Goal: Task Accomplishment & Management: Manage account settings

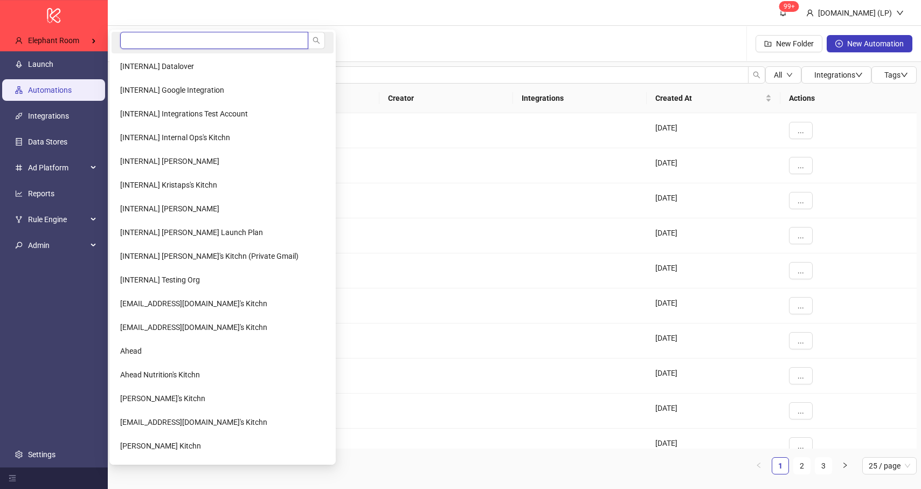
click at [150, 34] on input "search" at bounding box center [214, 40] width 188 height 17
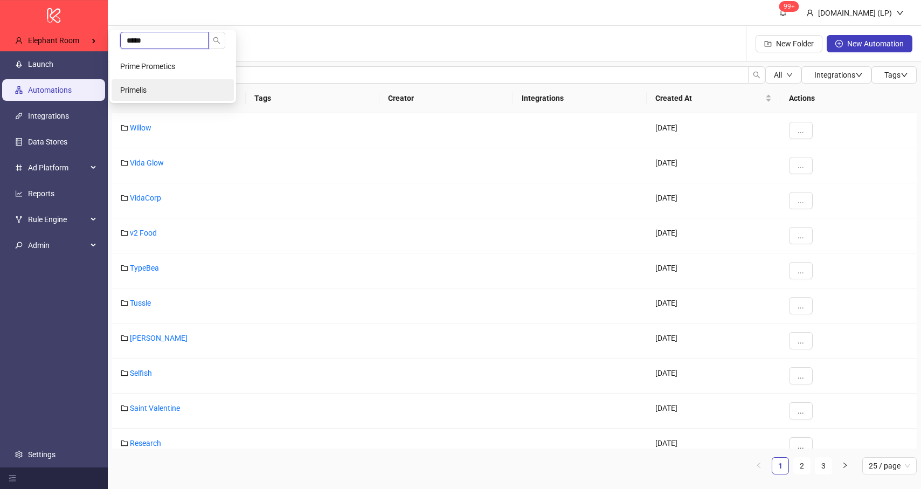
type input "*****"
click at [142, 98] on li "Primelis" at bounding box center [173, 90] width 122 height 22
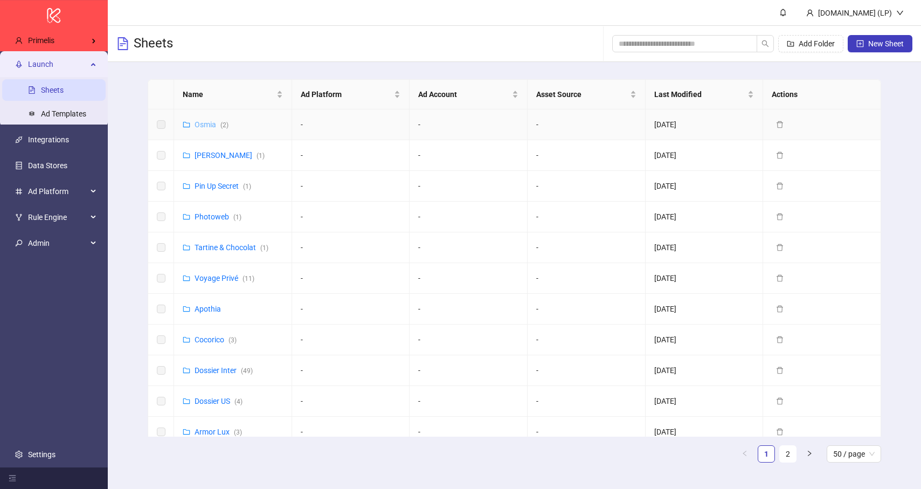
click at [209, 123] on link "Osmia ( 2 )" at bounding box center [211, 124] width 34 height 9
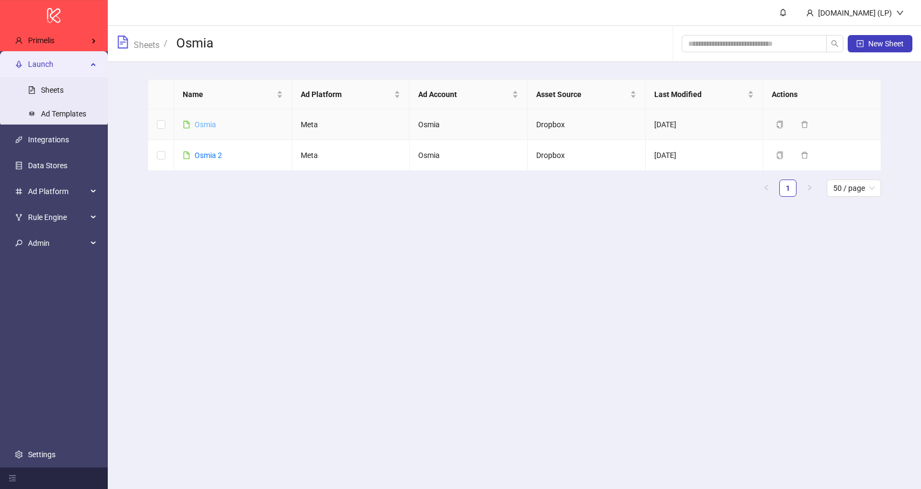
click at [211, 123] on link "Osmia" at bounding box center [205, 124] width 22 height 9
click at [211, 151] on link "Osmia 2" at bounding box center [207, 155] width 27 height 9
click at [158, 44] on link "Sheets" at bounding box center [146, 44] width 30 height 12
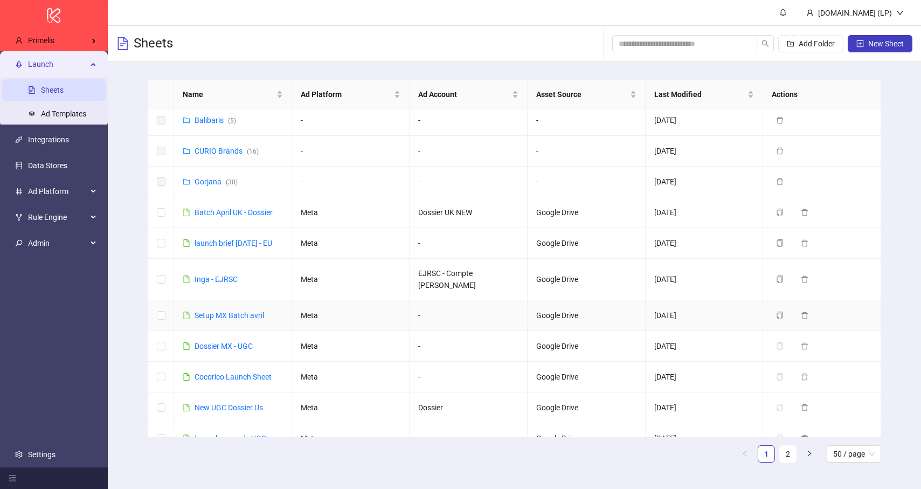
scroll to position [371, 0]
click at [254, 215] on link "Batch April UK - Dossier" at bounding box center [233, 214] width 78 height 9
click at [249, 242] on link "launch brief april 2025 - EU" at bounding box center [233, 244] width 78 height 9
click at [217, 285] on link "Inga - EJRSC" at bounding box center [215, 280] width 43 height 9
click at [217, 321] on link "Setup MX Batch avril" at bounding box center [228, 316] width 69 height 9
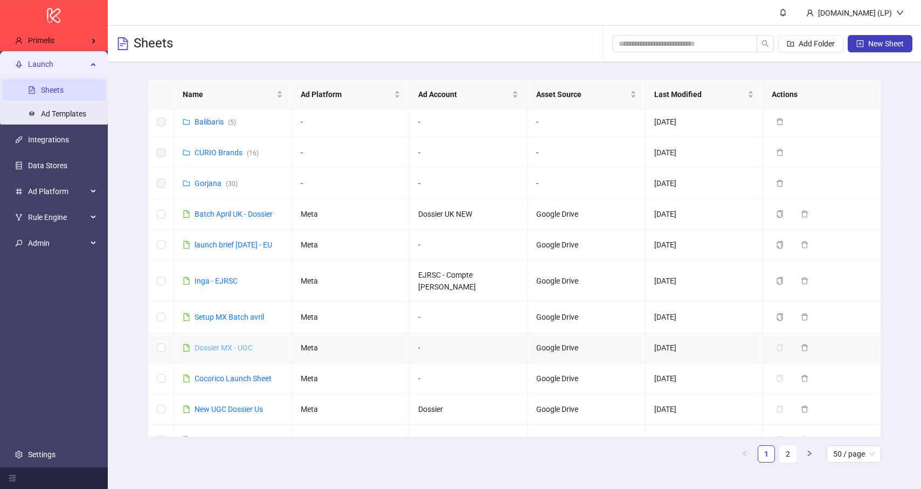
click at [219, 352] on link "Dossier MX - UGC" at bounding box center [223, 347] width 58 height 9
click at [235, 384] on div "Cocorico Launch Sheet" at bounding box center [232, 378] width 77 height 12
click at [242, 383] on link "Cocorico Launch Sheet" at bounding box center [232, 378] width 77 height 9
click at [229, 413] on link "New UGC Dossier Us" at bounding box center [228, 409] width 68 height 9
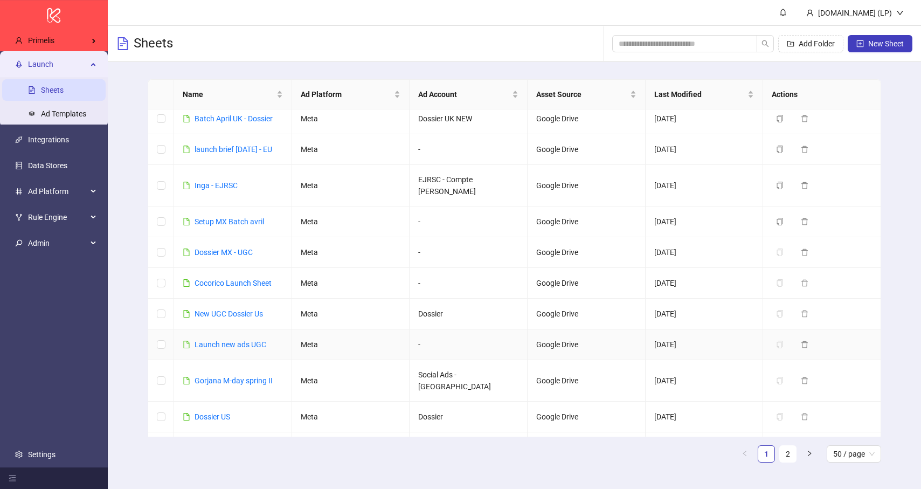
scroll to position [505, 0]
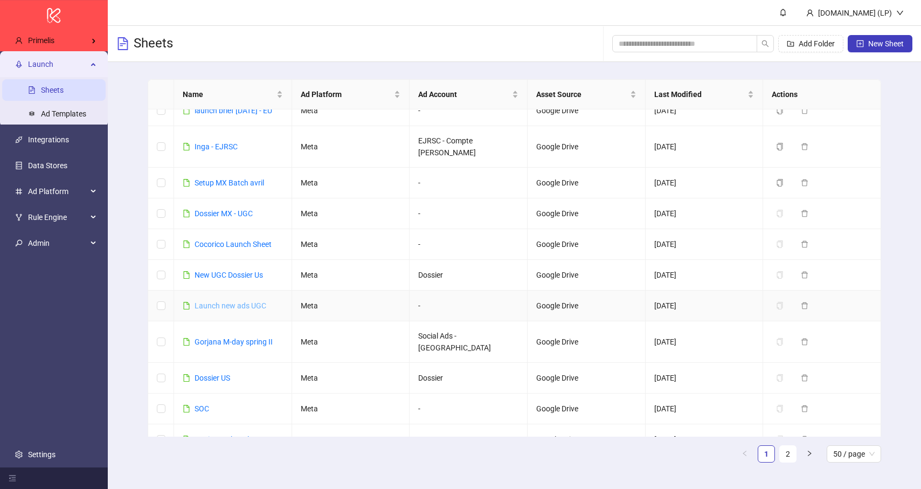
click at [245, 310] on link "Launch new ads UGC" at bounding box center [230, 305] width 72 height 9
click at [241, 344] on link "Gorjana M-day spring II" at bounding box center [233, 341] width 78 height 9
click at [211, 374] on link "Dossier US" at bounding box center [212, 377] width 36 height 9
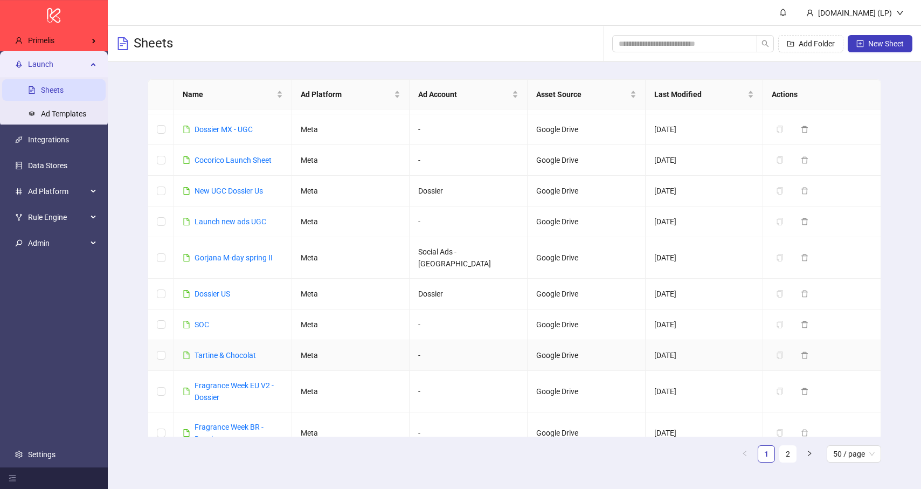
scroll to position [596, 0]
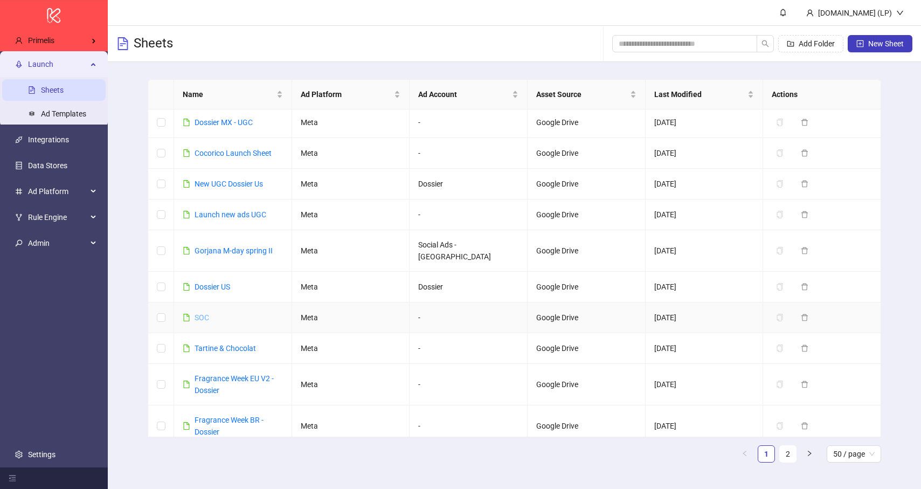
click at [207, 318] on link "SOC" at bounding box center [201, 317] width 15 height 9
click at [210, 347] on link "Tartine & Chocolat" at bounding box center [224, 348] width 61 height 9
click at [211, 378] on link "Fragrance Week EU V2 - Dossier" at bounding box center [233, 384] width 79 height 20
click at [225, 423] on link "Fragrance Week BR - Dossier" at bounding box center [228, 425] width 69 height 20
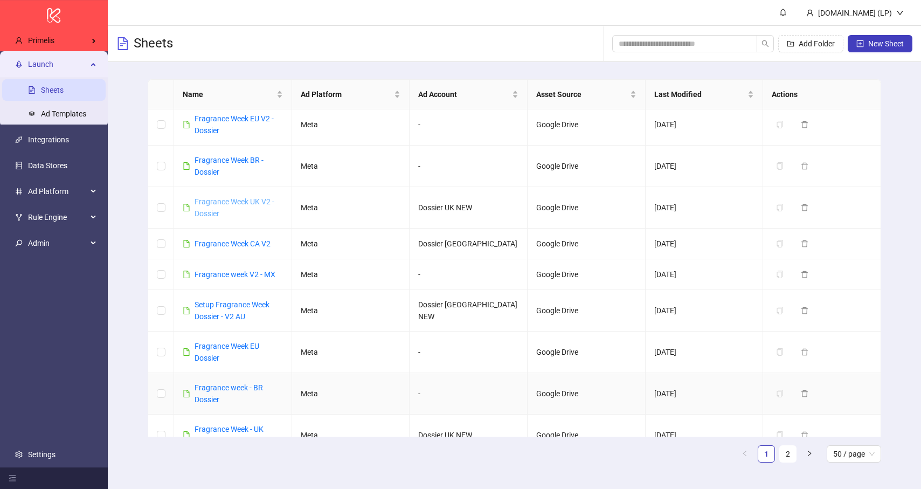
scroll to position [857, 0]
click at [216, 199] on link "Fragrance Week UK V2 - Dossier" at bounding box center [234, 206] width 80 height 20
click at [210, 244] on link "Fragrance Week CA V2" at bounding box center [232, 242] width 76 height 9
click at [231, 273] on link "Fragrance week V2 - MX" at bounding box center [234, 273] width 81 height 9
click at [233, 313] on link "Setup Fragrance Week Dossier - V2 AU" at bounding box center [231, 309] width 75 height 20
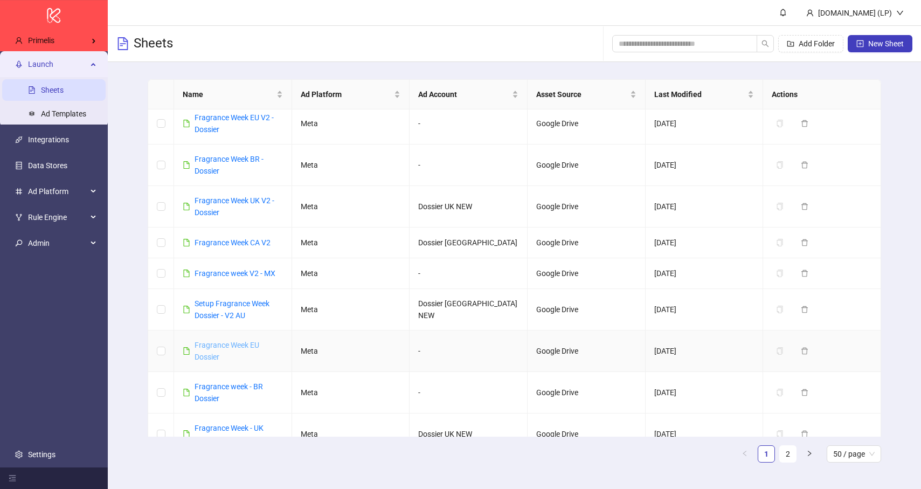
click at [218, 347] on link "Fragrance Week EU Dossier" at bounding box center [226, 350] width 65 height 20
click at [213, 384] on link "Fragrance week - BR Dossier" at bounding box center [228, 392] width 68 height 20
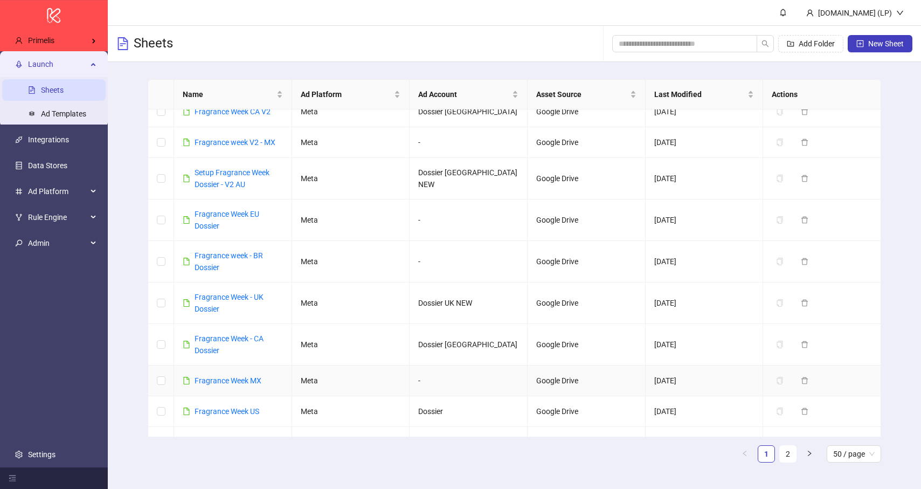
scroll to position [1034, 0]
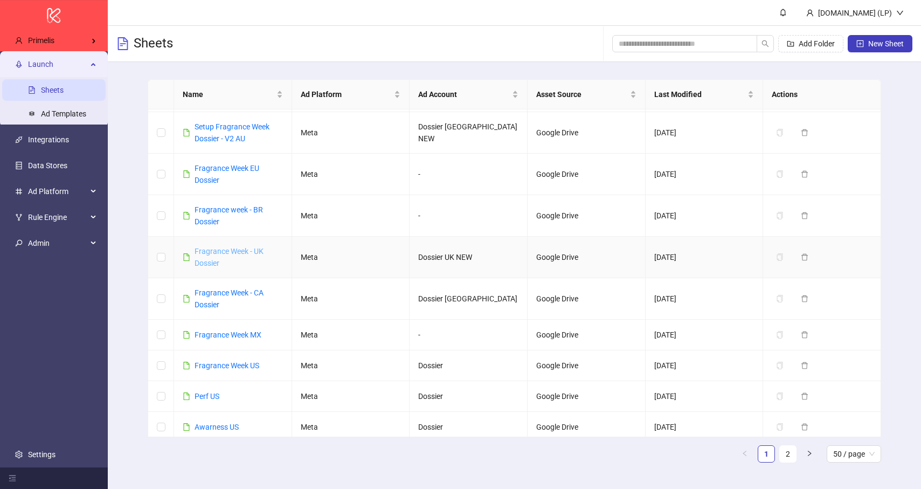
click at [211, 251] on link "Fragrance Week - UK Dossier" at bounding box center [228, 257] width 69 height 20
click at [205, 298] on div "Fragrance Week - CA Dossier" at bounding box center [238, 299] width 88 height 24
click at [214, 296] on link "Fragrance Week - CA Dossier" at bounding box center [228, 298] width 69 height 20
click at [208, 337] on link "Fragrance Week MX" at bounding box center [227, 334] width 67 height 9
click at [228, 365] on link "Fragrance Week US" at bounding box center [226, 365] width 65 height 9
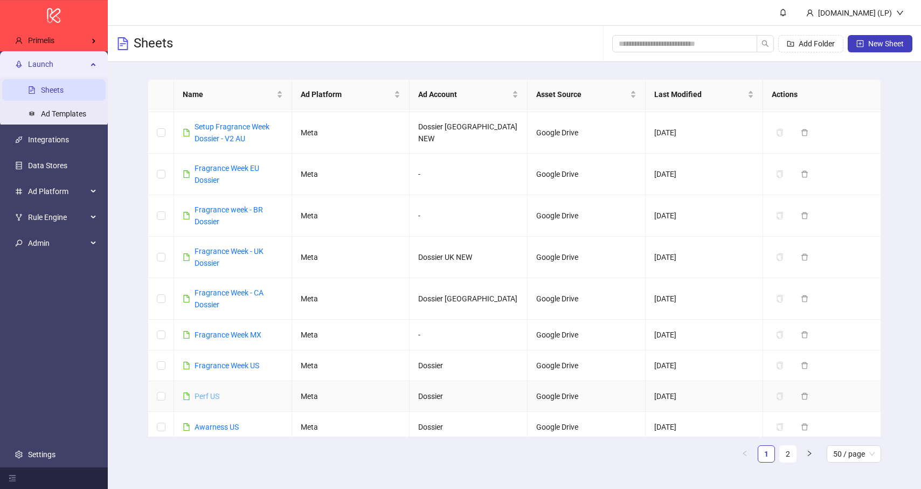
click at [212, 392] on link "Perf US" at bounding box center [206, 396] width 25 height 9
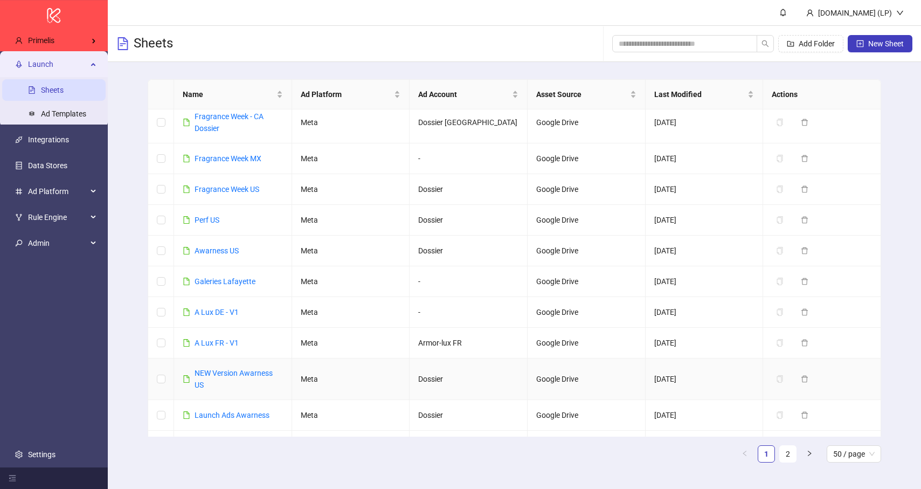
scroll to position [1215, 0]
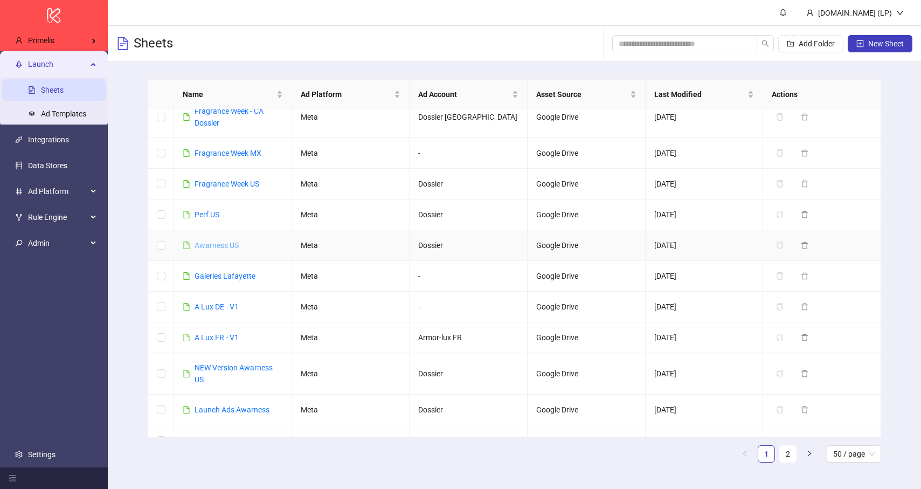
click at [210, 248] on link "Awarness US" at bounding box center [216, 245] width 44 height 9
click at [211, 280] on link "Galeries Lafayette" at bounding box center [224, 276] width 61 height 9
click at [207, 310] on link "A Lux DE - V1" at bounding box center [216, 306] width 44 height 9
click at [207, 333] on link "A Lux FR - V1" at bounding box center [216, 337] width 44 height 9
click at [215, 364] on link "NEW Version Awarness US" at bounding box center [233, 373] width 78 height 20
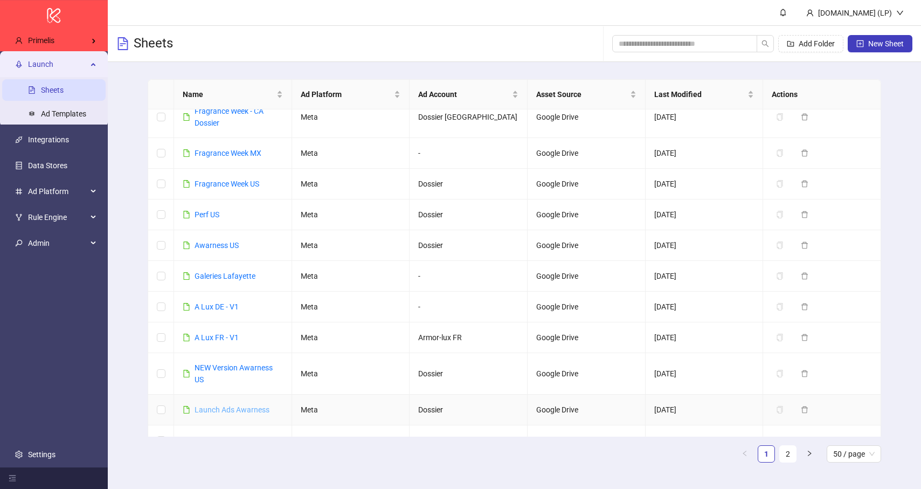
click at [206, 405] on link "Launch Ads Awarness" at bounding box center [231, 409] width 75 height 9
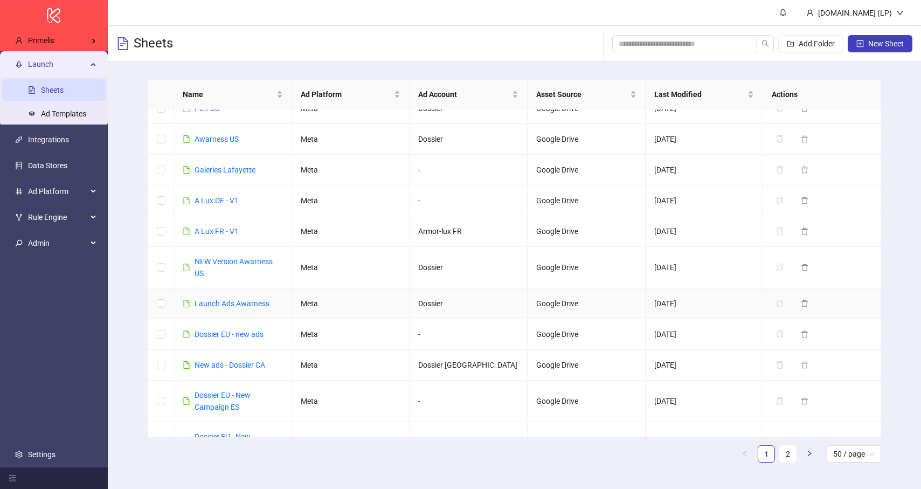
scroll to position [1348, 0]
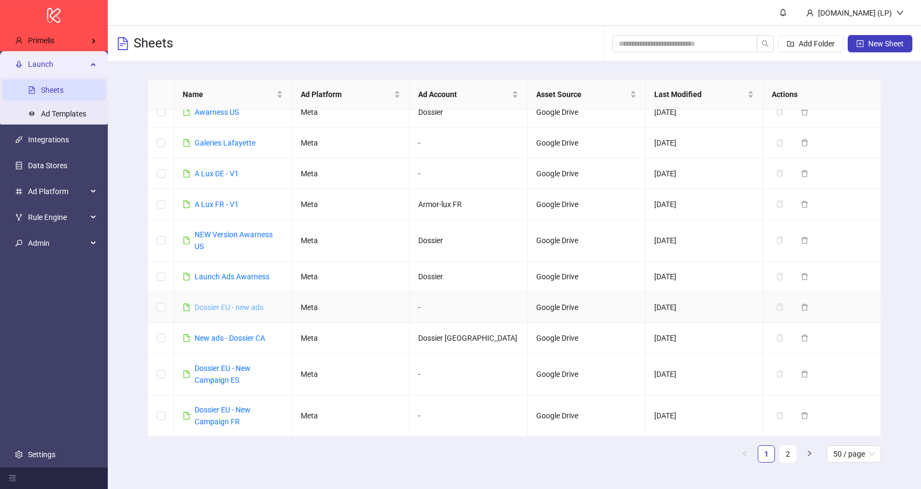
click at [216, 307] on link "Dossier EU - new ads" at bounding box center [228, 307] width 69 height 9
click at [213, 336] on link "New ads - Dossier CA" at bounding box center [229, 337] width 71 height 9
click at [211, 372] on div "Dossier EU - New Campaign ES" at bounding box center [238, 374] width 88 height 24
click at [215, 371] on link "Dossier EU - New Campaign ES" at bounding box center [222, 374] width 56 height 20
click at [203, 414] on div "Dossier EU - New Campaign FR" at bounding box center [238, 416] width 88 height 24
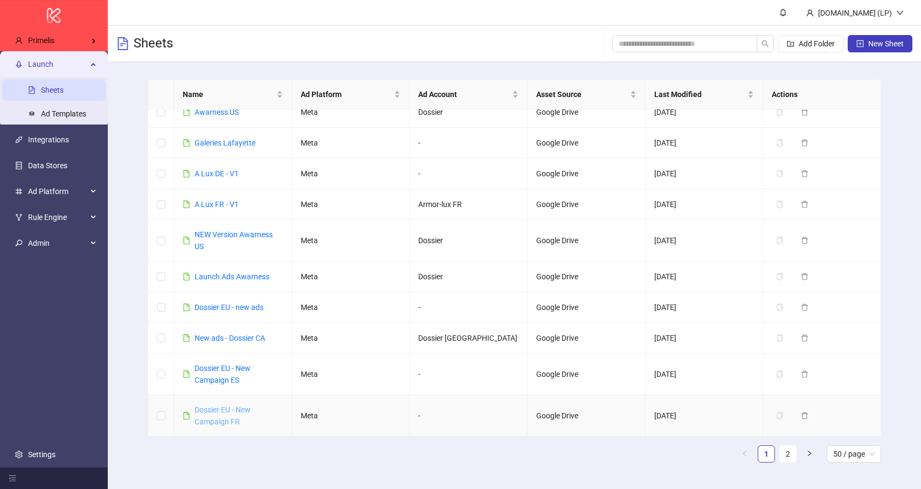
click at [211, 408] on link "Dossier EU - New Campaign FR" at bounding box center [222, 415] width 56 height 20
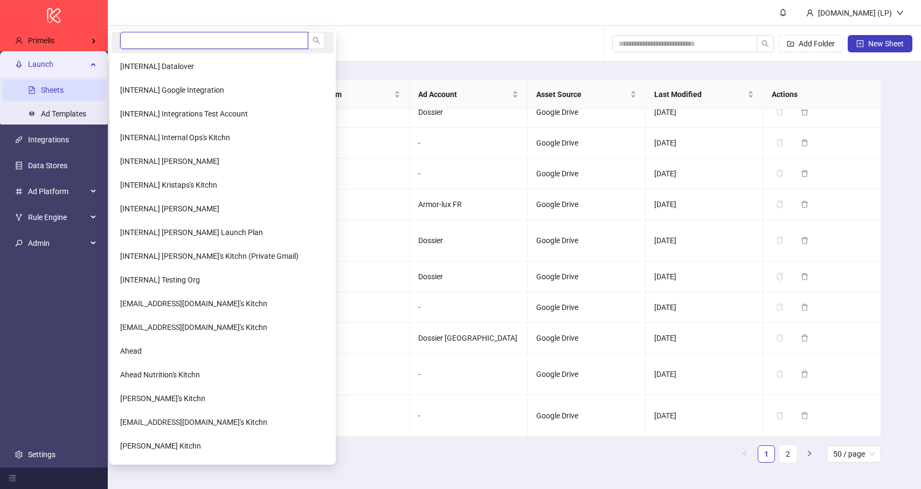
click at [164, 44] on input "search" at bounding box center [214, 40] width 188 height 17
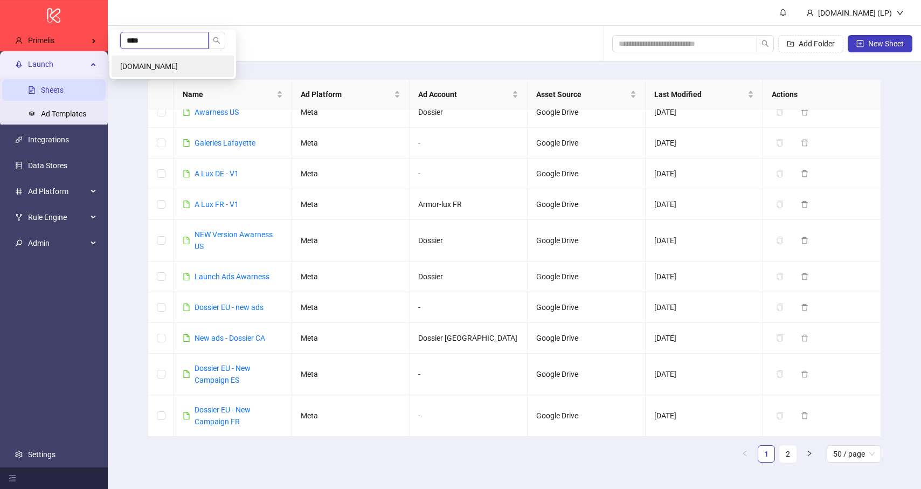
type input "****"
click at [172, 64] on li "Noux.me" at bounding box center [173, 66] width 122 height 22
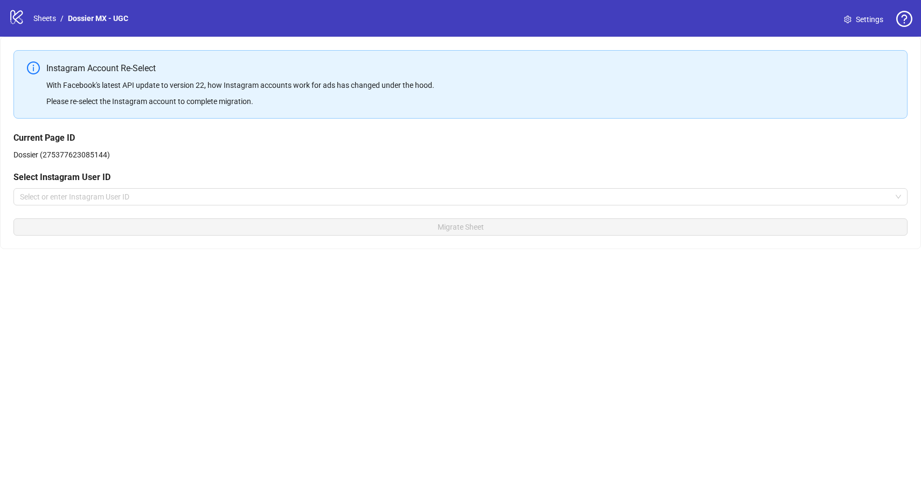
click at [345, 185] on div "Current Page ID Dossier (275377623085144) Select Instagram User ID Select or en…" at bounding box center [460, 168] width 894 height 74
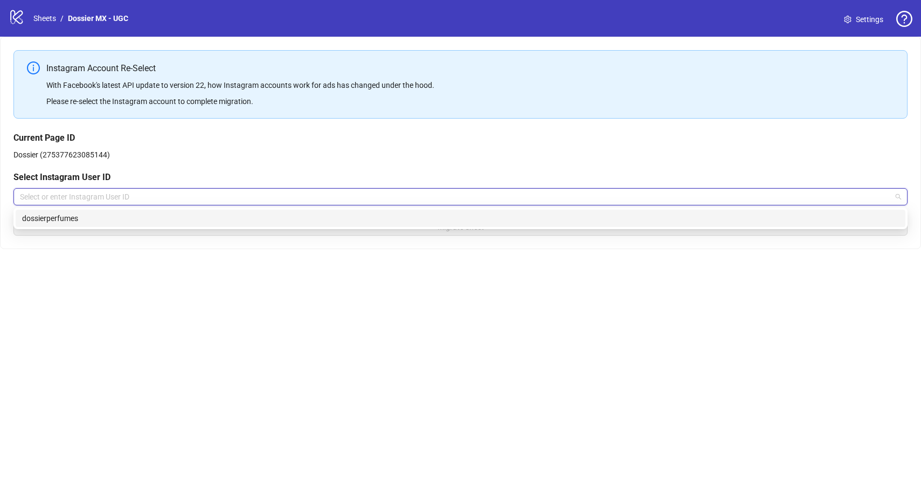
click at [335, 196] on input "search" at bounding box center [455, 197] width 871 height 16
click at [261, 222] on div "dossierperfumes" at bounding box center [460, 218] width 877 height 12
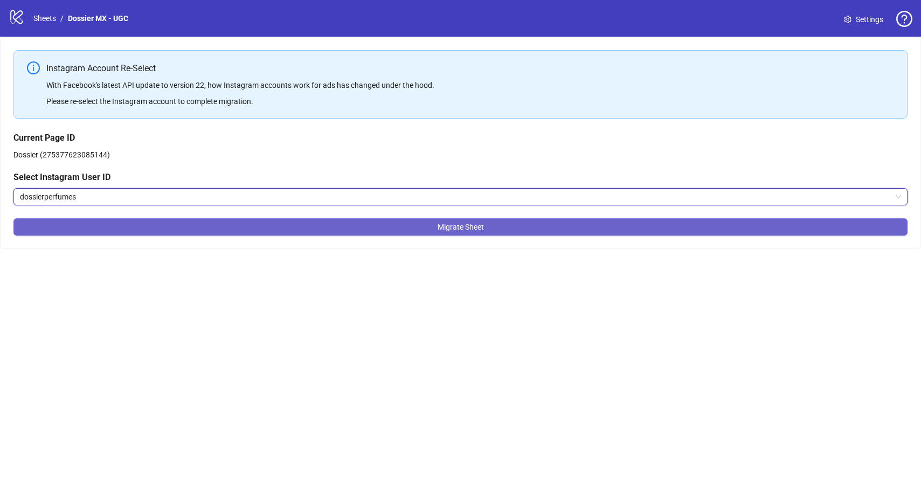
click at [358, 229] on button "Migrate Sheet" at bounding box center [460, 226] width 894 height 17
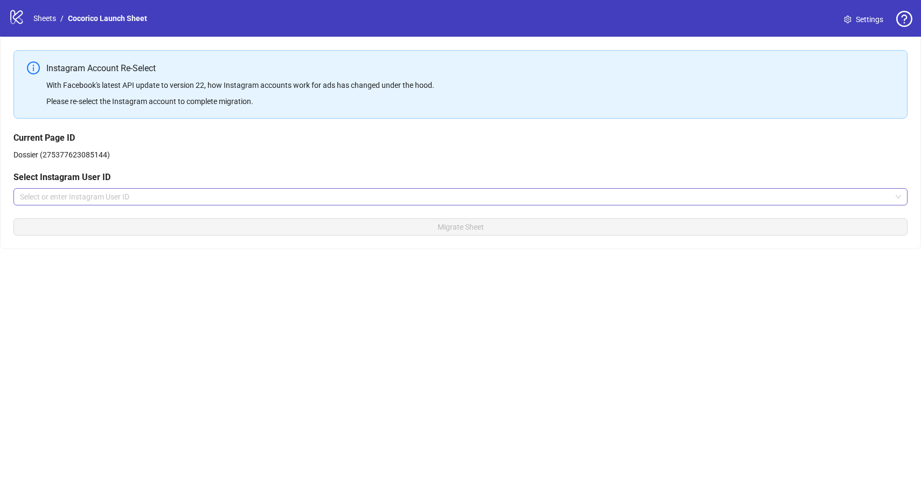
click at [150, 200] on input "search" at bounding box center [455, 197] width 871 height 16
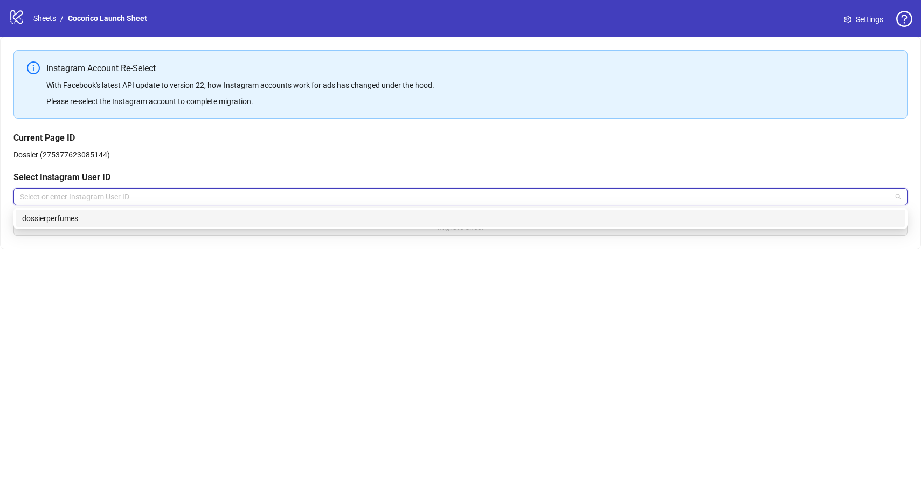
click at [137, 220] on div "dossierperfumes" at bounding box center [460, 218] width 877 height 12
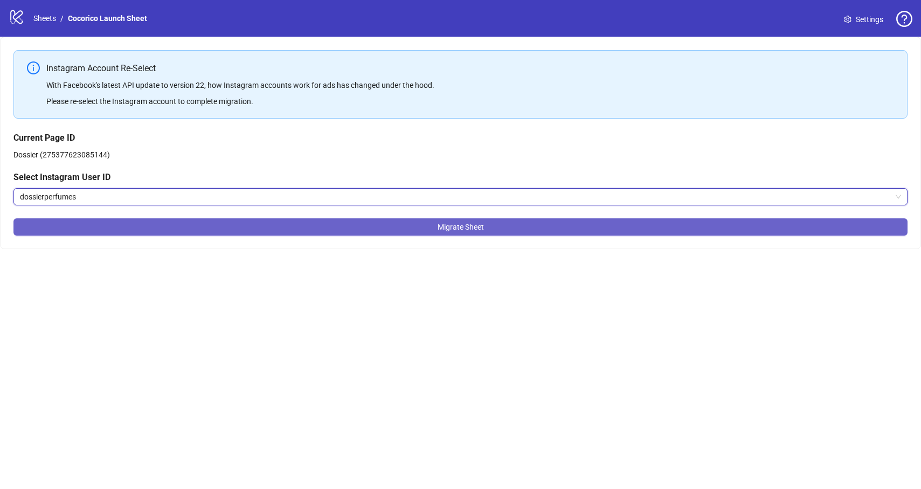
click at [166, 224] on button "Migrate Sheet" at bounding box center [460, 226] width 894 height 17
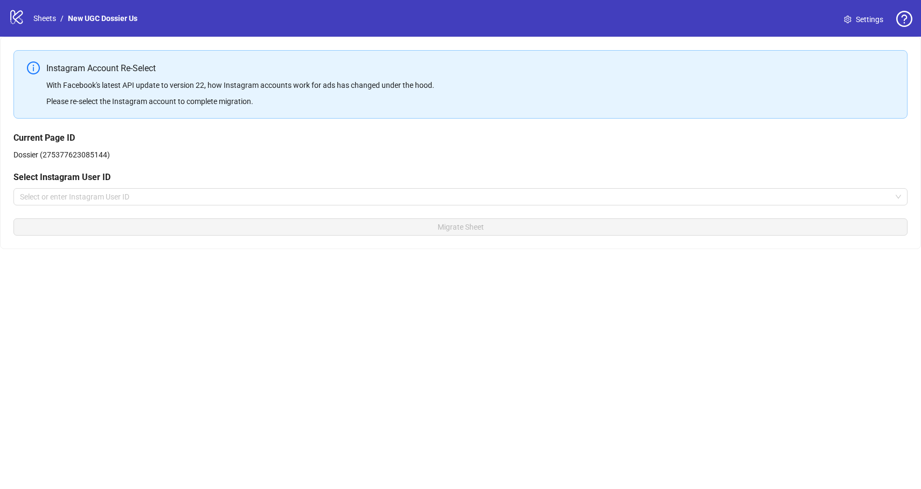
click at [121, 185] on div "Current Page ID Dossier (275377623085144) Select Instagram User ID Select or en…" at bounding box center [460, 168] width 894 height 74
click at [116, 200] on input "search" at bounding box center [455, 197] width 871 height 16
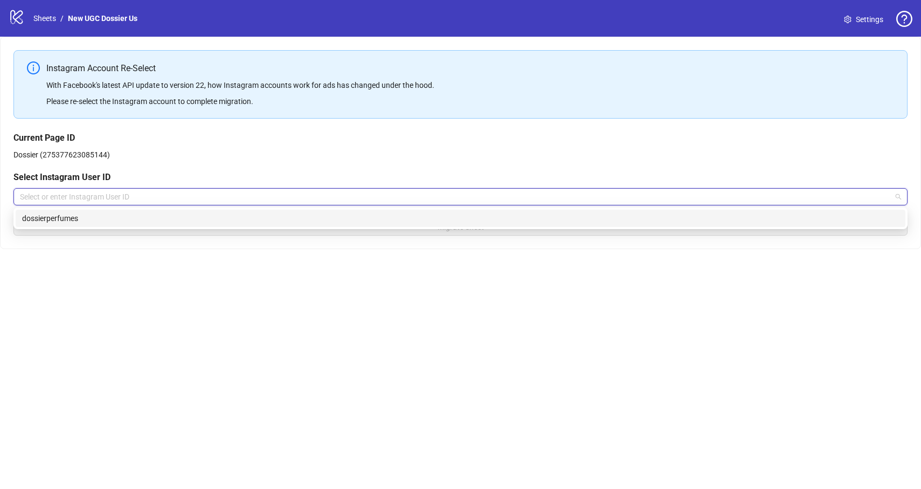
click at [106, 219] on div "dossierperfumes" at bounding box center [460, 218] width 877 height 12
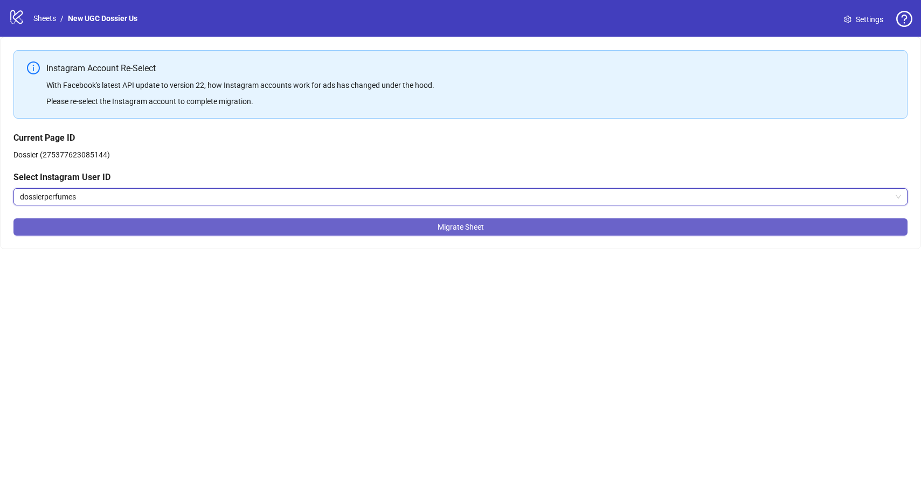
click at [128, 220] on button "Migrate Sheet" at bounding box center [460, 226] width 894 height 17
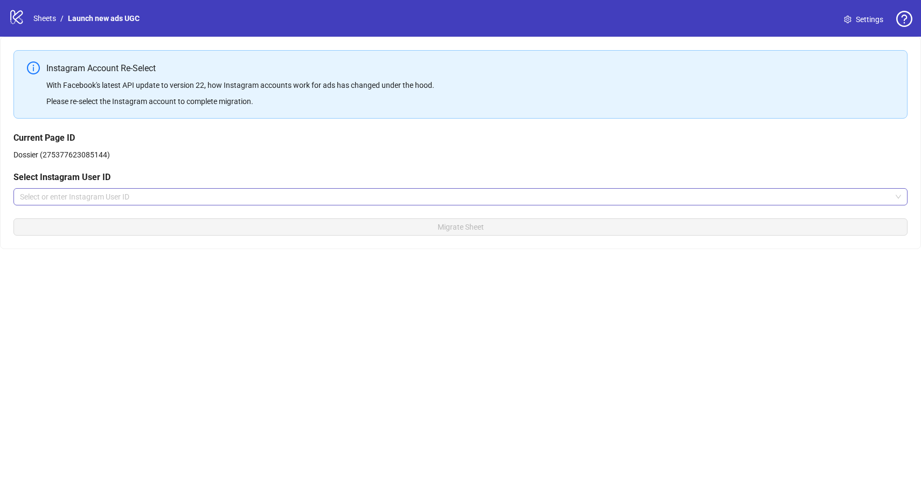
click at [141, 191] on input "search" at bounding box center [455, 197] width 871 height 16
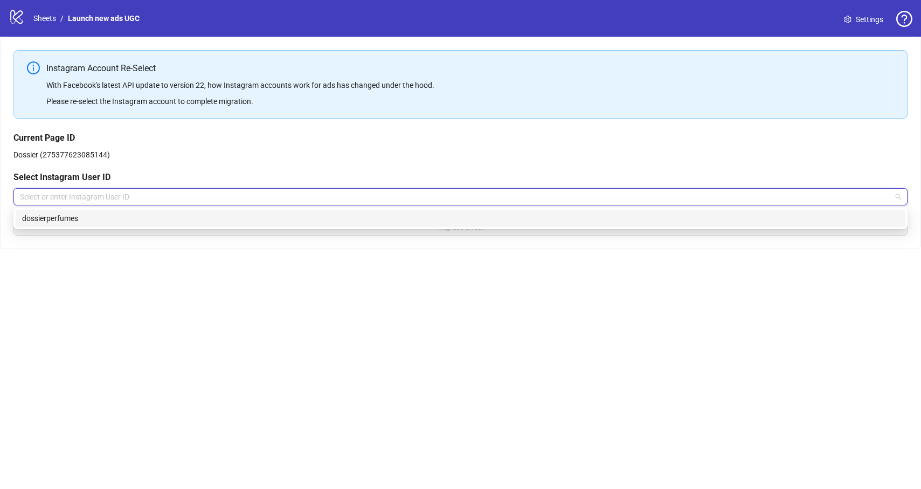
click at [107, 218] on div "dossierperfumes" at bounding box center [460, 218] width 877 height 12
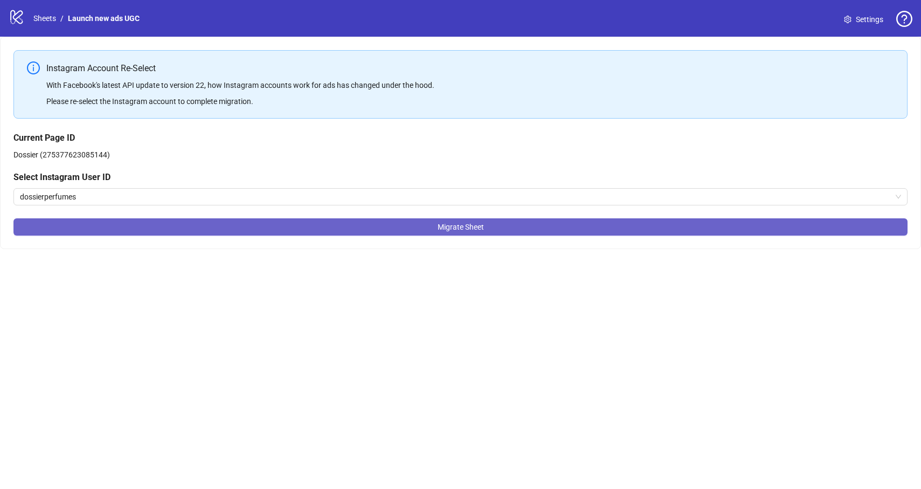
click at [136, 221] on button "Migrate Sheet" at bounding box center [460, 226] width 894 height 17
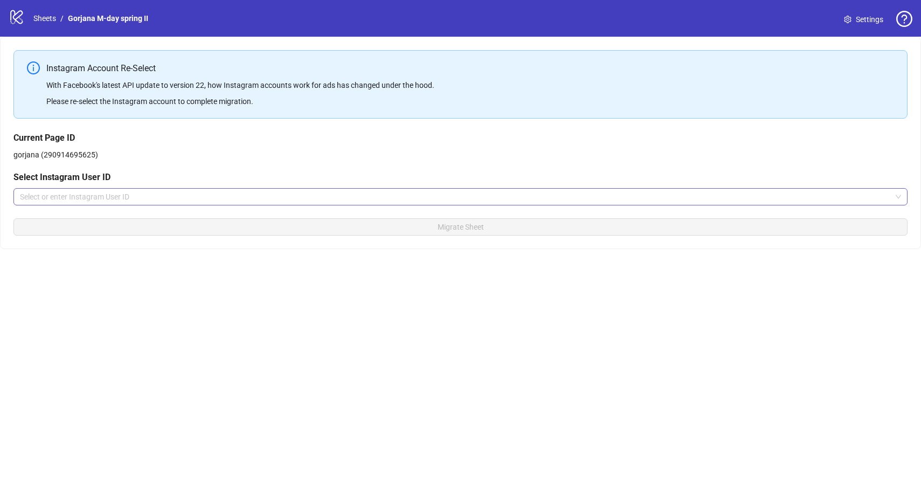
click at [79, 190] on input "search" at bounding box center [455, 197] width 871 height 16
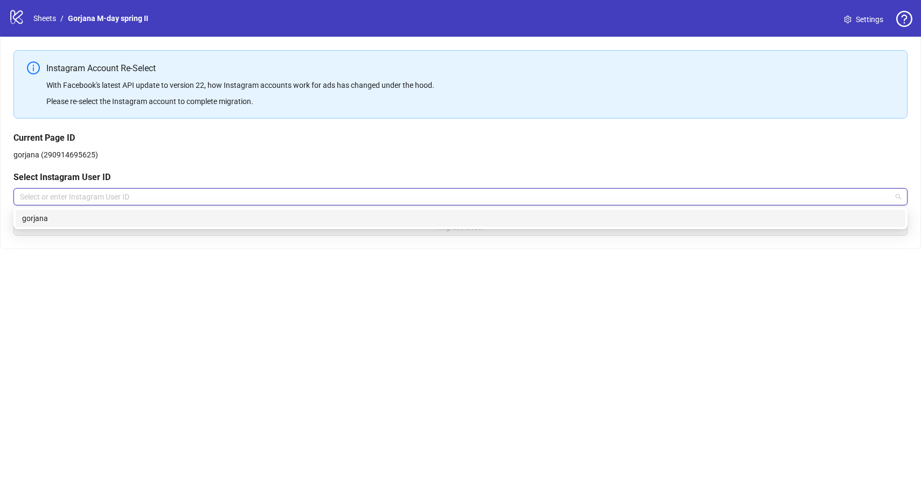
click at [88, 219] on div "gorjana" at bounding box center [460, 218] width 877 height 12
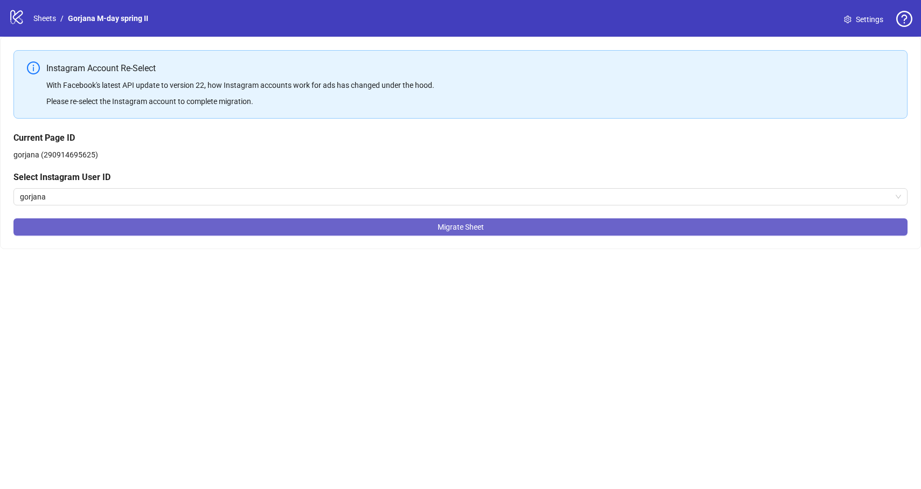
click at [113, 225] on button "Migrate Sheet" at bounding box center [460, 226] width 894 height 17
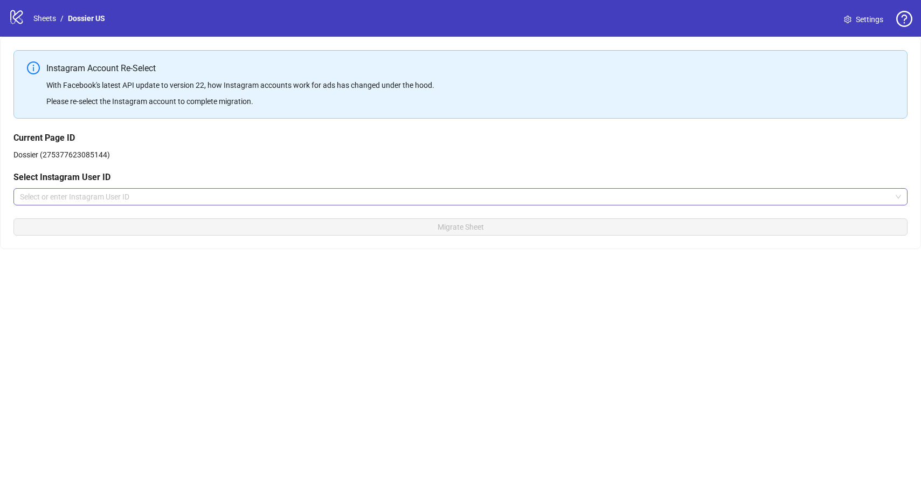
click at [169, 197] on input "search" at bounding box center [455, 197] width 871 height 16
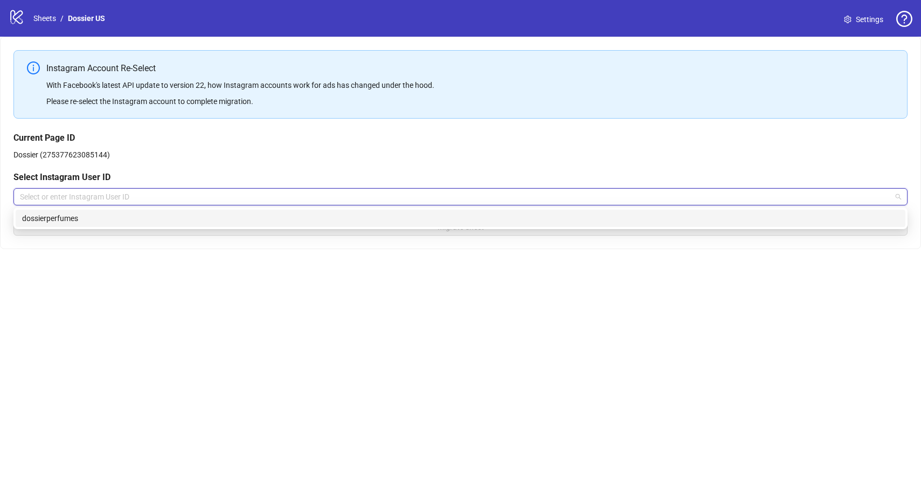
click at [136, 224] on div "dossierperfumes" at bounding box center [460, 218] width 889 height 17
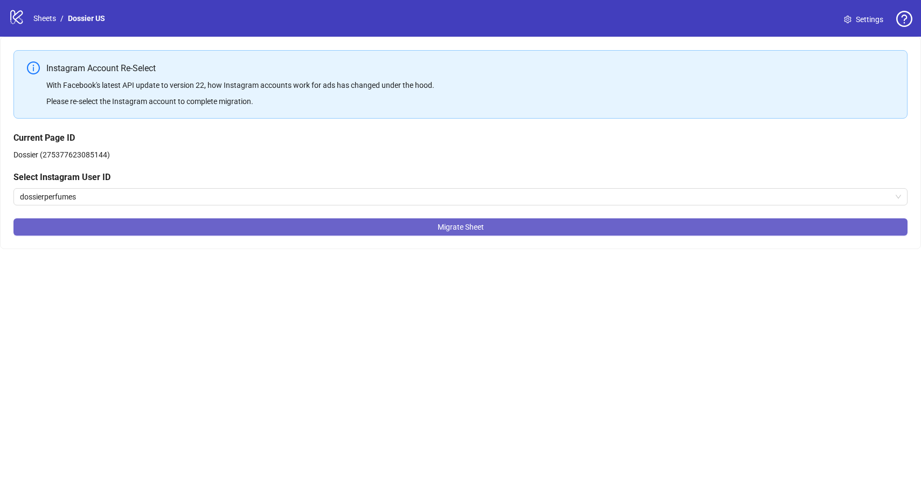
click at [138, 224] on button "Migrate Sheet" at bounding box center [460, 226] width 894 height 17
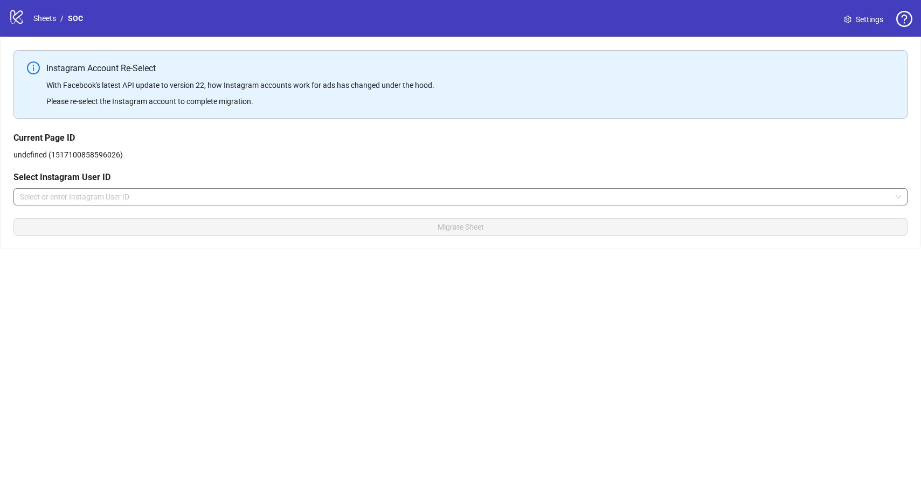
click at [72, 198] on input "search" at bounding box center [455, 197] width 871 height 16
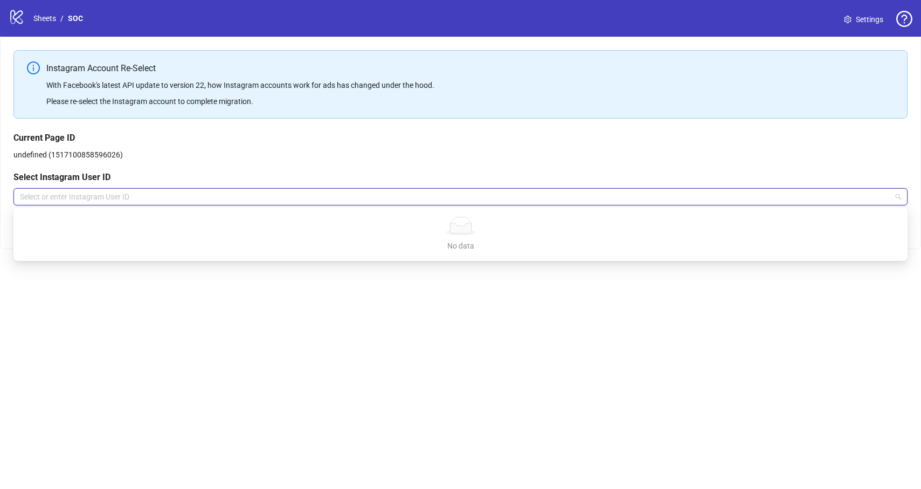
click at [164, 158] on div "Current Page ID undefined (1517100858596026) Select Instagram User ID Select or…" at bounding box center [460, 168] width 894 height 74
click at [171, 194] on input "search" at bounding box center [455, 197] width 871 height 16
click at [384, 214] on div "No data No data" at bounding box center [460, 234] width 889 height 49
click at [384, 215] on div "No data No data" at bounding box center [460, 234] width 889 height 49
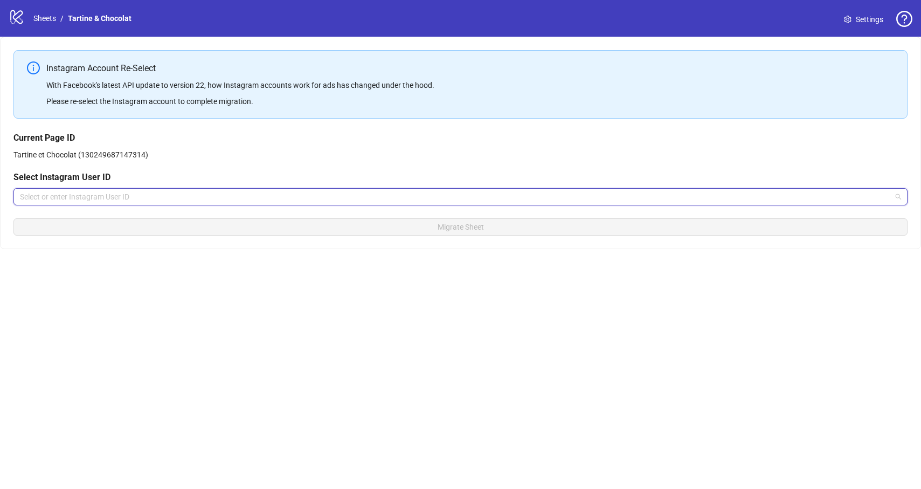
click at [149, 200] on input "search" at bounding box center [455, 197] width 871 height 16
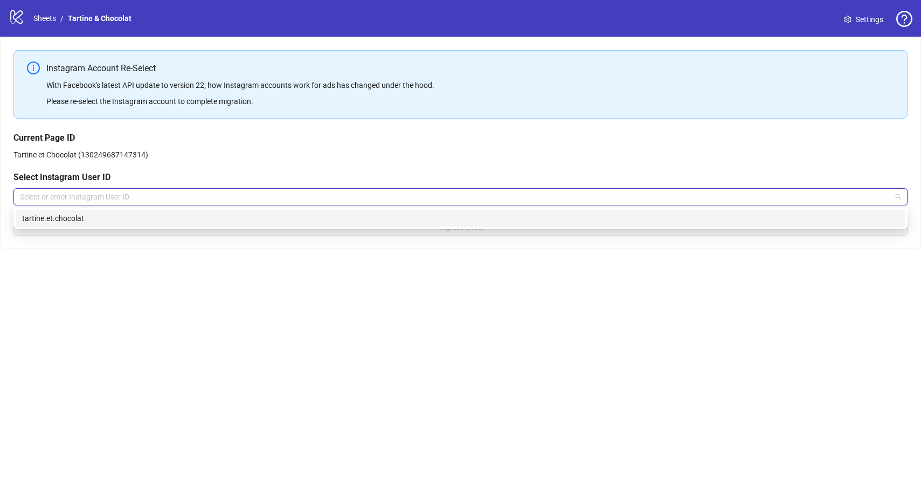
click at [138, 211] on div "tartine.et.chocolat" at bounding box center [460, 218] width 889 height 17
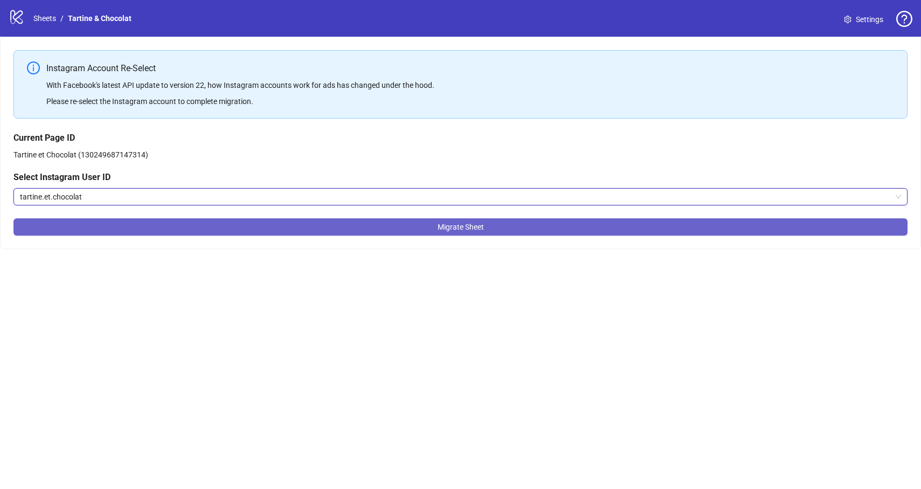
click at [128, 226] on button "Migrate Sheet" at bounding box center [460, 226] width 894 height 17
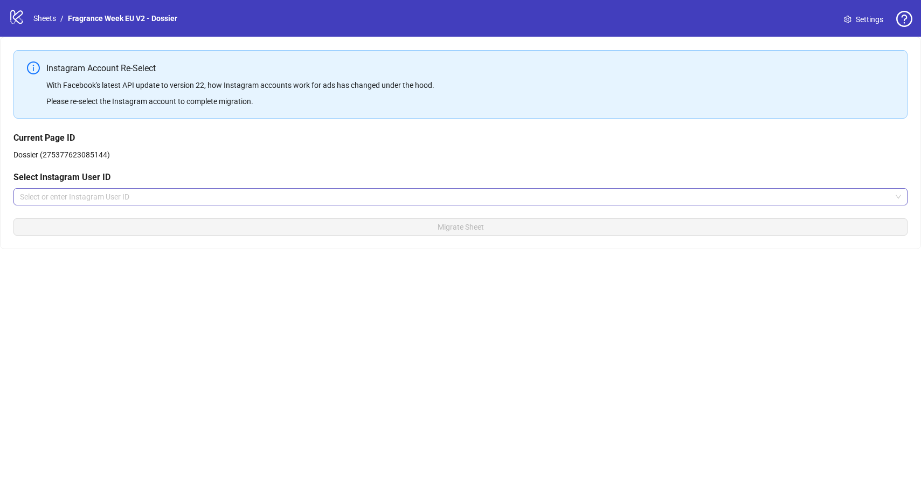
click at [148, 191] on input "search" at bounding box center [455, 197] width 871 height 16
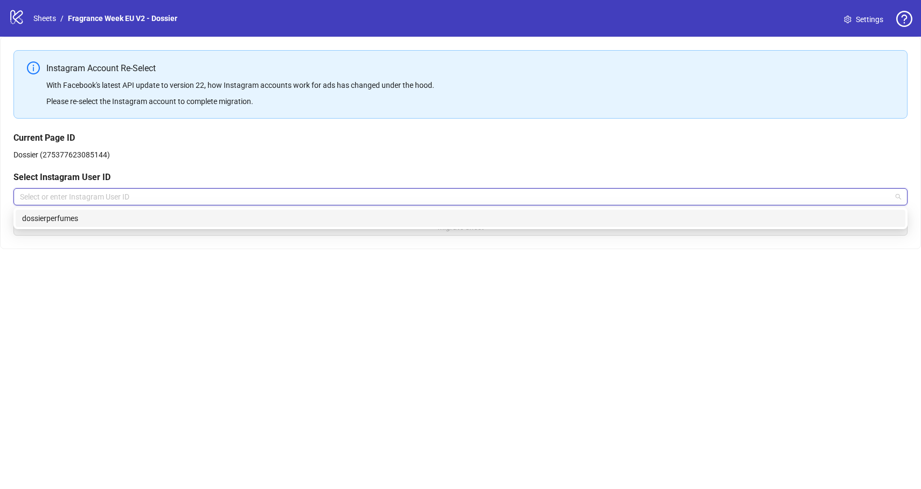
click at [140, 213] on div "dossierperfumes" at bounding box center [460, 218] width 877 height 12
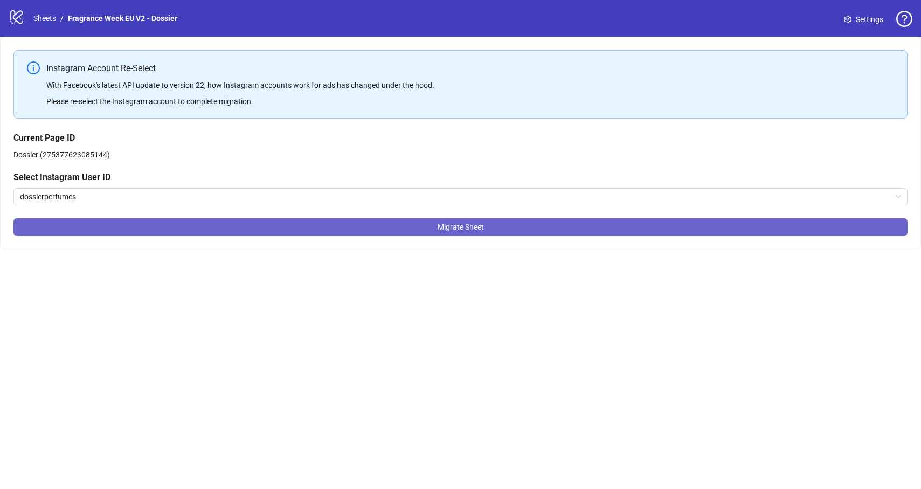
click at [151, 218] on button "Migrate Sheet" at bounding box center [460, 226] width 894 height 17
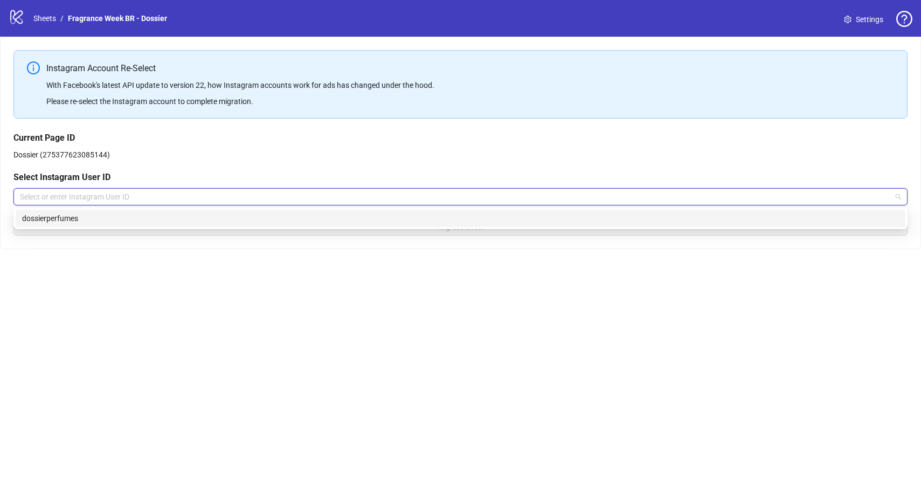
click at [131, 193] on input "search" at bounding box center [455, 197] width 871 height 16
click at [134, 221] on div "dossierperfumes" at bounding box center [460, 218] width 877 height 12
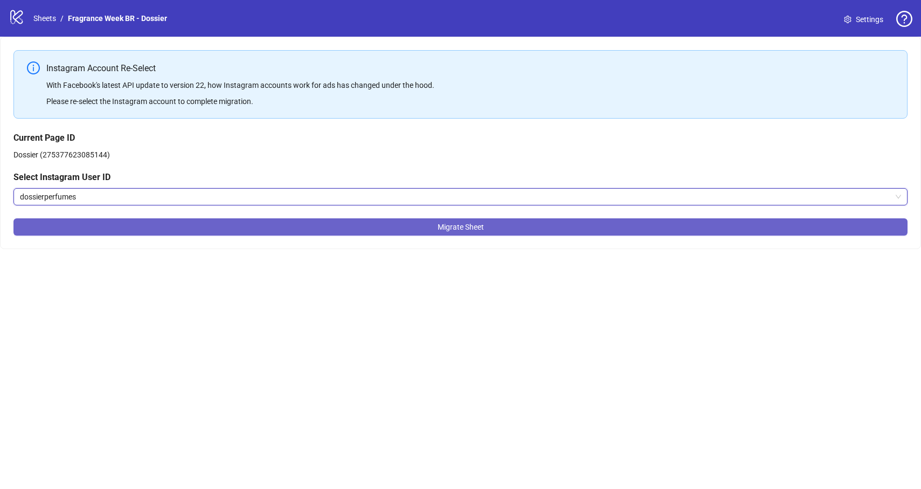
click at [190, 227] on button "Migrate Sheet" at bounding box center [460, 226] width 894 height 17
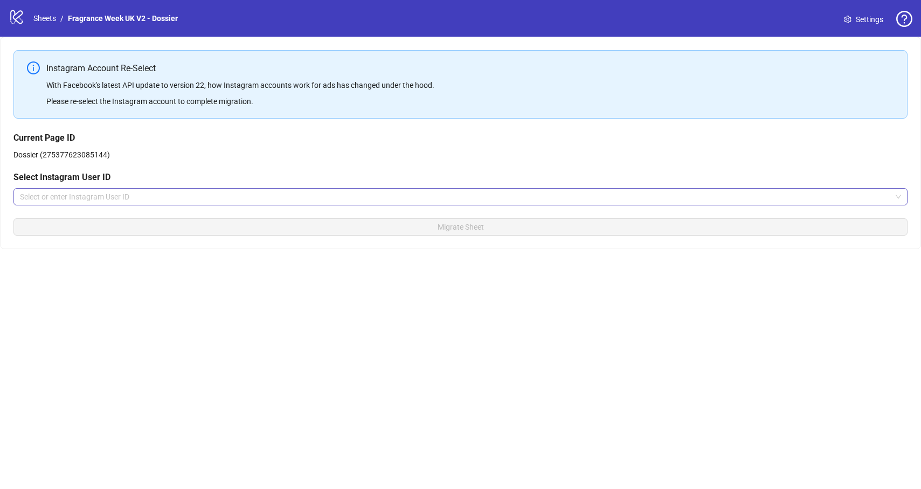
click at [112, 203] on input "search" at bounding box center [455, 197] width 871 height 16
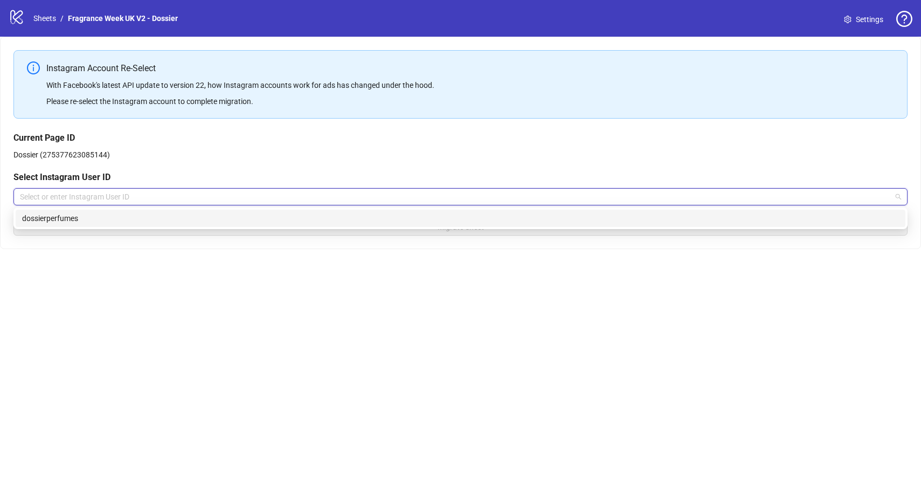
click at [116, 216] on div "dossierperfumes" at bounding box center [460, 218] width 877 height 12
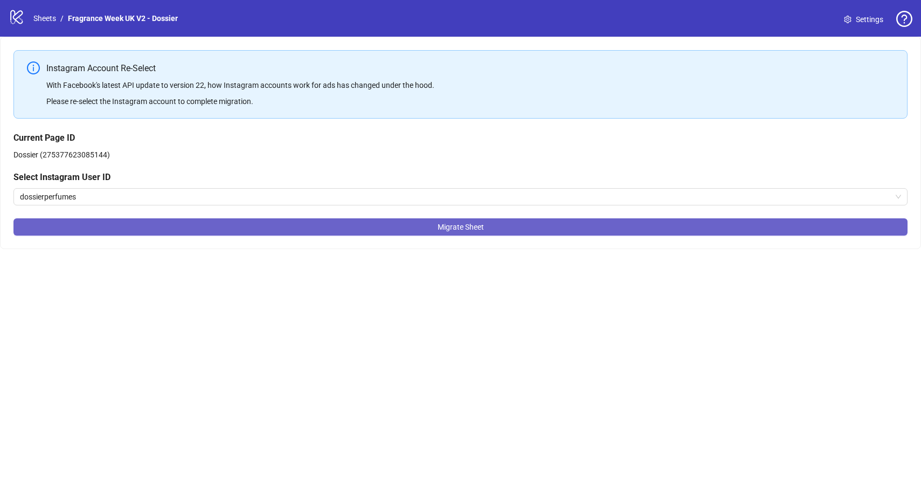
click at [166, 234] on button "Migrate Sheet" at bounding box center [460, 226] width 894 height 17
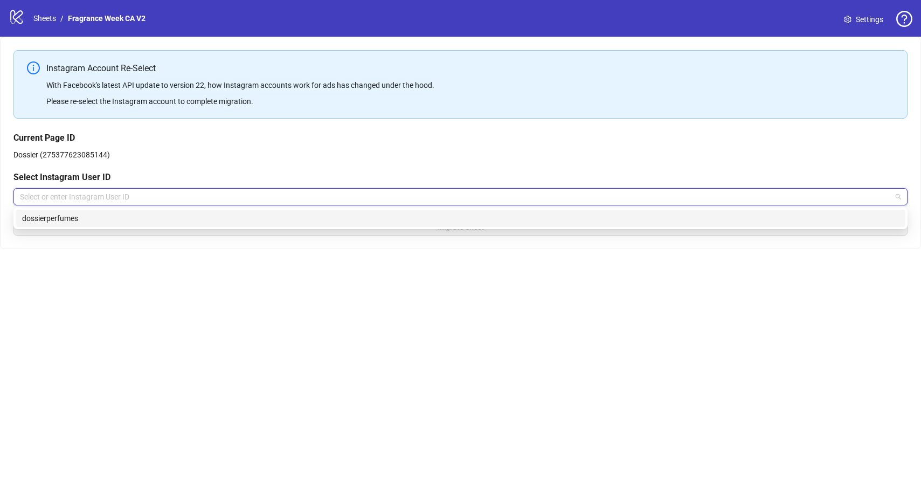
click at [122, 199] on input "search" at bounding box center [455, 197] width 871 height 16
click at [115, 219] on div "dossierperfumes" at bounding box center [460, 218] width 877 height 12
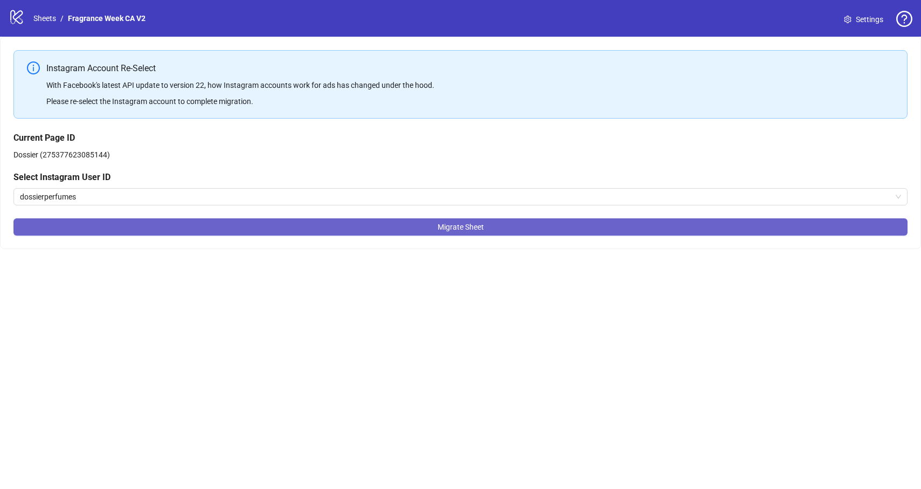
click at [115, 220] on button "Migrate Sheet" at bounding box center [460, 226] width 894 height 17
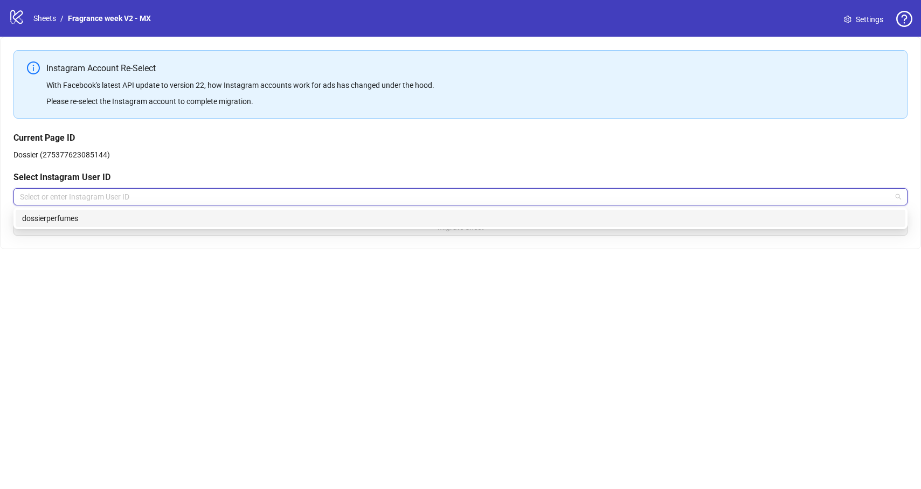
click at [171, 200] on input "search" at bounding box center [455, 197] width 871 height 16
click at [164, 224] on div "dossierperfumes" at bounding box center [460, 218] width 877 height 12
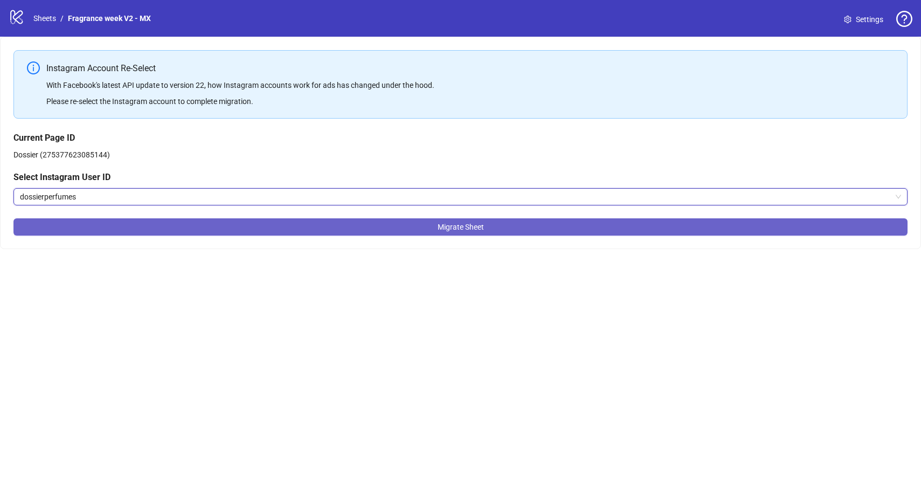
click at [161, 228] on button "Migrate Sheet" at bounding box center [460, 226] width 894 height 17
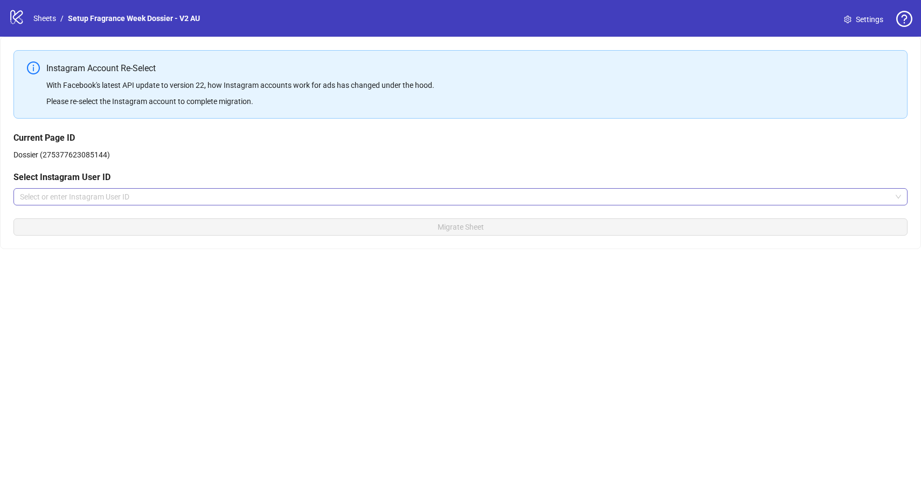
click at [110, 194] on input "search" at bounding box center [455, 197] width 871 height 16
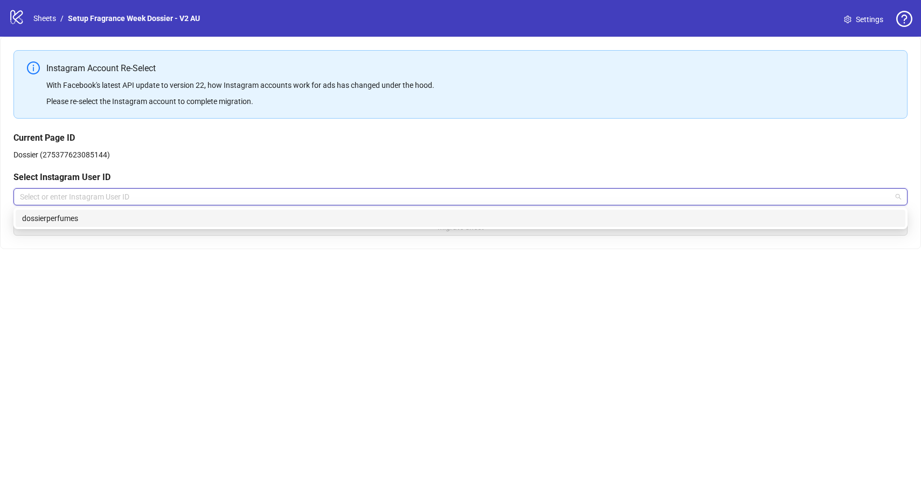
click at [91, 217] on div "dossierperfumes" at bounding box center [460, 218] width 877 height 12
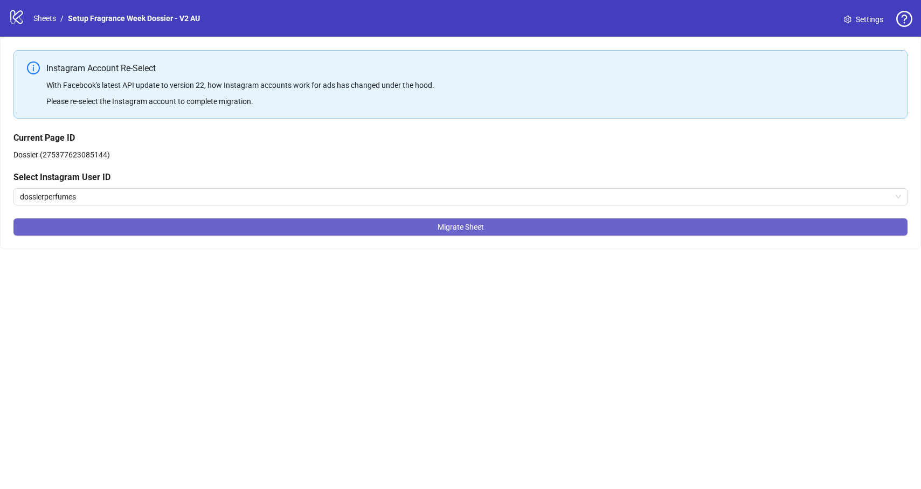
click at [186, 227] on button "Migrate Sheet" at bounding box center [460, 226] width 894 height 17
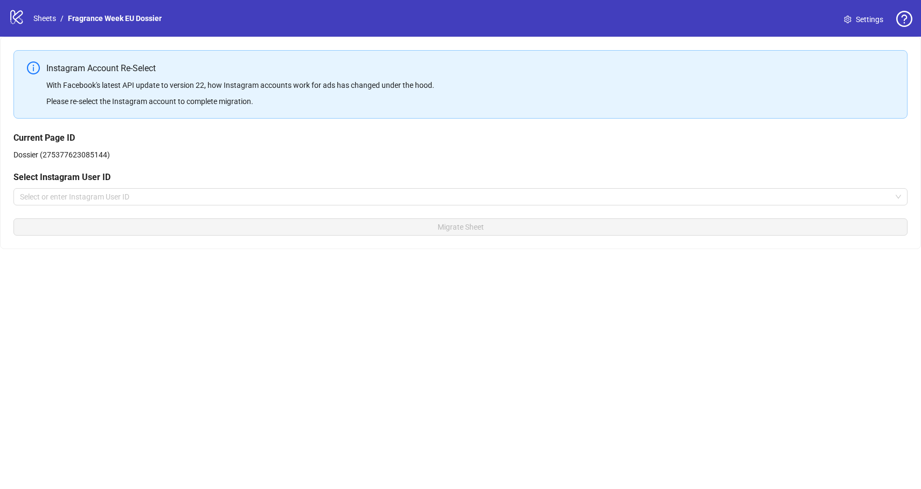
click at [124, 187] on div "Current Page ID Dossier (275377623085144) Select Instagram User ID Select or en…" at bounding box center [460, 168] width 894 height 74
click at [122, 195] on input "search" at bounding box center [455, 197] width 871 height 16
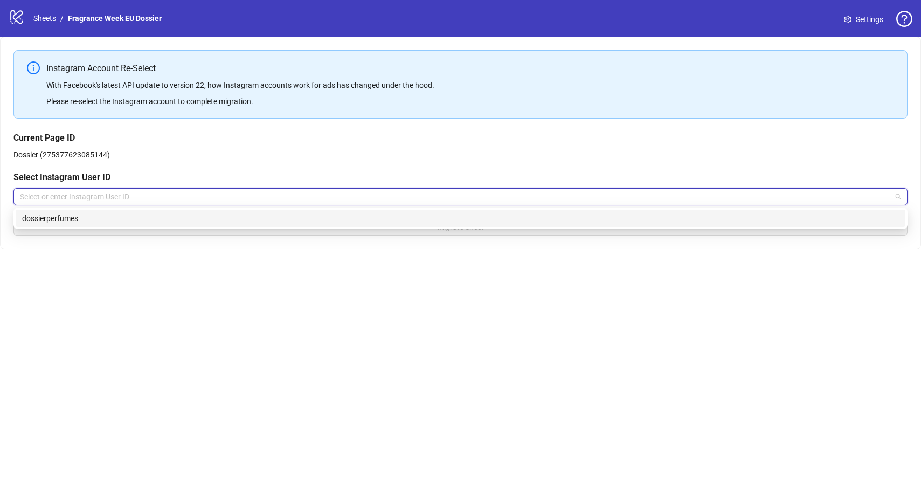
click at [119, 219] on div "dossierperfumes" at bounding box center [460, 218] width 877 height 12
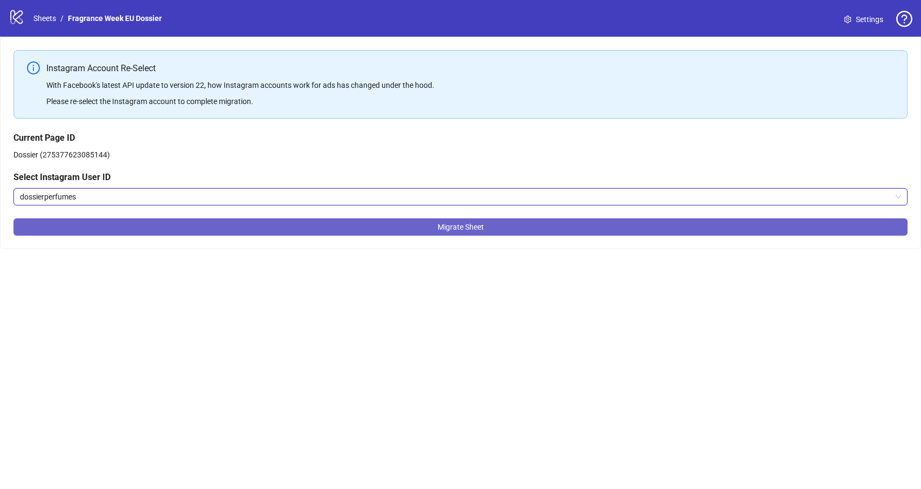
click at [157, 232] on button "Migrate Sheet" at bounding box center [460, 226] width 894 height 17
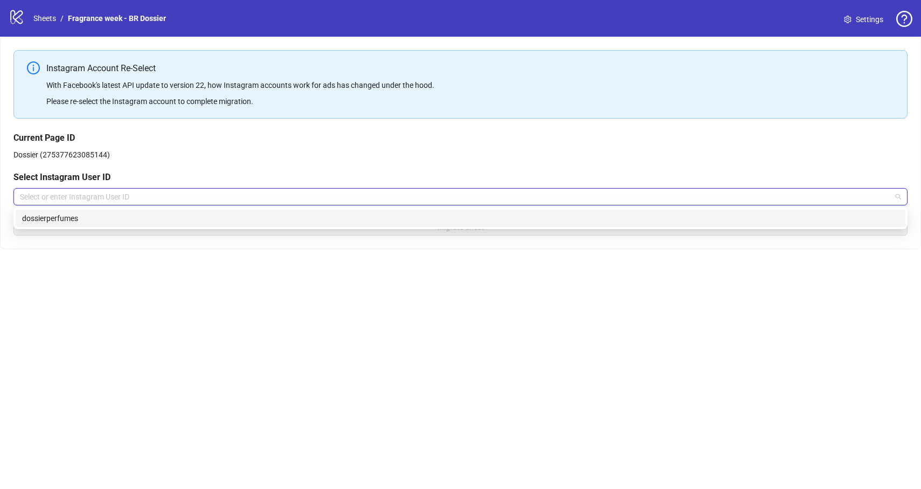
click at [132, 192] on input "search" at bounding box center [455, 197] width 871 height 16
click at [125, 218] on div "dossierperfumes" at bounding box center [460, 218] width 877 height 12
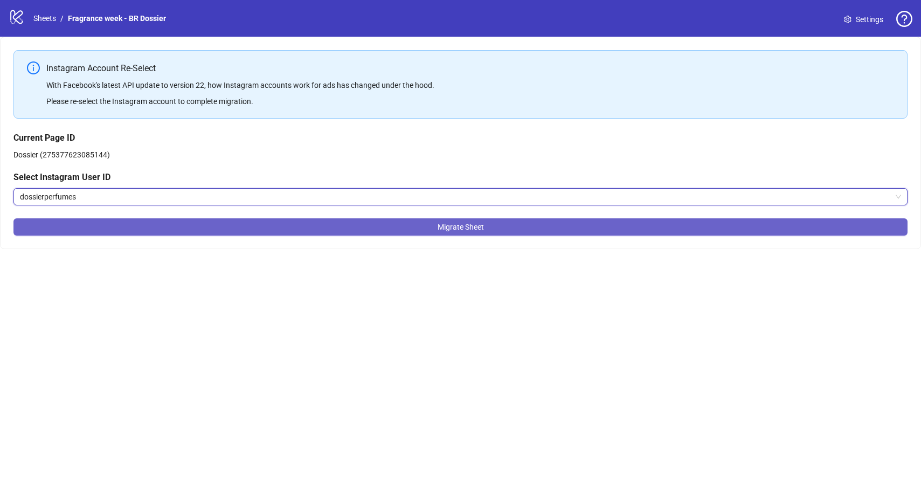
click at [138, 232] on button "Migrate Sheet" at bounding box center [460, 226] width 894 height 17
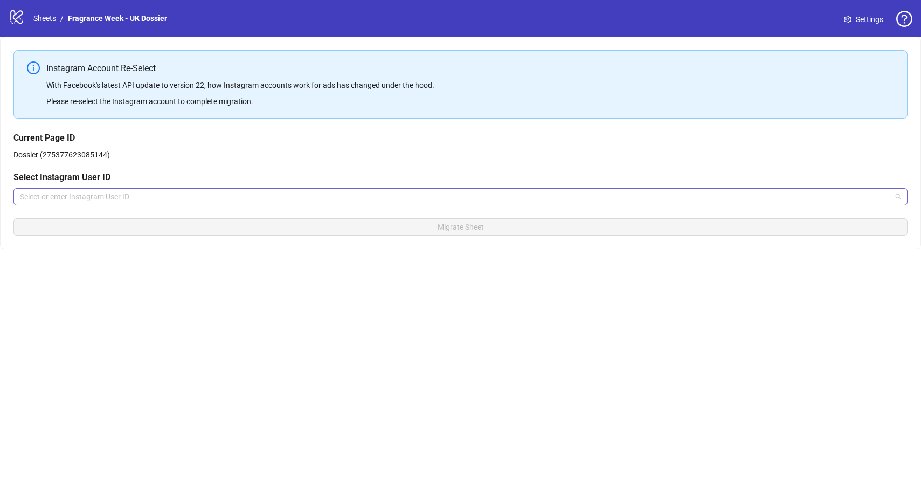
click at [96, 201] on input "search" at bounding box center [455, 197] width 871 height 16
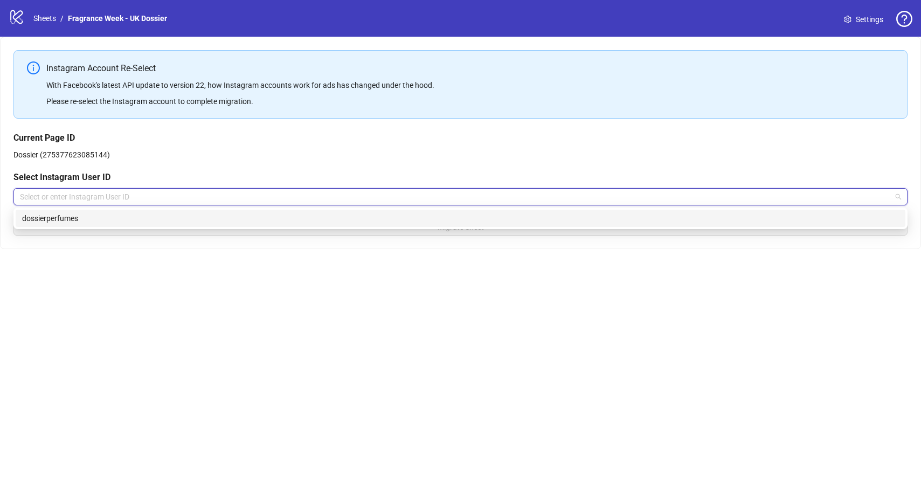
click at [92, 216] on div "dossierperfumes" at bounding box center [460, 218] width 877 height 12
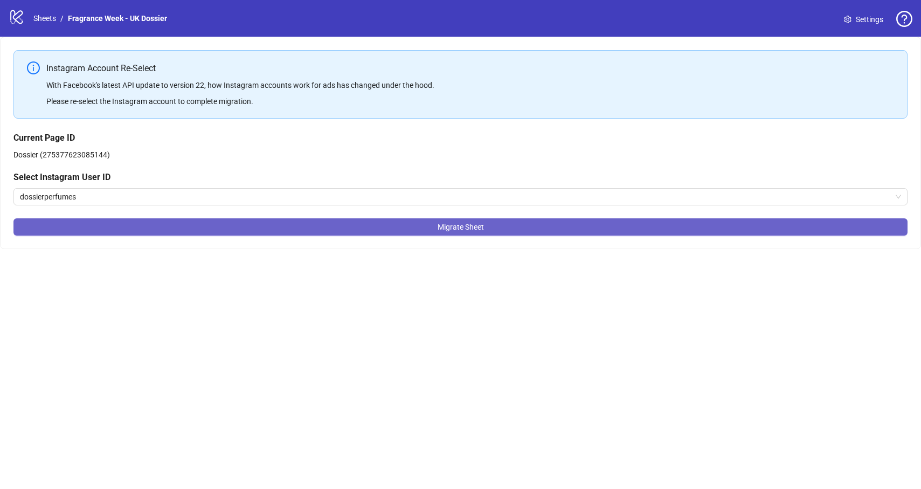
click at [105, 231] on button "Migrate Sheet" at bounding box center [460, 226] width 894 height 17
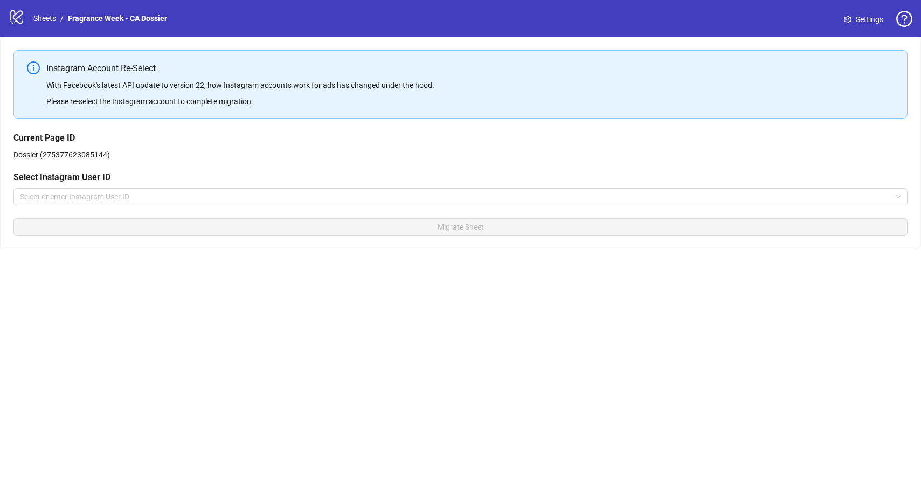
click at [102, 187] on div "Current Page ID Dossier (275377623085144) Select Instagram User ID Select or en…" at bounding box center [460, 168] width 894 height 74
click at [93, 200] on input "search" at bounding box center [455, 197] width 871 height 16
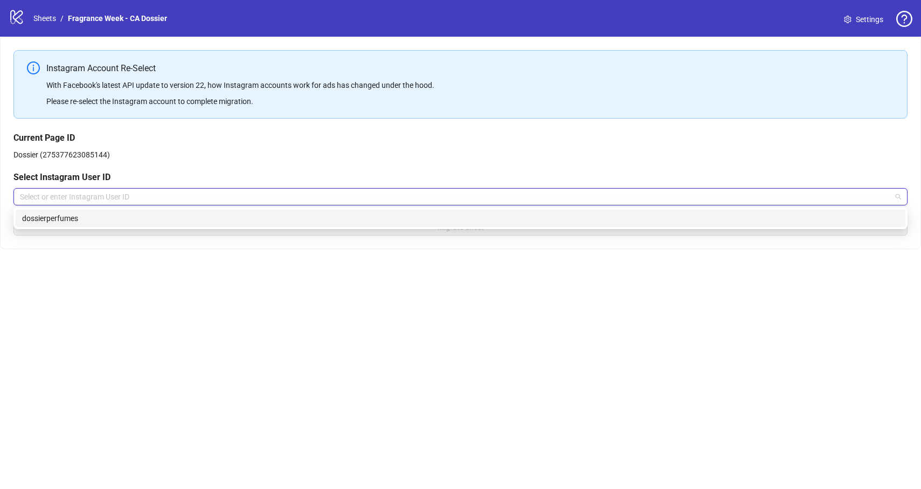
click at [69, 220] on div "dossierperfumes" at bounding box center [460, 218] width 877 height 12
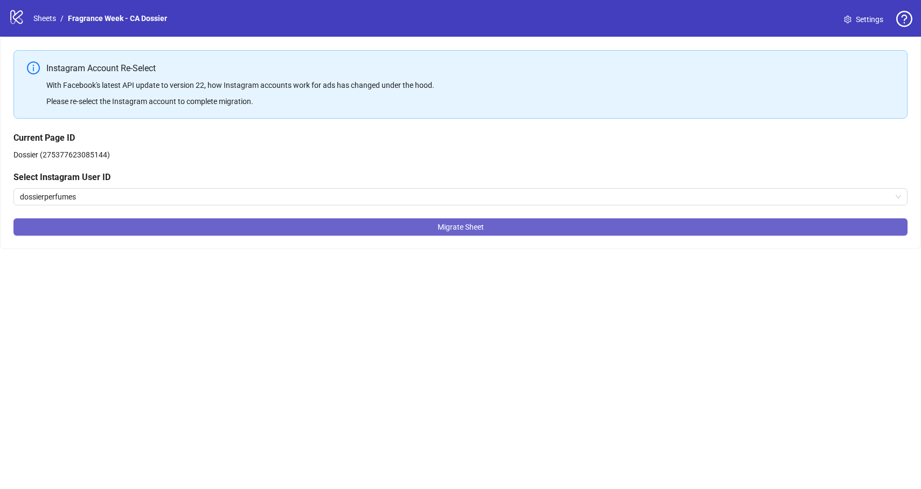
click at [108, 220] on button "Migrate Sheet" at bounding box center [460, 226] width 894 height 17
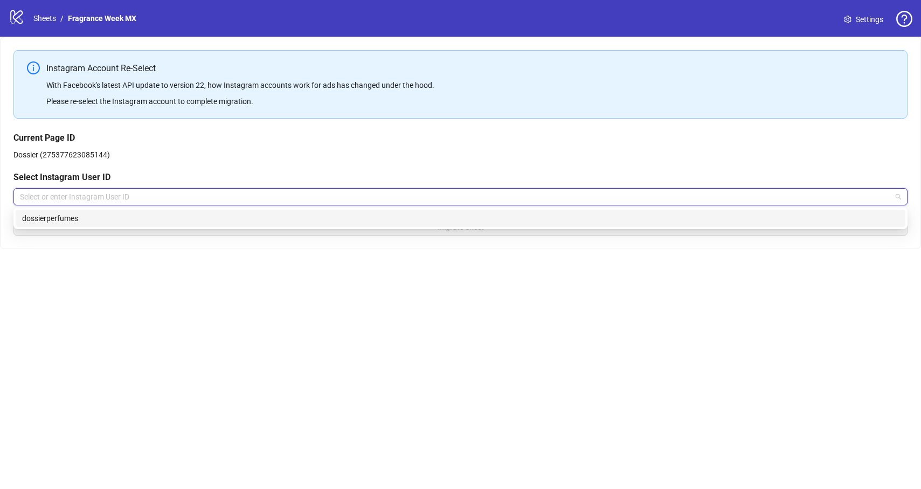
click at [157, 204] on input "search" at bounding box center [455, 197] width 871 height 16
click at [128, 219] on div "dossierperfumes" at bounding box center [460, 218] width 877 height 12
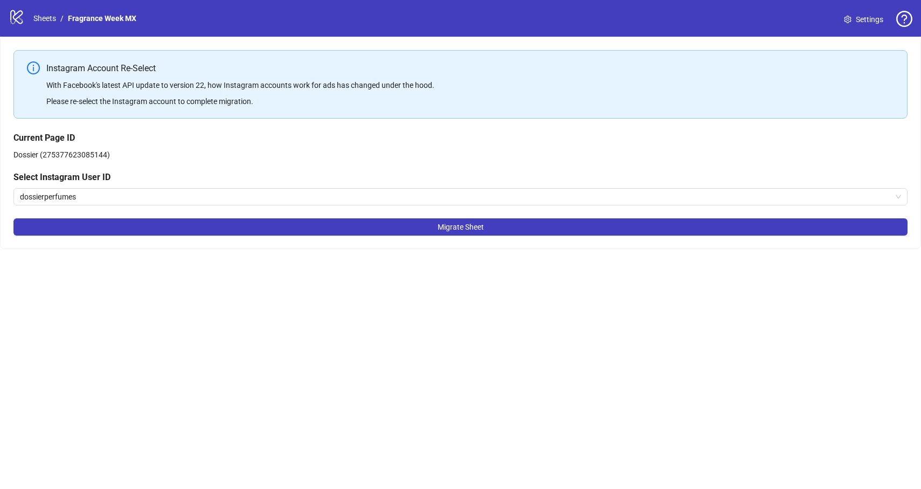
click at [128, 219] on button "Migrate Sheet" at bounding box center [460, 226] width 894 height 17
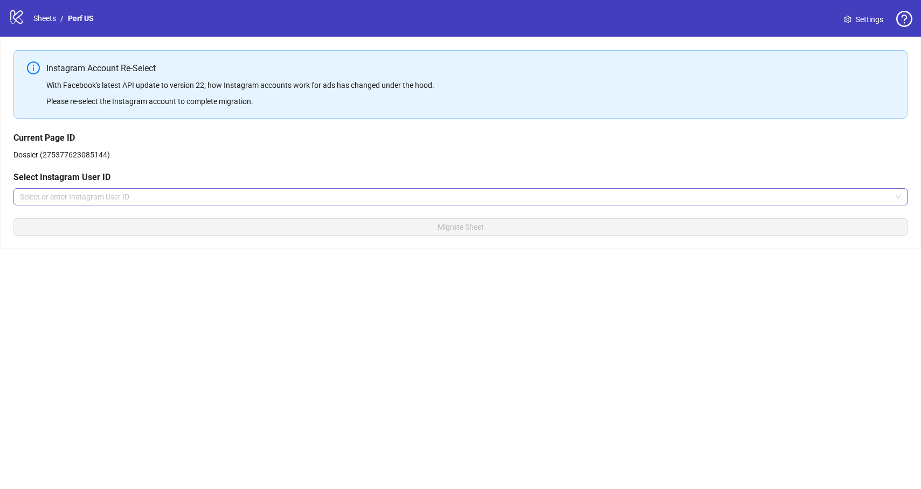
click at [60, 204] on input "search" at bounding box center [455, 197] width 871 height 16
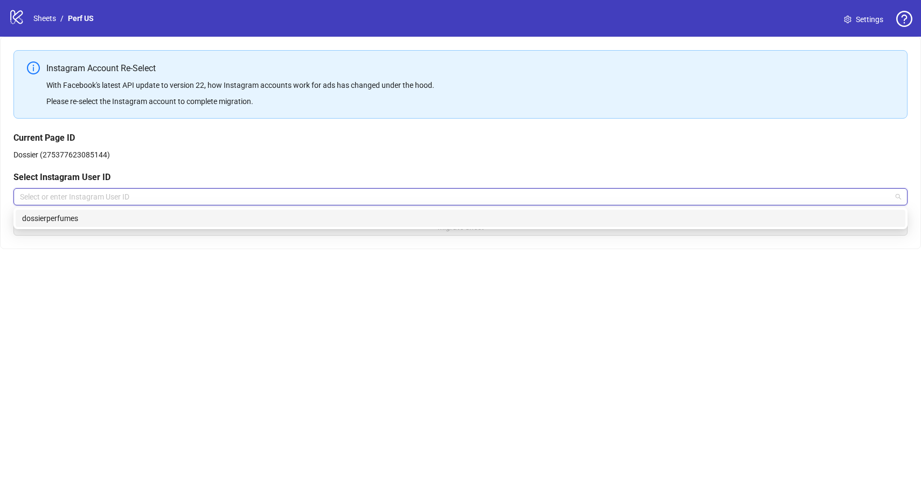
click at [61, 215] on div "dossierperfumes" at bounding box center [460, 218] width 877 height 12
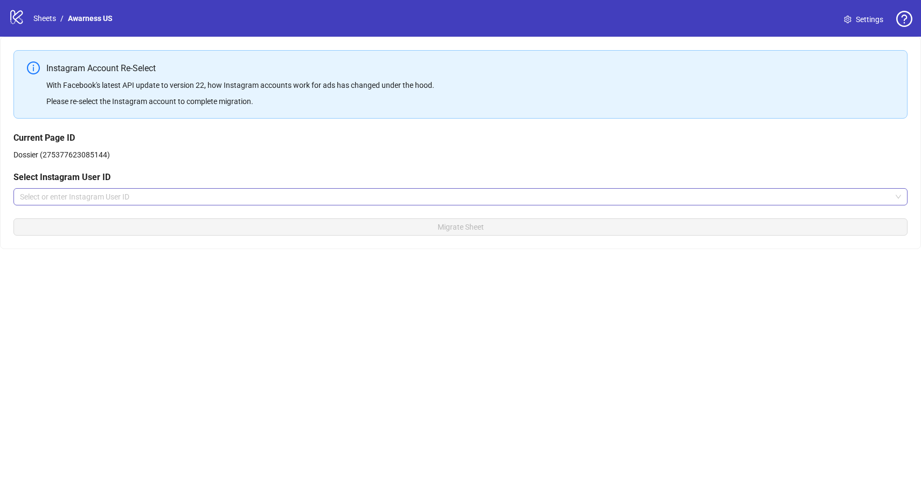
click at [107, 203] on input "search" at bounding box center [455, 197] width 871 height 16
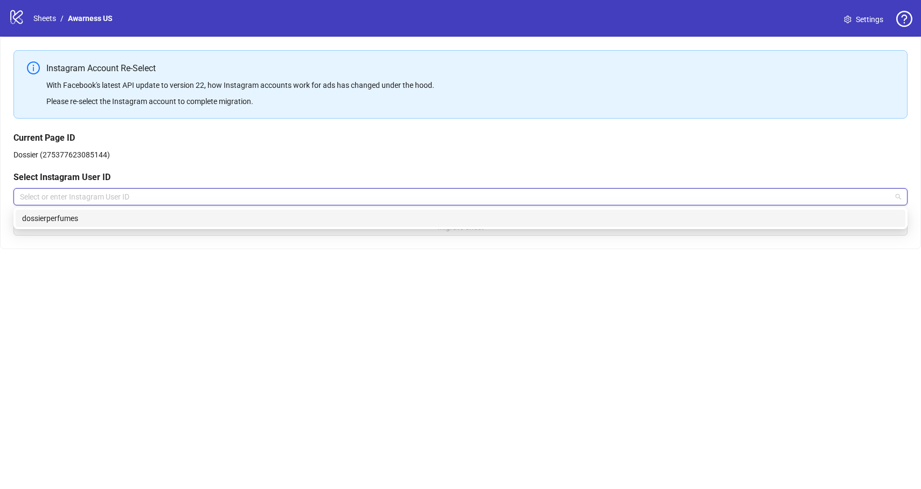
click at [102, 223] on div "dossierperfumes" at bounding box center [460, 218] width 877 height 12
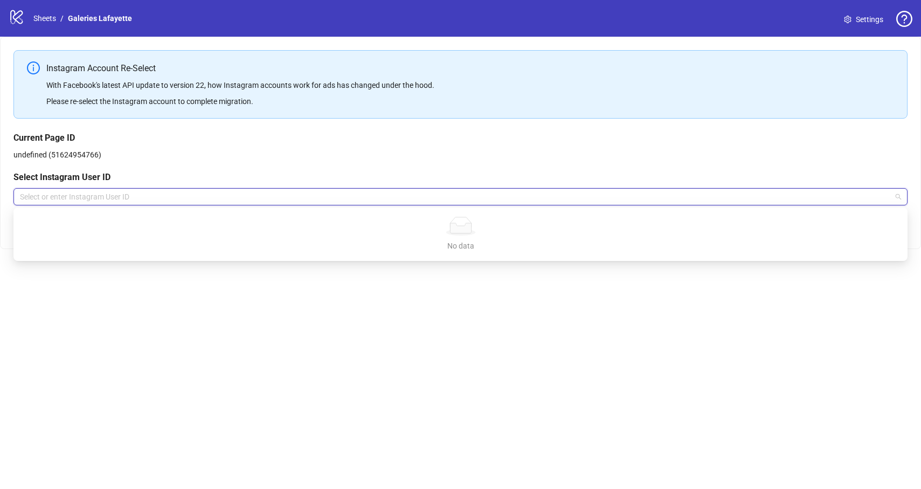
click at [179, 198] on input "search" at bounding box center [455, 197] width 871 height 16
click at [263, 201] on input "search" at bounding box center [455, 197] width 871 height 16
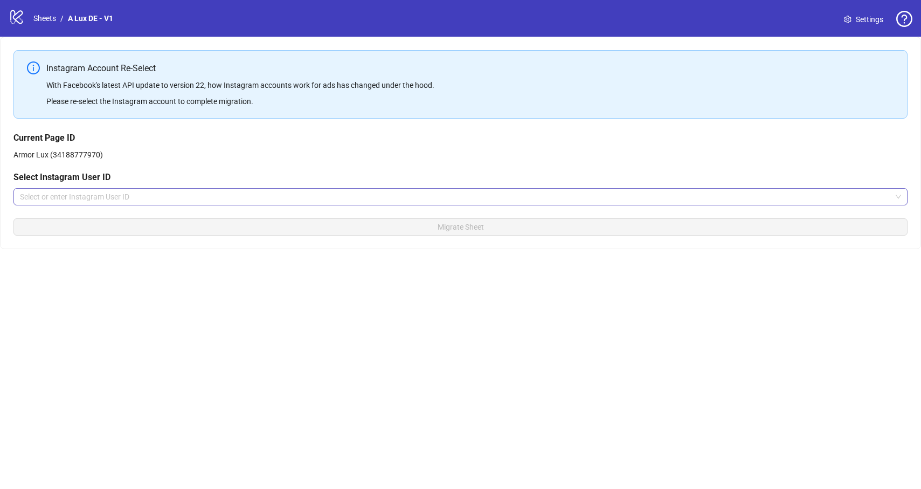
click at [224, 196] on input "search" at bounding box center [455, 197] width 871 height 16
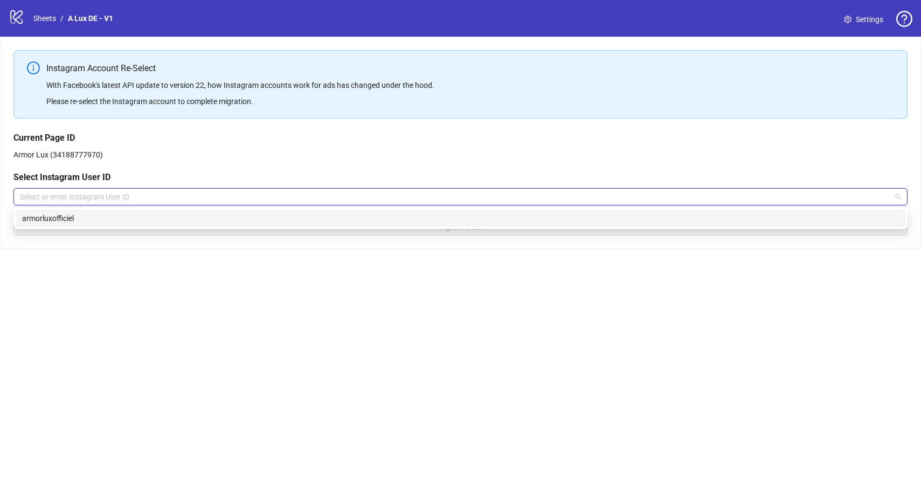
click at [178, 218] on div "armorluxofficiel" at bounding box center [460, 218] width 877 height 12
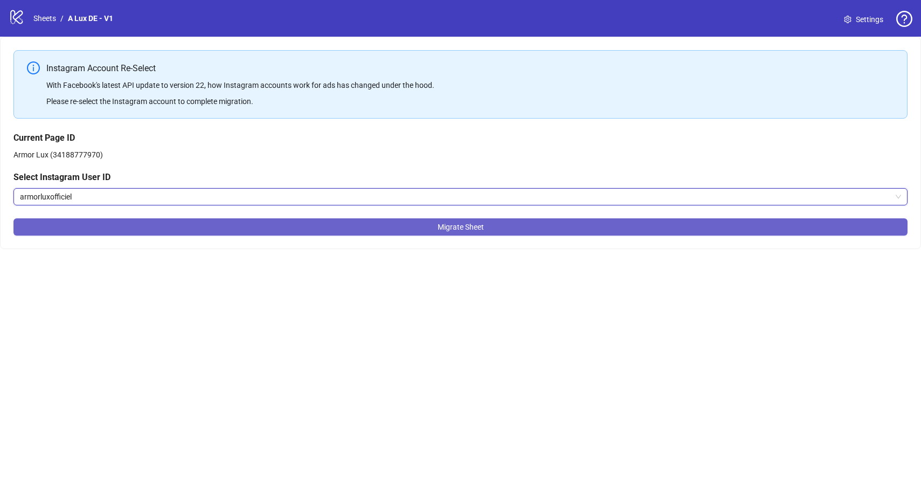
click at [176, 224] on button "Migrate Sheet" at bounding box center [460, 226] width 894 height 17
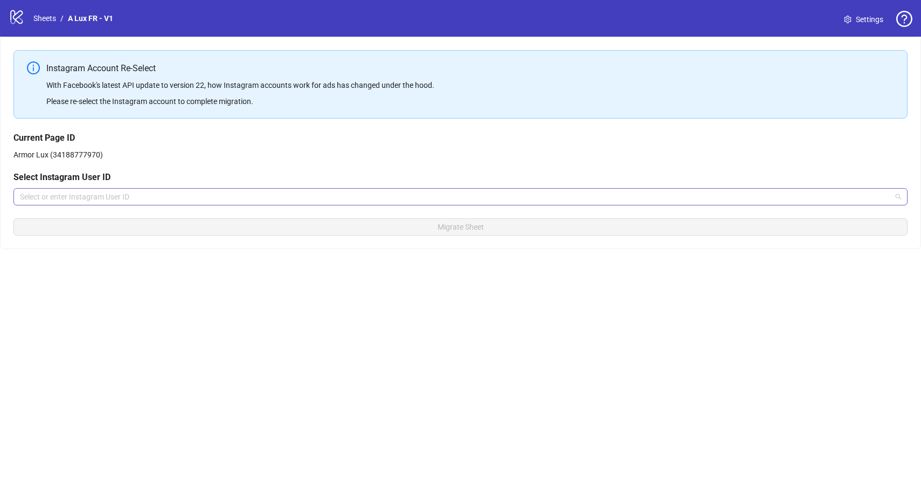
click at [139, 204] on input "search" at bounding box center [455, 197] width 871 height 16
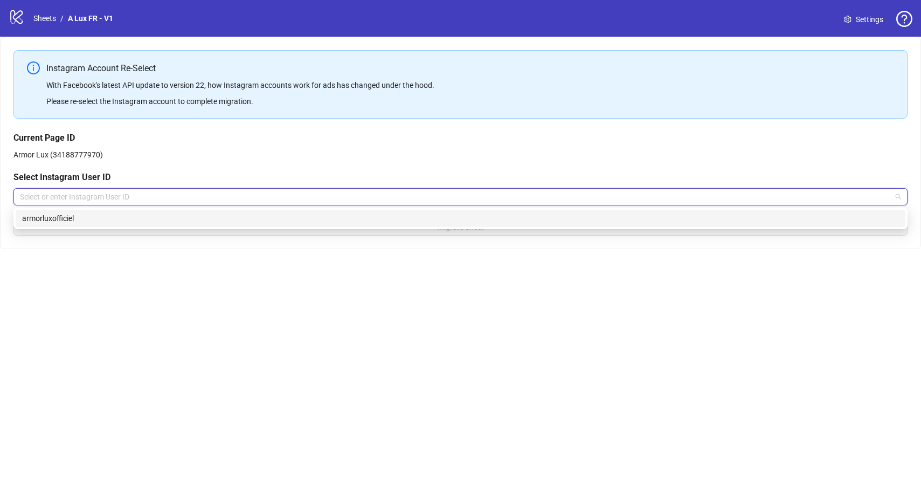
click at [130, 227] on div "17841400818817885 armorluxofficiel" at bounding box center [460, 218] width 894 height 22
click at [145, 225] on div "armorluxofficiel" at bounding box center [460, 218] width 889 height 17
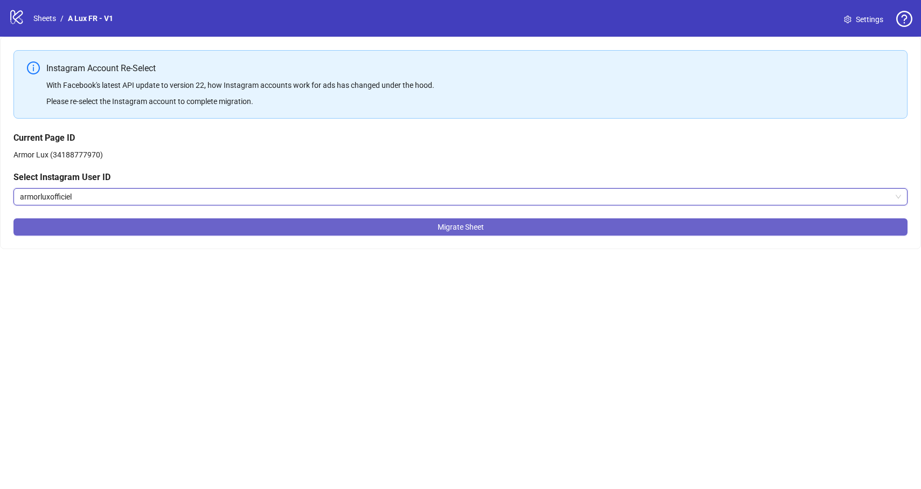
click at [218, 229] on button "Migrate Sheet" at bounding box center [460, 226] width 894 height 17
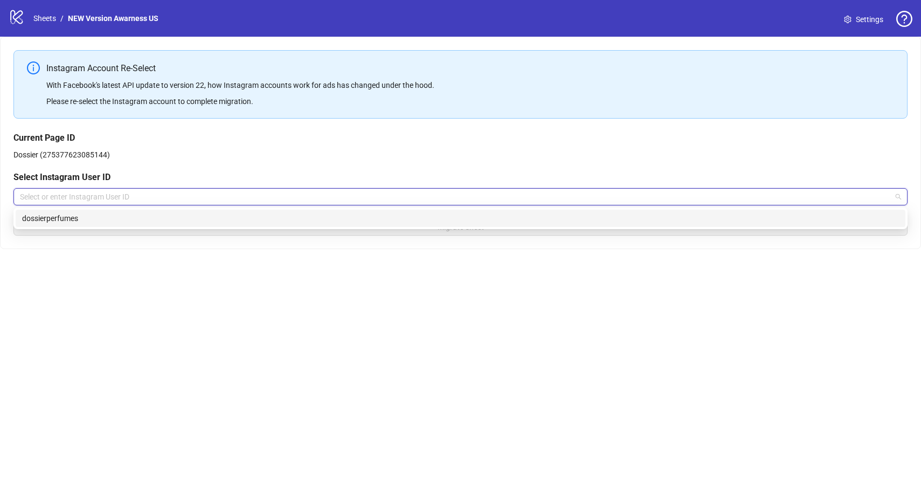
click at [85, 195] on input "search" at bounding box center [455, 197] width 871 height 16
click at [84, 219] on div "dossierperfumes" at bounding box center [460, 218] width 877 height 12
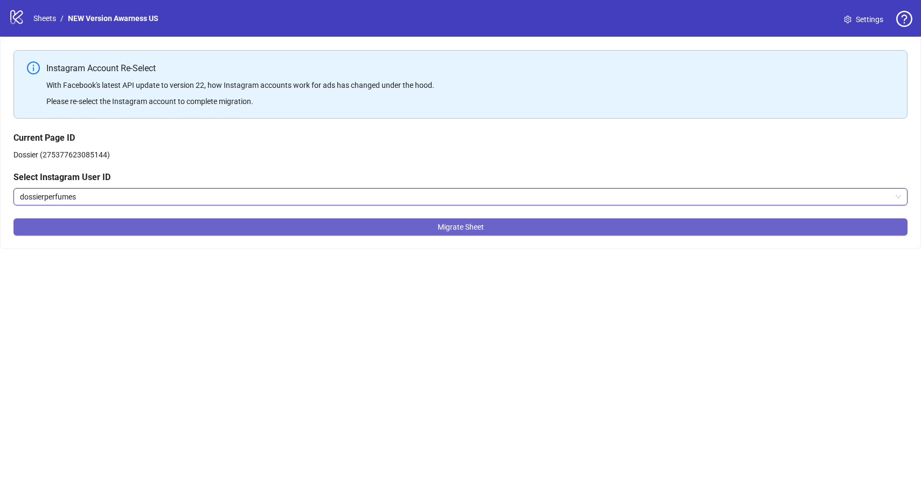
click at [117, 229] on button "Migrate Sheet" at bounding box center [460, 226] width 894 height 17
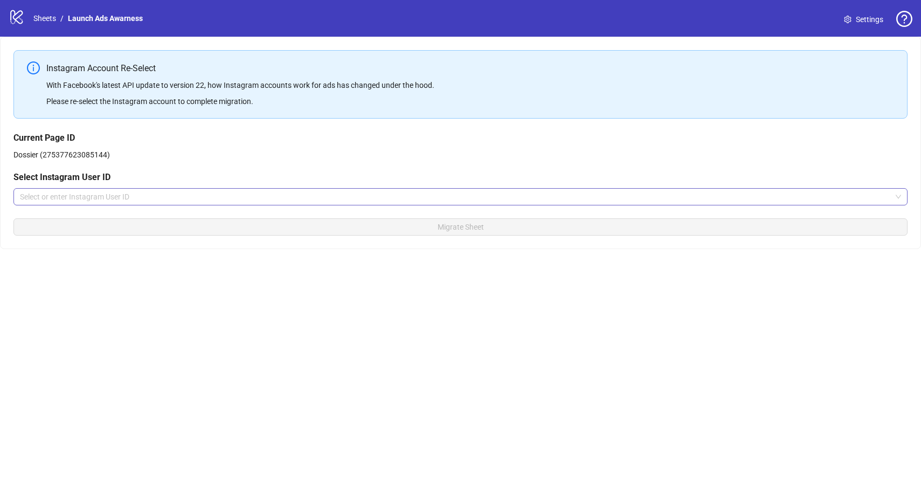
click at [167, 194] on input "search" at bounding box center [455, 197] width 871 height 16
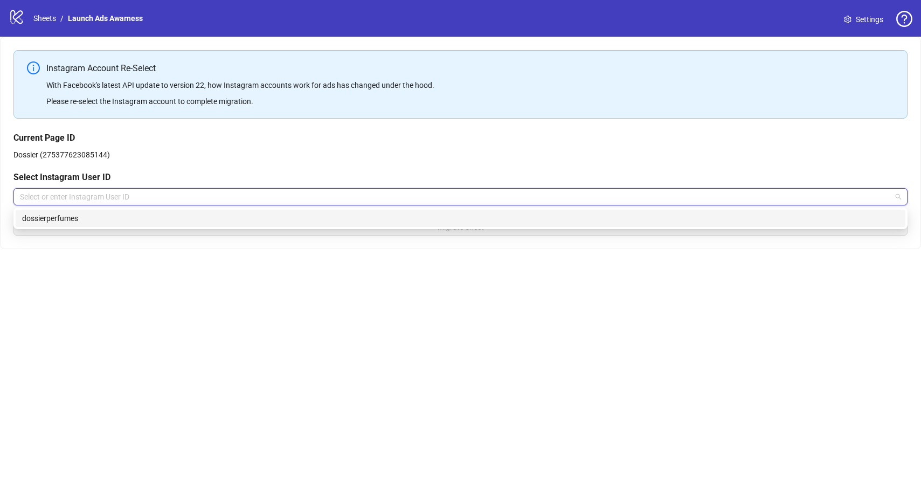
click at [183, 219] on div "dossierperfumes" at bounding box center [460, 218] width 877 height 12
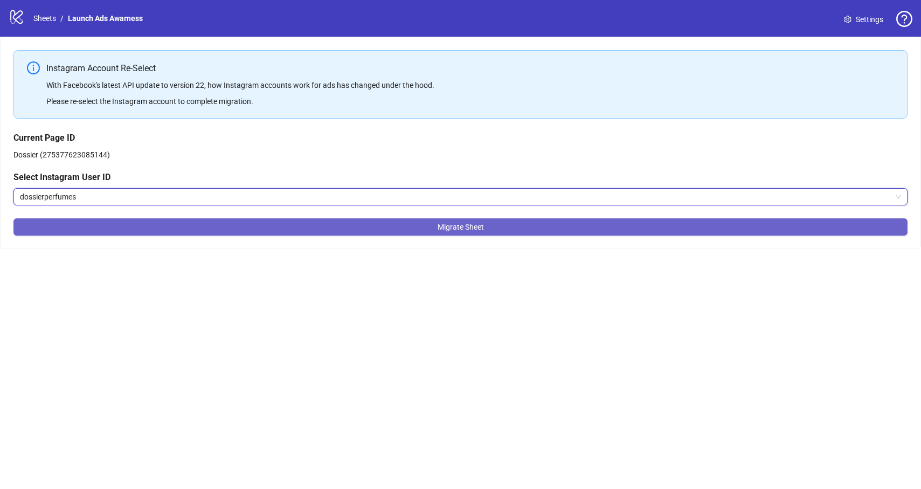
click at [167, 233] on button "Migrate Sheet" at bounding box center [460, 226] width 894 height 17
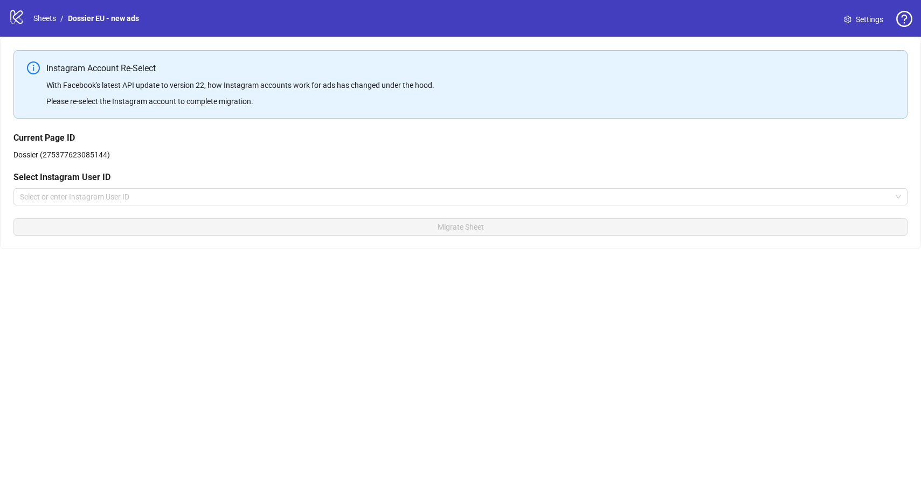
click at [72, 186] on div "Current Page ID Dossier (275377623085144) Select Instagram User ID Select or en…" at bounding box center [460, 168] width 894 height 74
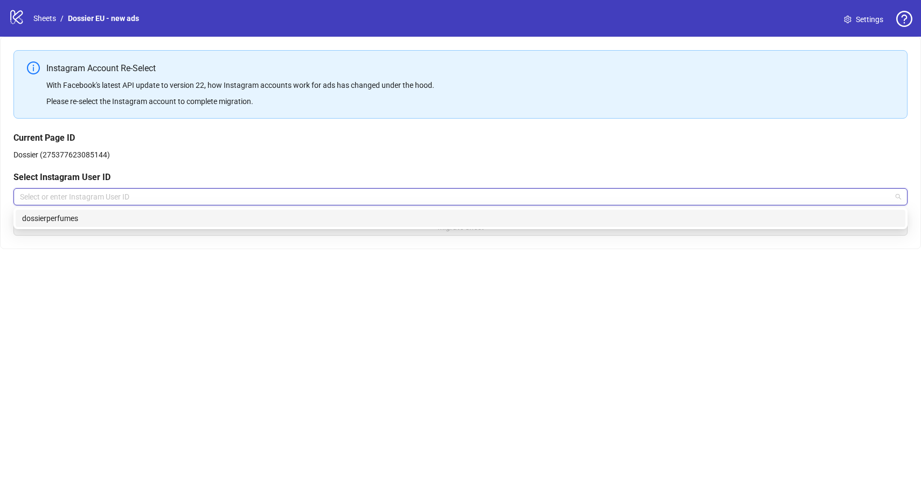
click at [72, 191] on input "search" at bounding box center [455, 197] width 871 height 16
click at [97, 220] on div "dossierperfumes" at bounding box center [460, 218] width 877 height 12
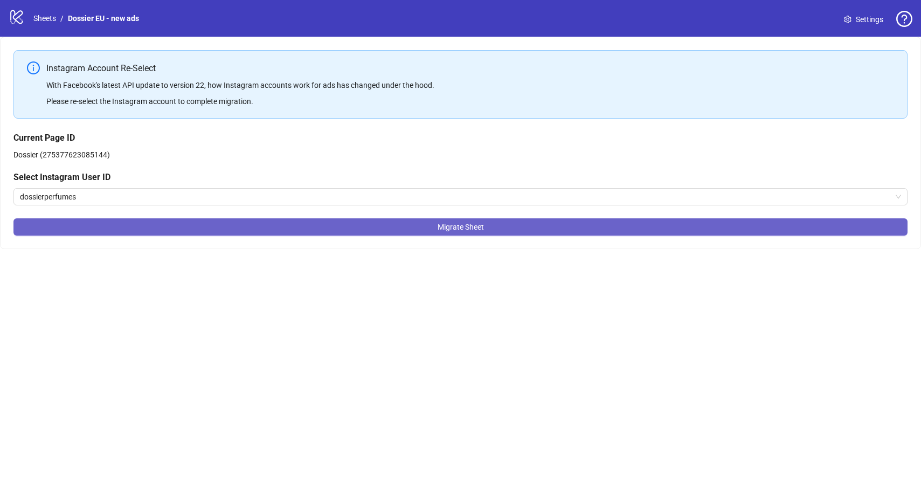
click at [211, 226] on button "Migrate Sheet" at bounding box center [460, 226] width 894 height 17
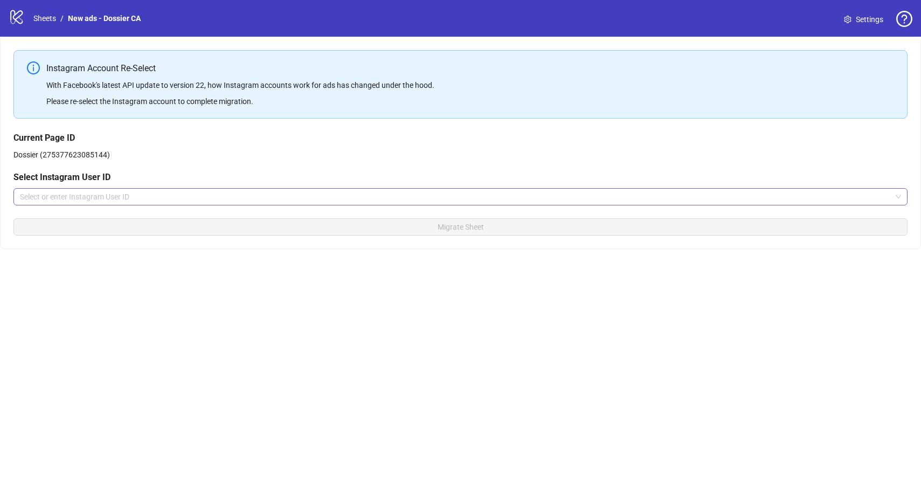
click at [157, 191] on input "search" at bounding box center [455, 197] width 871 height 16
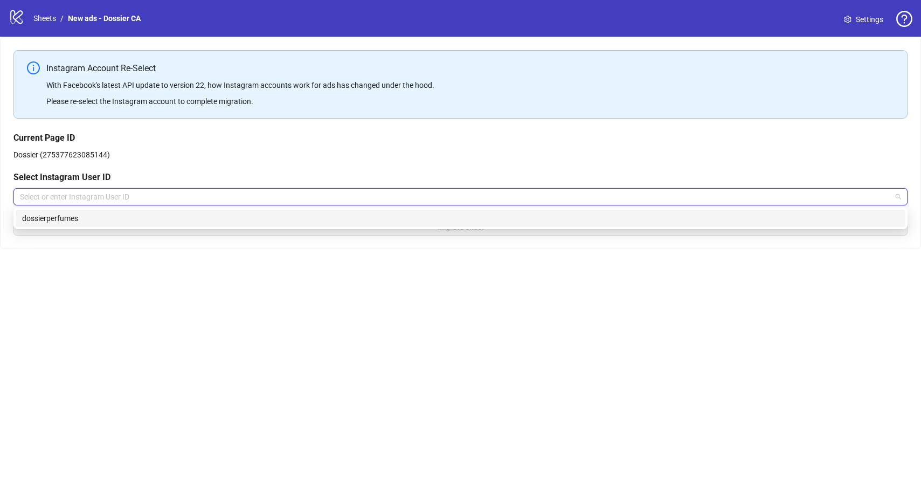
click at [137, 210] on div "dossierperfumes" at bounding box center [460, 218] width 889 height 17
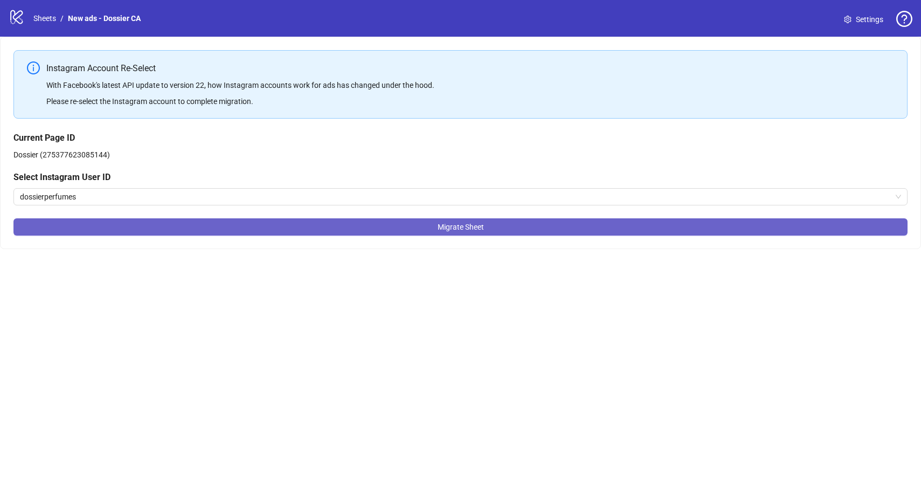
click at [167, 224] on button "Migrate Sheet" at bounding box center [460, 226] width 894 height 17
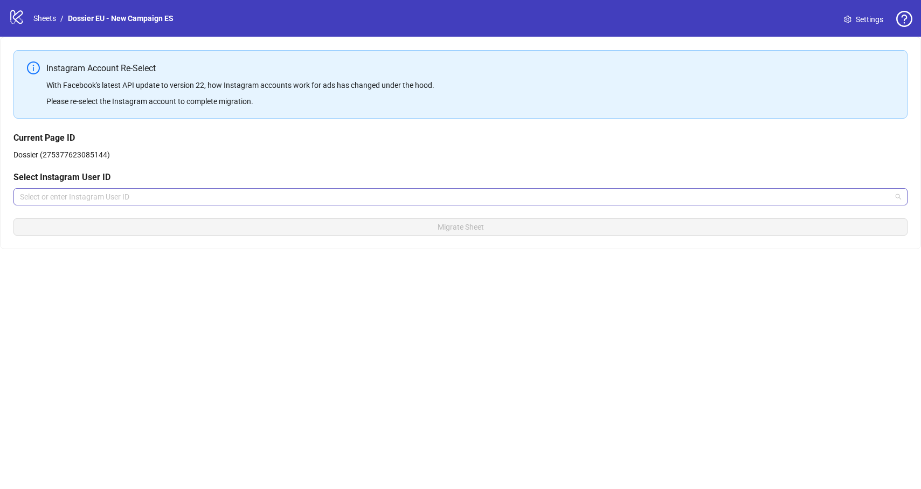
click at [149, 203] on input "search" at bounding box center [455, 197] width 871 height 16
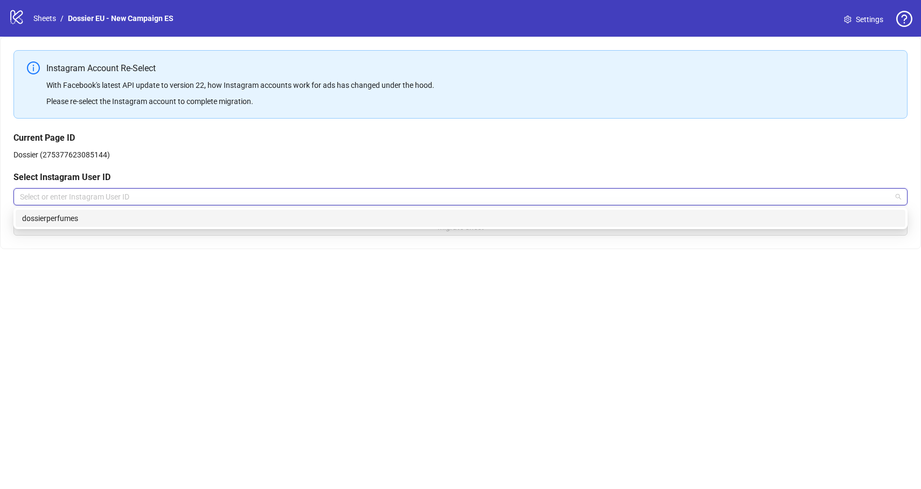
click at [121, 222] on div "dossierperfumes" at bounding box center [460, 218] width 877 height 12
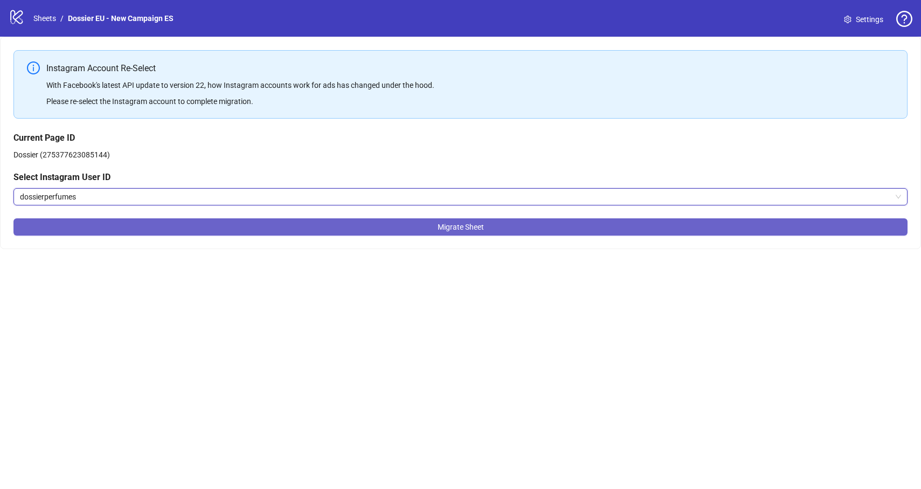
click at [203, 230] on button "Migrate Sheet" at bounding box center [460, 226] width 894 height 17
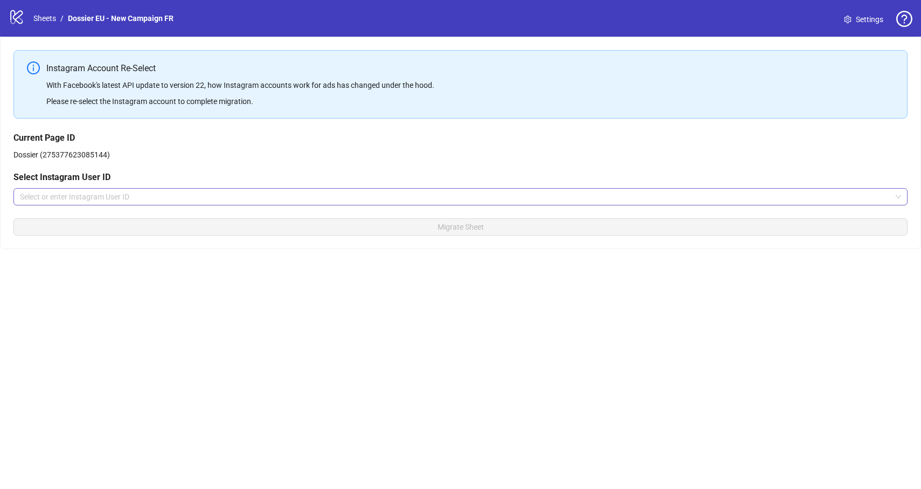
click at [193, 198] on input "search" at bounding box center [455, 197] width 871 height 16
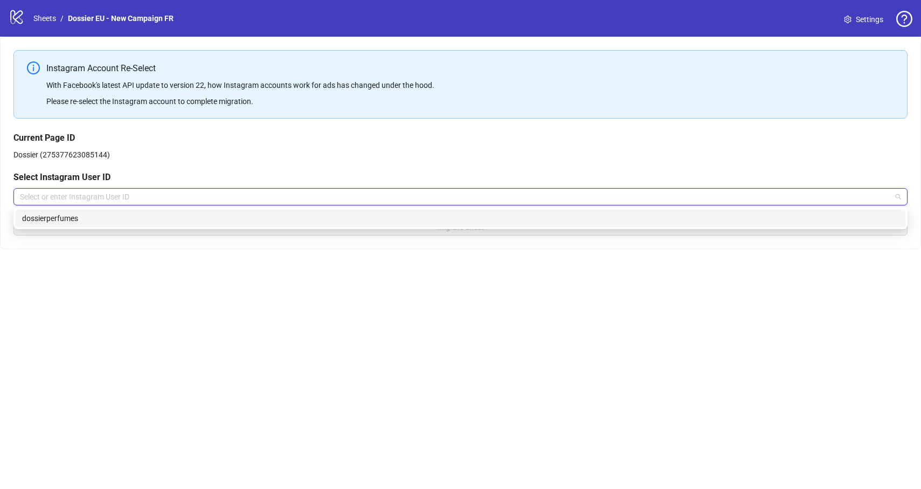
click at [154, 221] on div "dossierperfumes" at bounding box center [460, 218] width 877 height 12
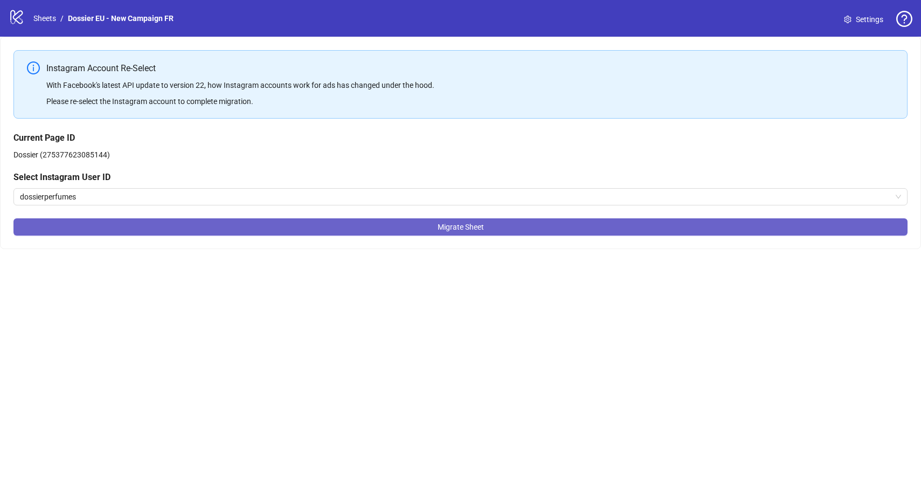
click at [283, 232] on button "Migrate Sheet" at bounding box center [460, 226] width 894 height 17
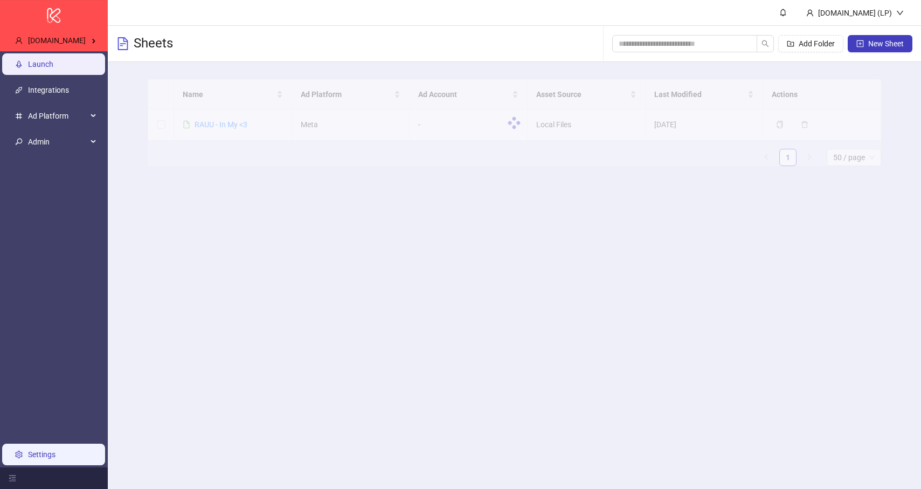
click at [47, 452] on link "Settings" at bounding box center [41, 454] width 27 height 9
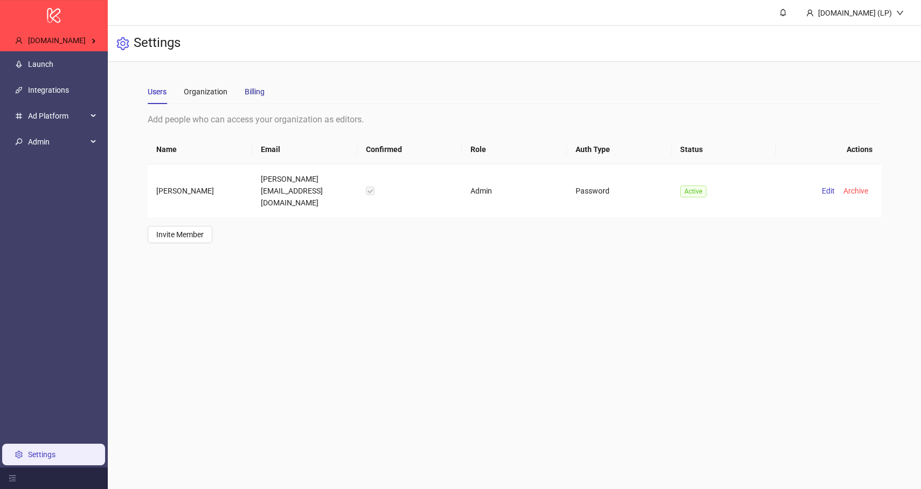
click at [259, 92] on div "Billing" at bounding box center [255, 92] width 20 height 12
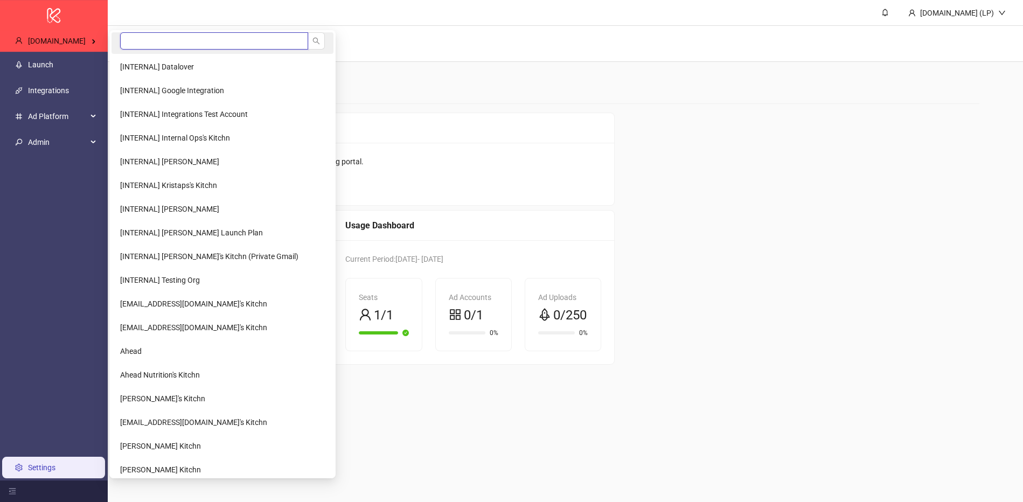
click at [157, 40] on input "search" at bounding box center [214, 40] width 188 height 17
type input "*****"
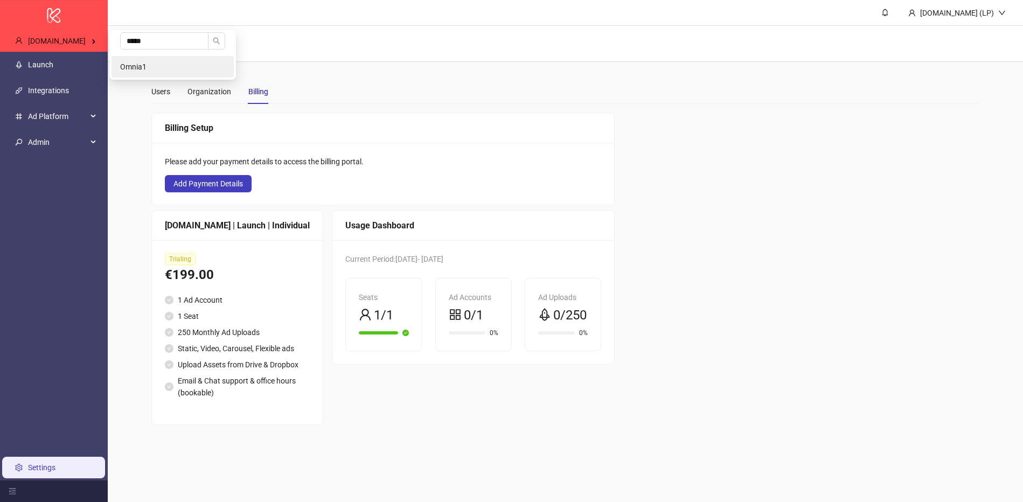
click at [136, 60] on li "Omnia1" at bounding box center [173, 67] width 122 height 22
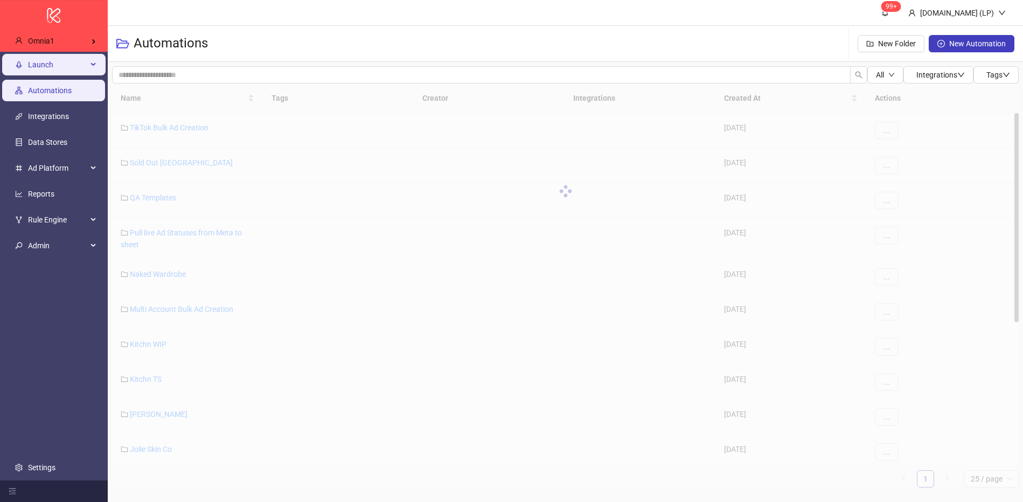
click at [74, 72] on span "Launch" at bounding box center [57, 65] width 59 height 22
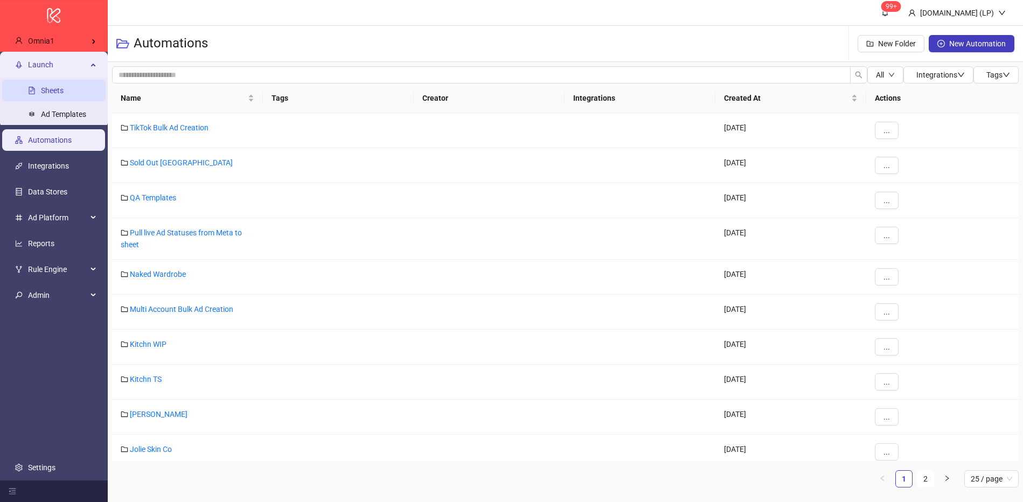
click at [64, 95] on link "Sheets" at bounding box center [52, 90] width 23 height 9
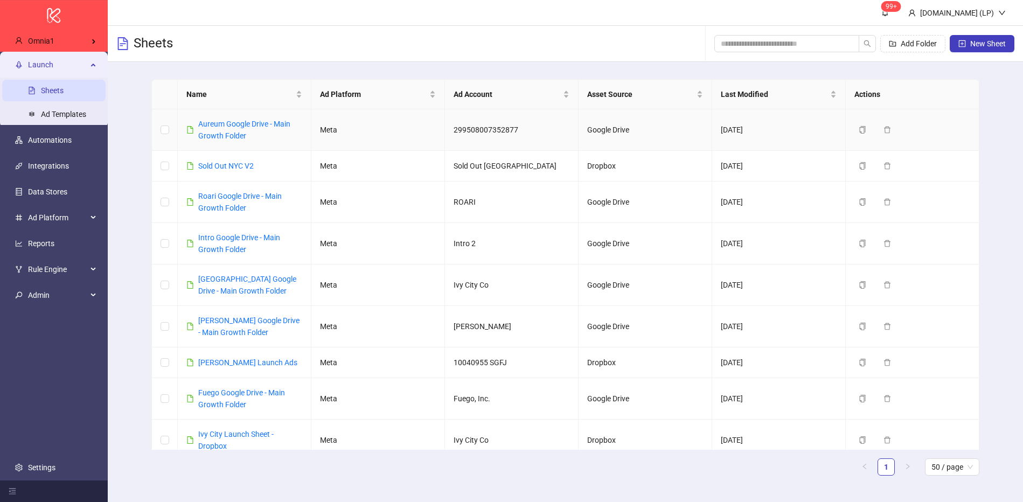
click at [231, 135] on link "Aureum Google Drive - Main Growth Folder" at bounding box center [244, 130] width 92 height 20
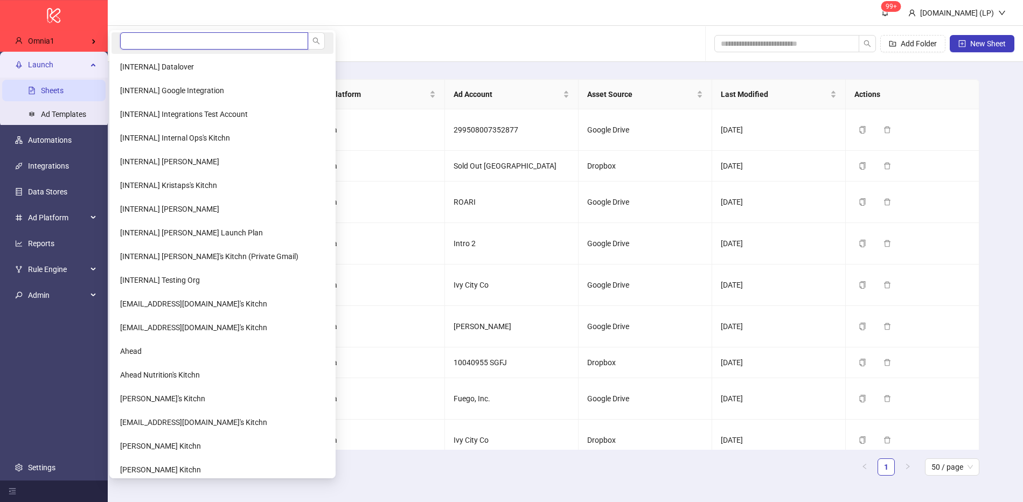
click at [147, 39] on input "search" at bounding box center [214, 40] width 188 height 17
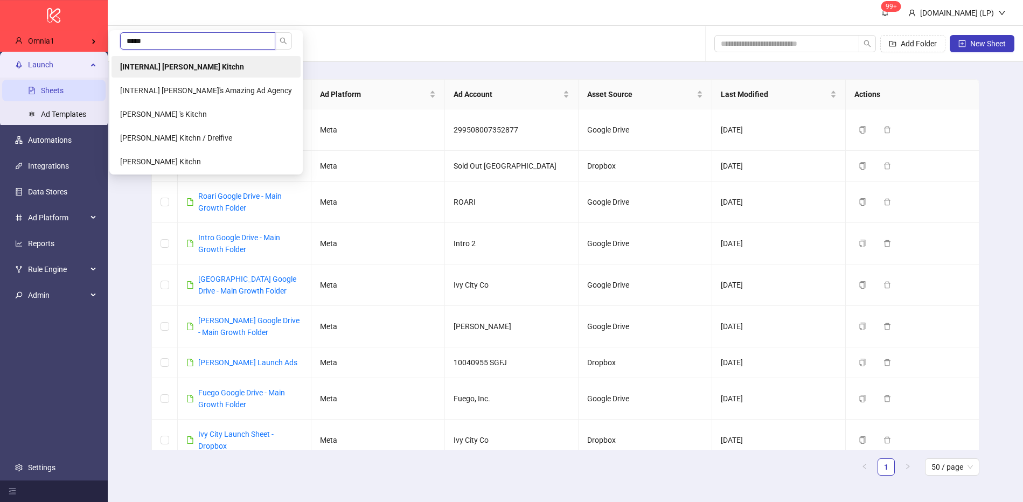
type input "*****"
click at [191, 64] on b "[INTERNAL] [PERSON_NAME] Kitchn" at bounding box center [182, 66] width 124 height 9
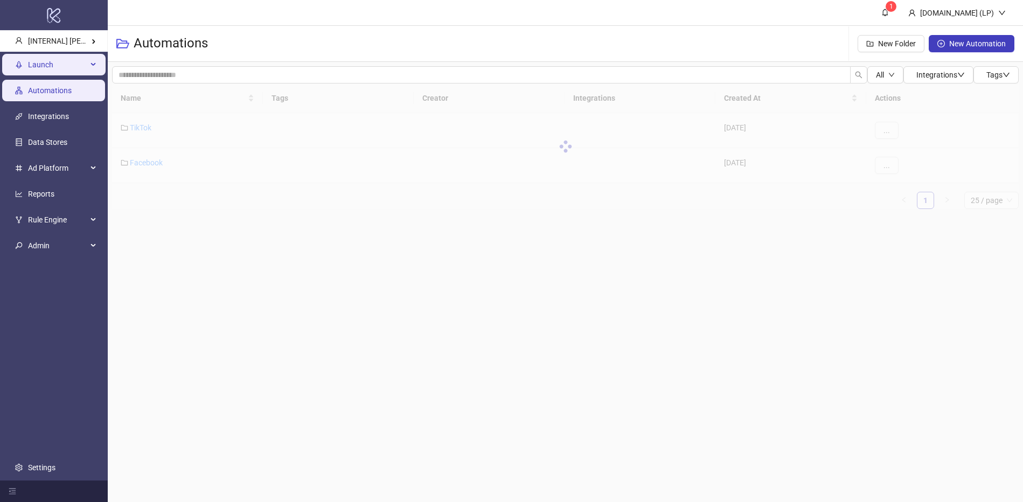
click at [83, 65] on span "Launch" at bounding box center [57, 65] width 59 height 22
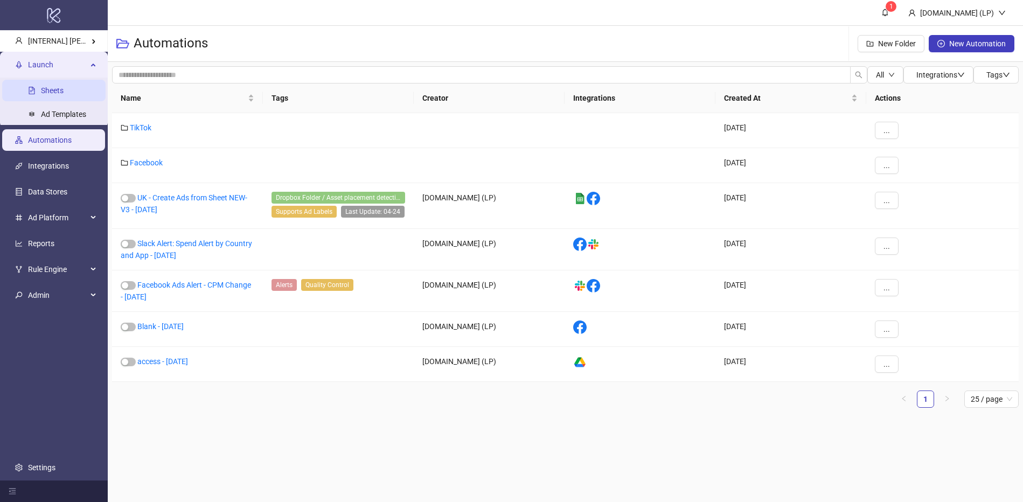
click at [59, 92] on link "Sheets" at bounding box center [52, 90] width 23 height 9
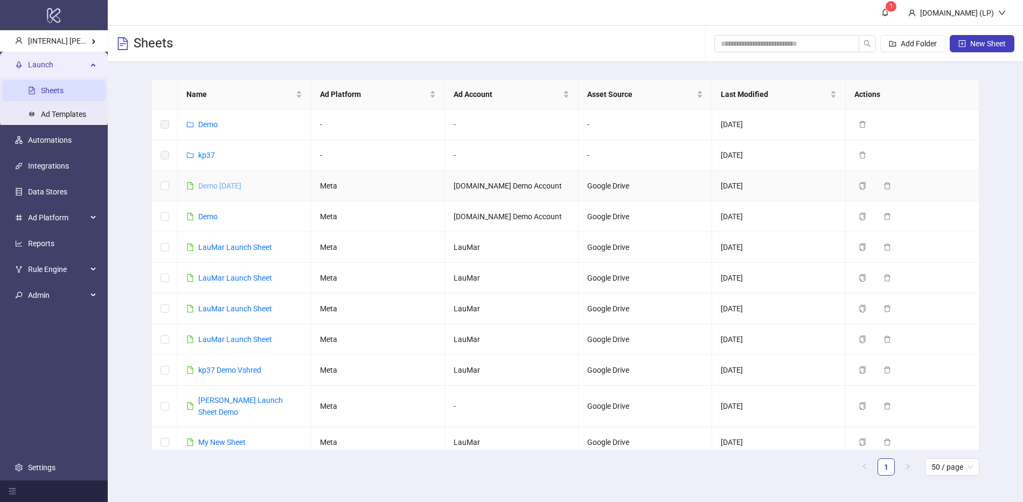
click at [227, 183] on link "Demo [DATE]" at bounding box center [219, 186] width 43 height 9
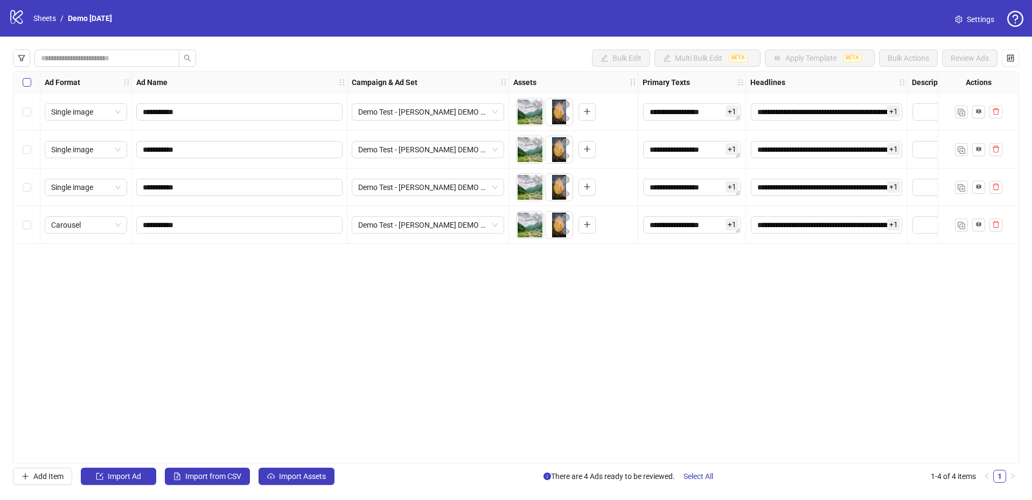
click at [28, 77] on label "Select all rows" at bounding box center [27, 83] width 9 height 12
click at [19, 80] on div "Select all rows" at bounding box center [26, 83] width 27 height 22
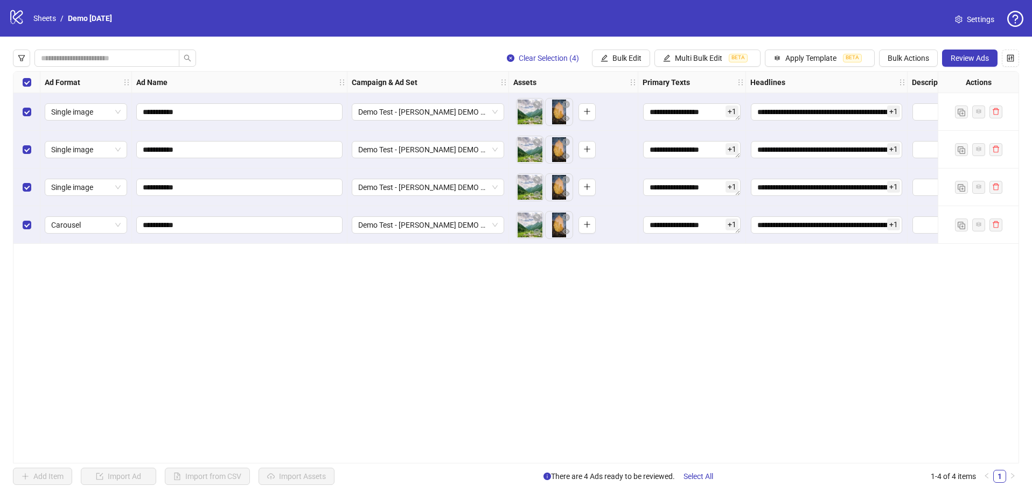
click at [31, 86] on div "Select all rows" at bounding box center [26, 83] width 27 height 22
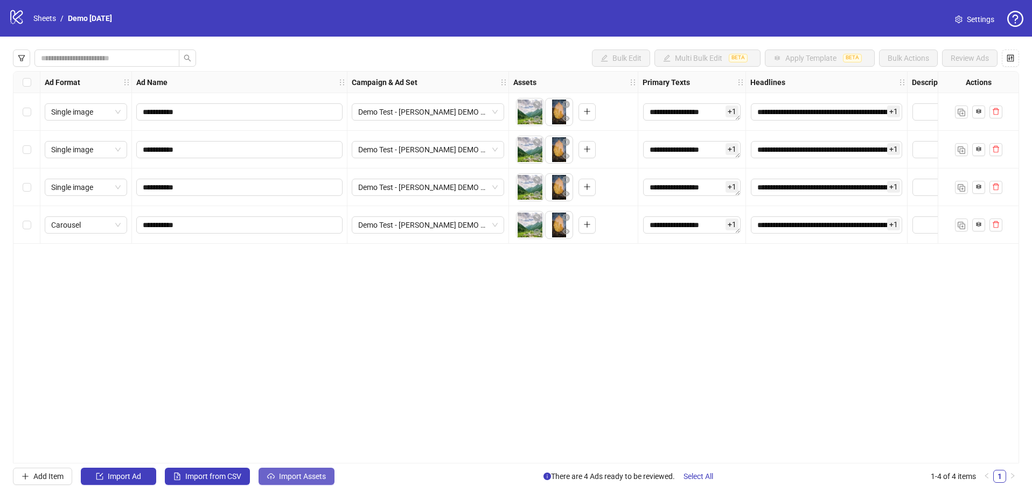
click at [310, 477] on span "Import Assets" at bounding box center [302, 476] width 47 height 9
click at [282, 483] on button "Import Assets" at bounding box center [297, 476] width 76 height 17
click at [956, 23] on span at bounding box center [959, 19] width 8 height 12
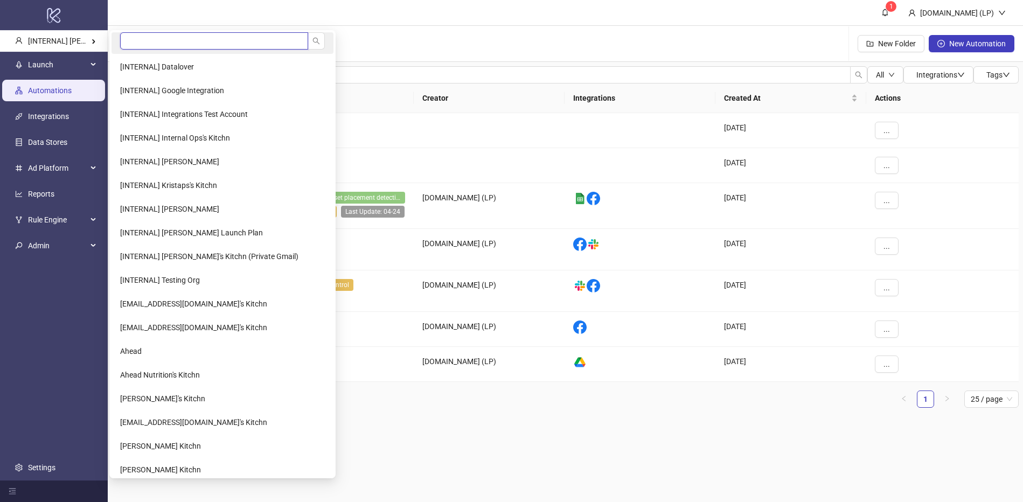
click at [171, 43] on input "search" at bounding box center [214, 40] width 188 height 17
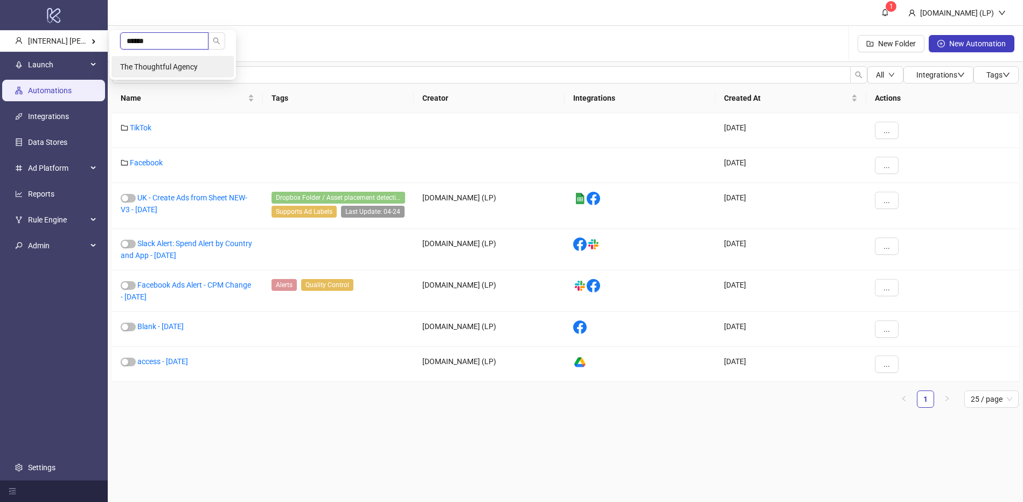
type input "******"
click at [139, 62] on span "The Thoughtful Agency" at bounding box center [159, 66] width 78 height 9
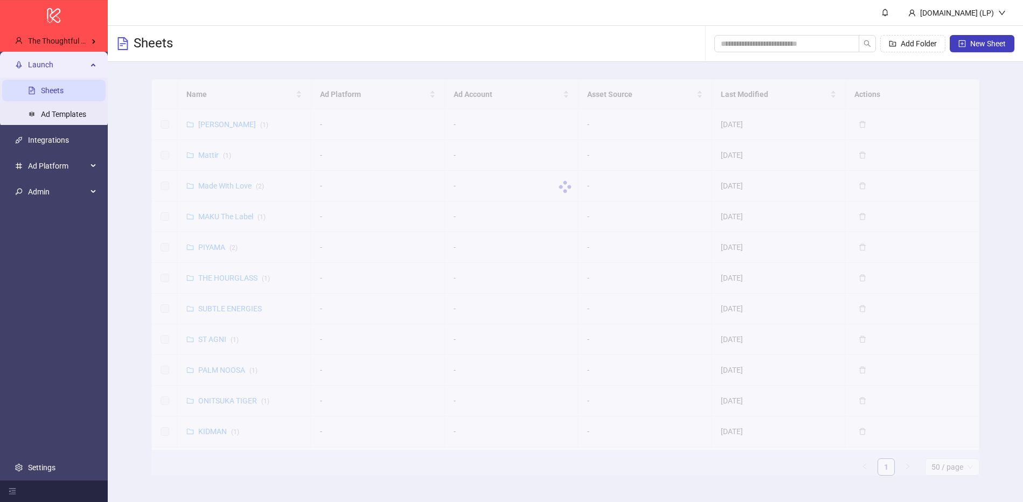
click at [141, 74] on div "Name Ad Platform Ad Account Asset Source Last Modified Actions [PERSON_NAME] ( …" at bounding box center [565, 282] width 915 height 440
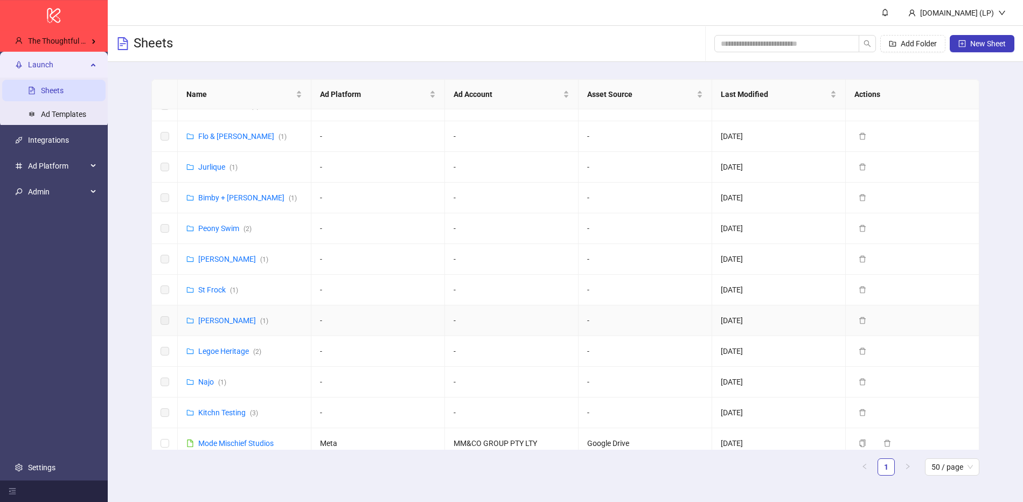
scroll to position [837, 0]
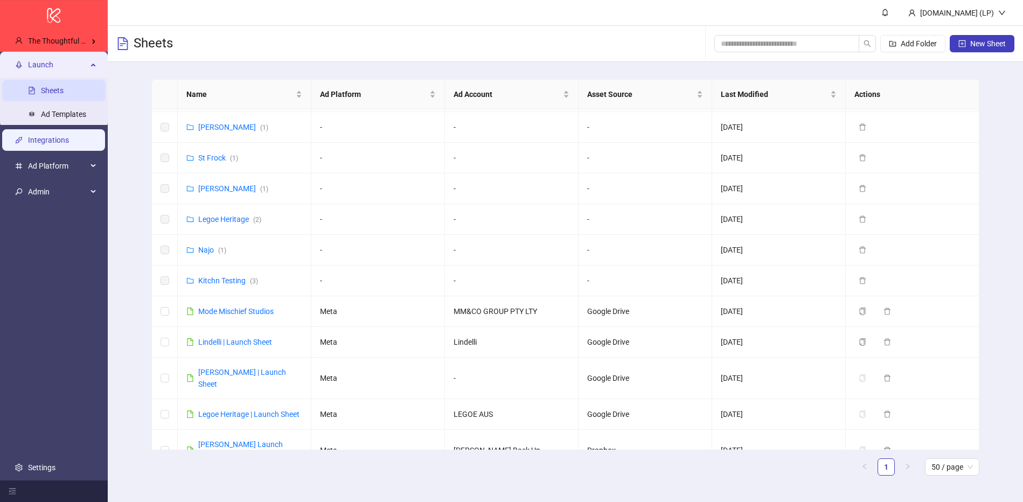
click at [69, 144] on link "Integrations" at bounding box center [48, 140] width 41 height 9
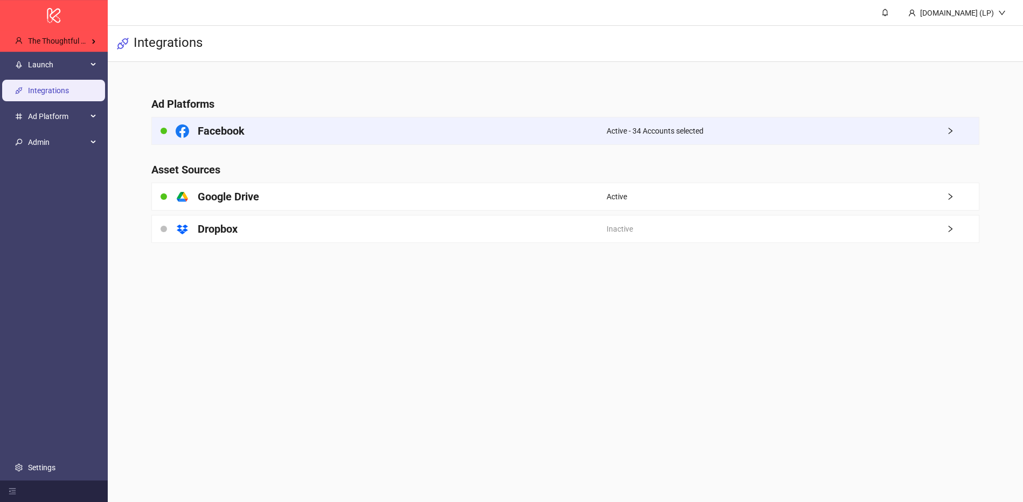
click at [355, 130] on div "Facebook" at bounding box center [379, 130] width 455 height 27
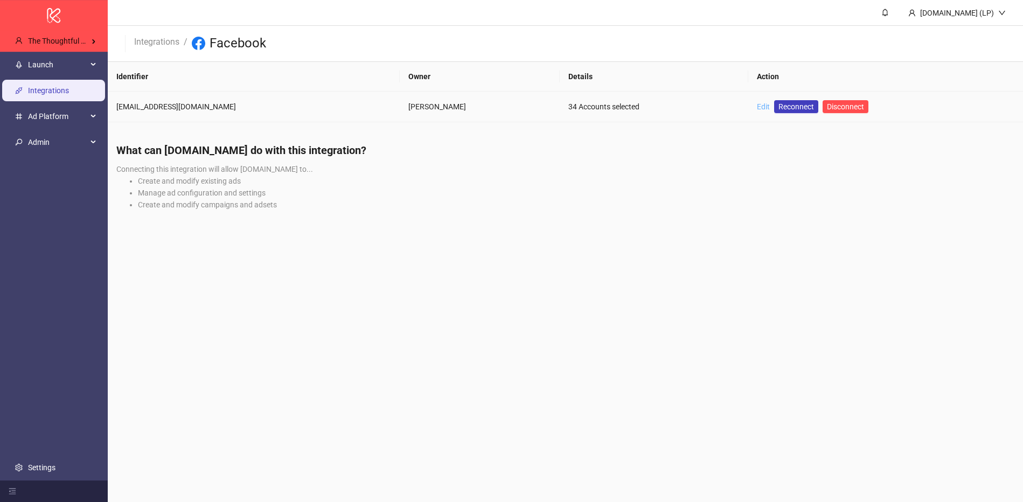
click at [770, 108] on link "Edit" at bounding box center [763, 106] width 13 height 9
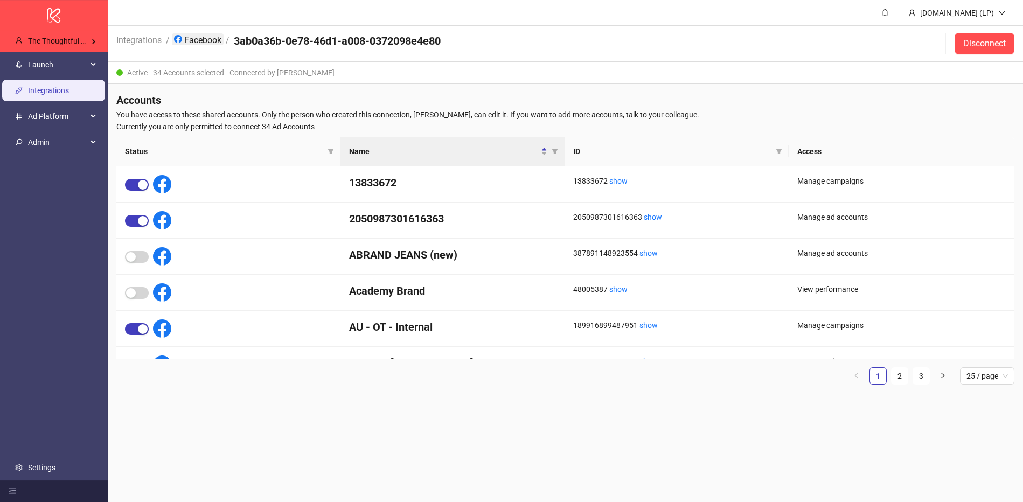
click at [186, 38] on link "Facebook" at bounding box center [198, 39] width 52 height 12
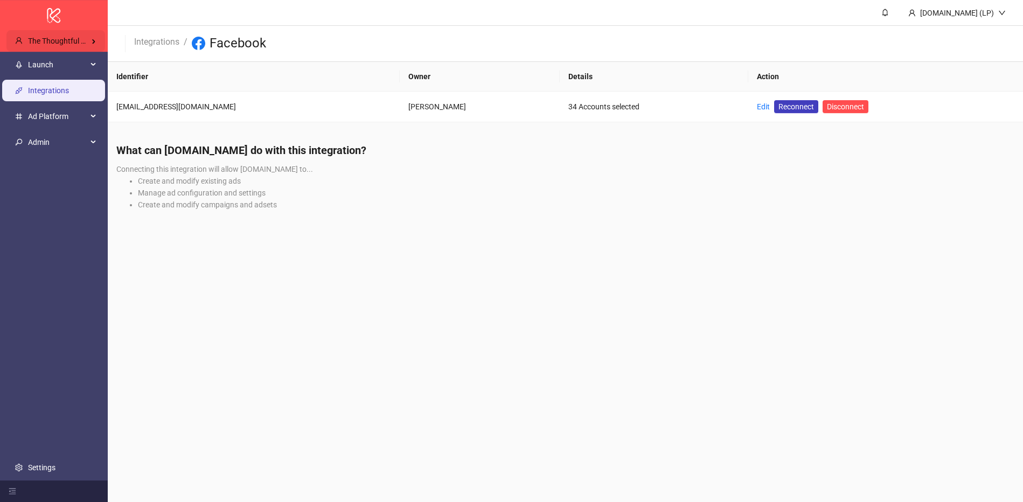
click at [89, 44] on span "The Thoughtful Agency" at bounding box center [67, 41] width 78 height 9
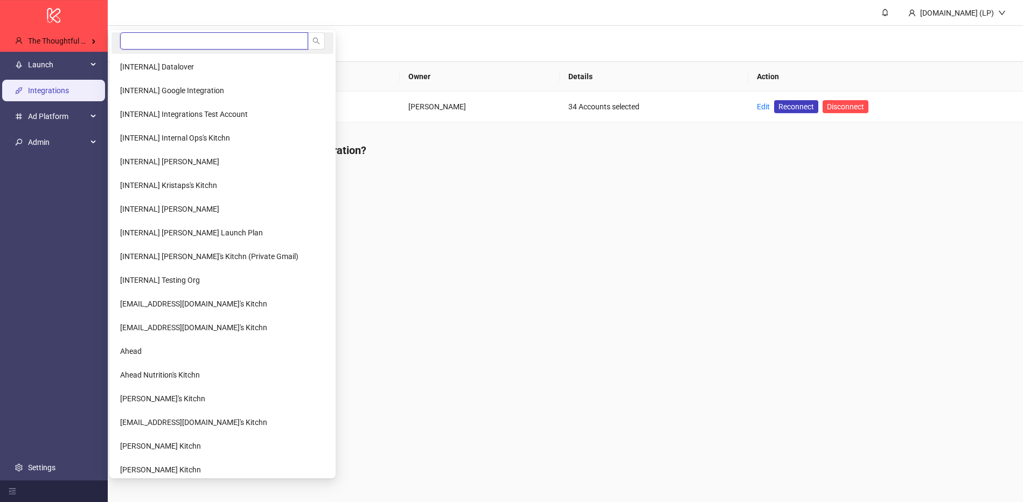
click at [173, 42] on input "search" at bounding box center [214, 40] width 188 height 17
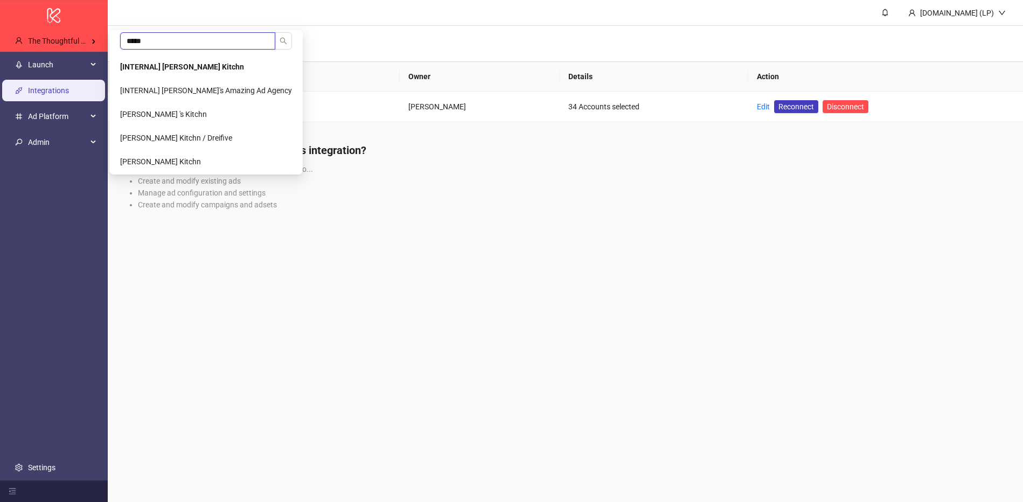
type input "*****"
click at [150, 69] on b "[INTERNAL] Laura Pineda's Kitchn" at bounding box center [182, 66] width 124 height 9
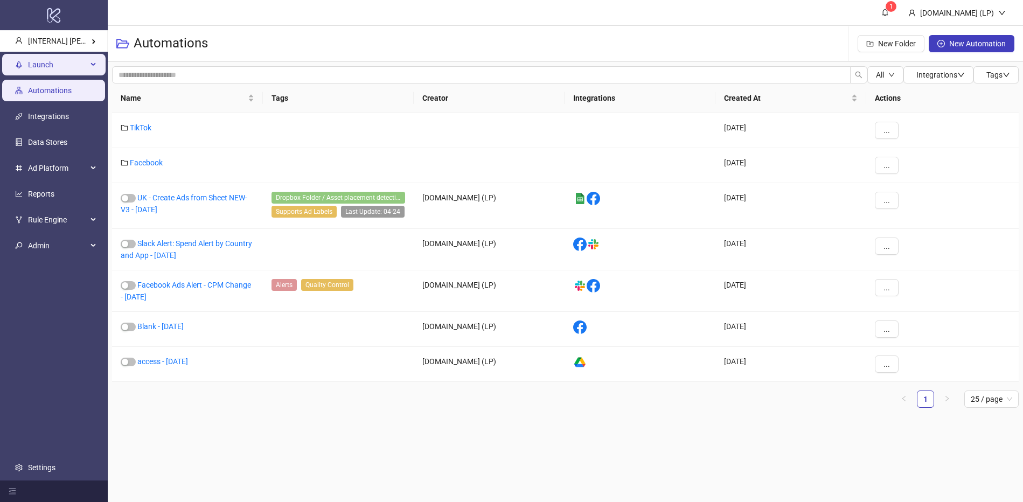
click at [65, 74] on span "Launch" at bounding box center [57, 65] width 59 height 22
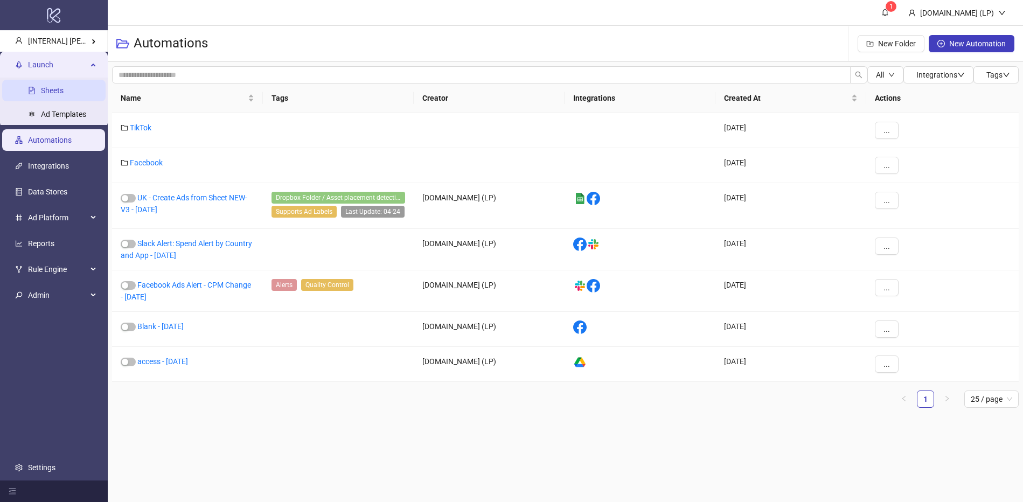
click at [58, 87] on link "Sheets" at bounding box center [52, 90] width 23 height 9
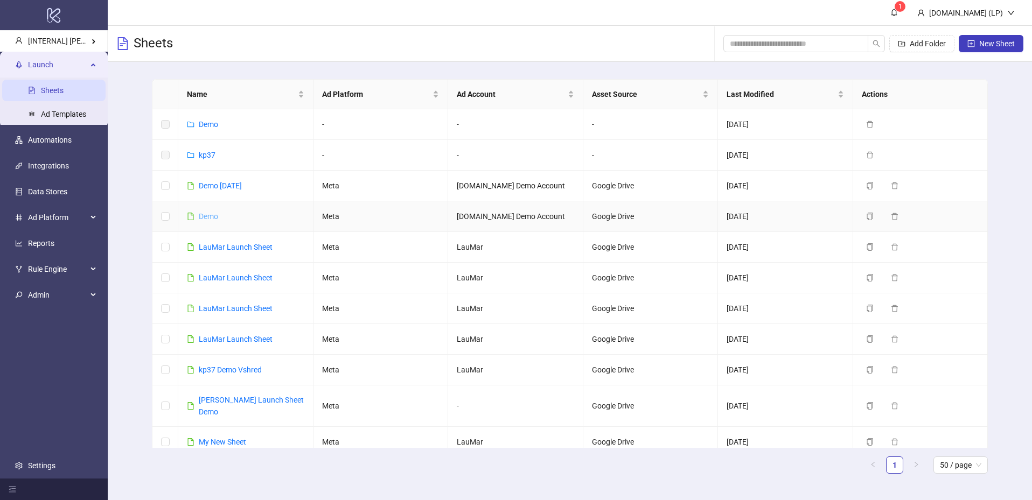
click at [215, 213] on link "Demo" at bounding box center [208, 216] width 19 height 9
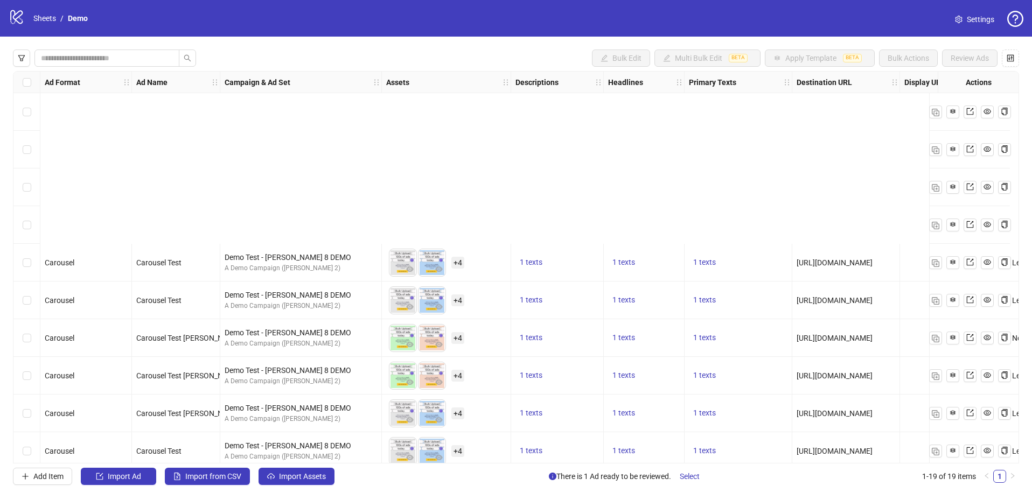
scroll to position [351, 0]
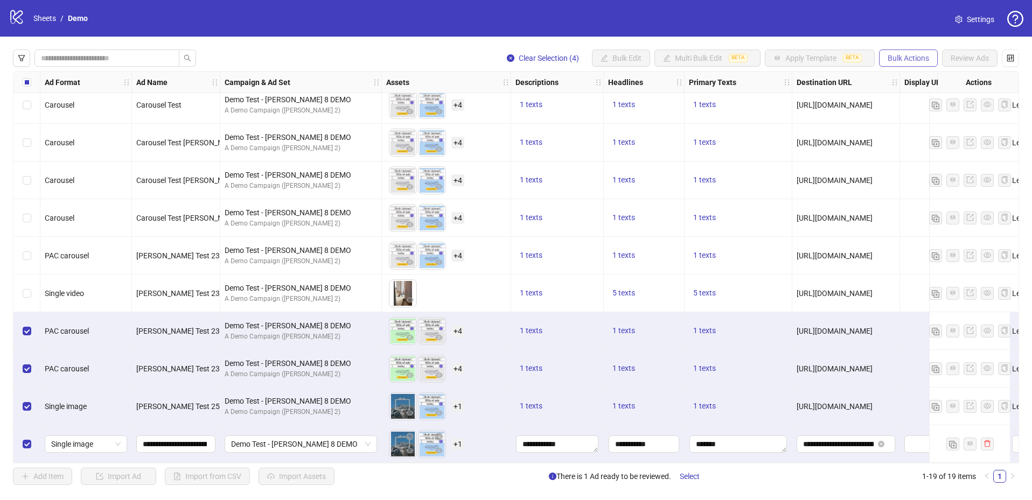
click at [891, 61] on span "Bulk Actions" at bounding box center [908, 58] width 41 height 9
click at [900, 109] on span "Duplicate with assets" at bounding box center [924, 114] width 74 height 12
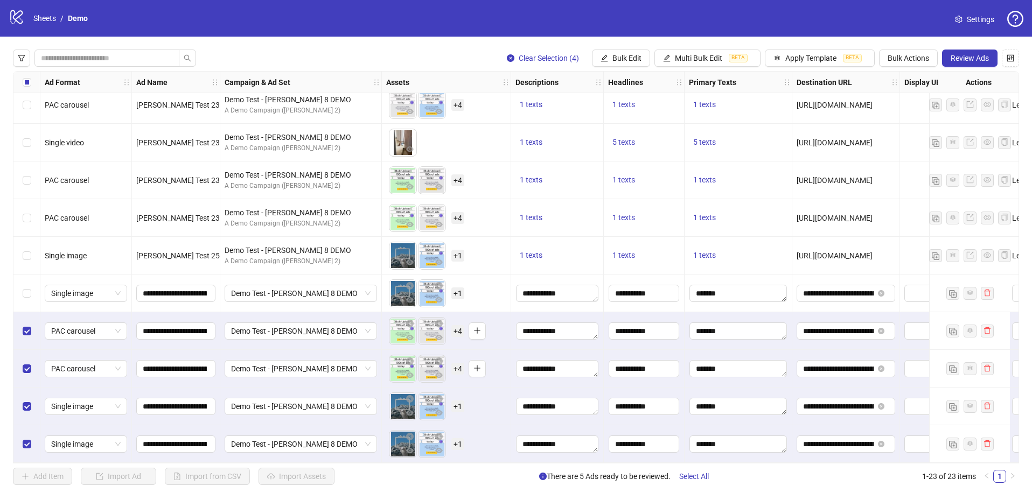
scroll to position [497, 0]
click at [801, 62] on span "Apply Template" at bounding box center [810, 58] width 51 height 9
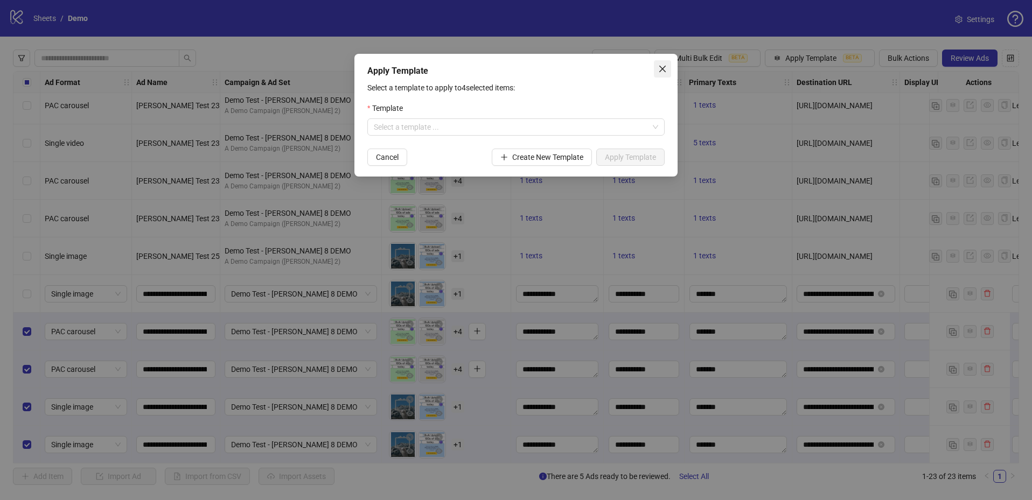
click at [666, 71] on icon "close" at bounding box center [662, 69] width 9 height 9
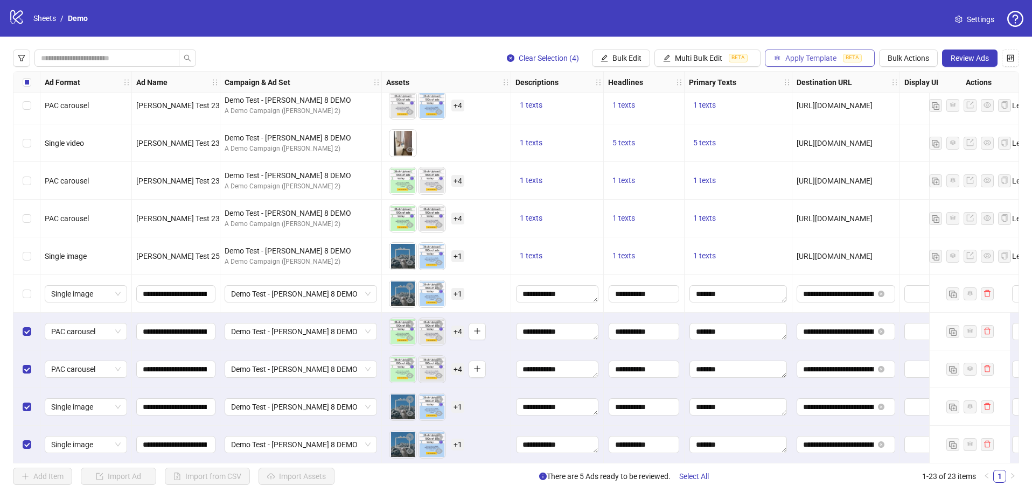
click at [824, 62] on button "Apply Template BETA" at bounding box center [820, 58] width 110 height 17
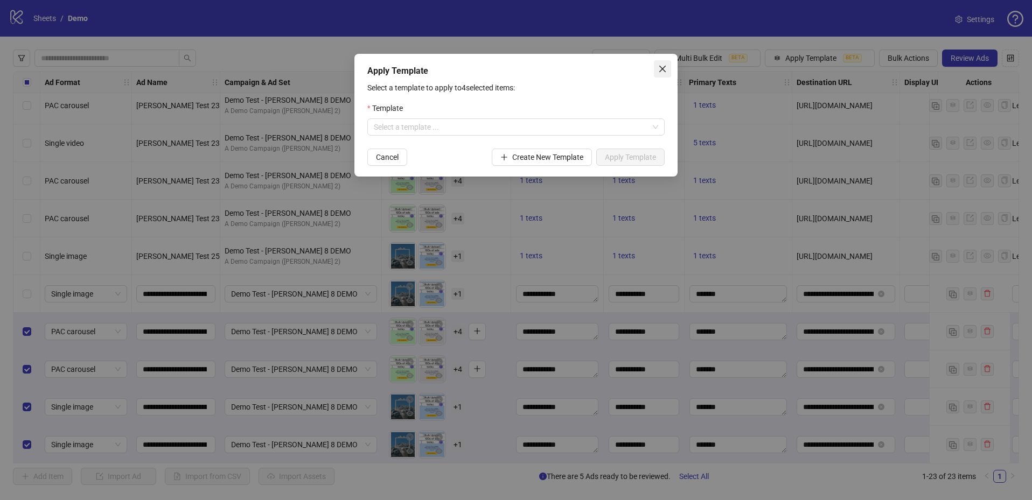
click at [656, 67] on span "Close" at bounding box center [662, 69] width 17 height 9
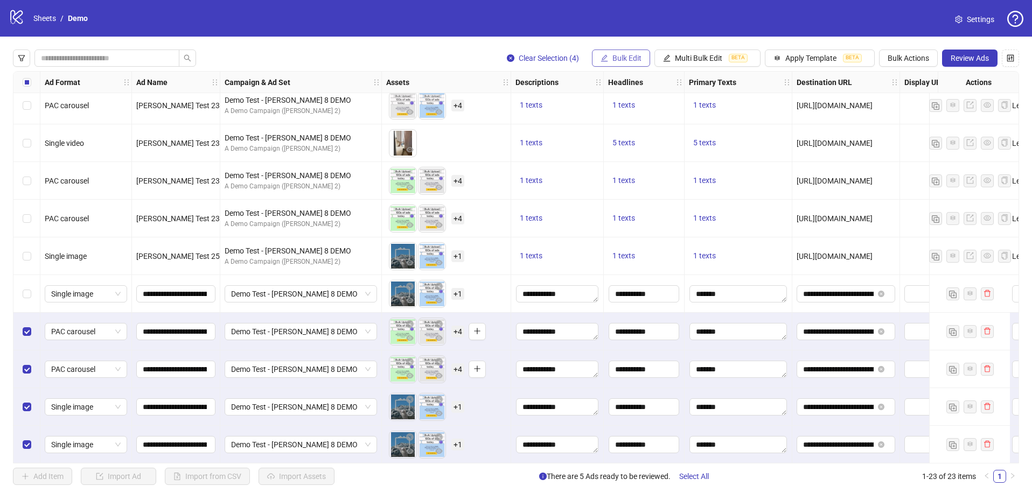
click at [613, 60] on span "Bulk Edit" at bounding box center [627, 58] width 29 height 9
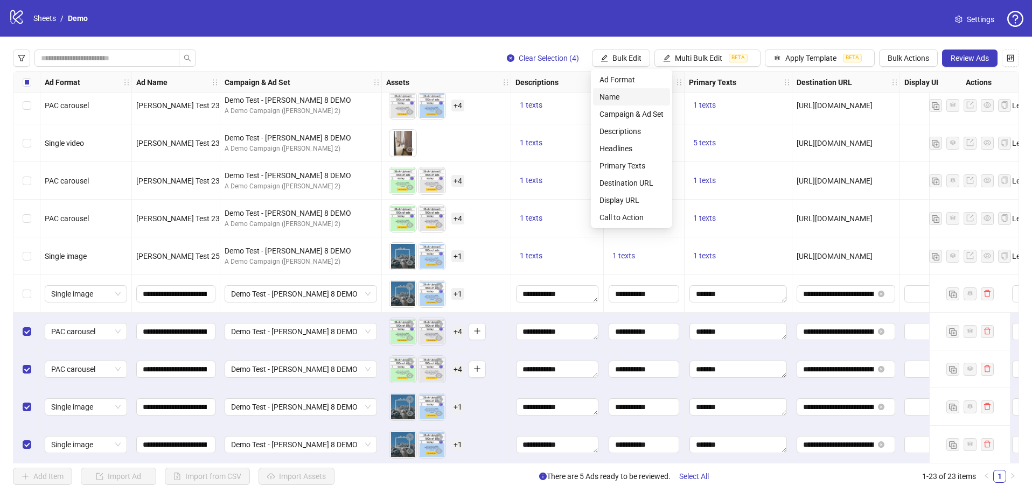
click at [616, 98] on span "Name" at bounding box center [632, 97] width 64 height 12
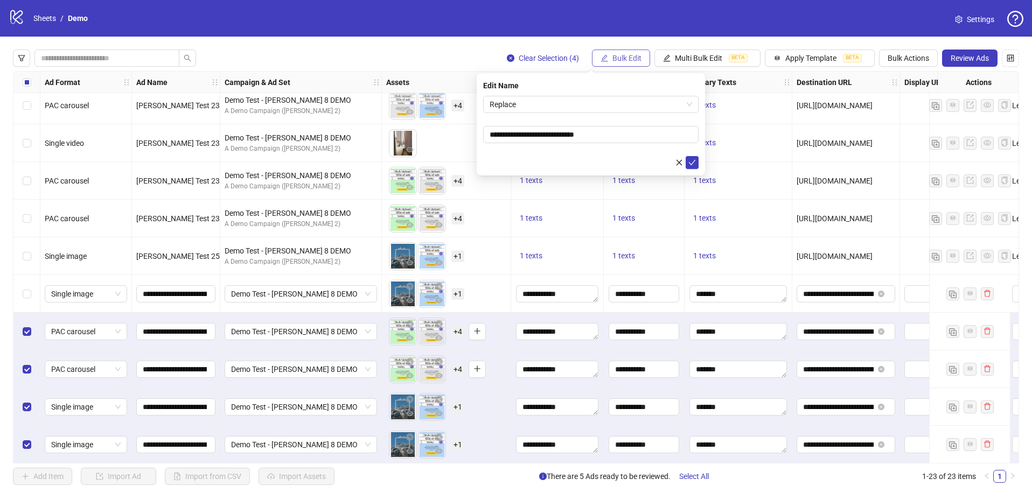
click at [625, 60] on span "Bulk Edit" at bounding box center [627, 58] width 29 height 9
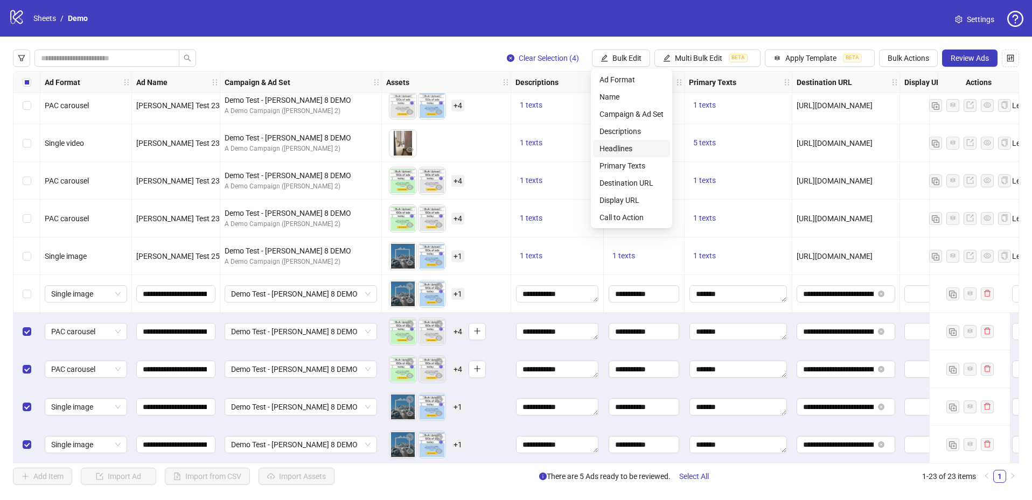
click at [633, 154] on span "Headlines" at bounding box center [632, 149] width 64 height 12
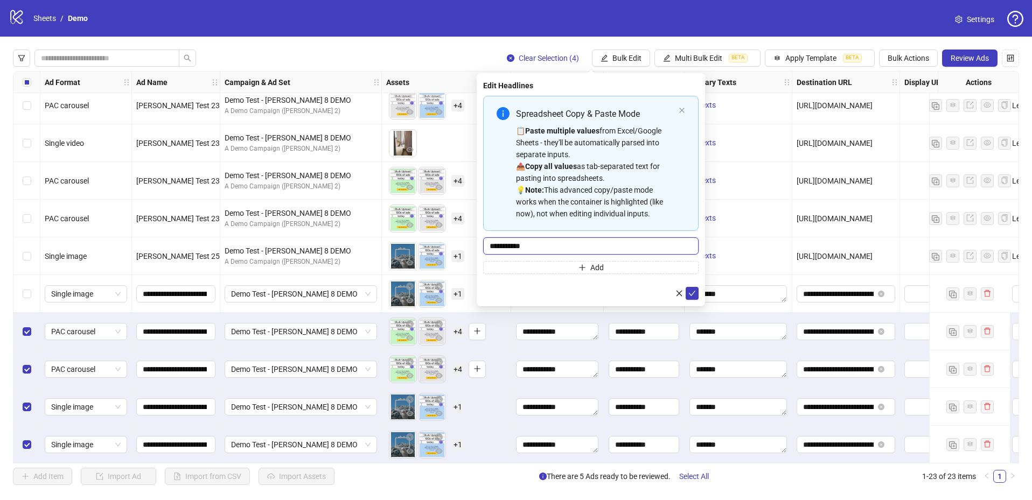
click at [545, 244] on input "**********" at bounding box center [590, 246] width 215 height 17
click at [802, 44] on div "Clear Selection (4) Bulk Edit Multi Bulk Edit BETA Apply Template BETA Bulk Act…" at bounding box center [516, 268] width 1032 height 462
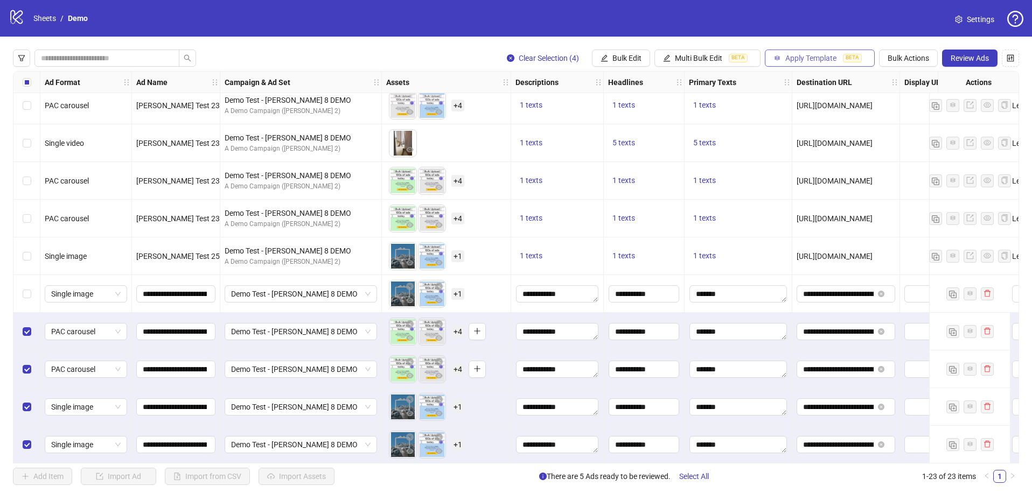
click at [802, 58] on span "Apply Template" at bounding box center [810, 58] width 51 height 9
click at [790, 60] on span "Apply Template" at bounding box center [810, 58] width 51 height 9
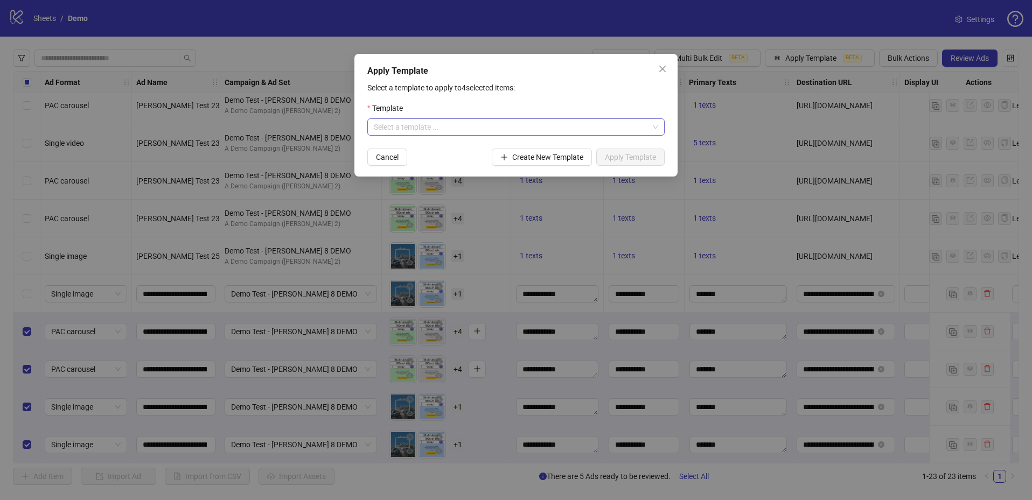
drag, startPoint x: 600, startPoint y: 109, endPoint x: 594, endPoint y: 125, distance: 17.2
click at [600, 110] on div "Template" at bounding box center [515, 110] width 297 height 16
click at [594, 125] on input "search" at bounding box center [511, 127] width 275 height 16
click at [408, 152] on div "Test" at bounding box center [516, 149] width 280 height 12
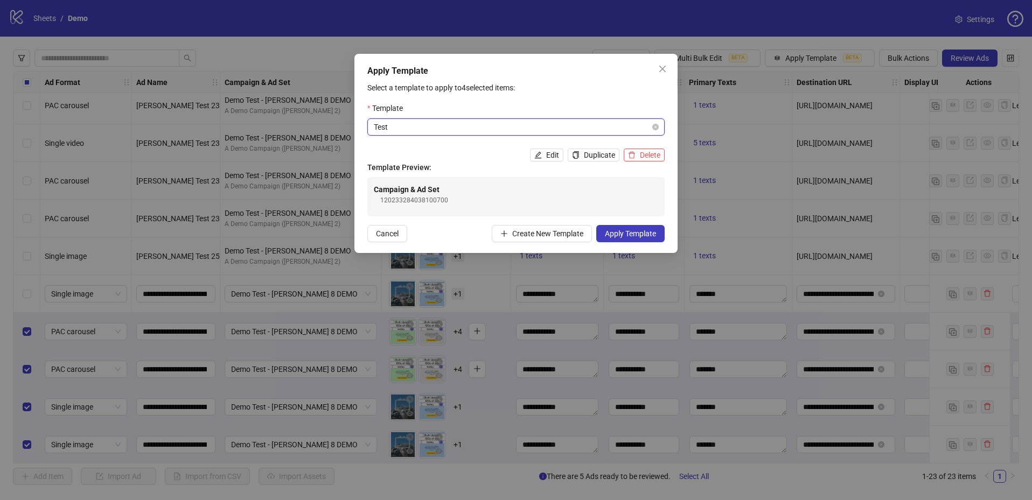
click at [454, 128] on span "Test" at bounding box center [516, 127] width 284 height 16
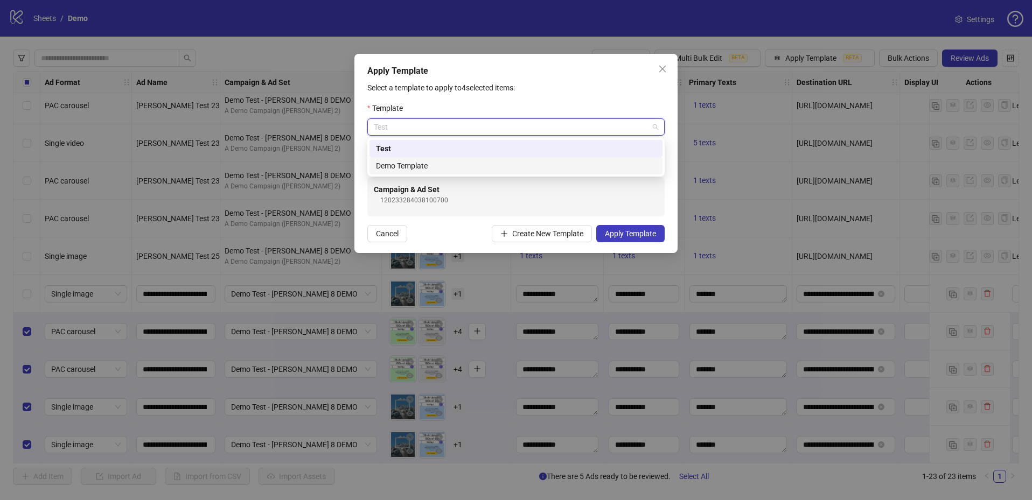
click at [431, 161] on div "Demo Template" at bounding box center [516, 166] width 280 height 12
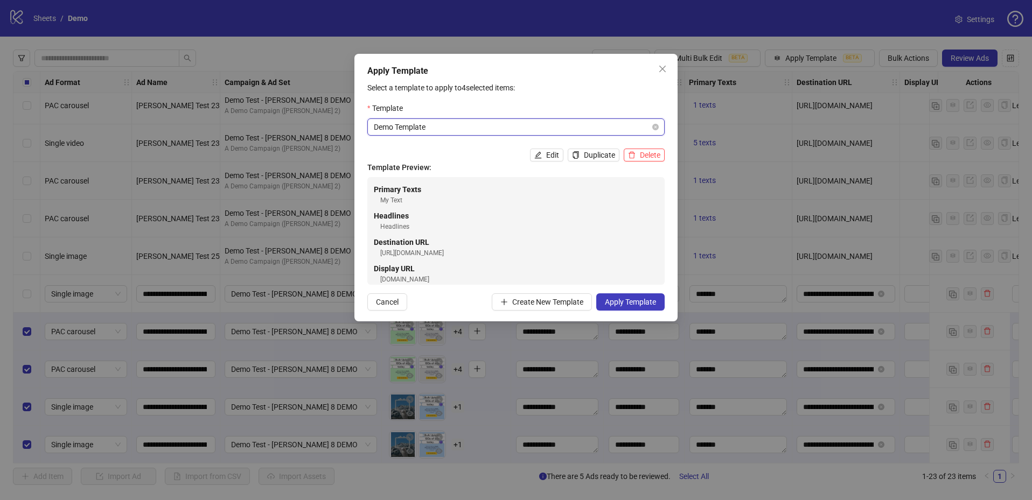
click at [447, 123] on span "Demo Template" at bounding box center [516, 127] width 284 height 16
click at [503, 109] on div "Template" at bounding box center [515, 110] width 297 height 16
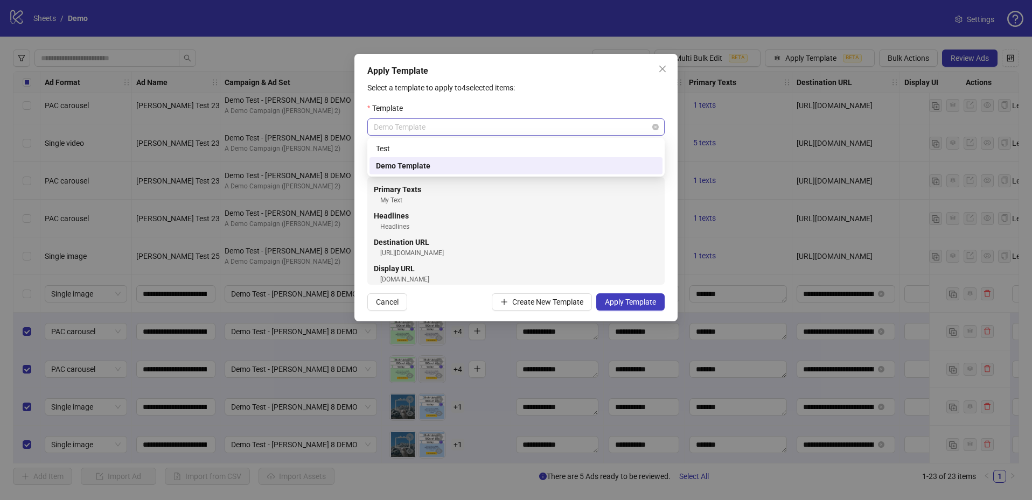
click at [656, 130] on span "Demo Template" at bounding box center [516, 127] width 284 height 16
click at [548, 101] on div "Select a template to apply to 4 selected items: Template Demo Template Edit Dup…" at bounding box center [515, 196] width 297 height 229
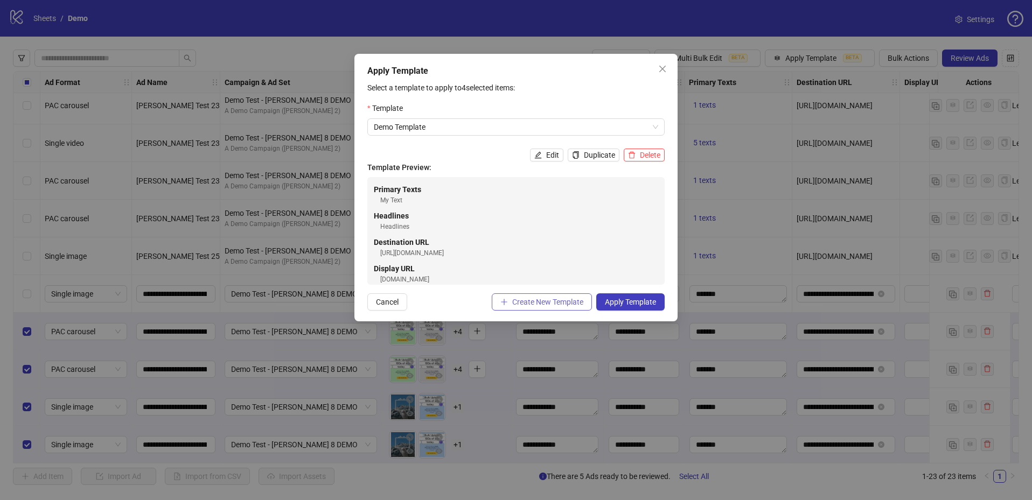
click at [536, 302] on span "Create New Template" at bounding box center [547, 302] width 71 height 9
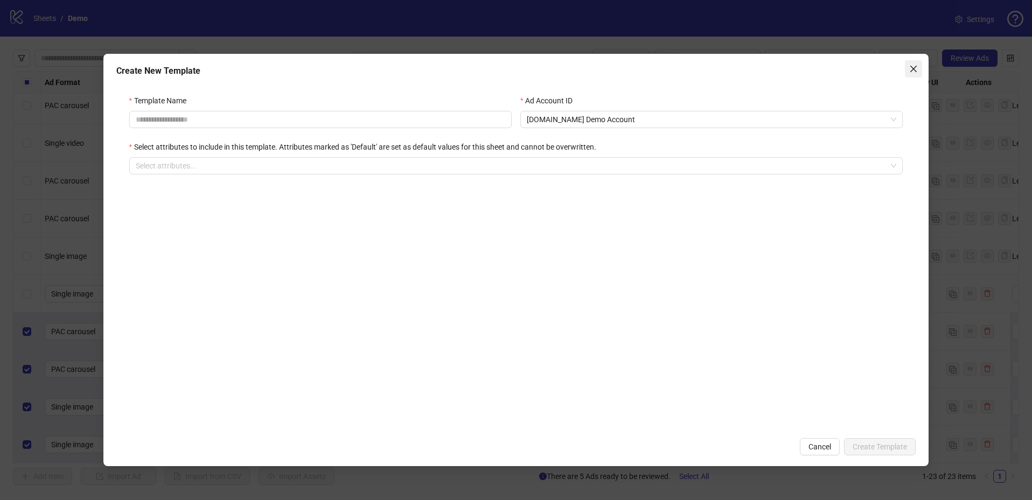
click at [907, 71] on span "Close" at bounding box center [913, 69] width 17 height 9
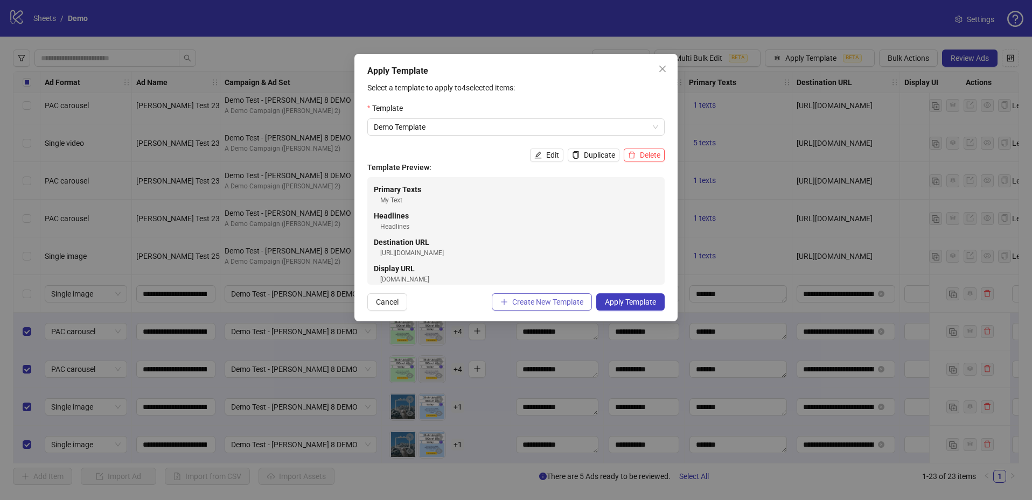
click at [528, 304] on span "Create New Template" at bounding box center [547, 302] width 71 height 9
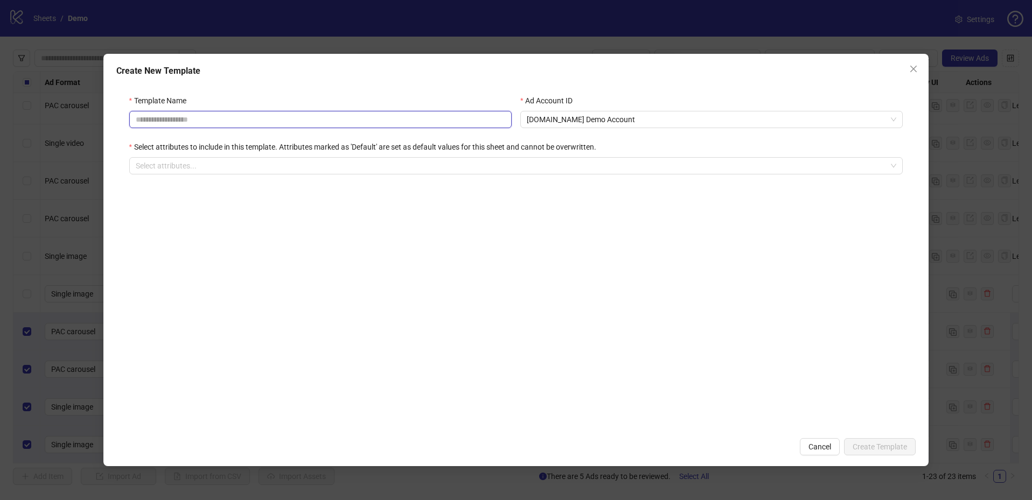
click at [383, 122] on input "Template Name" at bounding box center [320, 119] width 383 height 17
click at [330, 122] on input "**********" at bounding box center [320, 119] width 383 height 17
click at [638, 127] on span "Kitchn.io Demo Account" at bounding box center [712, 120] width 370 height 16
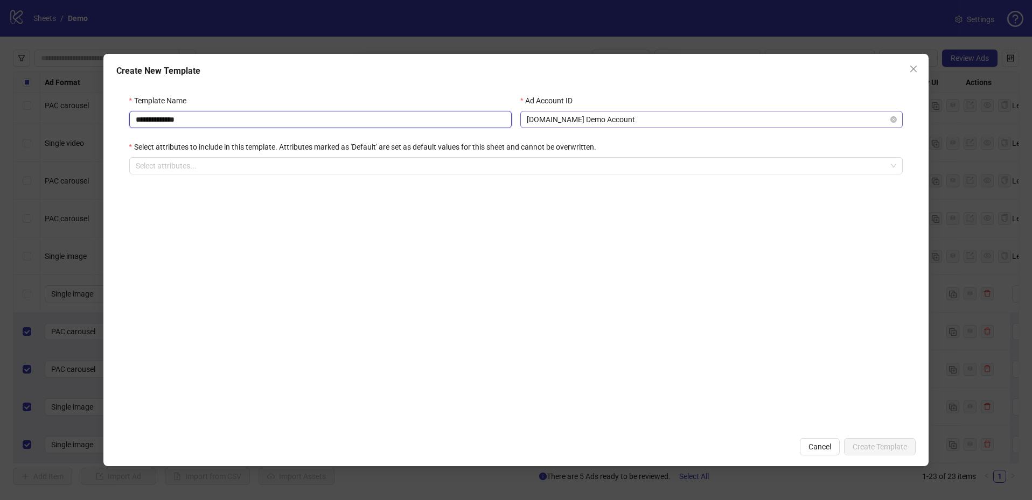
type input "**********"
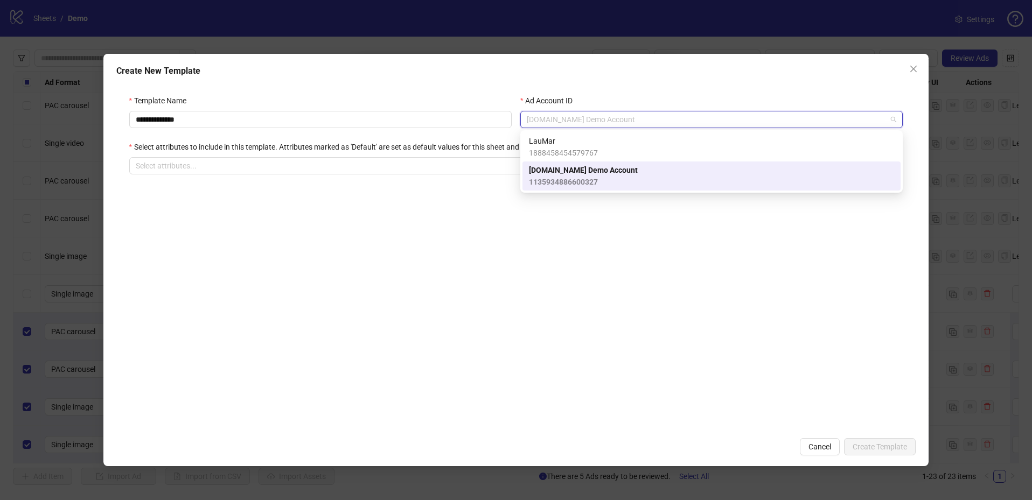
click at [584, 186] on span "1135934886600327" at bounding box center [583, 182] width 109 height 12
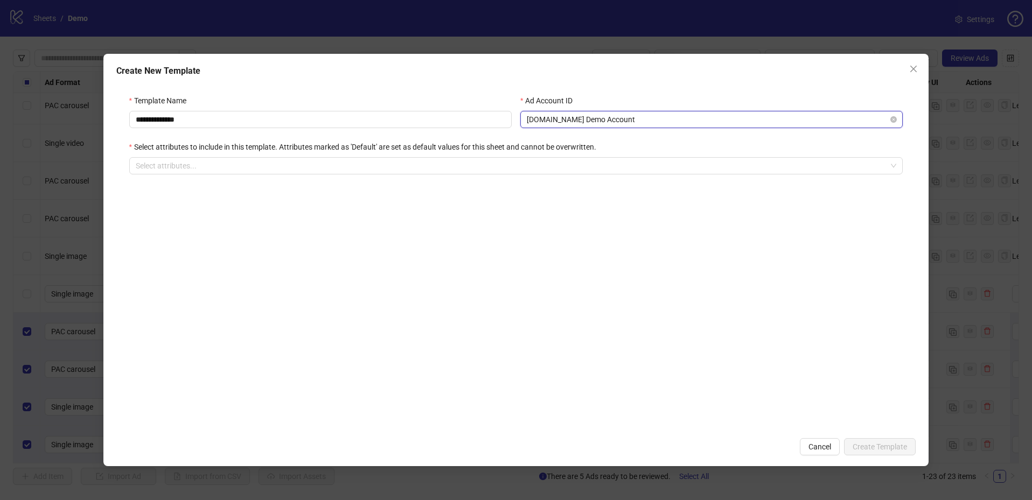
click at [606, 124] on span "Kitchn.io Demo Account" at bounding box center [712, 120] width 370 height 16
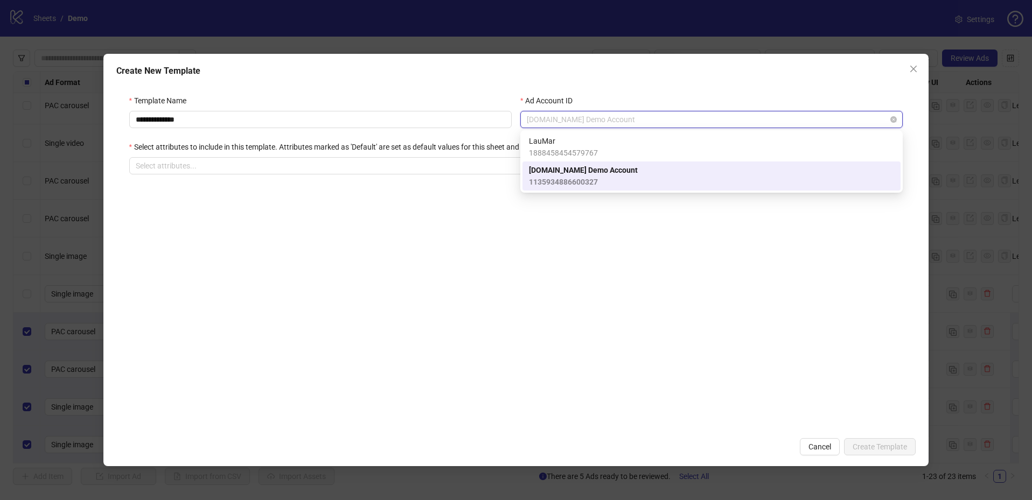
drag, startPoint x: 674, startPoint y: 91, endPoint x: 608, endPoint y: 116, distance: 70.4
click at [674, 91] on div "**********" at bounding box center [516, 141] width 800 height 119
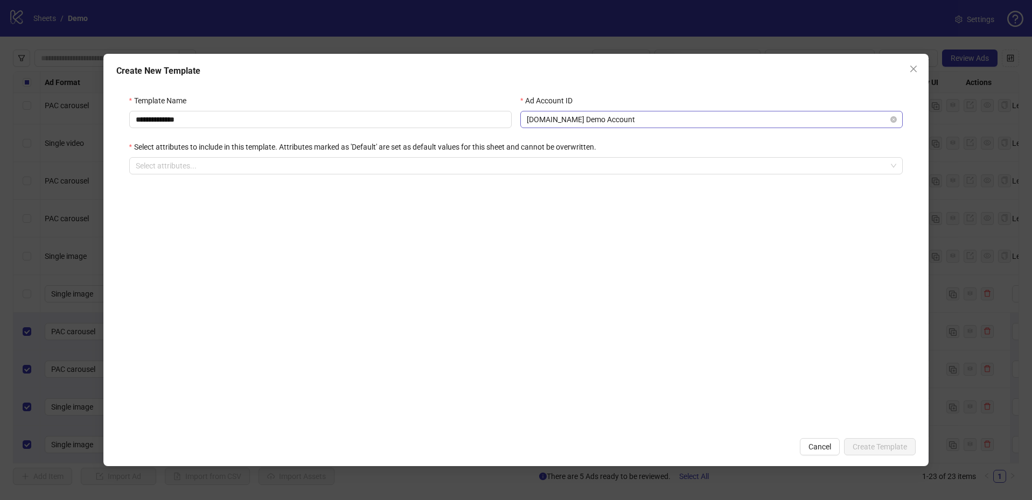
click at [587, 123] on span "Kitchn.io Demo Account" at bounding box center [712, 120] width 370 height 16
click at [693, 112] on span "Kitchn.io Demo Account" at bounding box center [712, 120] width 370 height 16
click at [588, 171] on div at bounding box center [510, 165] width 759 height 15
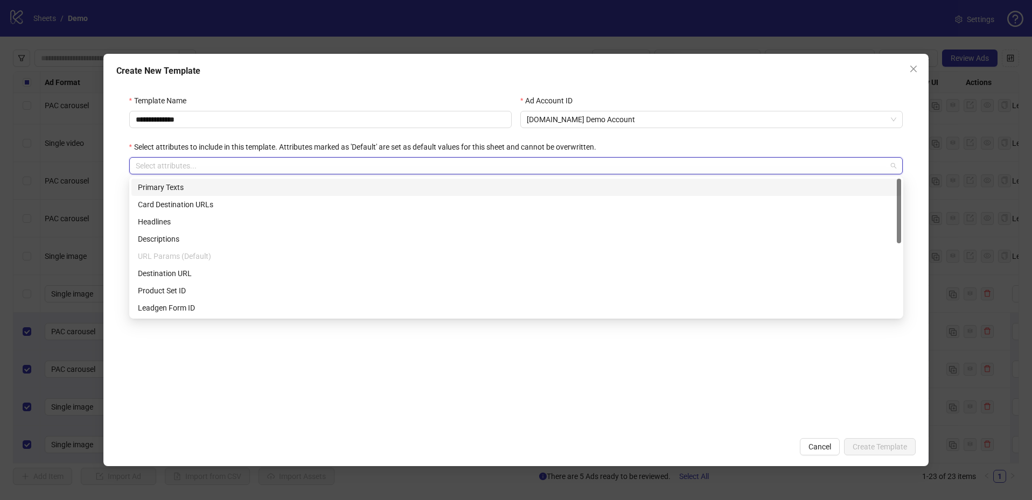
click at [476, 184] on div "Primary Texts" at bounding box center [516, 188] width 757 height 12
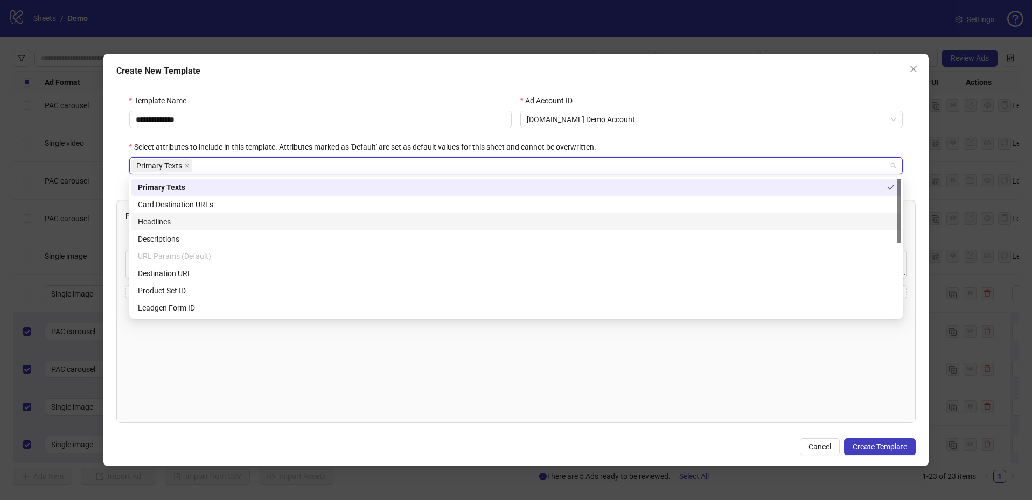
click at [328, 226] on div "Headlines" at bounding box center [516, 222] width 757 height 12
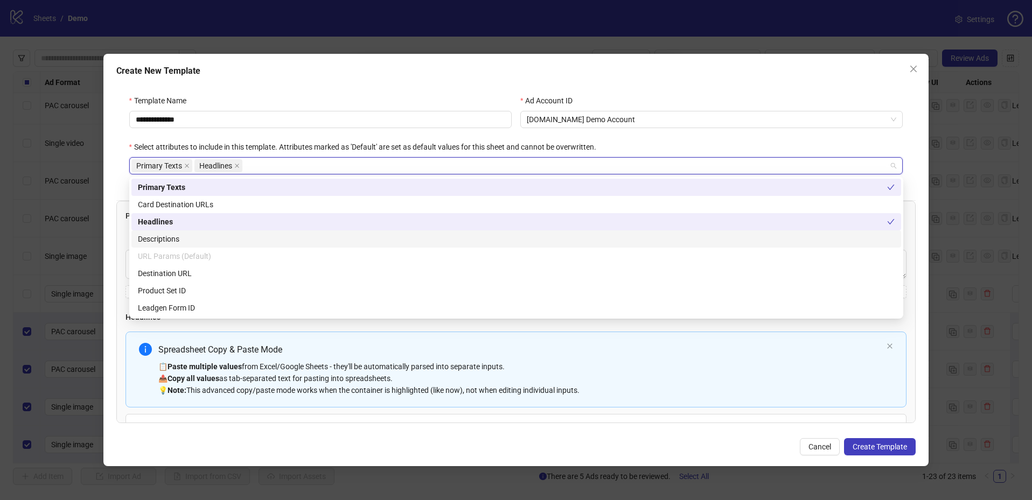
click at [299, 244] on div "Descriptions" at bounding box center [516, 239] width 757 height 12
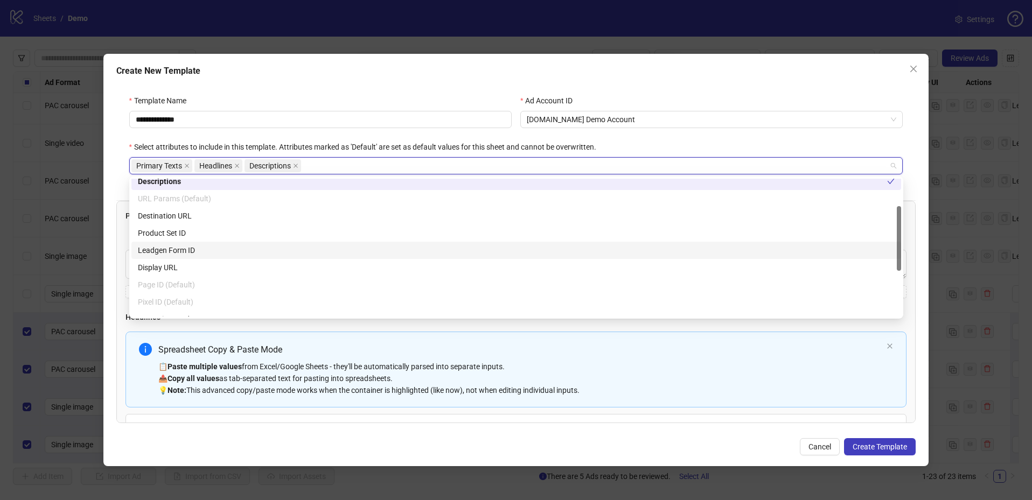
scroll to position [63, 0]
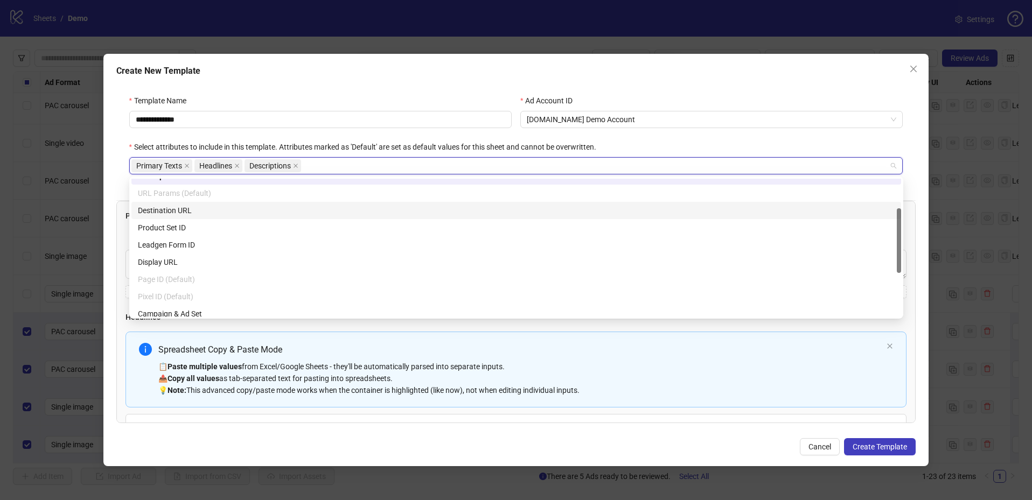
click at [280, 210] on div "Destination URL" at bounding box center [516, 211] width 757 height 12
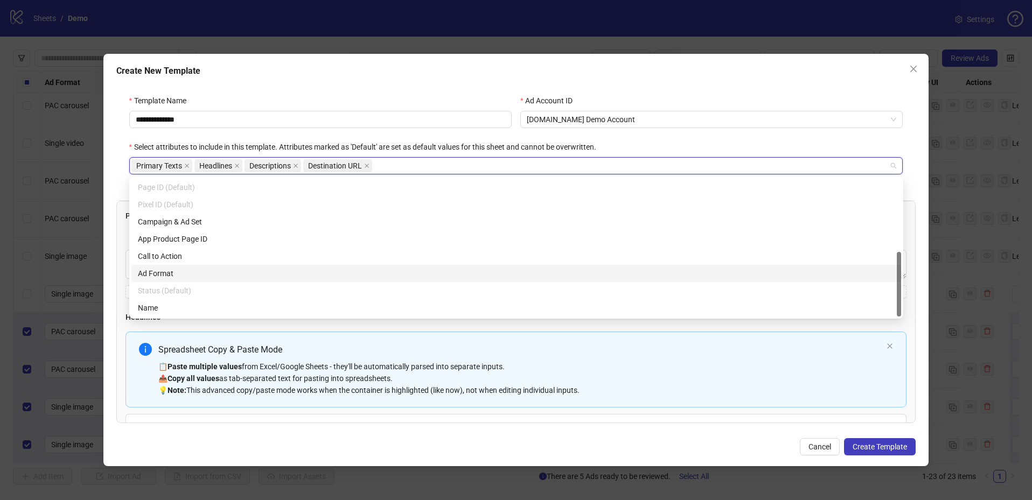
click at [186, 269] on div "Ad Format" at bounding box center [516, 274] width 757 height 12
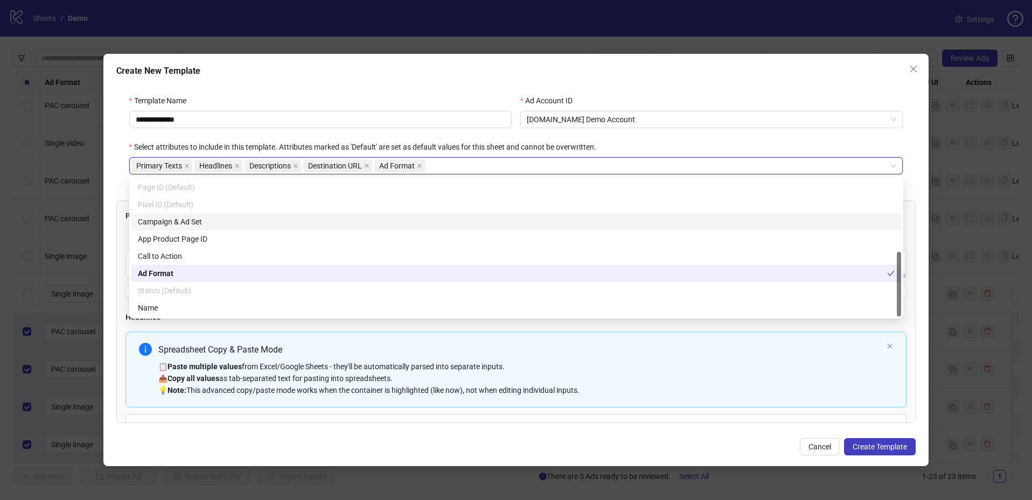
click at [670, 145] on div "Select attributes to include in this template. Attributes marked as 'Default' a…" at bounding box center [516, 149] width 774 height 16
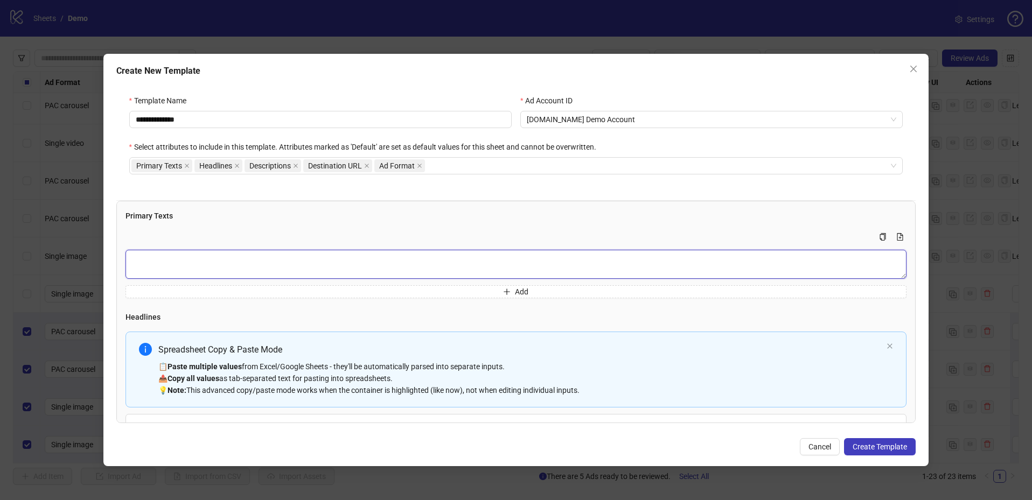
click at [332, 263] on textarea "Multi-text input container - paste or copy values" at bounding box center [517, 264] width 782 height 29
type textarea "**********"
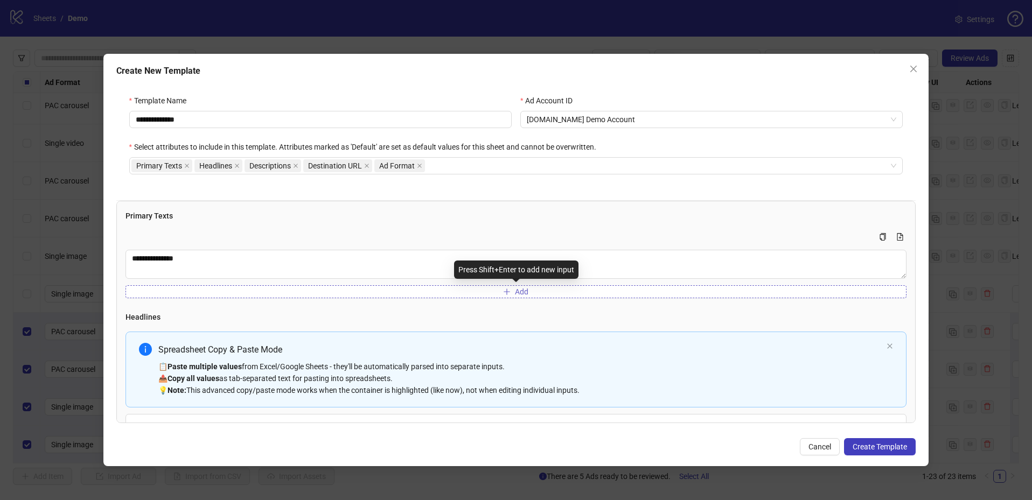
click at [486, 290] on button "Add" at bounding box center [517, 292] width 782 height 13
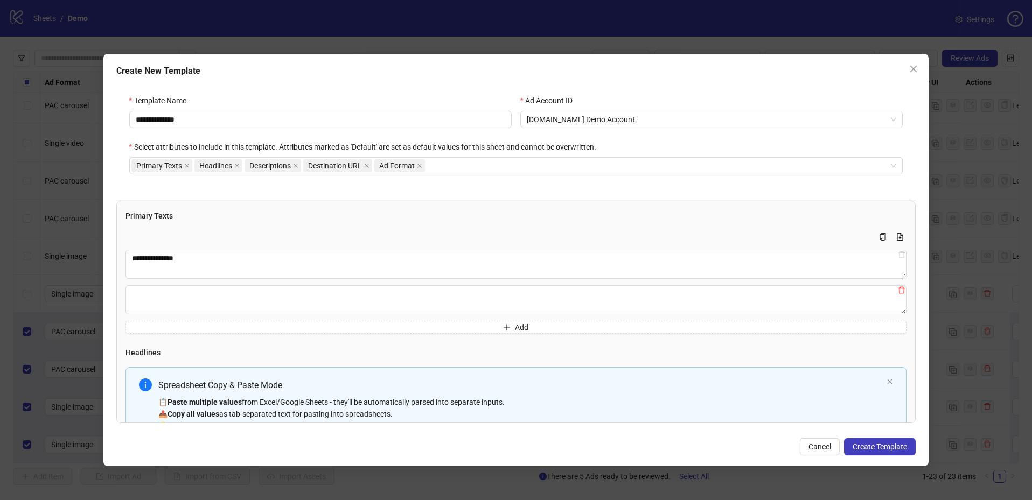
click at [901, 289] on icon "delete" at bounding box center [902, 291] width 8 height 8
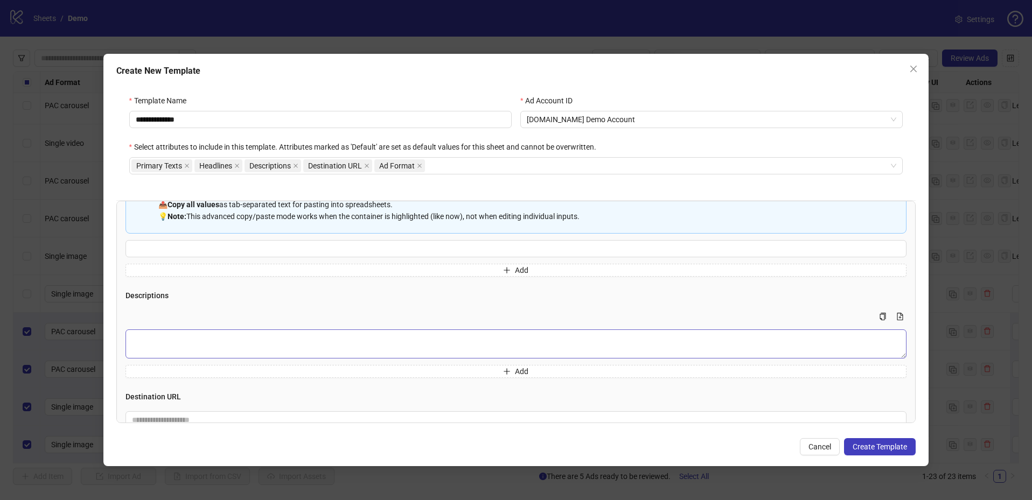
scroll to position [188, 0]
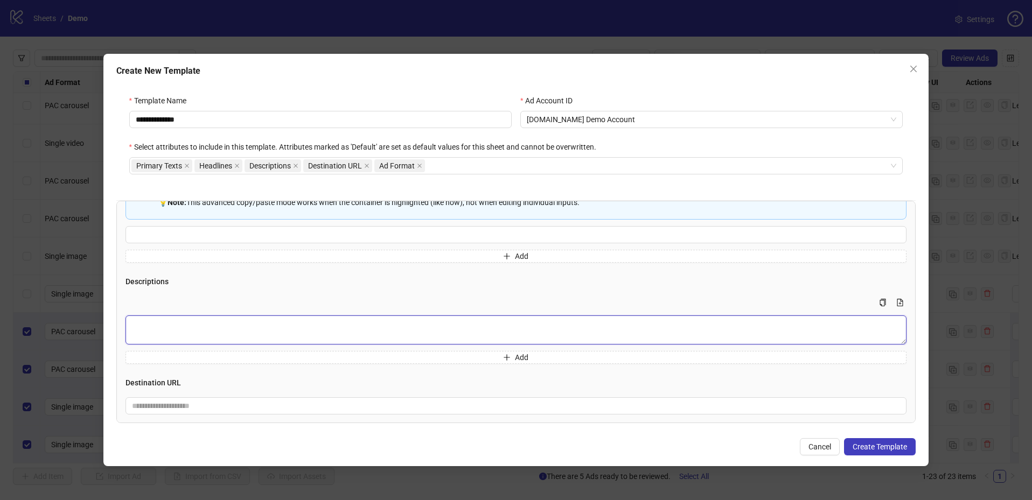
click at [283, 322] on textarea "Multi-text input container - paste or copy values" at bounding box center [517, 330] width 782 height 29
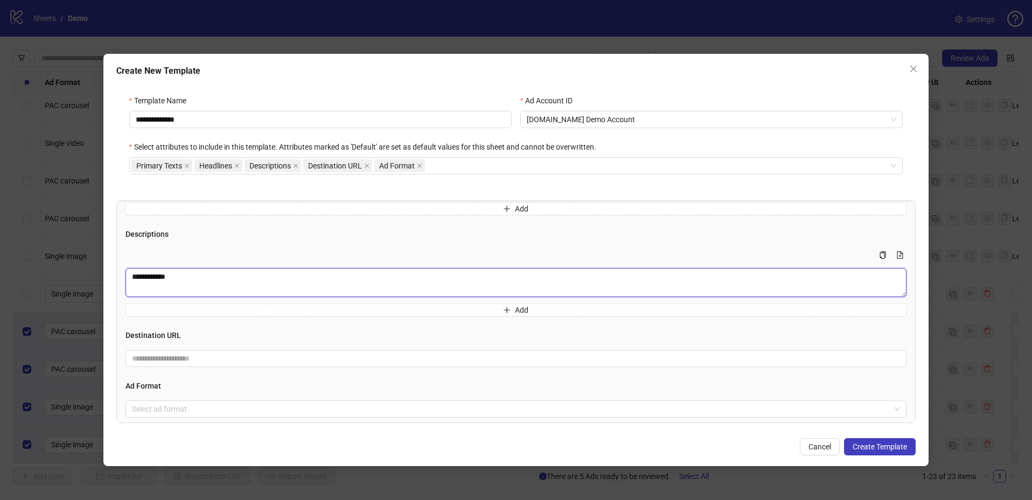
scroll to position [252, 0]
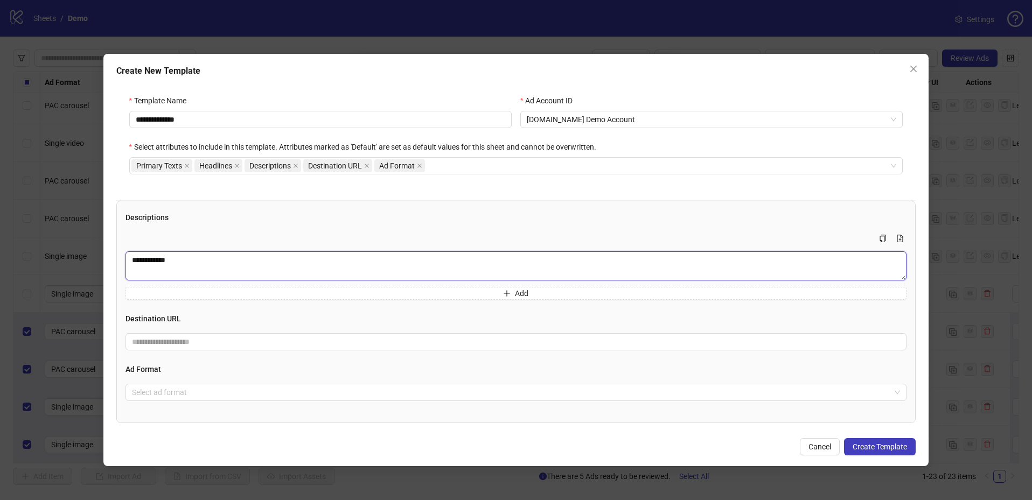
type textarea "**********"
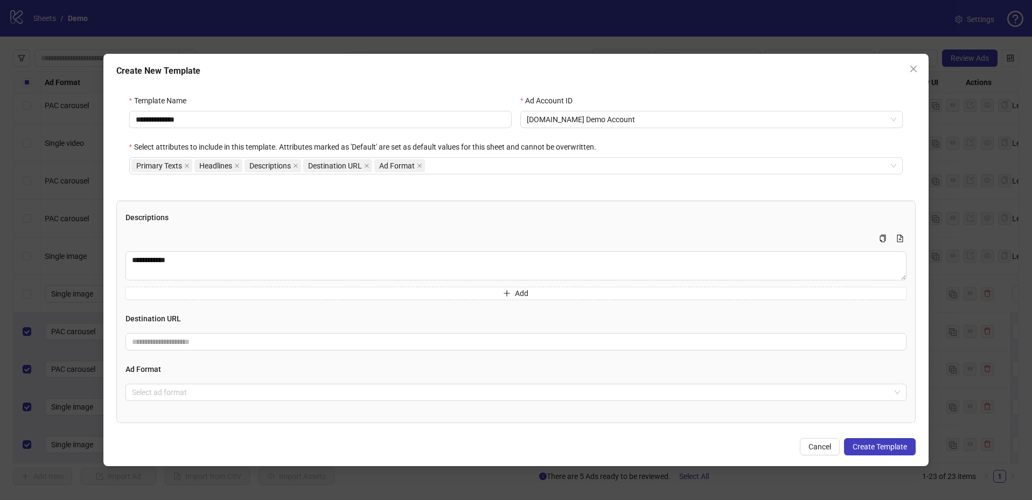
click at [201, 331] on div "Destination URL" at bounding box center [517, 332] width 782 height 38
click at [200, 340] on input "text" at bounding box center [512, 342] width 760 height 12
type input "**********"
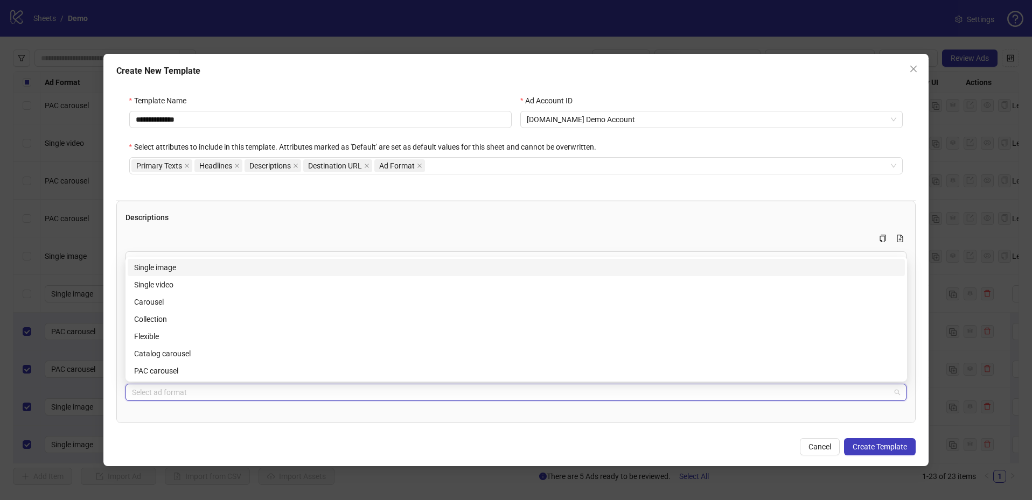
click at [220, 394] on input "search" at bounding box center [511, 393] width 759 height 16
click at [230, 269] on div "Single image" at bounding box center [516, 268] width 764 height 12
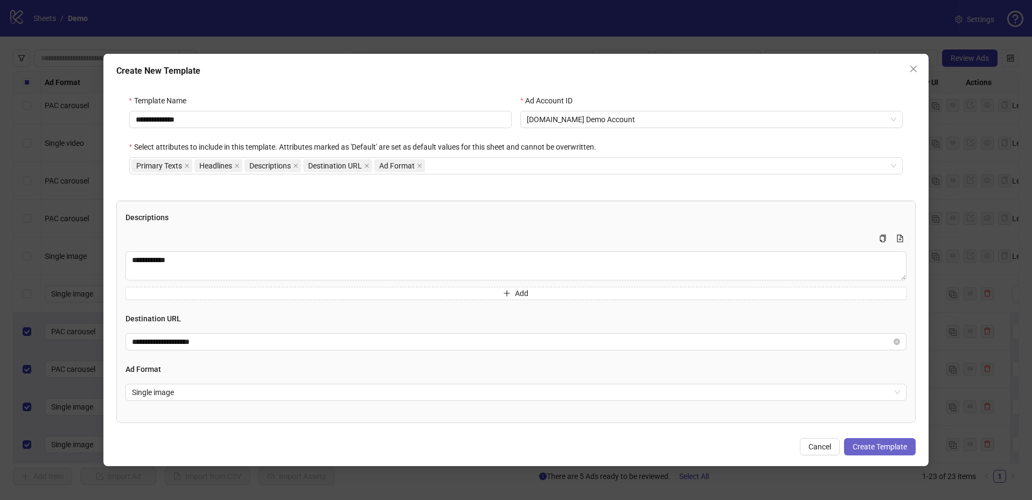
click at [859, 441] on button "Create Template" at bounding box center [880, 447] width 72 height 17
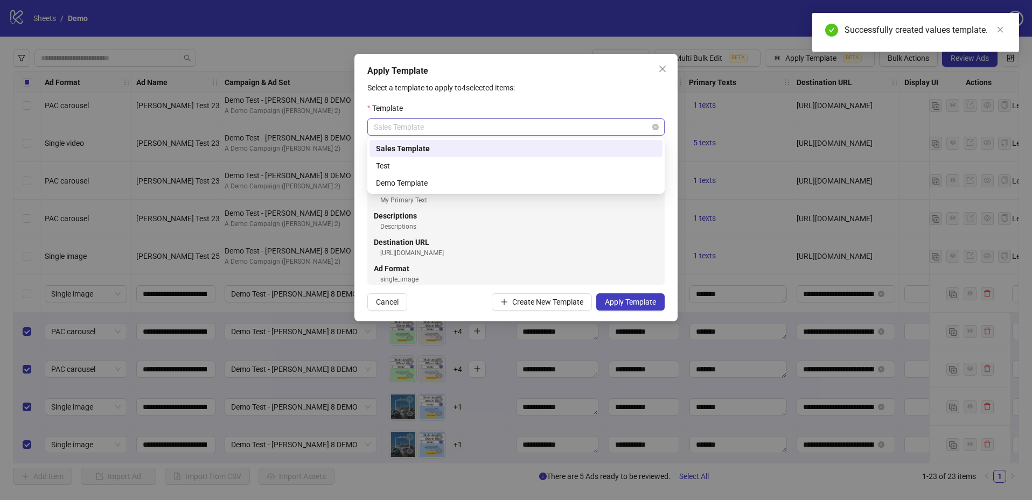
click at [592, 122] on span "Sales Template" at bounding box center [516, 127] width 284 height 16
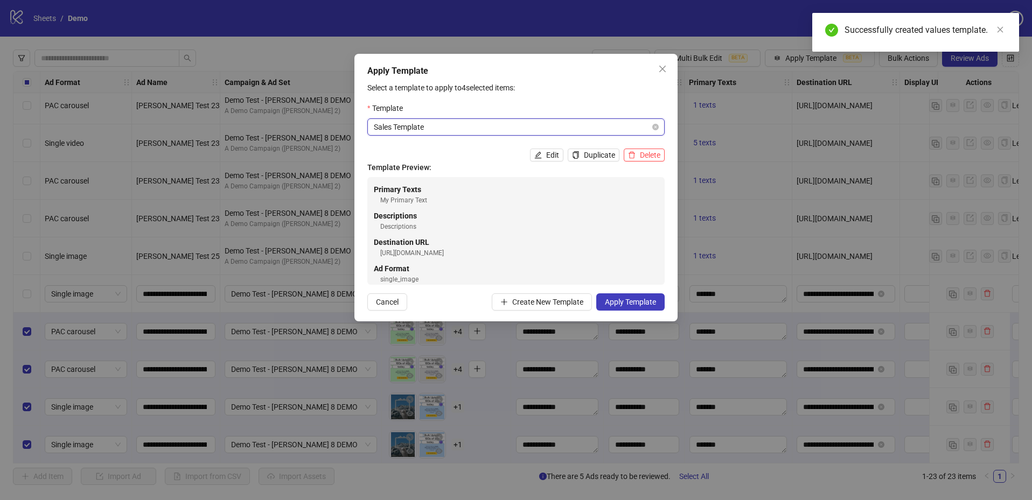
click at [526, 132] on span "Sales Template" at bounding box center [516, 127] width 284 height 16
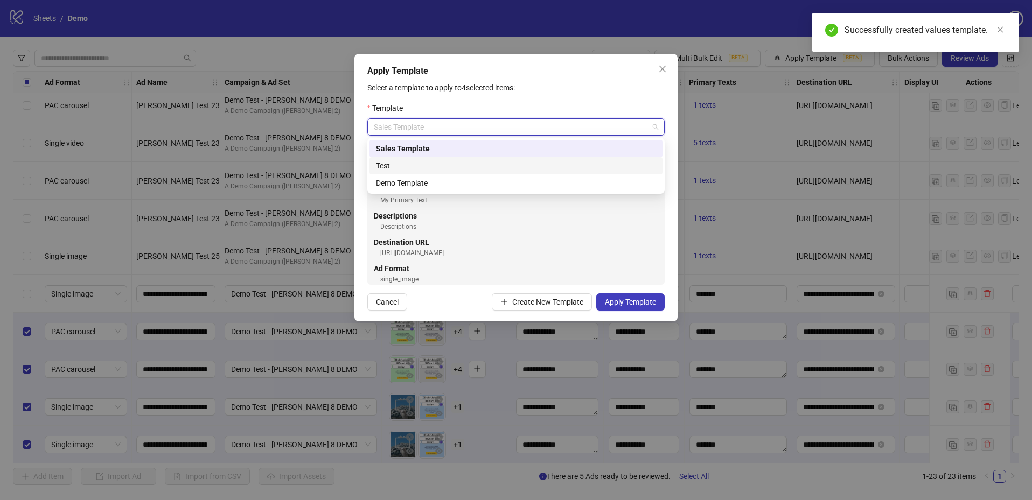
drag, startPoint x: 446, startPoint y: 160, endPoint x: 444, endPoint y: 169, distance: 8.9
click at [446, 160] on div "Test" at bounding box center [516, 166] width 280 height 12
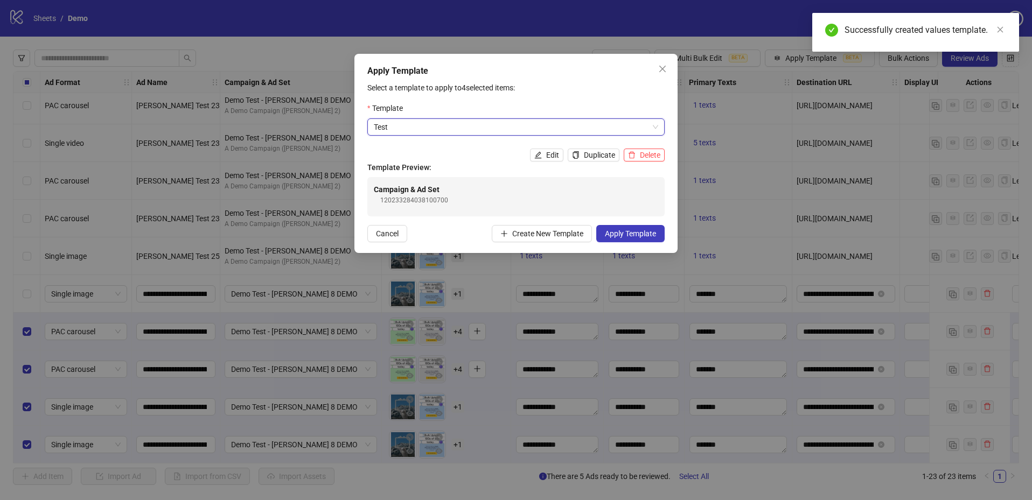
click at [442, 175] on div "Template Preview: Campaign & Ad Set 120233284038100700" at bounding box center [515, 189] width 297 height 55
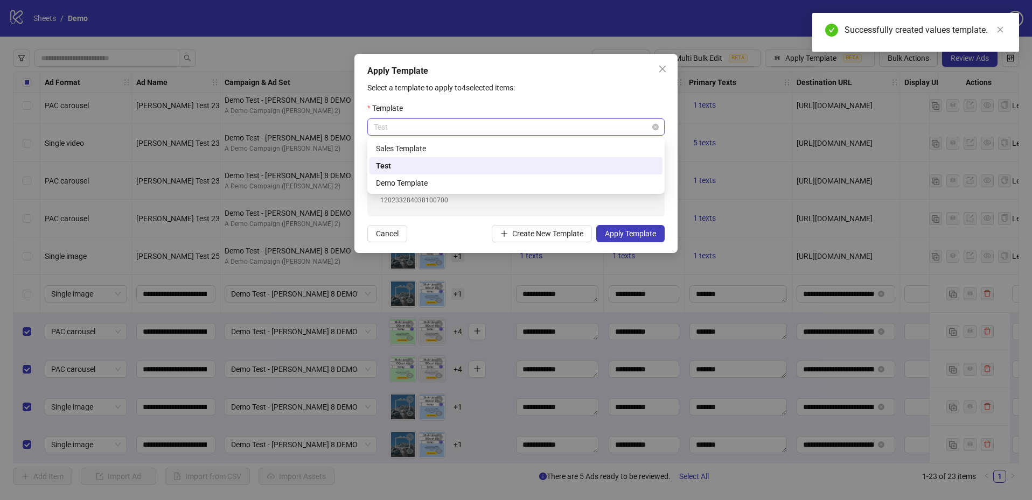
click at [453, 125] on span "Test" at bounding box center [516, 127] width 284 height 16
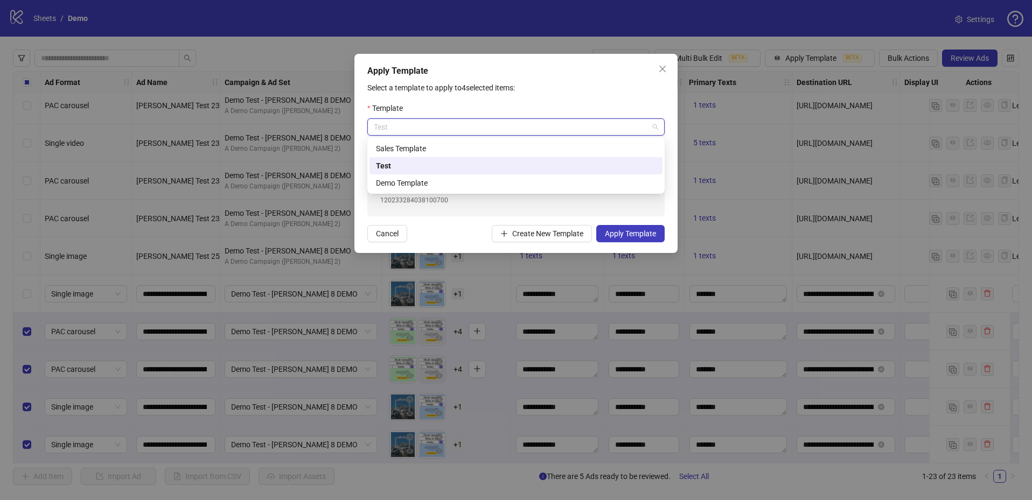
click at [443, 171] on div "Test" at bounding box center [516, 166] width 280 height 12
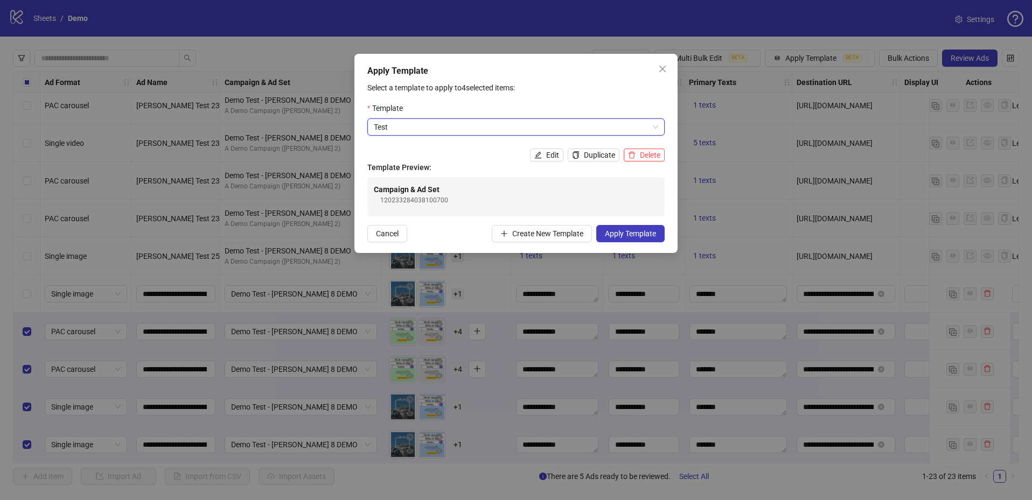
click at [441, 175] on div "Template Preview: Campaign & Ad Set 120233284038100700" at bounding box center [515, 189] width 297 height 55
click at [460, 130] on span "Test" at bounding box center [516, 127] width 284 height 16
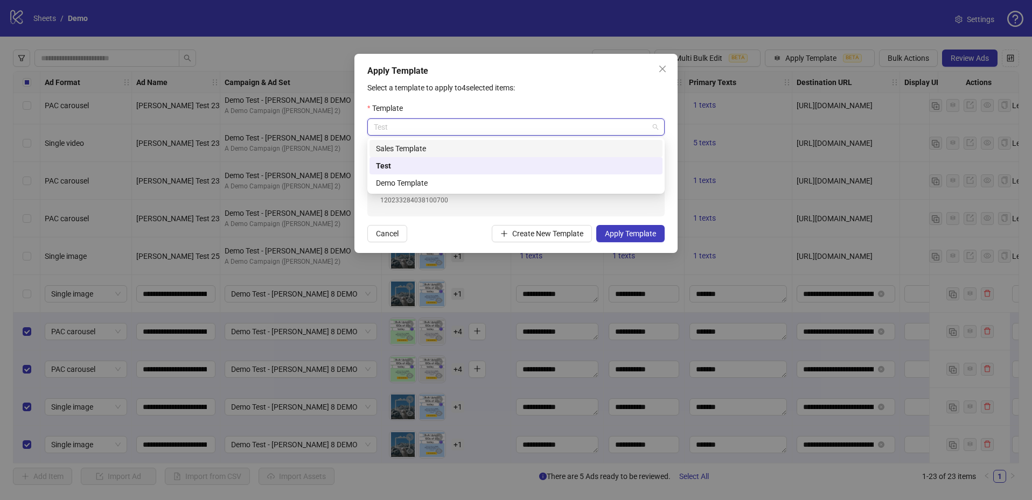
click at [423, 151] on div "Sales Template" at bounding box center [516, 149] width 280 height 12
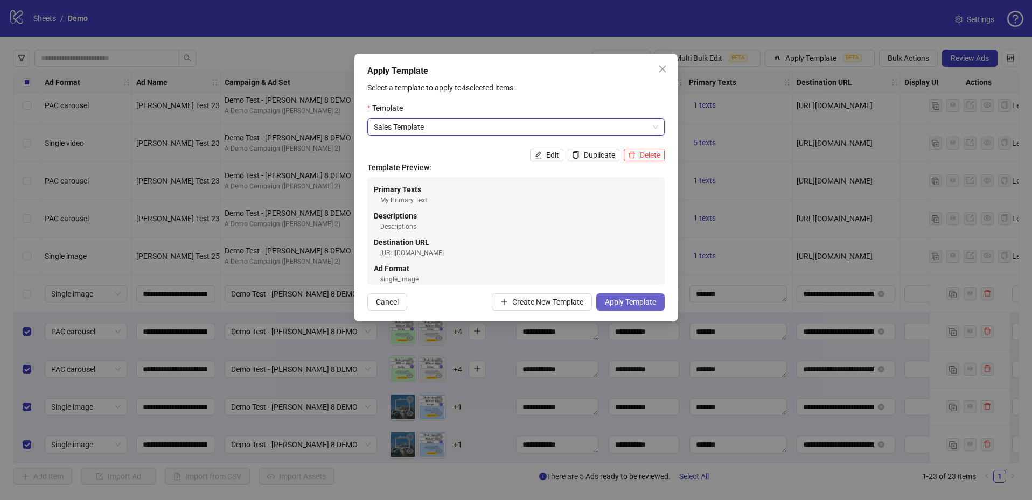
click at [621, 302] on span "Apply Template" at bounding box center [630, 302] width 51 height 9
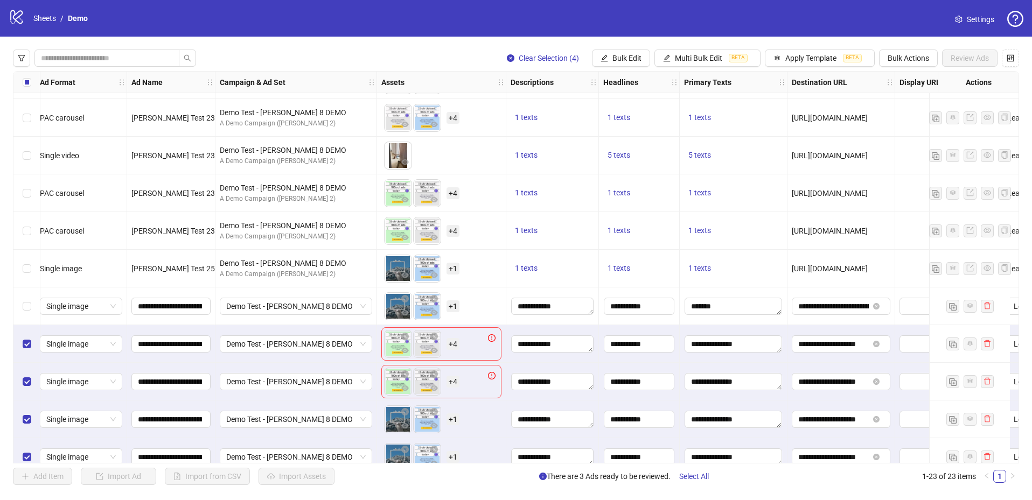
scroll to position [483, 5]
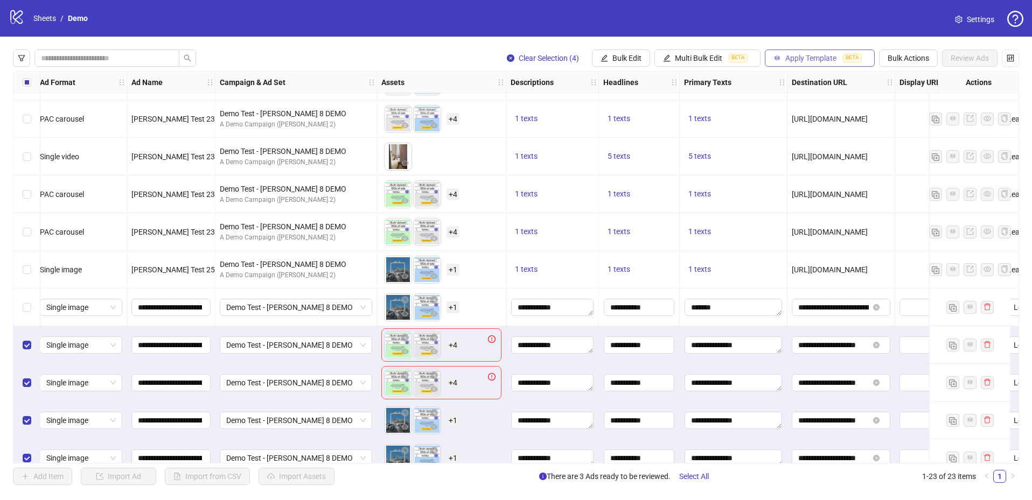
click at [815, 55] on span "Apply Template" at bounding box center [810, 58] width 51 height 9
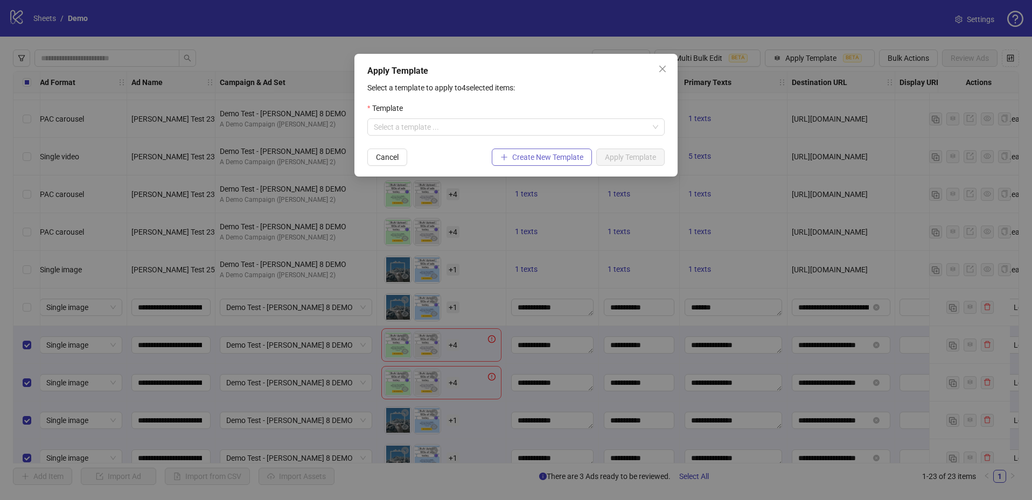
click at [566, 151] on button "Create New Template" at bounding box center [542, 157] width 100 height 17
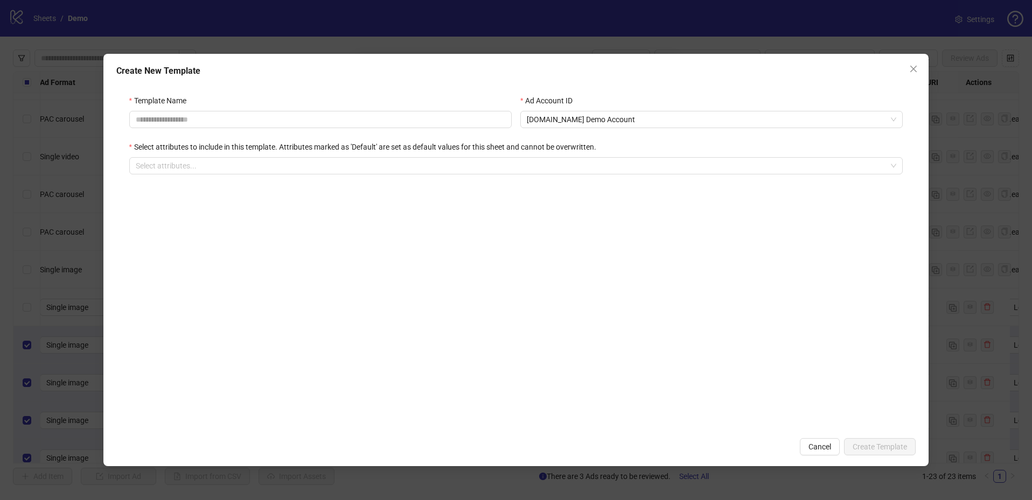
click at [442, 175] on div "Template Name Ad Account ID Kitchn.io Demo Account Select attributes to include…" at bounding box center [516, 141] width 800 height 119
click at [444, 164] on div at bounding box center [510, 165] width 759 height 15
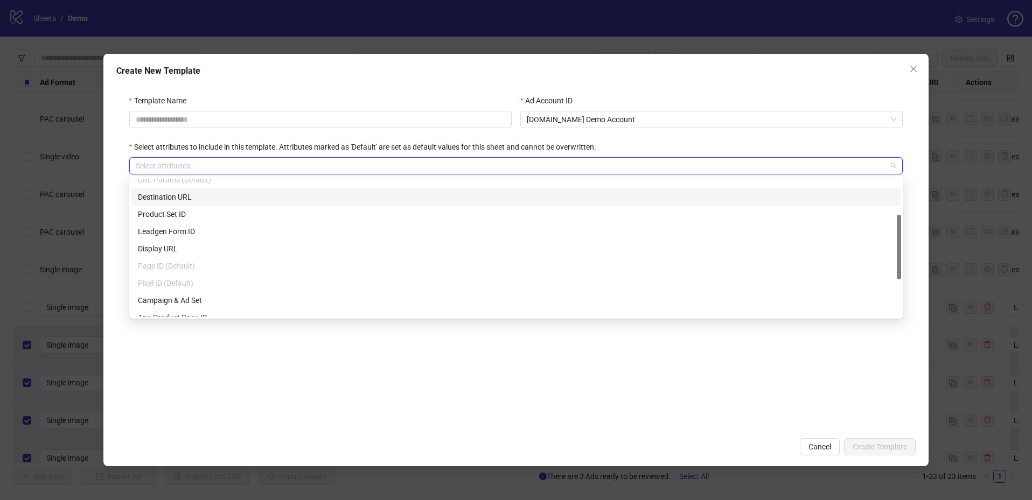
scroll to position [78, 0]
click at [916, 70] on icon "close" at bounding box center [913, 69] width 9 height 9
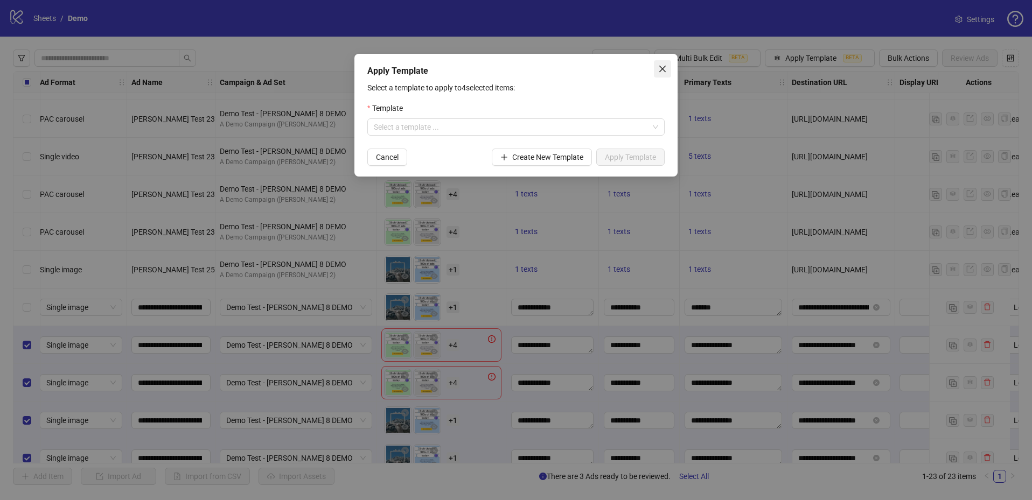
click at [655, 66] on span "Close" at bounding box center [662, 69] width 17 height 9
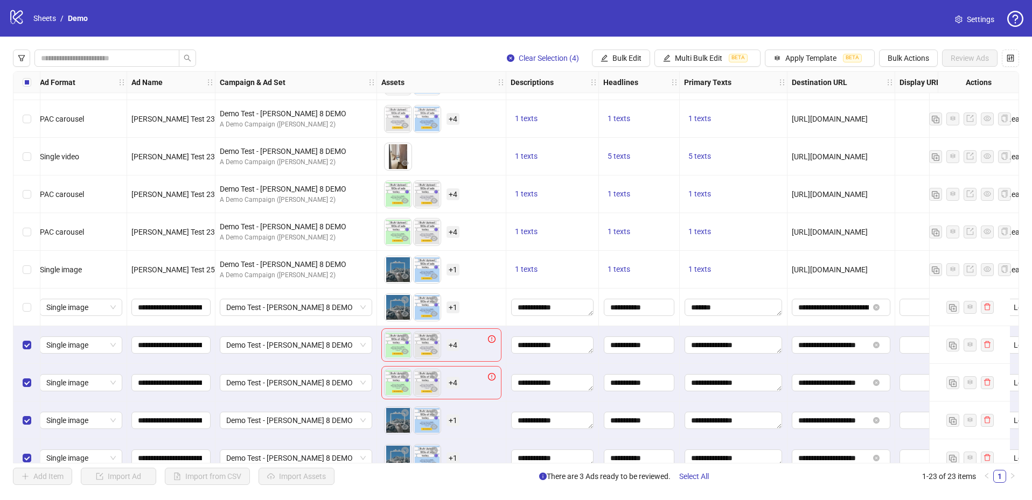
scroll to position [502, 5]
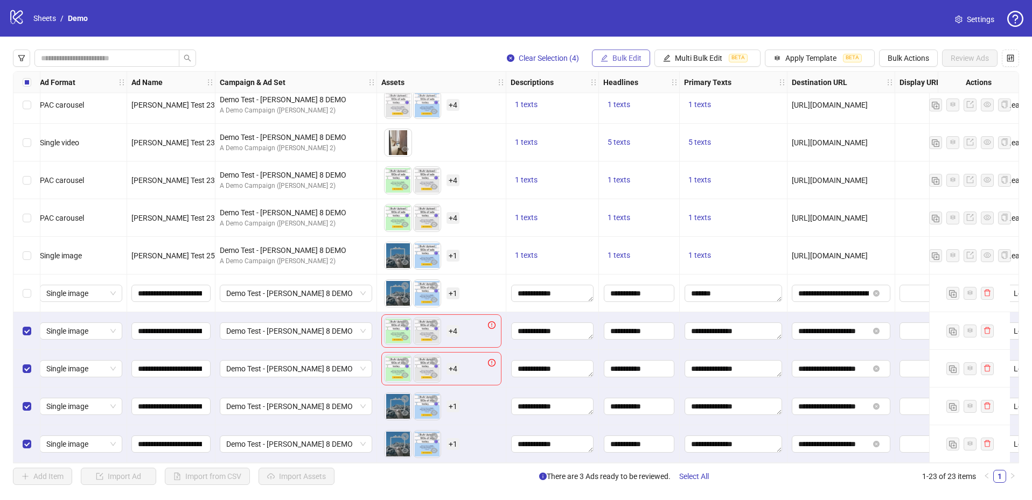
click at [629, 51] on button "Bulk Edit" at bounding box center [621, 58] width 58 height 17
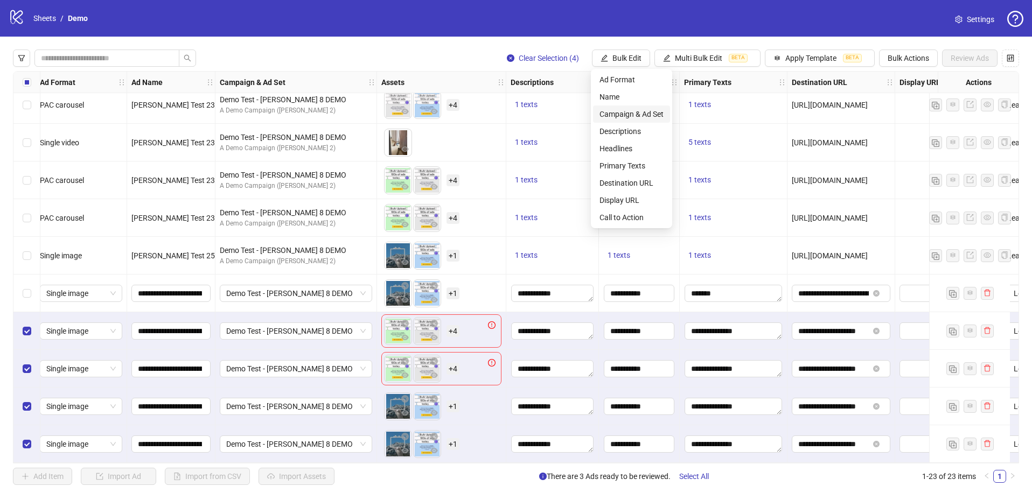
click at [614, 116] on span "Campaign & Ad Set" at bounding box center [632, 114] width 64 height 12
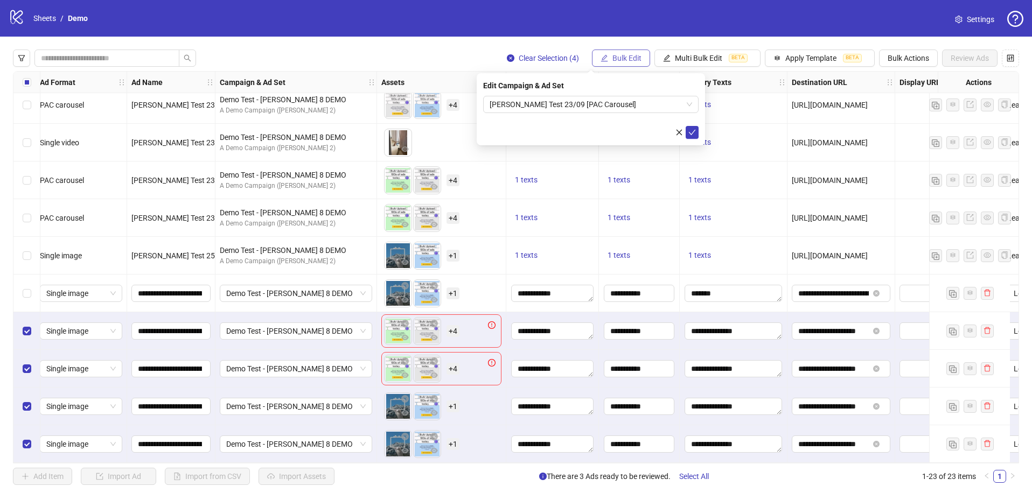
click at [618, 51] on button "Bulk Edit" at bounding box center [621, 58] width 58 height 17
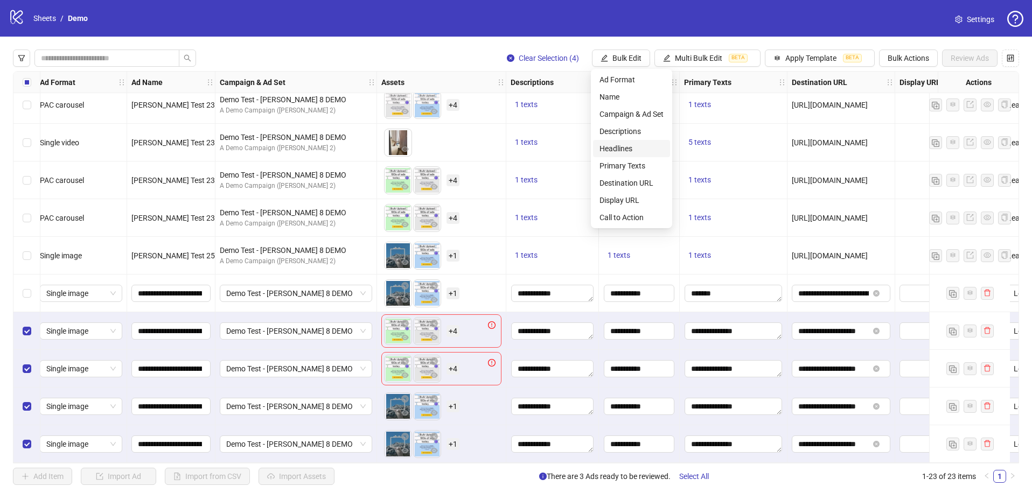
click at [627, 149] on span "Headlines" at bounding box center [632, 149] width 64 height 12
click at [824, 44] on div "Clear Selection (4) Bulk Edit Multi Bulk Edit BETA Apply Template BETA Bulk Act…" at bounding box center [516, 268] width 1032 height 462
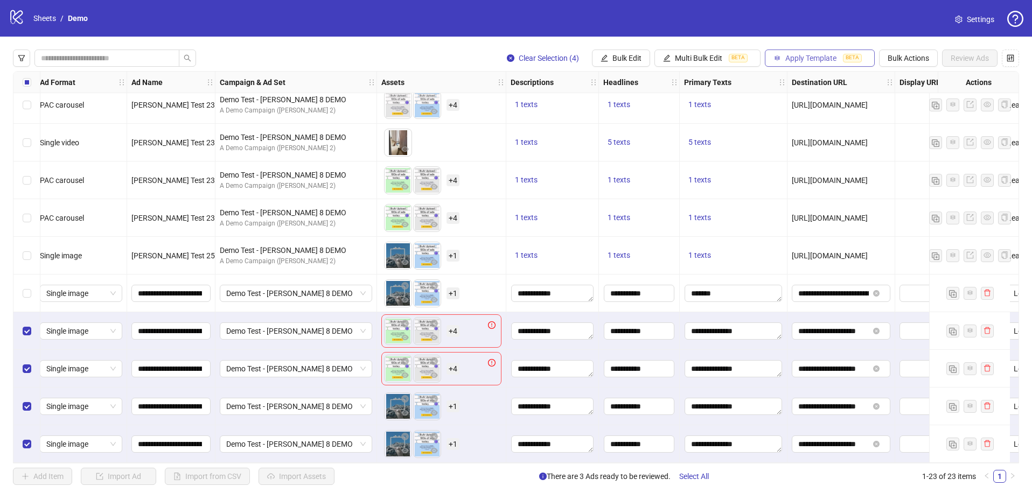
click at [820, 60] on span "Apply Template" at bounding box center [810, 58] width 51 height 9
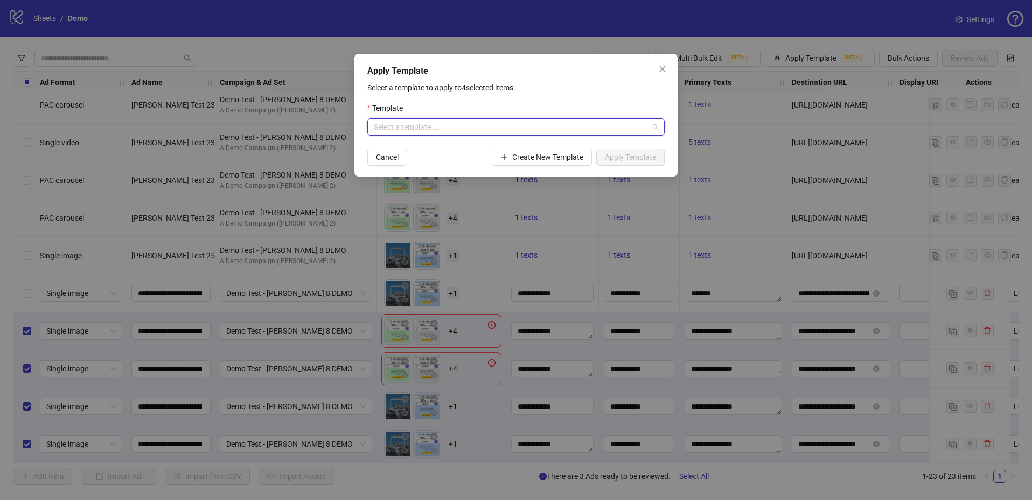
click at [488, 125] on input "search" at bounding box center [511, 127] width 275 height 16
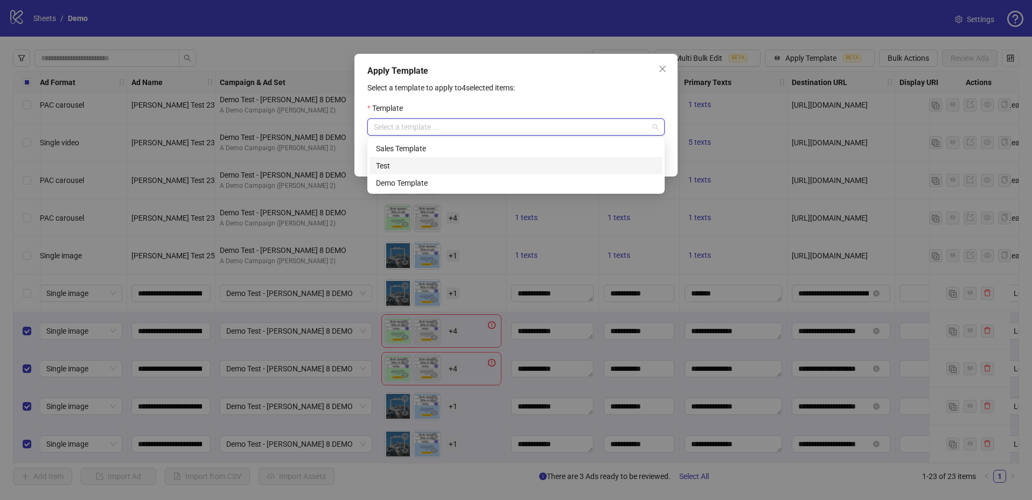
click at [428, 168] on div "Test" at bounding box center [516, 166] width 280 height 12
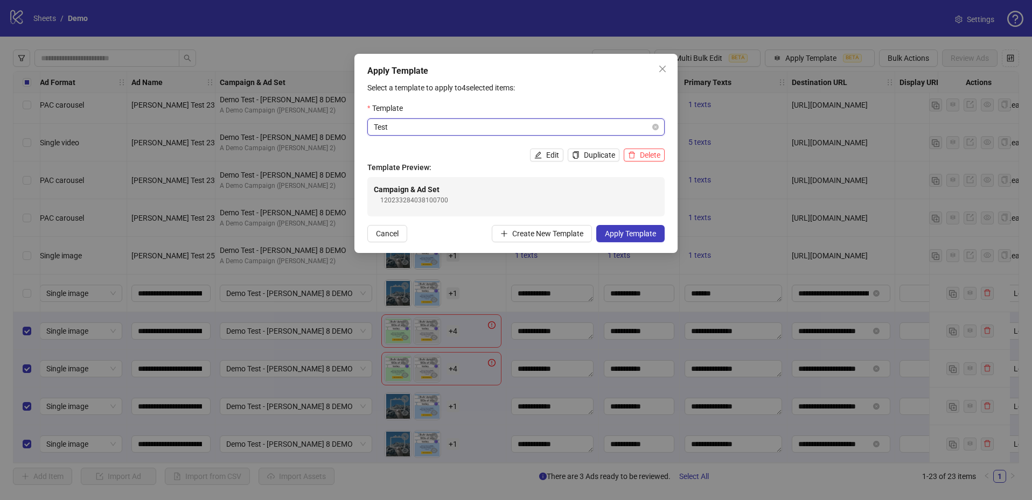
click at [422, 130] on span "Test" at bounding box center [516, 127] width 284 height 16
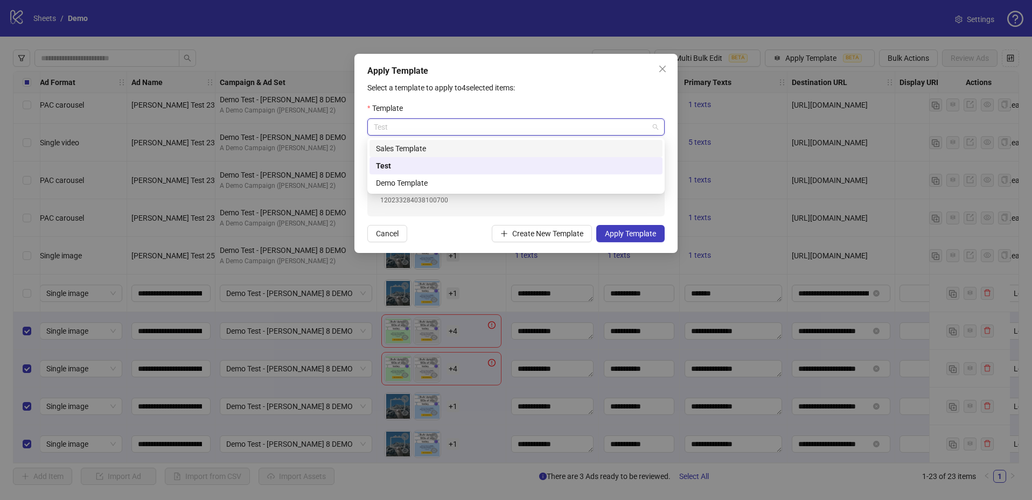
click at [440, 144] on div "Sales Template" at bounding box center [516, 149] width 280 height 12
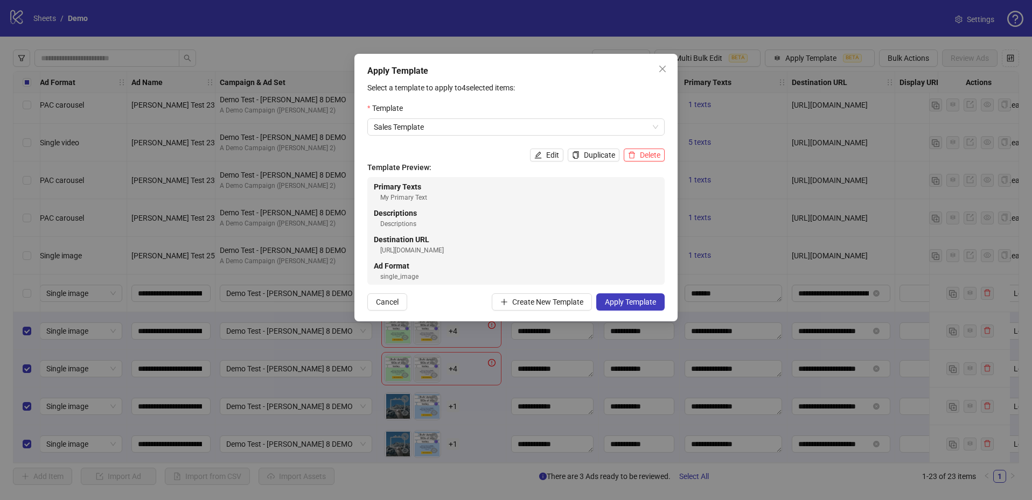
scroll to position [0, 0]
drag, startPoint x: 416, startPoint y: 273, endPoint x: 369, endPoint y: 169, distance: 114.1
click at [369, 169] on div "Template Preview: Primary Texts My Primary Text Descriptions Descriptions Desti…" at bounding box center [515, 223] width 297 height 123
click at [653, 302] on span "Apply Template" at bounding box center [630, 302] width 51 height 9
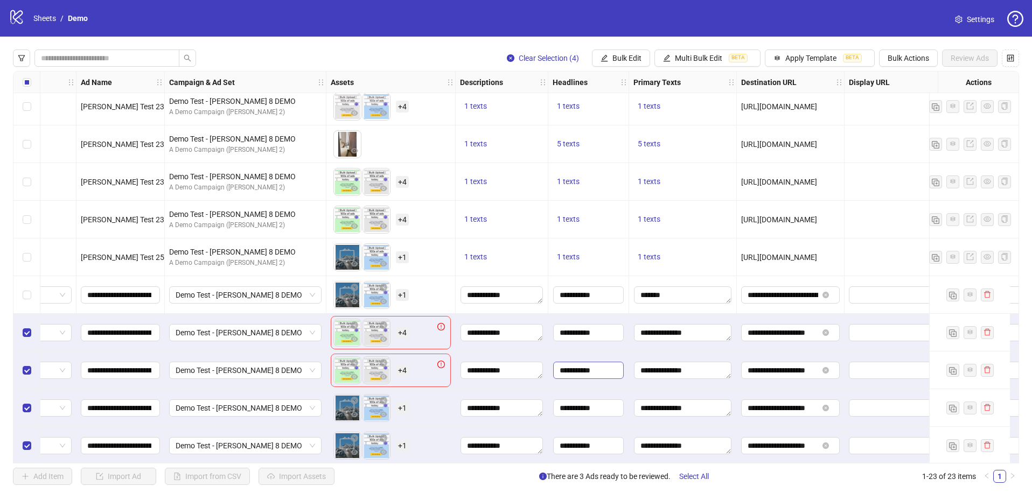
scroll to position [496, 0]
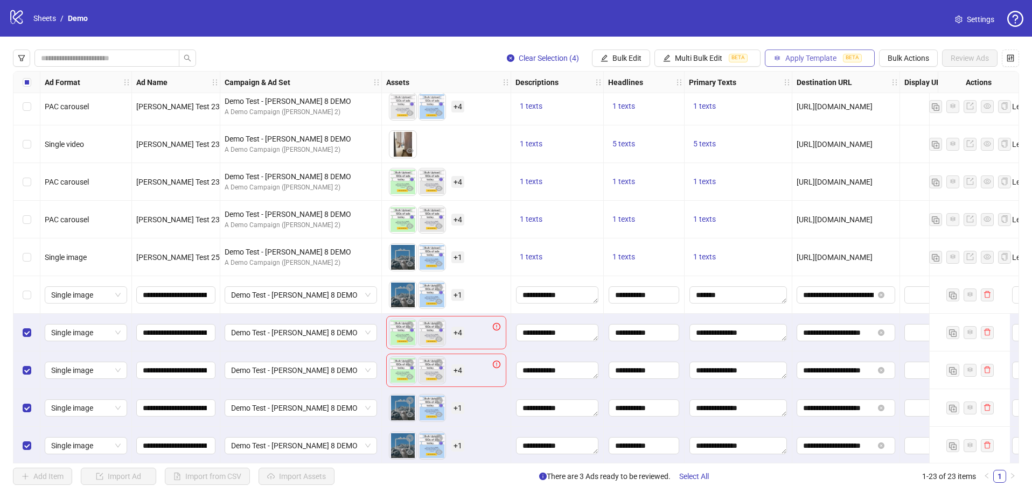
click at [818, 51] on button "Apply Template BETA" at bounding box center [820, 58] width 110 height 17
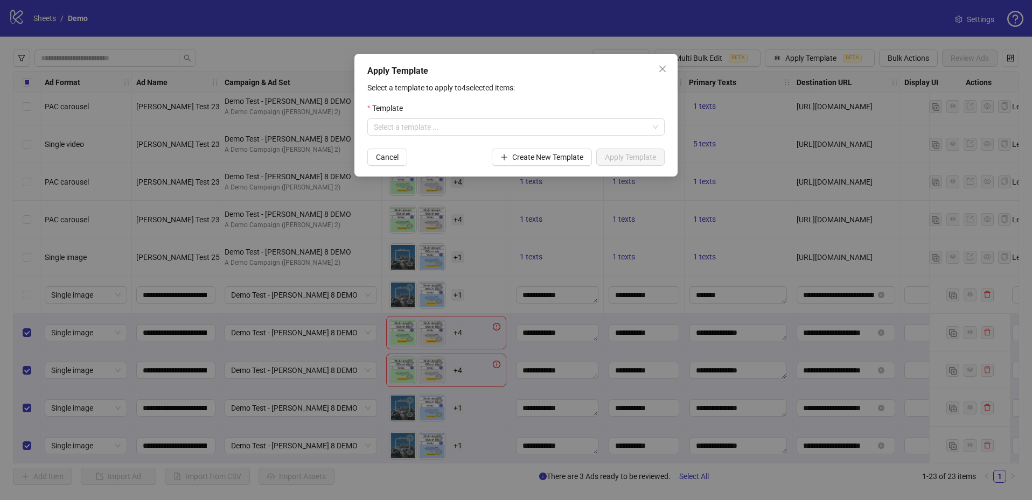
click at [513, 138] on form "Template Select a template ... Cancel Create New Template Apply Template" at bounding box center [515, 134] width 297 height 64
click at [514, 136] on form "Template Select a template ... Cancel Create New Template Apply Template" at bounding box center [515, 134] width 297 height 64
click at [514, 125] on input "search" at bounding box center [511, 127] width 275 height 16
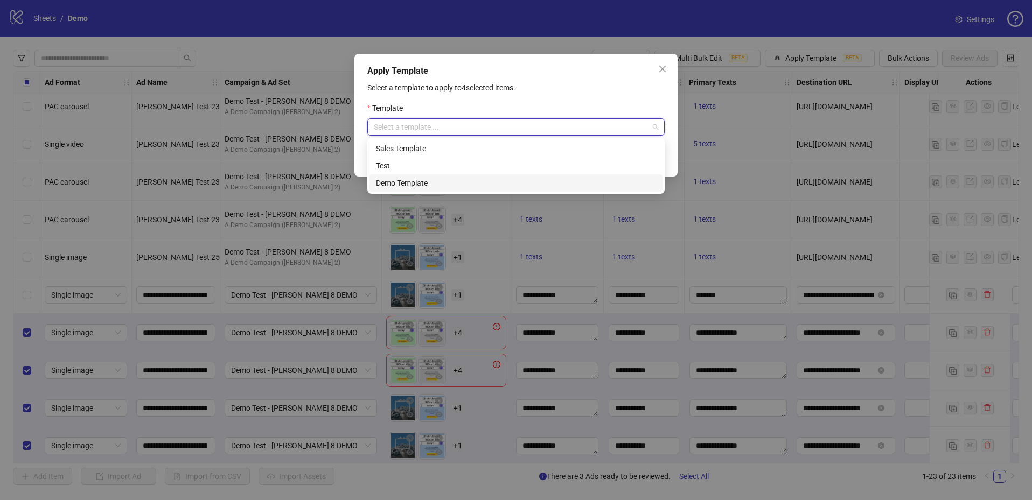
type input "*"
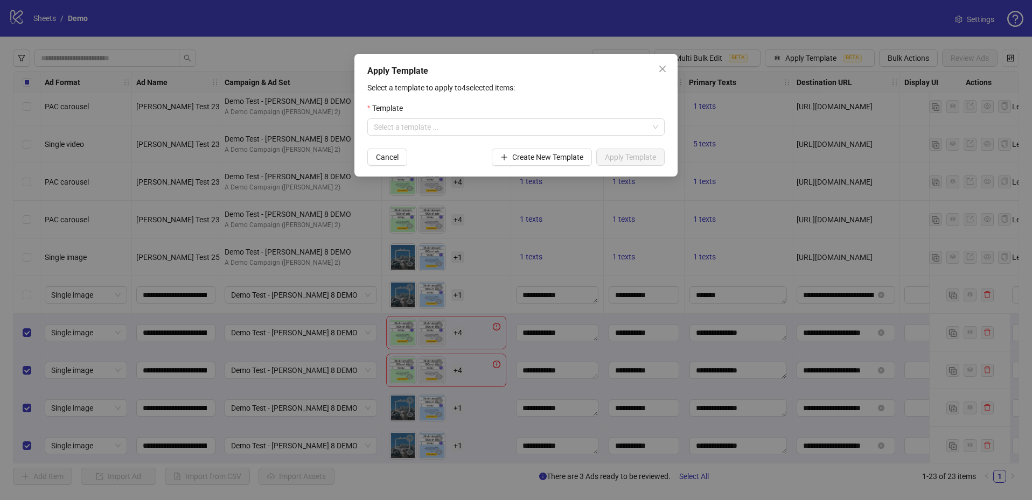
click at [619, 95] on div "Select a template to apply to 4 selected items: Template Select a template ... …" at bounding box center [515, 124] width 297 height 84
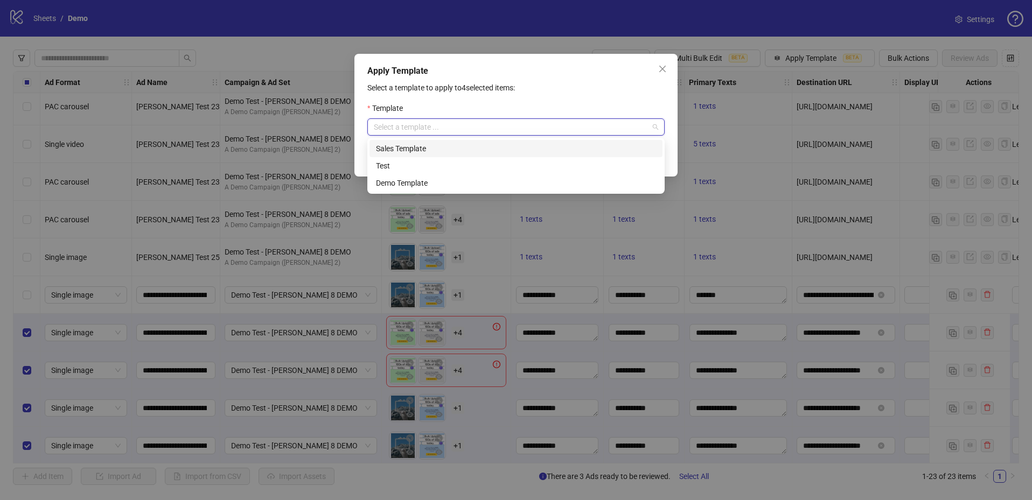
click at [451, 129] on input "search" at bounding box center [511, 127] width 275 height 16
click at [422, 144] on div "Sales Template" at bounding box center [516, 149] width 280 height 12
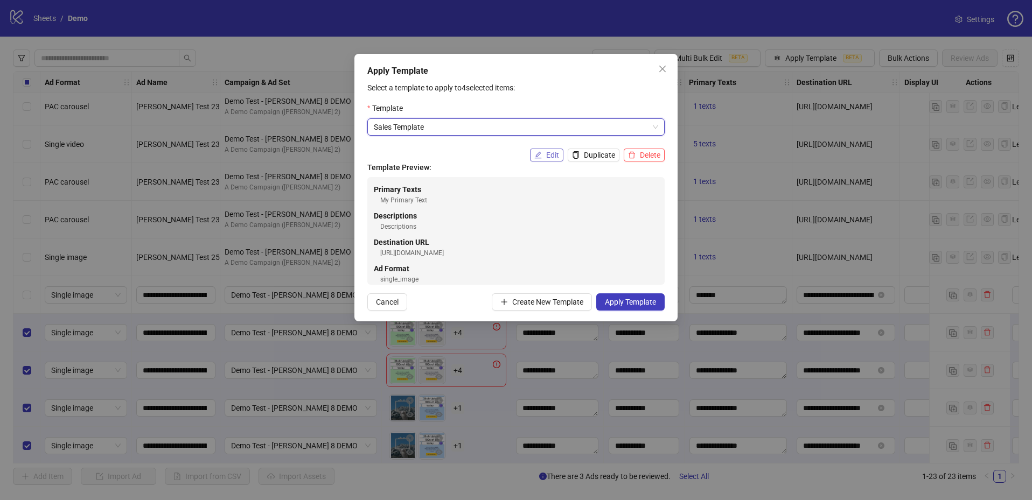
click at [555, 155] on span "Edit" at bounding box center [552, 155] width 13 height 9
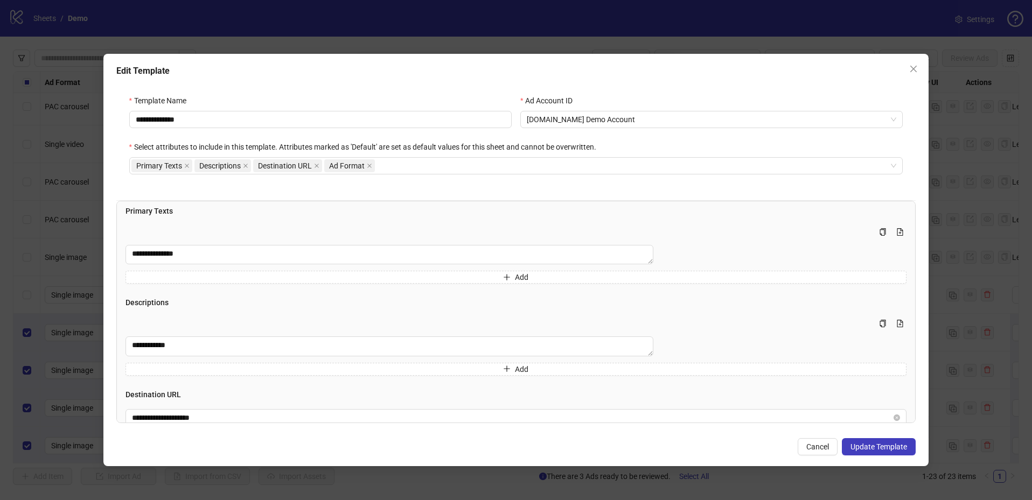
scroll to position [0, 0]
click at [919, 76] on button "Close" at bounding box center [913, 68] width 17 height 17
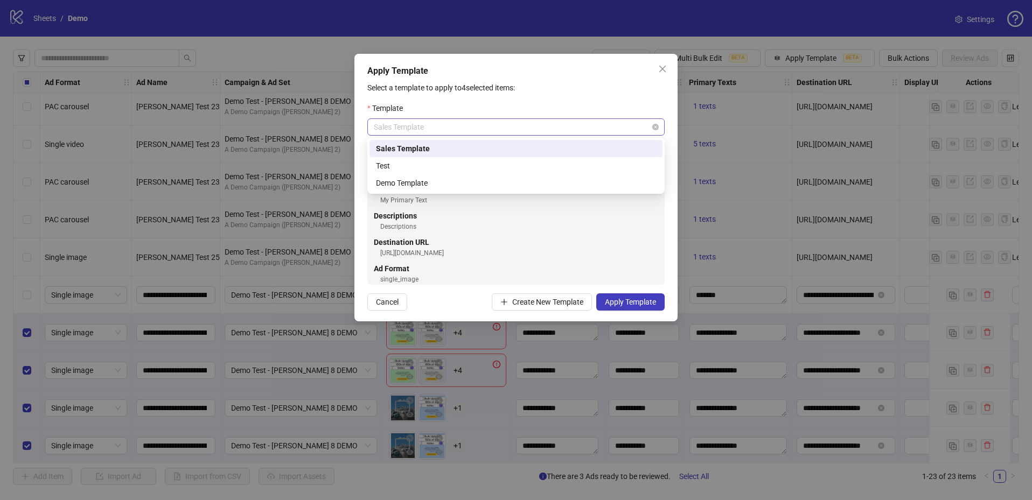
click at [555, 126] on span "Sales Template" at bounding box center [516, 127] width 284 height 16
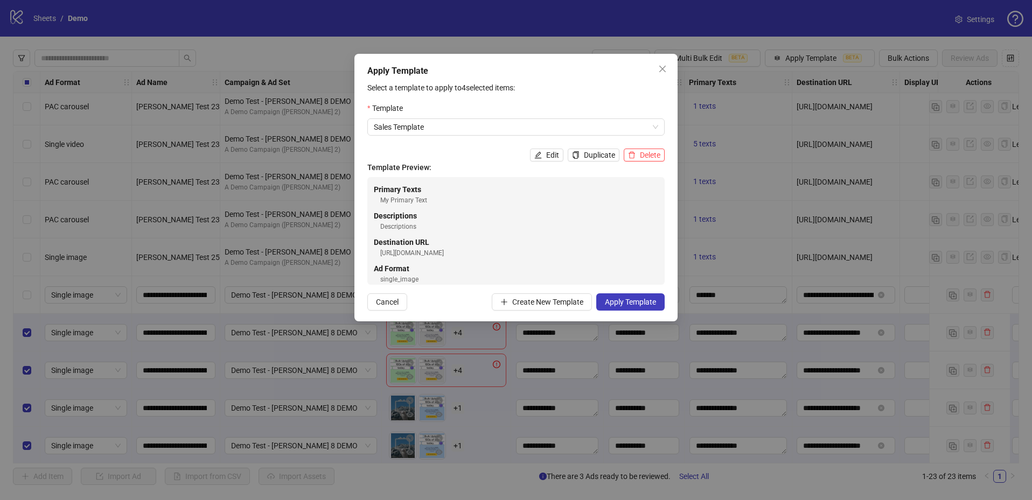
click at [622, 258] on div "https://www.kitchn.io" at bounding box center [519, 253] width 278 height 10
click at [546, 153] on span "Edit" at bounding box center [552, 155] width 13 height 9
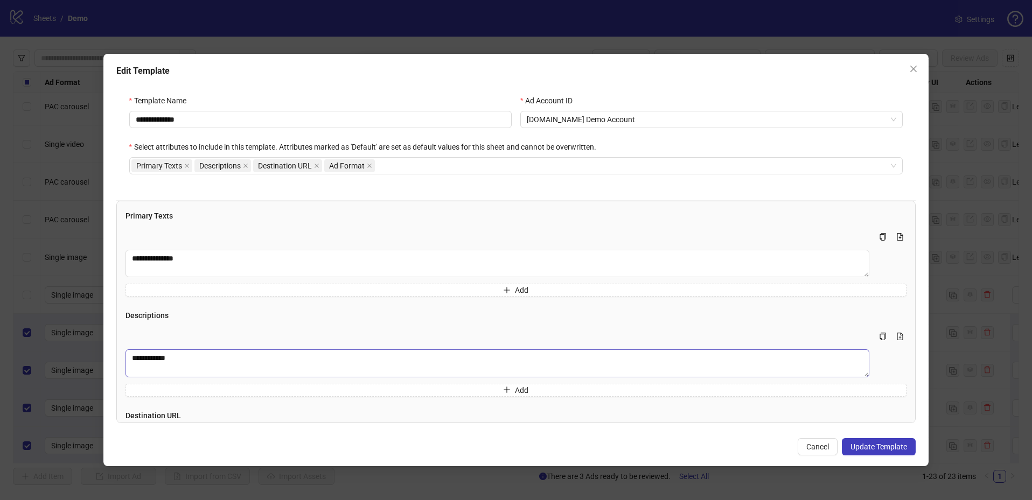
scroll to position [100, 0]
click at [275, 267] on textarea "**********" at bounding box center [498, 266] width 744 height 27
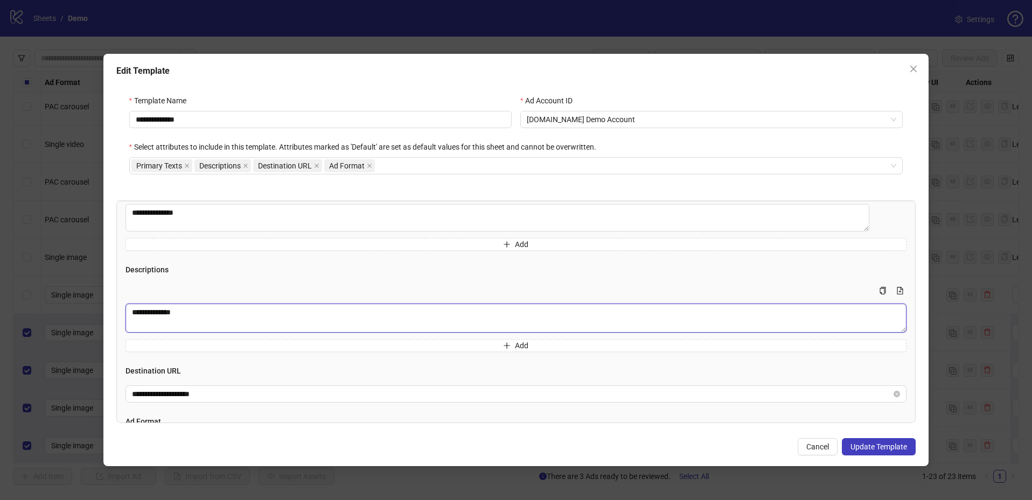
scroll to position [0, 0]
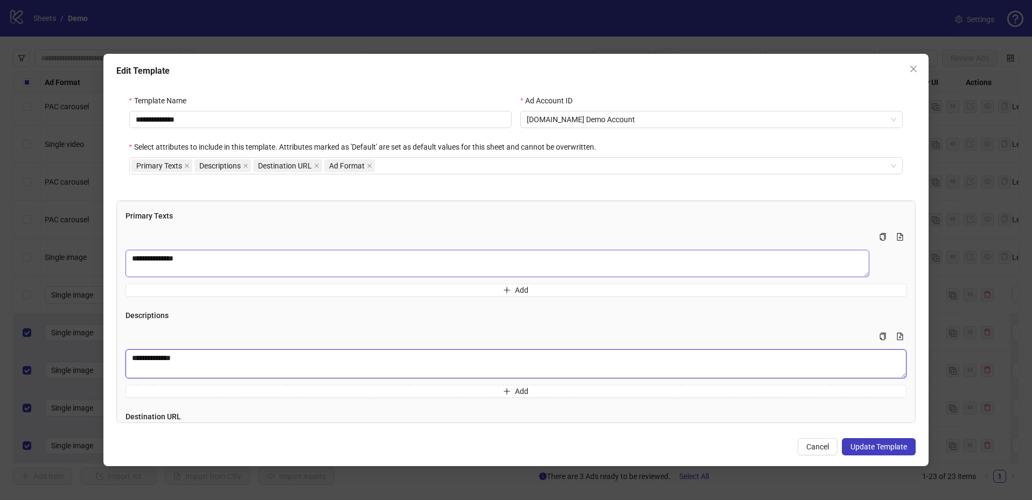
type textarea "**********"
click at [218, 265] on textarea "**********" at bounding box center [498, 263] width 744 height 27
type textarea "**********"
click at [900, 443] on span "Update Template" at bounding box center [879, 447] width 57 height 9
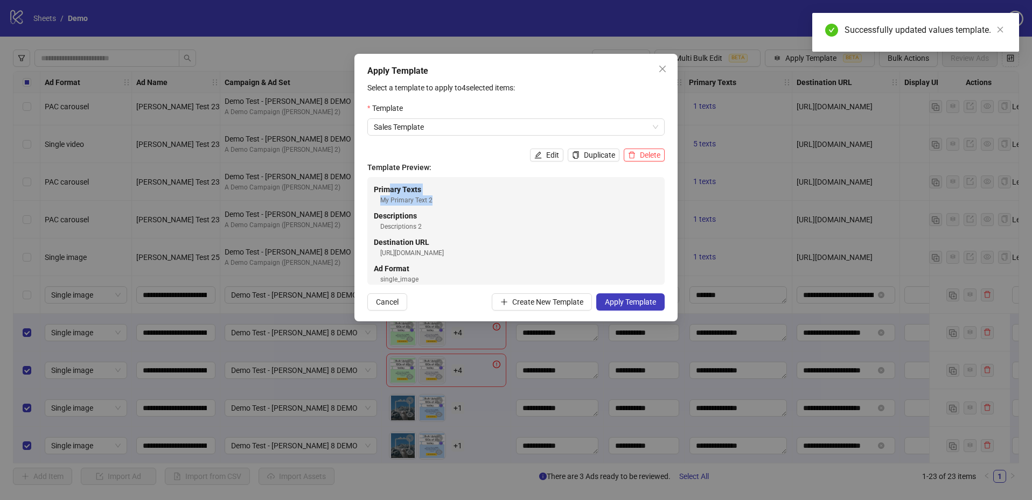
drag, startPoint x: 388, startPoint y: 194, endPoint x: 457, endPoint y: 199, distance: 69.1
click at [457, 199] on div "Primary Texts My Primary Text 2" at bounding box center [516, 195] width 284 height 22
drag, startPoint x: 456, startPoint y: 201, endPoint x: 428, endPoint y: 221, distance: 34.4
click at [455, 203] on div "My Primary Text 2" at bounding box center [519, 201] width 278 height 10
drag, startPoint x: 422, startPoint y: 229, endPoint x: 356, endPoint y: 229, distance: 66.8
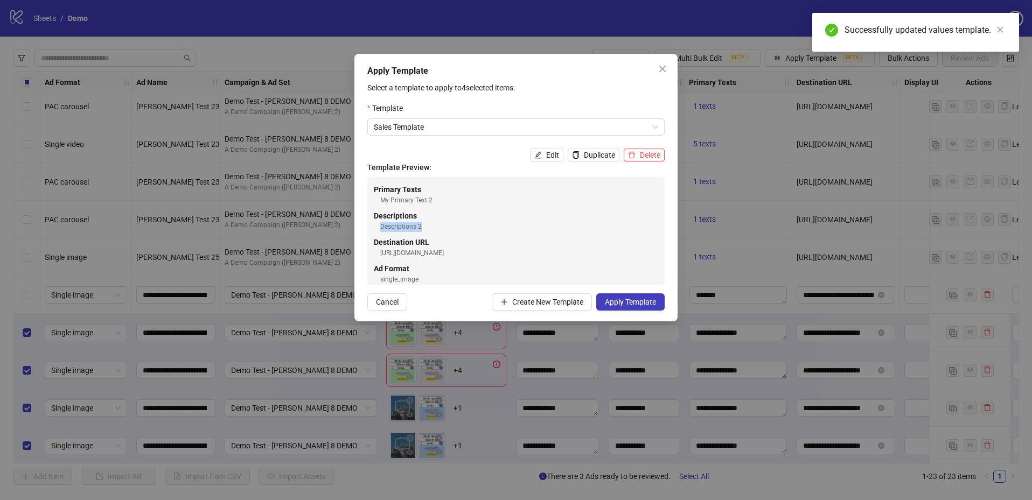
click at [356, 229] on div "Apply Template Select a template to apply to 4 selected items: Template Sales T…" at bounding box center [515, 188] width 323 height 268
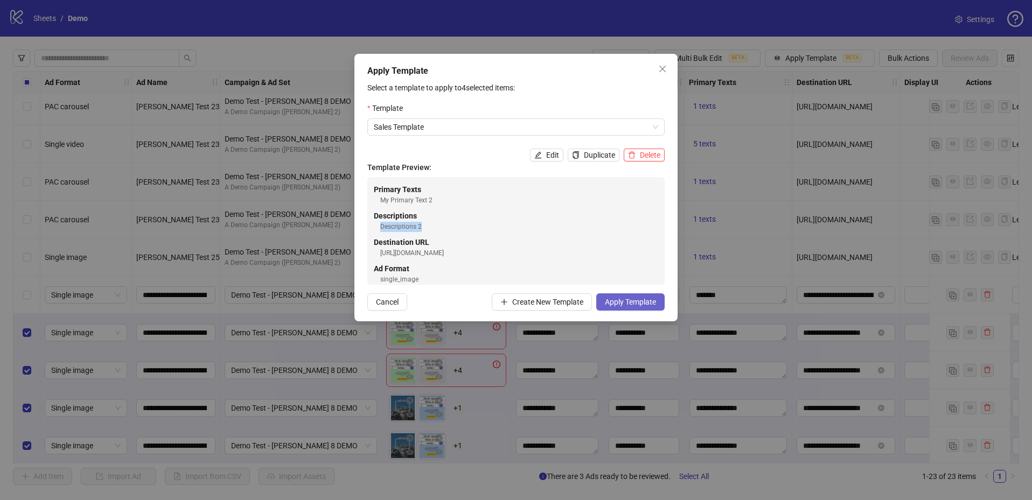
click at [645, 294] on button "Apply Template" at bounding box center [630, 302] width 68 height 17
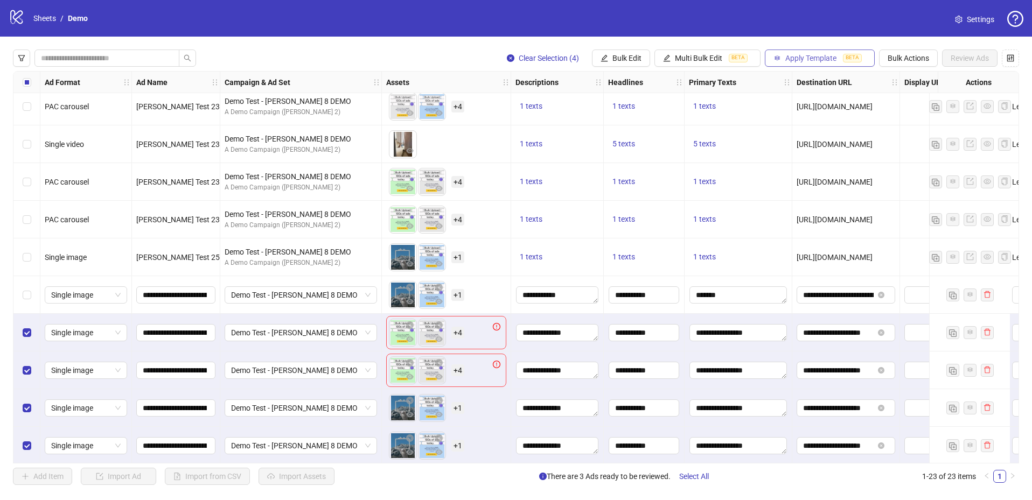
click at [824, 61] on span "Apply Template" at bounding box center [810, 58] width 51 height 9
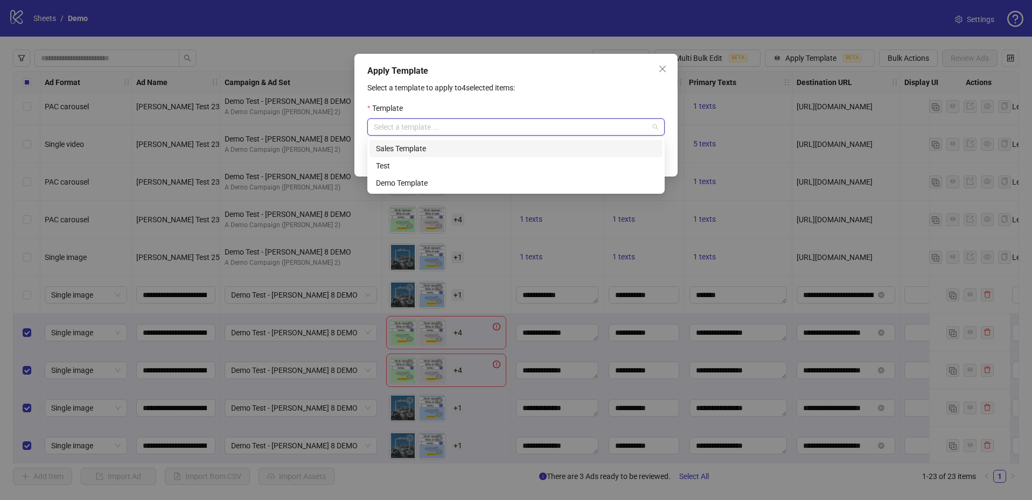
click at [588, 121] on input "search" at bounding box center [511, 127] width 275 height 16
click at [468, 150] on div "Sales Template" at bounding box center [516, 149] width 280 height 12
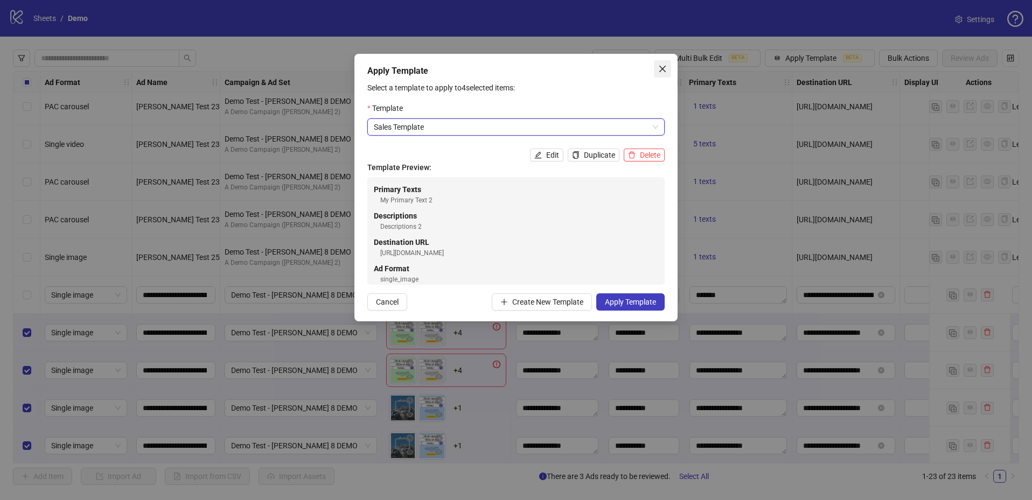
click at [663, 68] on icon "close" at bounding box center [662, 69] width 6 height 6
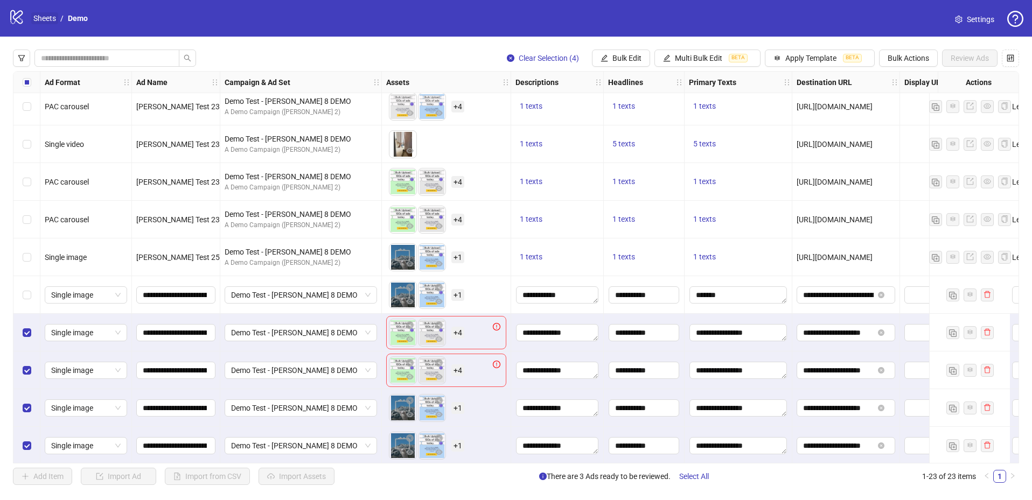
click at [41, 18] on link "Sheets" at bounding box center [44, 18] width 27 height 12
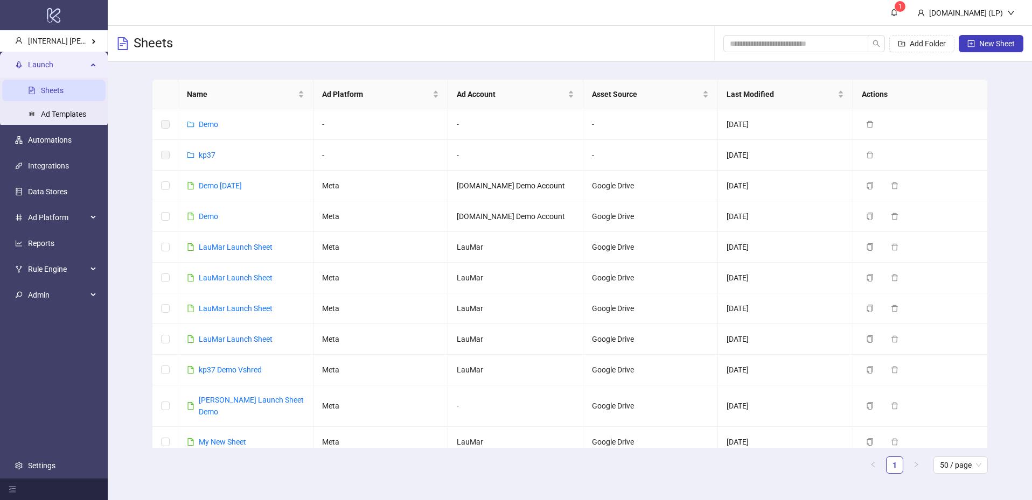
click at [85, 60] on span "Launch" at bounding box center [57, 65] width 59 height 22
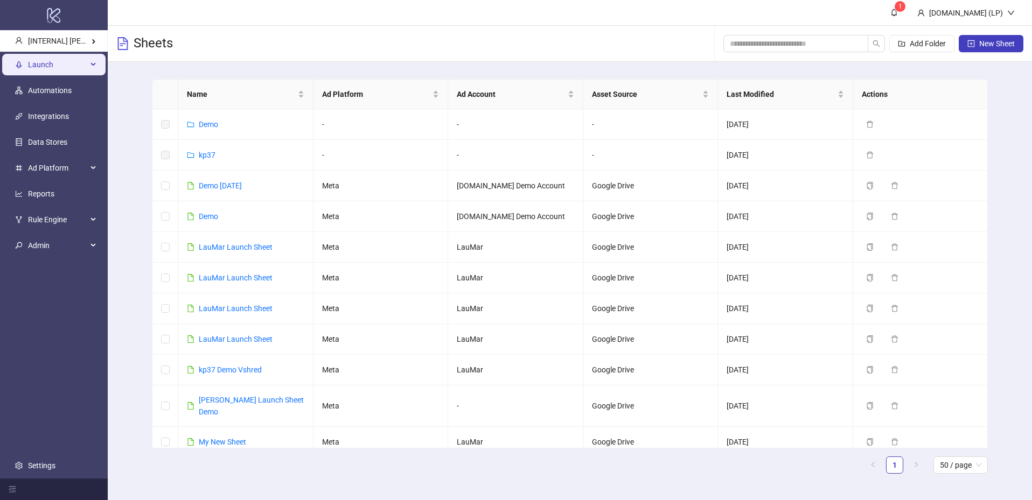
click at [92, 61] on div "Launch" at bounding box center [53, 65] width 103 height 22
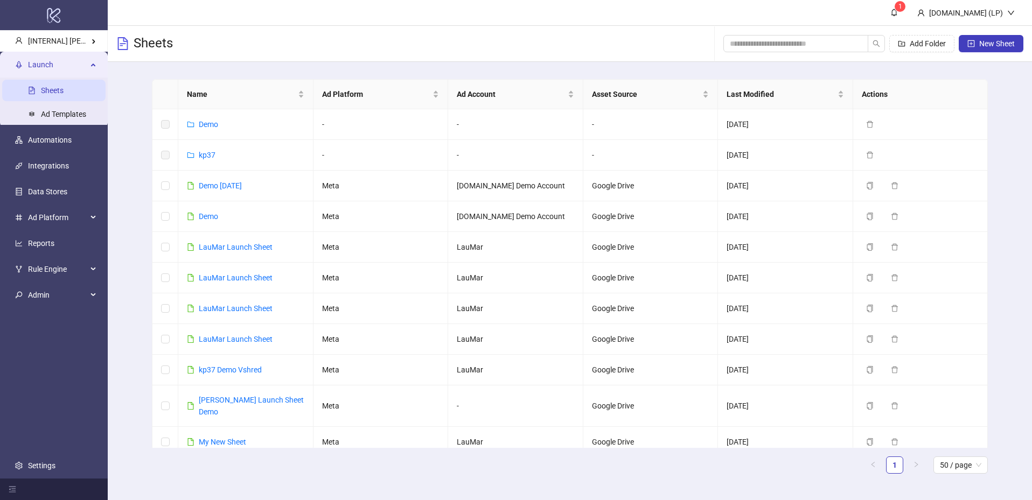
click at [42, 92] on link "Sheets" at bounding box center [52, 90] width 23 height 9
click at [58, 110] on link "Ad Templates" at bounding box center [63, 114] width 45 height 9
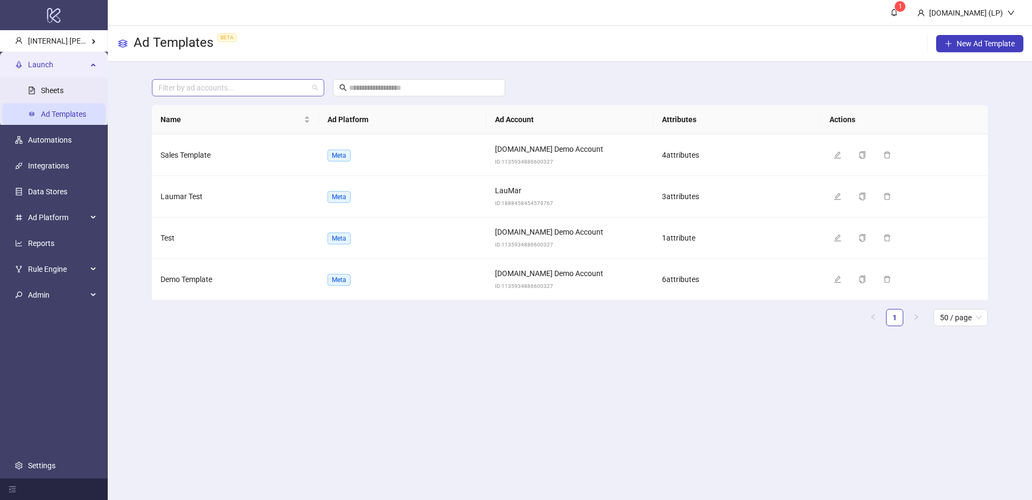
click at [275, 84] on div at bounding box center [232, 87] width 157 height 15
click at [235, 109] on span "LauMar" at bounding box center [225, 109] width 128 height 12
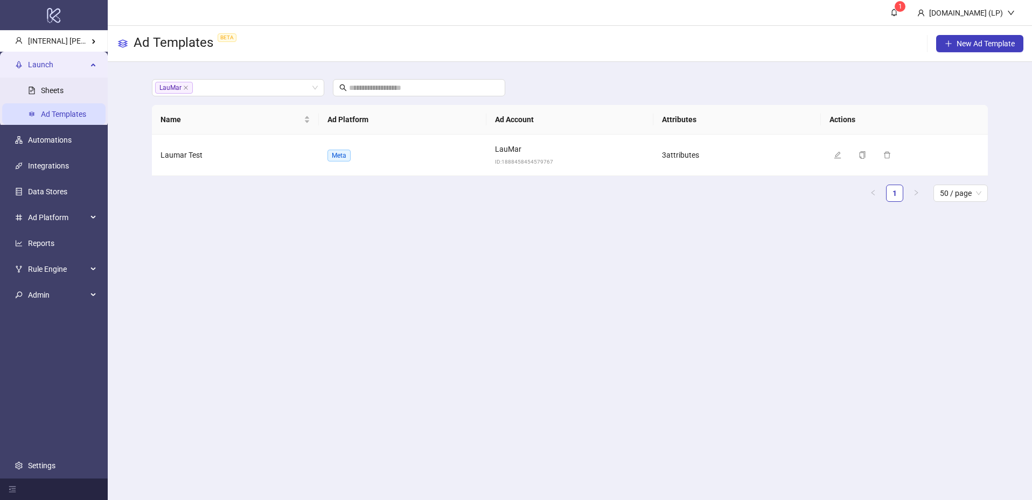
click at [412, 239] on main "1 Kitchn.io (LP) Ad Templates BETA New Ad Template LauMar + 0 ... Name Ad Platf…" at bounding box center [570, 250] width 924 height 500
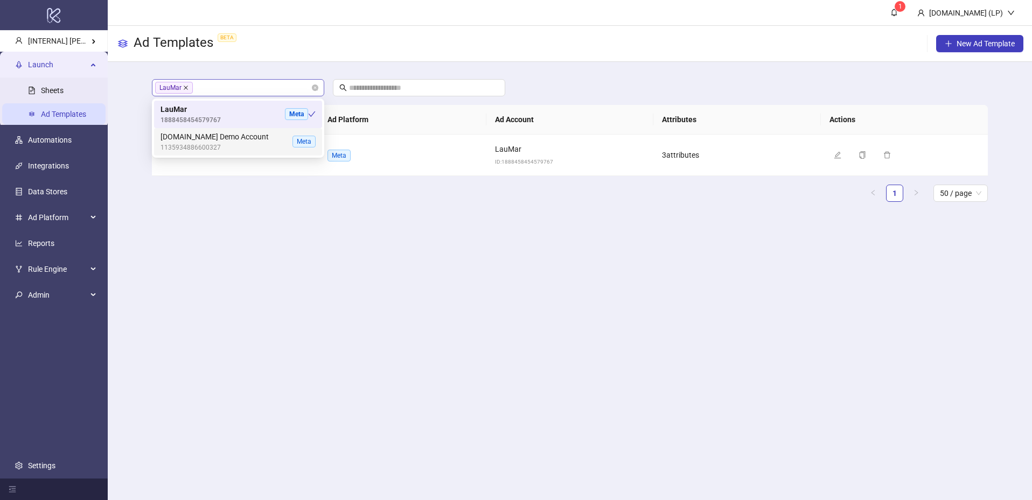
click at [184, 89] on icon "close" at bounding box center [186, 88] width 4 height 4
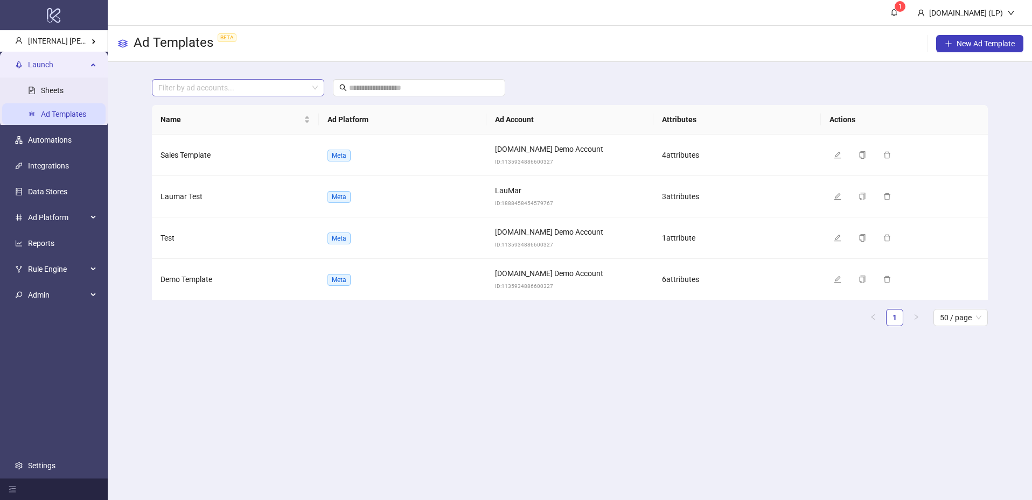
click at [419, 59] on div "Ad Templates BETA New Ad Template" at bounding box center [570, 44] width 924 height 36
click at [402, 94] on span at bounding box center [419, 87] width 172 height 17
click at [406, 85] on input "text" at bounding box center [419, 88] width 141 height 12
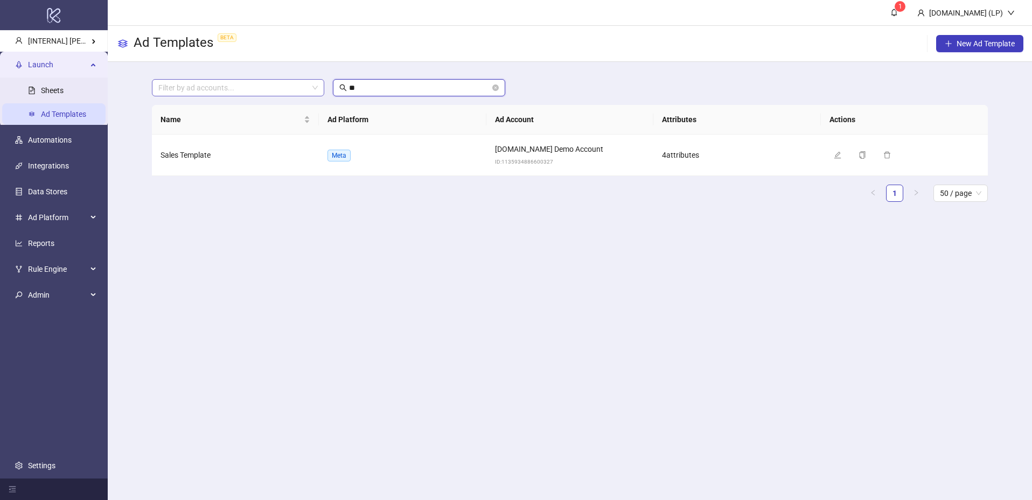
type input "*"
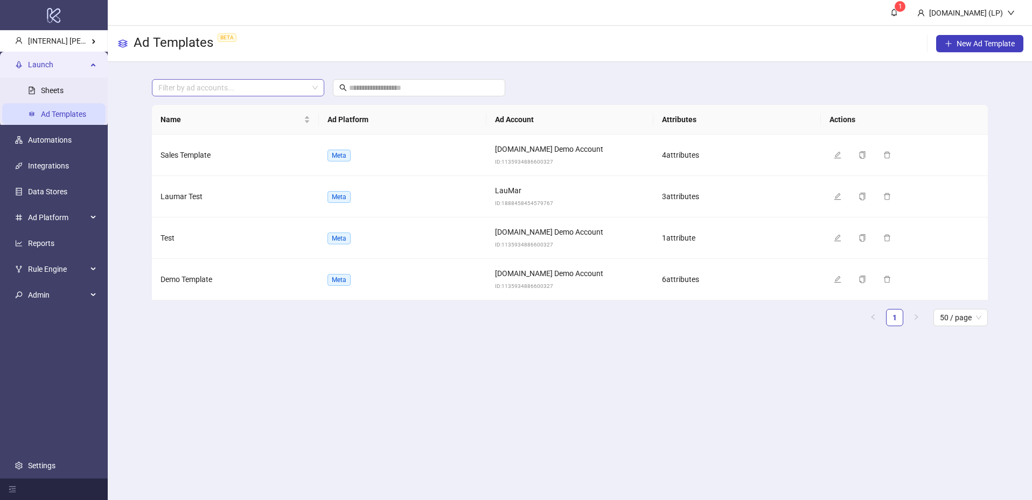
click at [631, 346] on main "Filter by ad accounts... Name Ad Platform Ad Account Attributes Actions Sales T…" at bounding box center [569, 207] width 853 height 290
click at [997, 40] on span "New Ad Template" at bounding box center [986, 43] width 58 height 9
click at [62, 27] on div "logo/logo-mobile" at bounding box center [54, 15] width 108 height 30
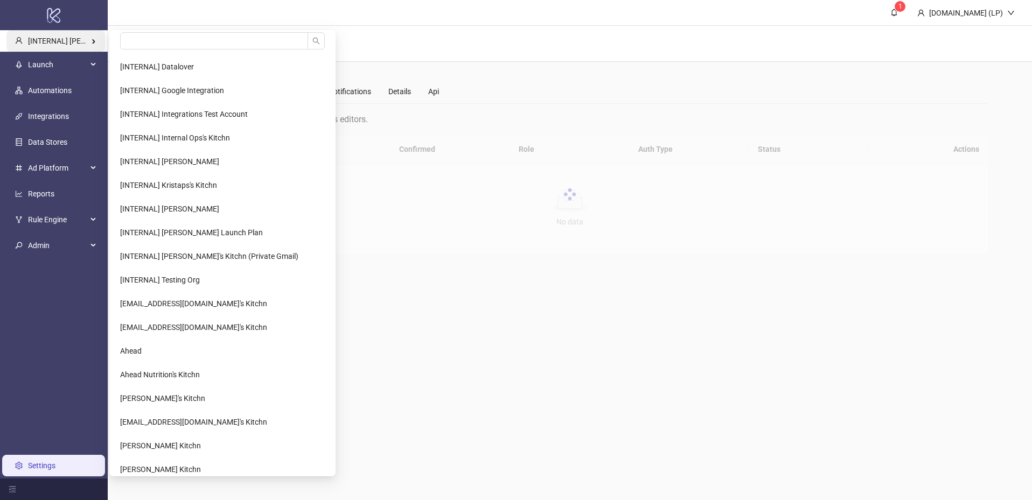
click at [79, 44] on span "[INTERNAL] Laura Pineda's Kitchn" at bounding box center [89, 41] width 122 height 9
click at [150, 41] on input "search" at bounding box center [214, 40] width 188 height 17
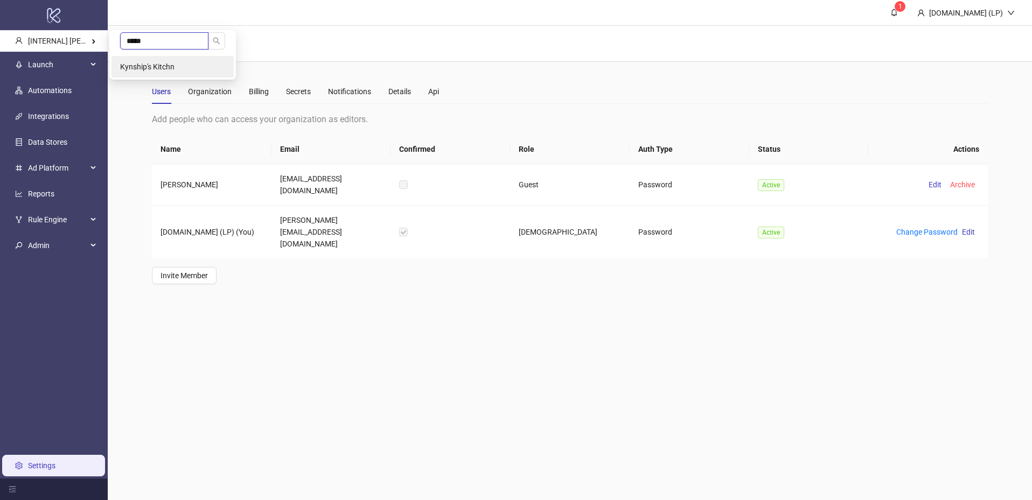
type input "*****"
click at [150, 62] on span "Kynship's Kitchn" at bounding box center [147, 66] width 54 height 9
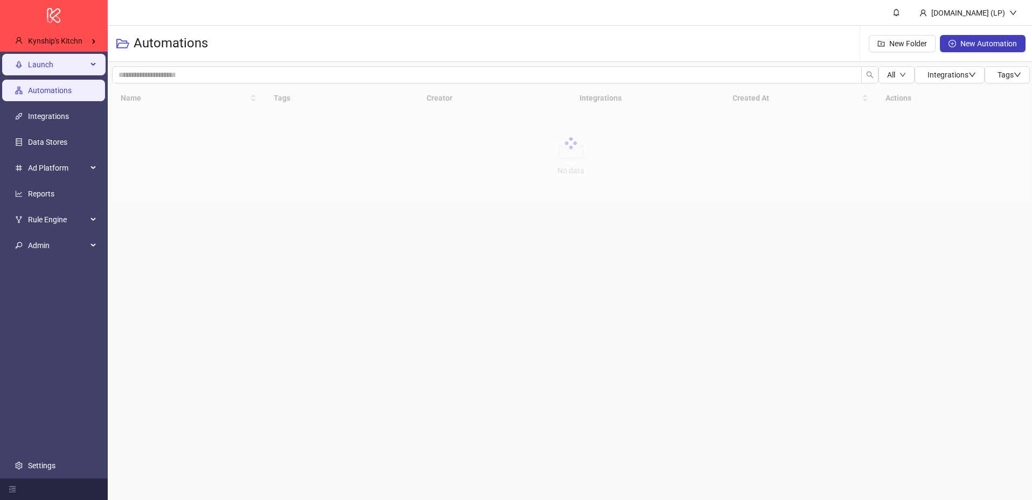
click at [77, 68] on span "Launch" at bounding box center [57, 65] width 59 height 22
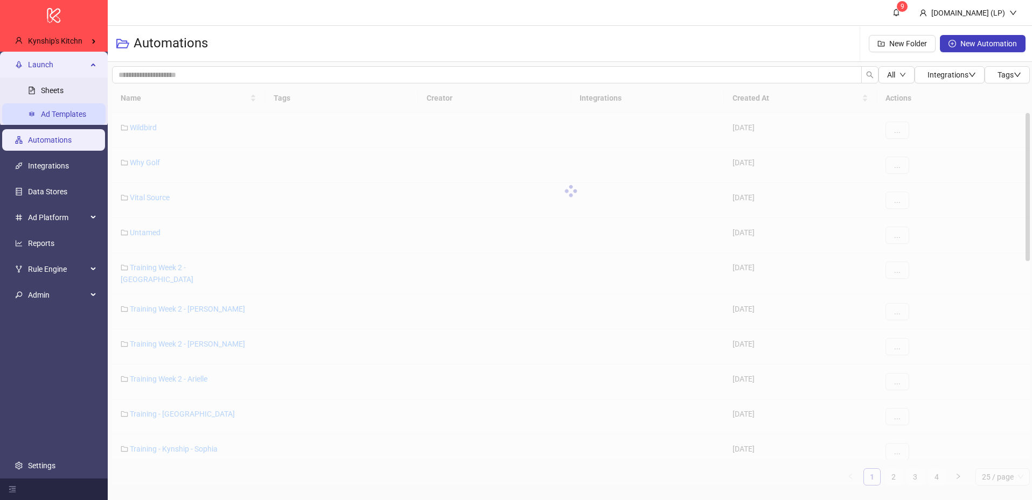
click at [58, 114] on link "Ad Templates" at bounding box center [63, 114] width 45 height 9
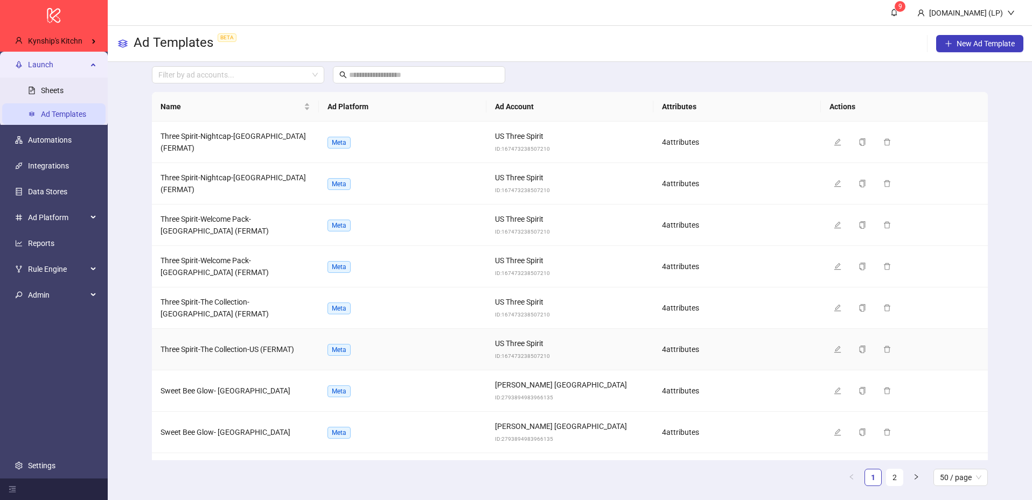
scroll to position [15, 0]
click at [837, 351] on span "button" at bounding box center [838, 348] width 8 height 9
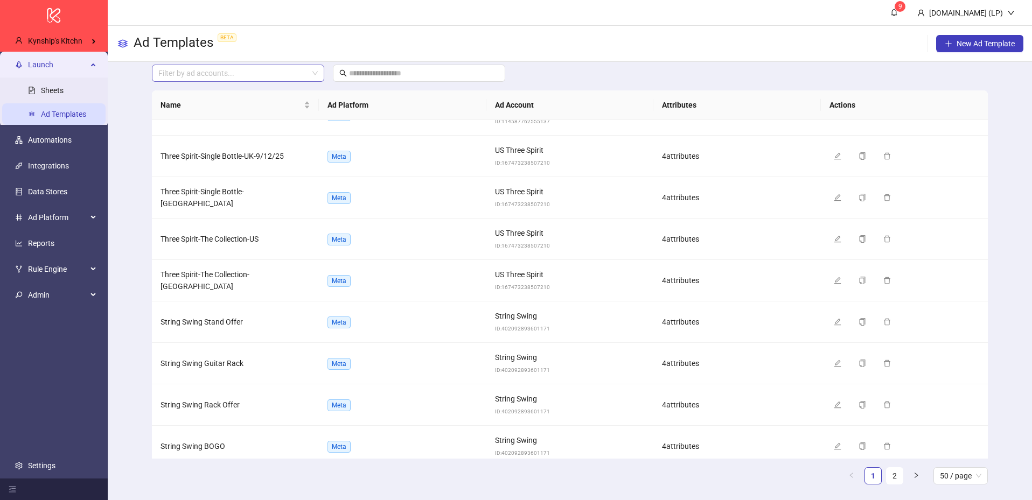
scroll to position [940, 0]
click at [237, 81] on div "Filter by ad accounts..." at bounding box center [238, 73] width 172 height 17
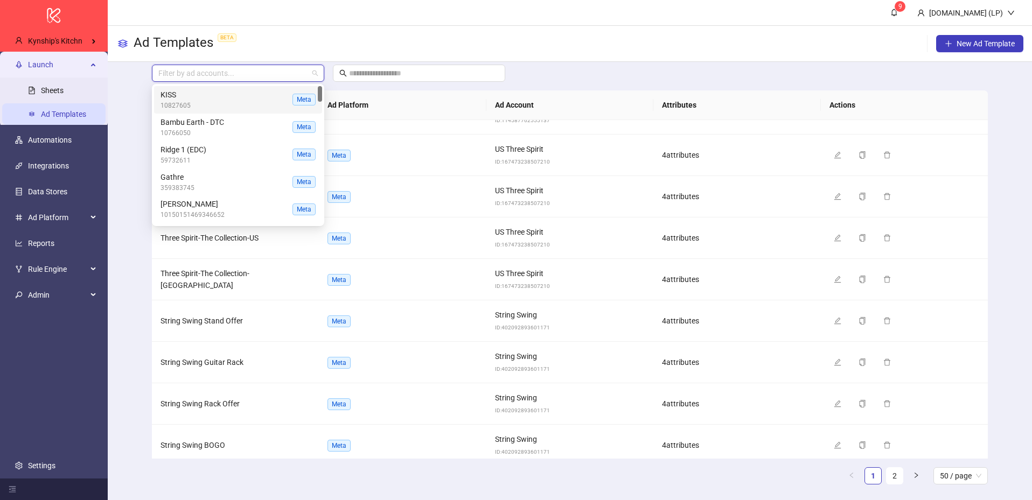
click at [219, 101] on span "10827605" at bounding box center [225, 106] width 128 height 10
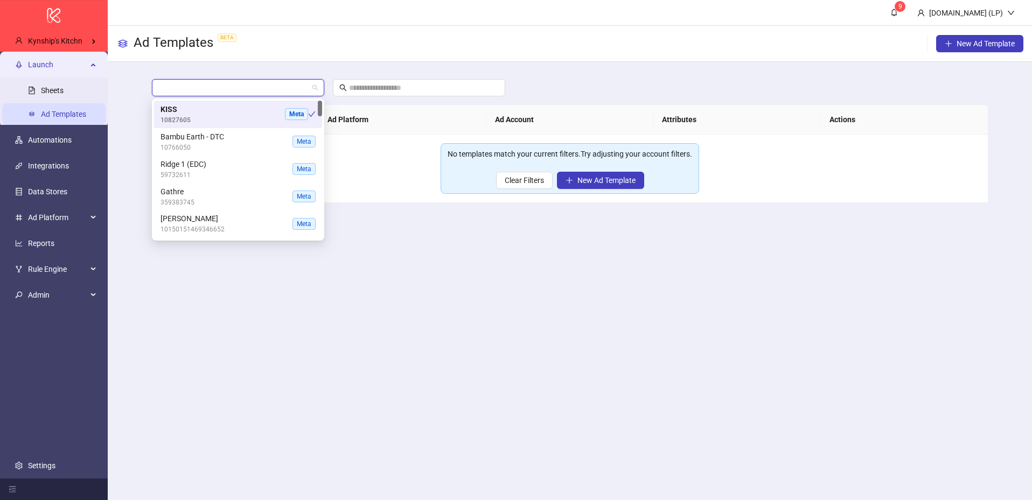
scroll to position [0, 0]
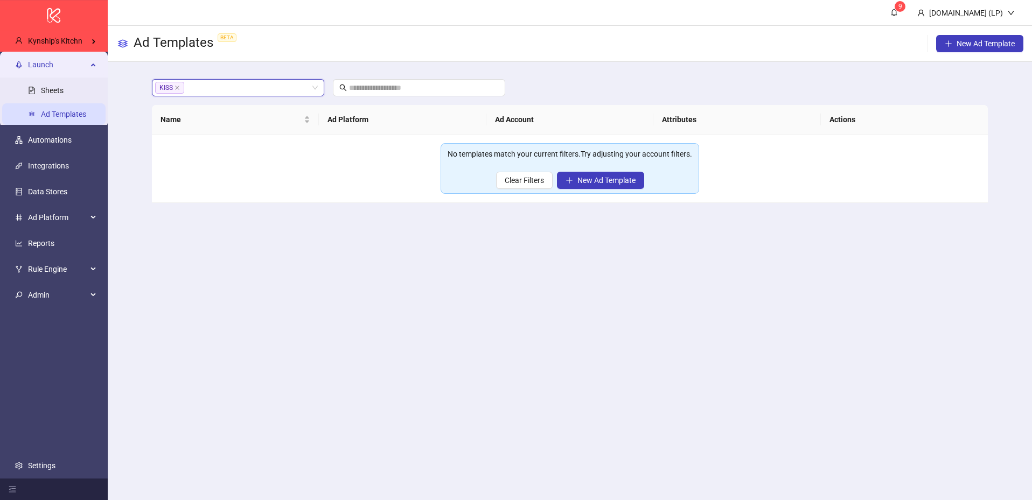
click at [365, 284] on main "9 Kitchn.io (LP) Ad Templates BETA New Ad Template KISS KISS + 0 ... Name Ad Pl…" at bounding box center [570, 250] width 924 height 500
click at [300, 86] on div "KISS + 0 ..." at bounding box center [232, 87] width 157 height 15
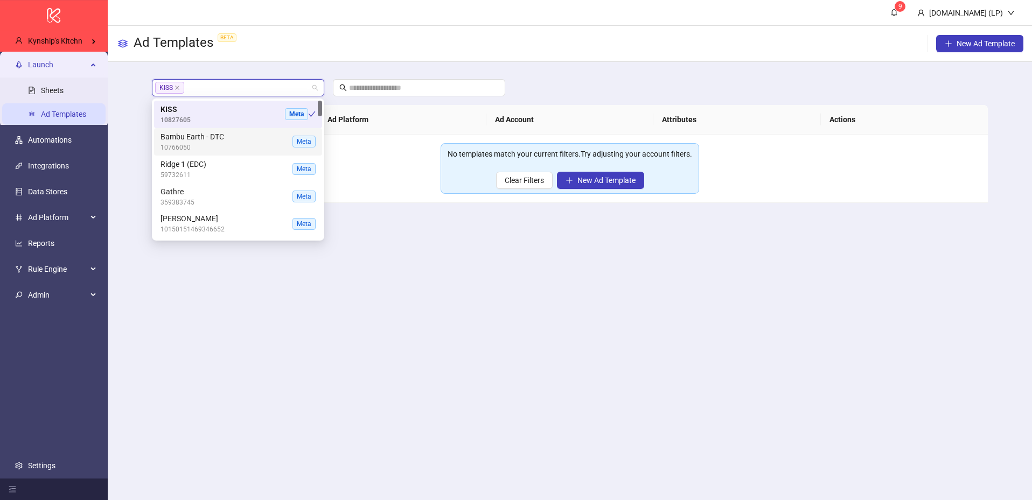
click at [238, 153] on div "Bambu Earth - DTC 10766050 Meta" at bounding box center [238, 141] width 168 height 27
click at [235, 110] on span "KISS" at bounding box center [221, 109] width 120 height 12
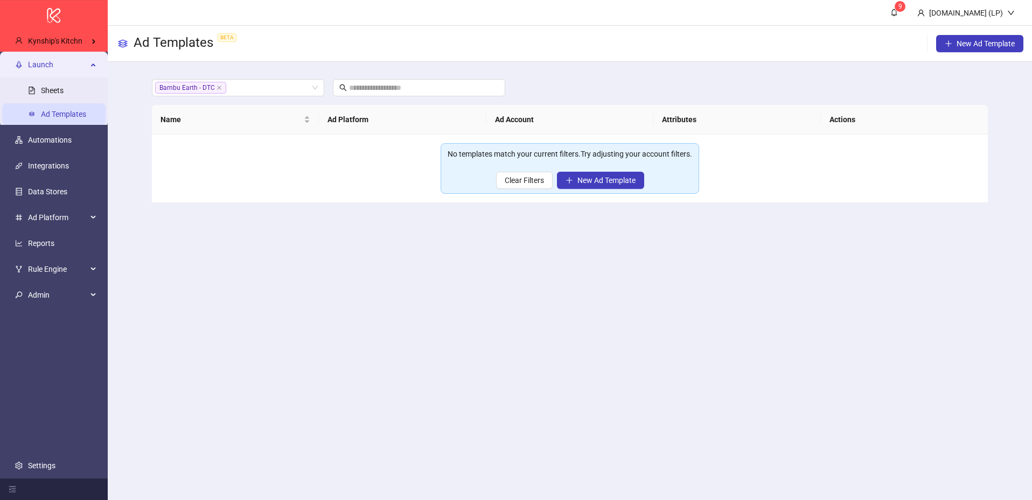
click at [333, 255] on main "9 Kitchn.io (LP) Ad Templates BETA New Ad Template Bambu Earth - DTC + 0 ... Na…" at bounding box center [570, 250] width 924 height 500
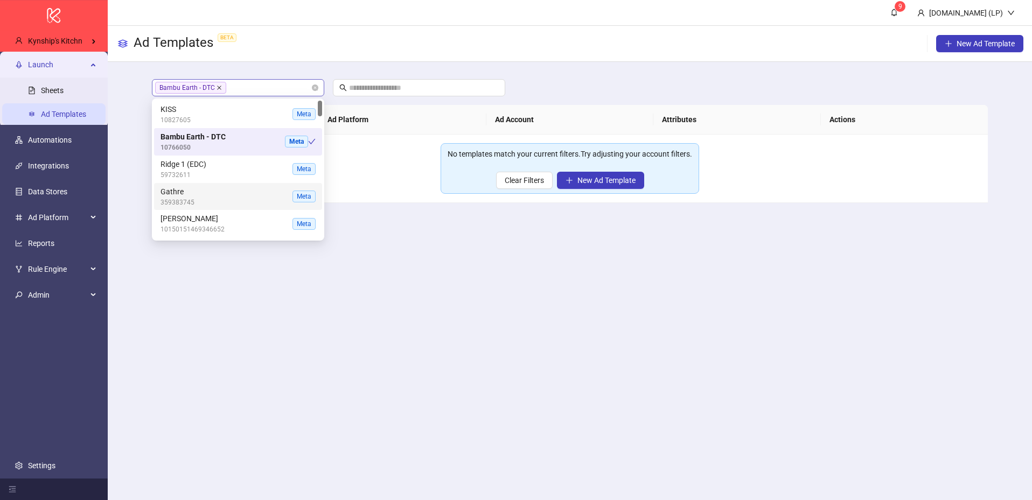
click at [217, 91] on icon "close" at bounding box center [219, 87] width 5 height 5
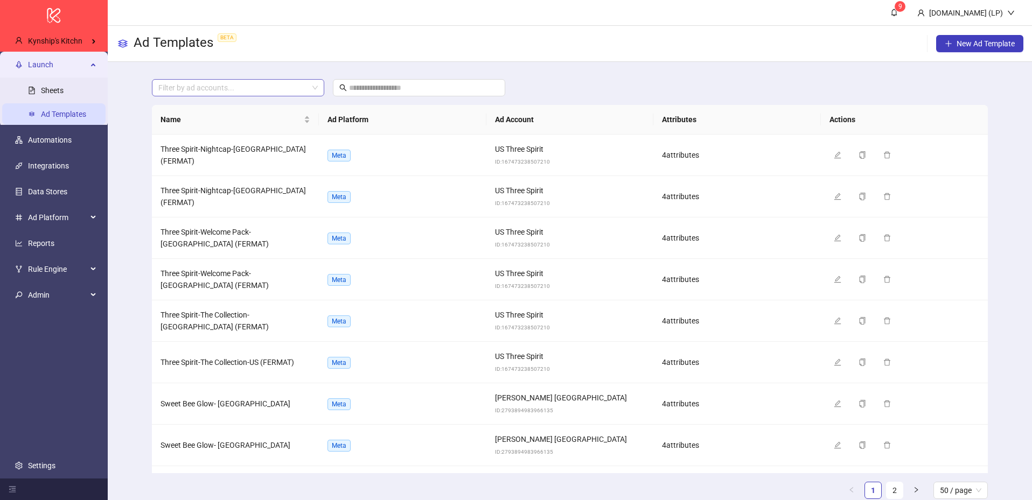
click at [571, 87] on div "Filter by ad accounts..." at bounding box center [570, 87] width 836 height 17
click at [72, 136] on link "Automations" at bounding box center [50, 140] width 44 height 9
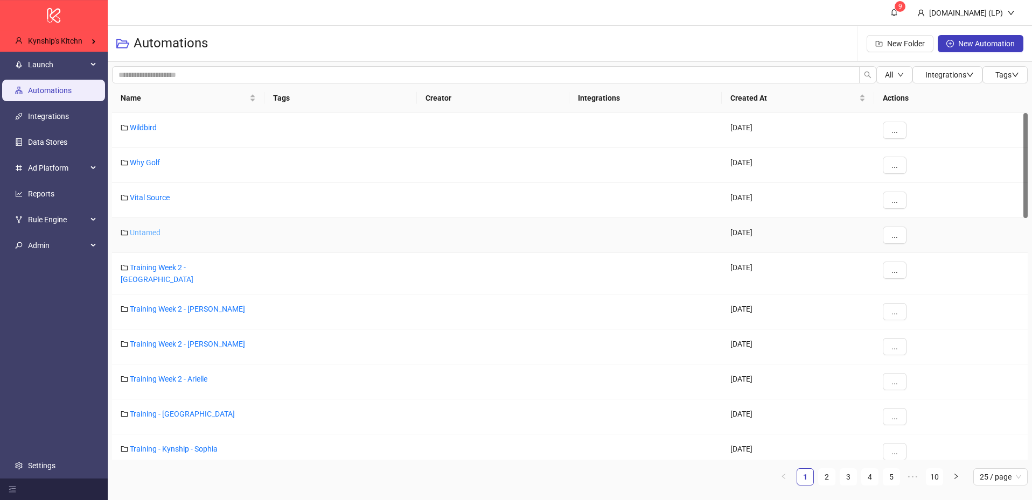
click at [152, 233] on link "Untamed" at bounding box center [145, 232] width 31 height 9
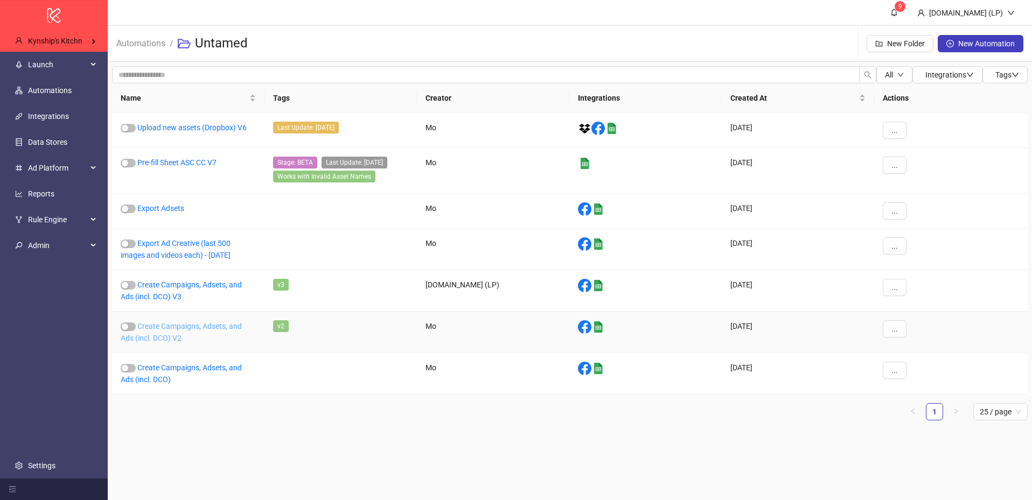
click at [169, 329] on link "Create Campaigns, Adsets, and Ads (incl. DCO) V2" at bounding box center [181, 332] width 121 height 20
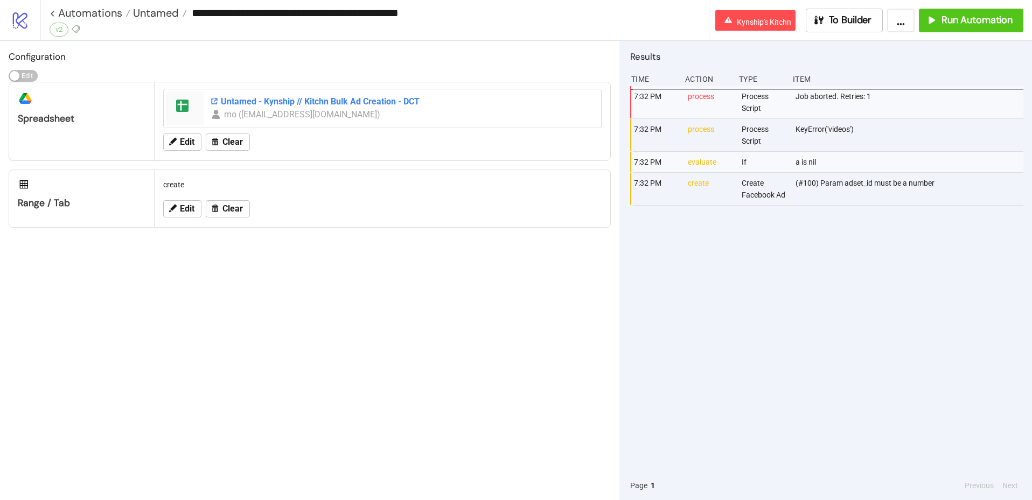
click at [267, 103] on div "Untamed - Kynship // Kitchn Bulk Ad Creation - DCT" at bounding box center [402, 102] width 385 height 12
click at [133, 12] on span "Untamed" at bounding box center [154, 13] width 48 height 14
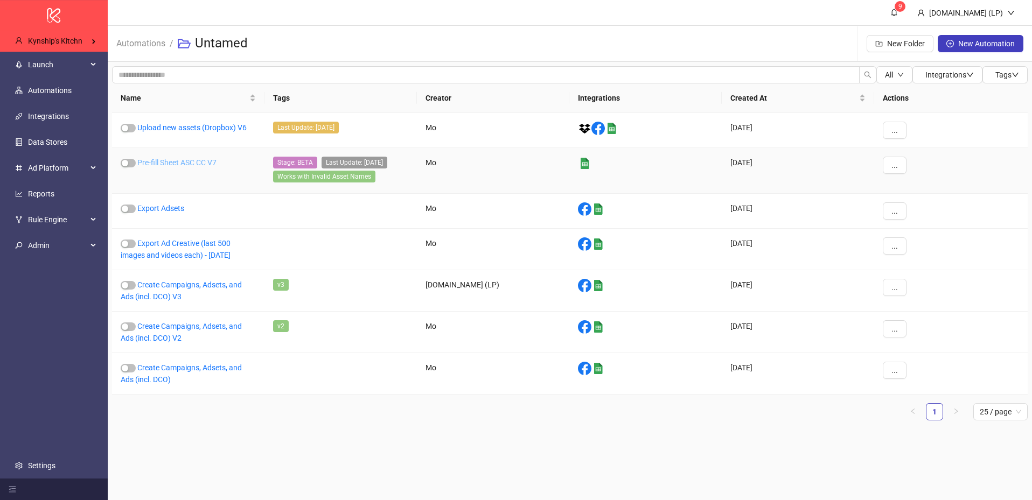
click at [177, 164] on link "Pre-fill Sheet ASC CC V7" at bounding box center [176, 162] width 79 height 9
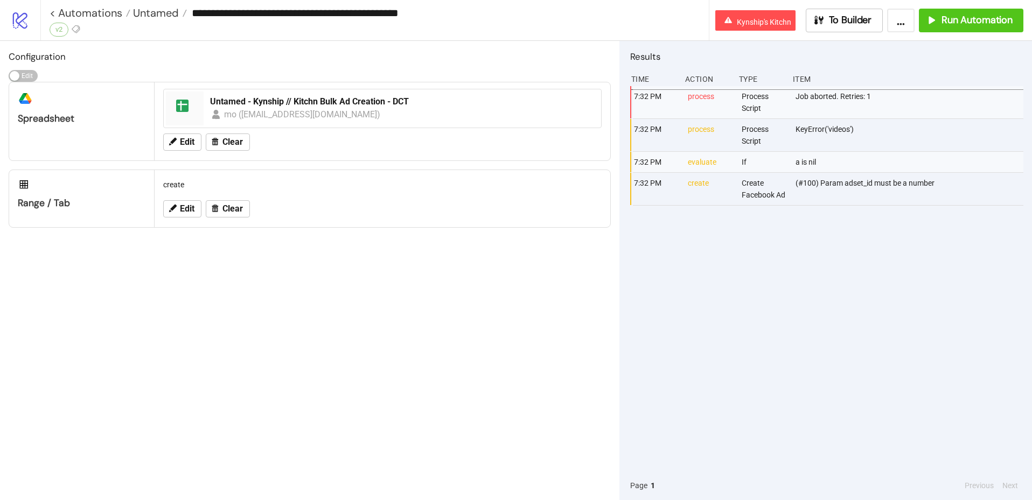
type input "**********"
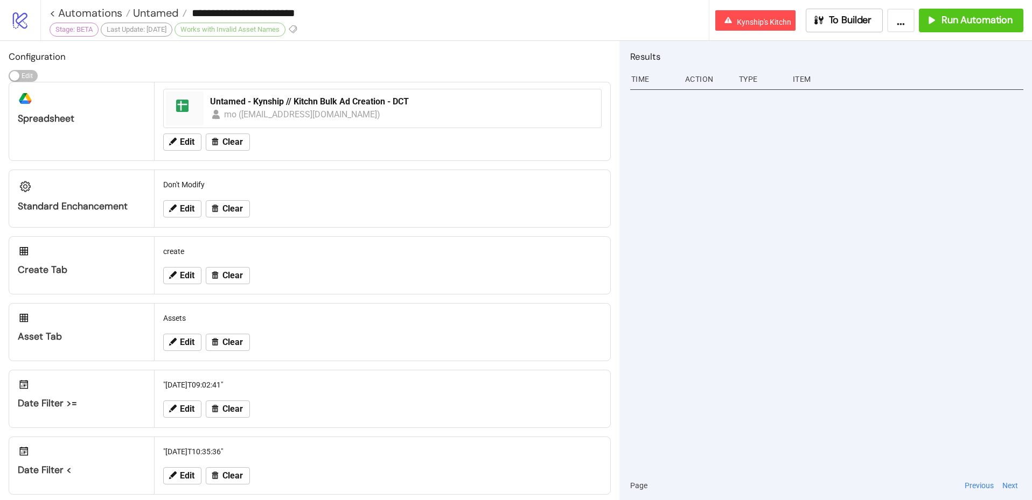
scroll to position [79, 0]
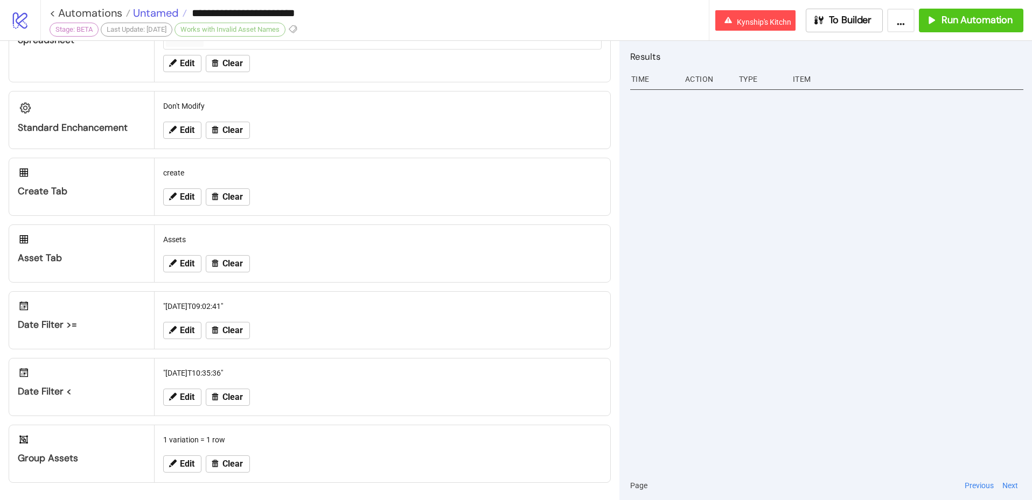
click at [143, 13] on span "Untamed" at bounding box center [154, 13] width 48 height 14
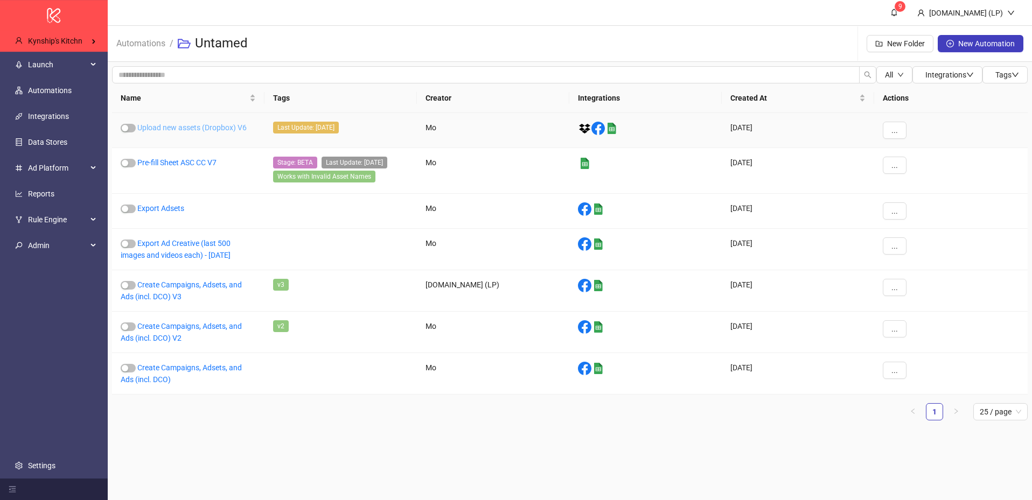
click at [180, 126] on link "Upload new assets (Dropbox) V6" at bounding box center [191, 127] width 109 height 9
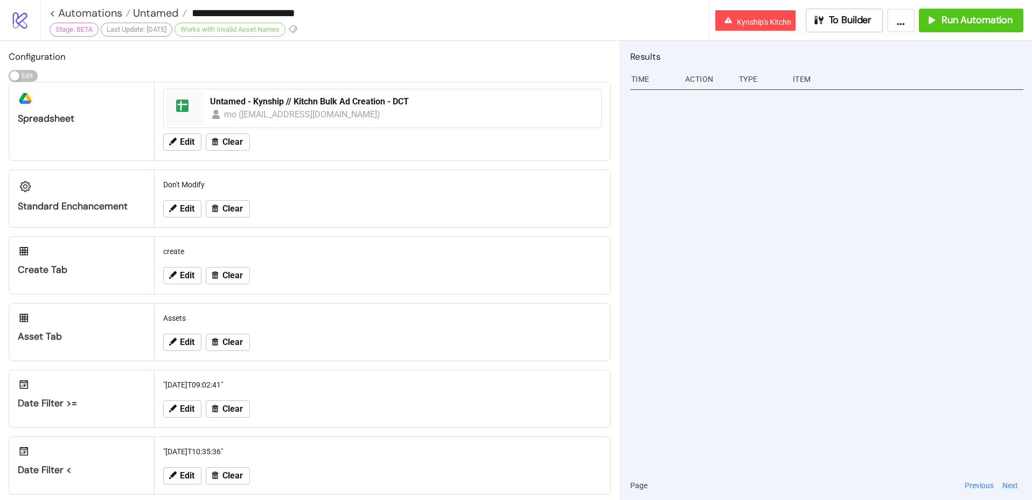
type input "**********"
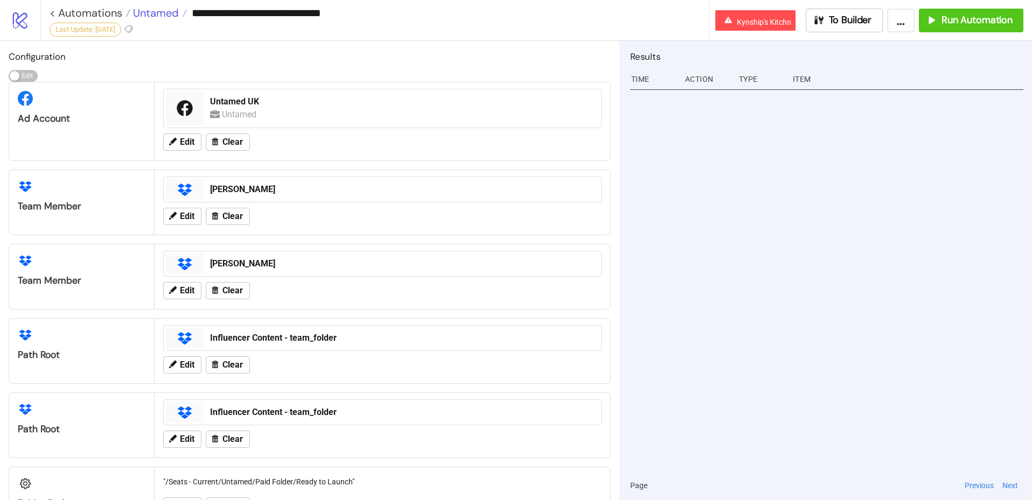
click at [148, 8] on span "Untamed" at bounding box center [154, 13] width 48 height 14
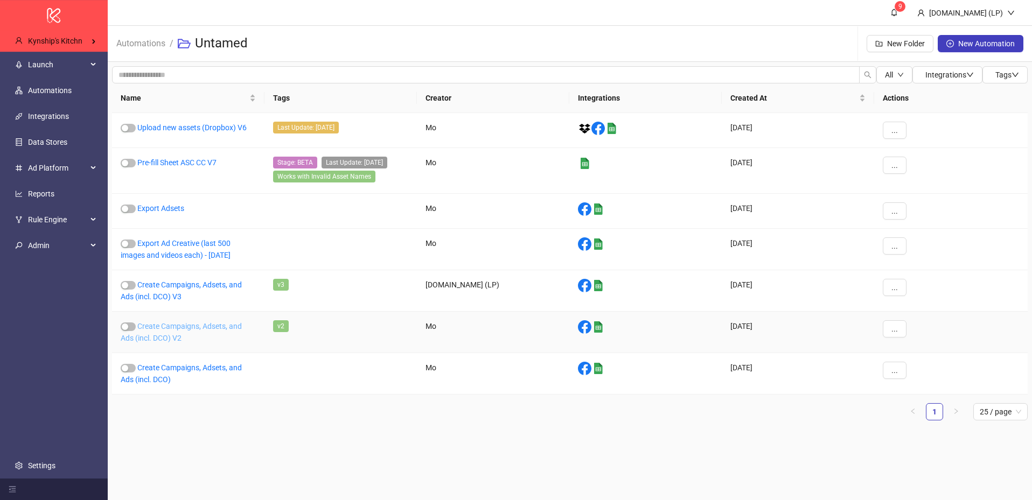
click at [151, 336] on link "Create Campaigns, Adsets, and Ads (incl. DCO) V2" at bounding box center [181, 332] width 121 height 20
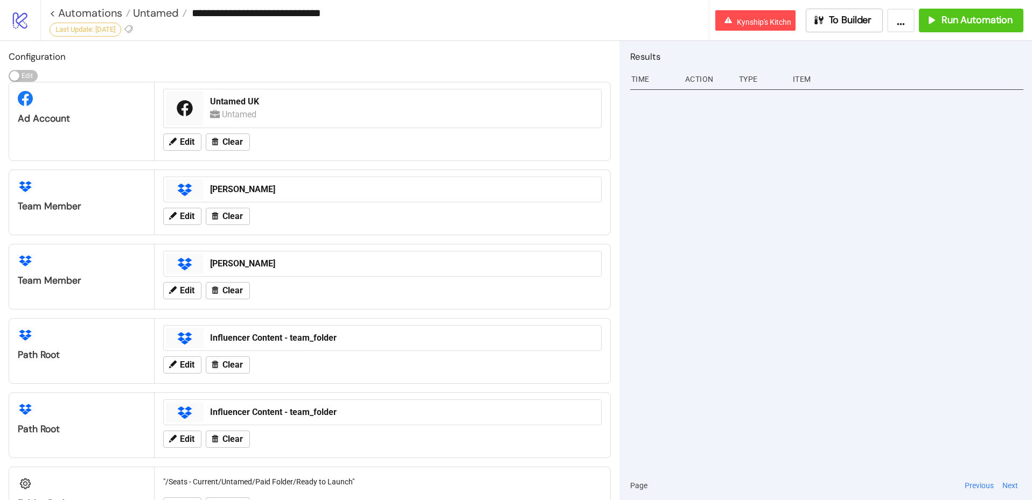
type input "**********"
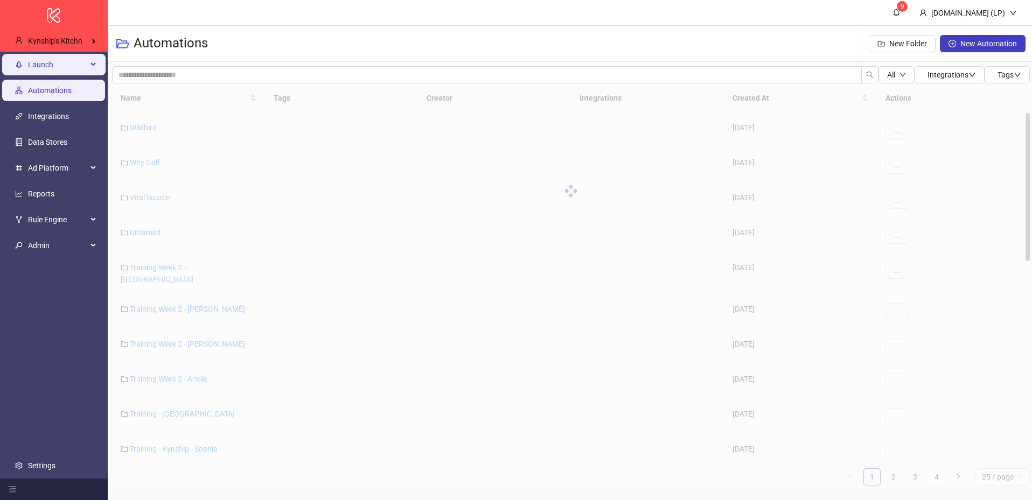
drag, startPoint x: 83, startPoint y: 61, endPoint x: 67, endPoint y: 72, distance: 19.1
click at [83, 61] on span "Launch" at bounding box center [57, 65] width 59 height 22
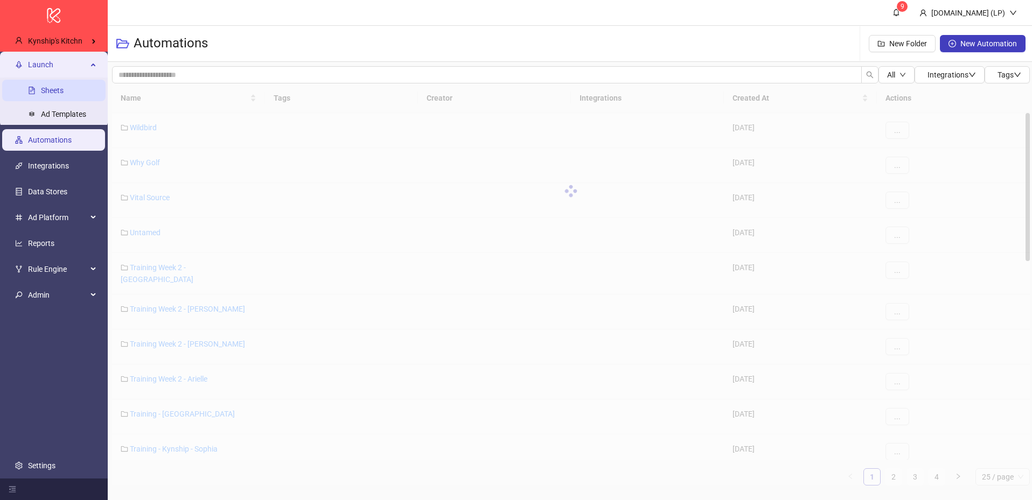
click at [61, 90] on link "Sheets" at bounding box center [52, 90] width 23 height 9
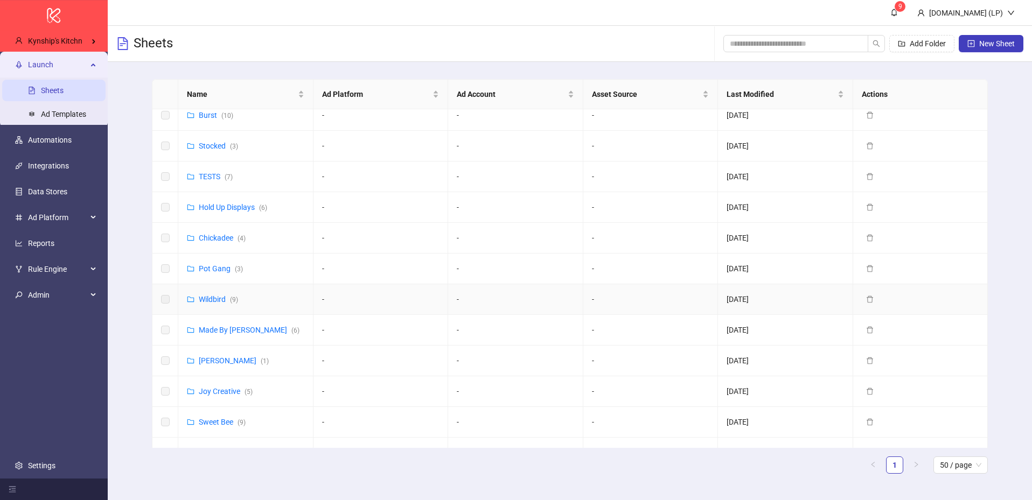
scroll to position [644, 0]
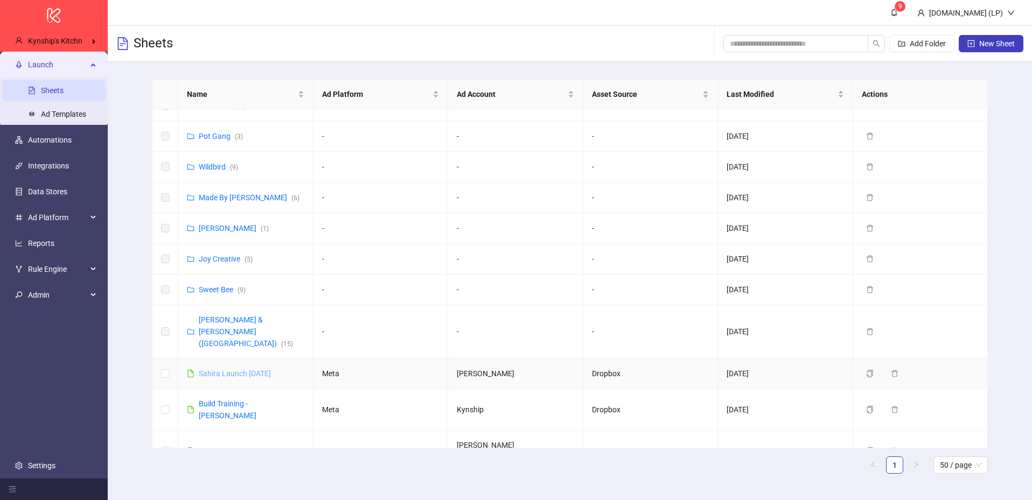
click at [203, 370] on link "Sahira Launch [DATE]" at bounding box center [235, 374] width 72 height 9
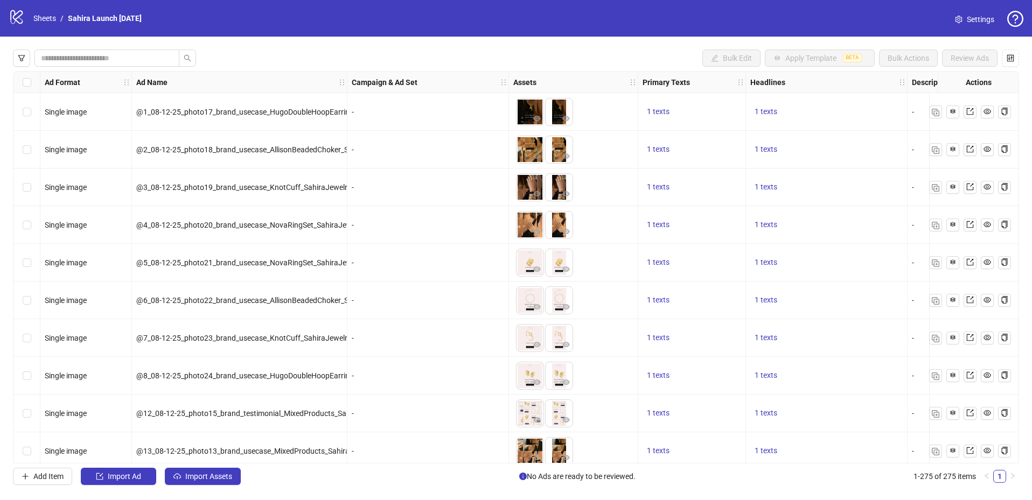
click at [978, 17] on span "Settings" at bounding box center [980, 19] width 27 height 12
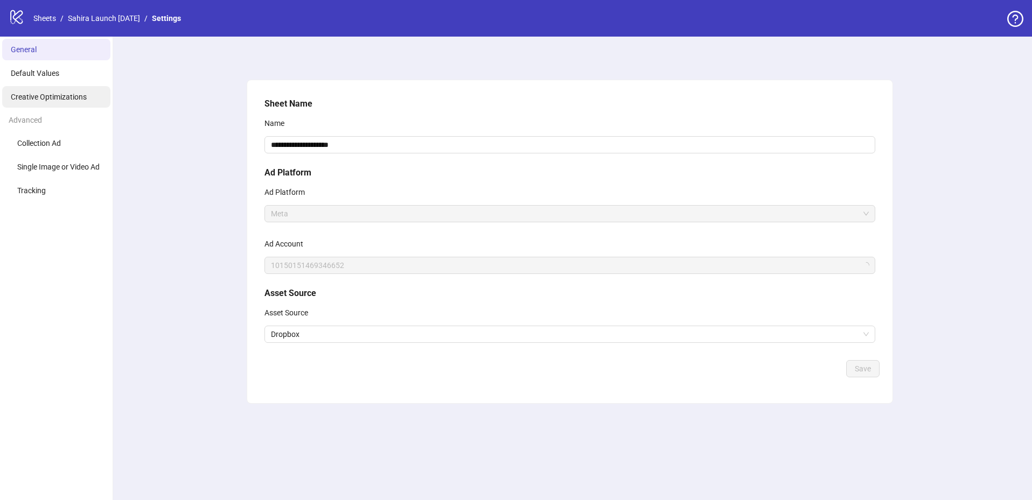
click at [48, 91] on li "Creative Optimizations" at bounding box center [56, 97] width 108 height 22
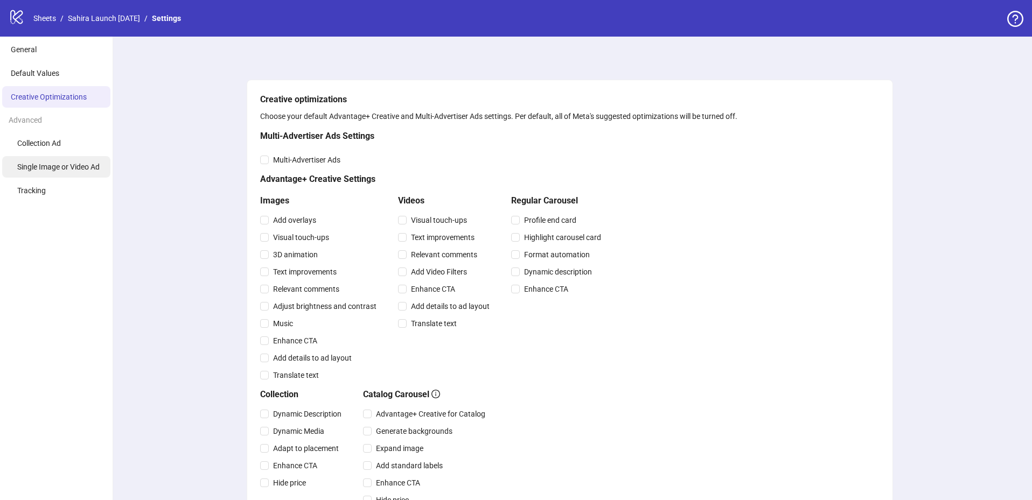
click at [60, 166] on span "Single Image or Video Ad" at bounding box center [58, 167] width 82 height 9
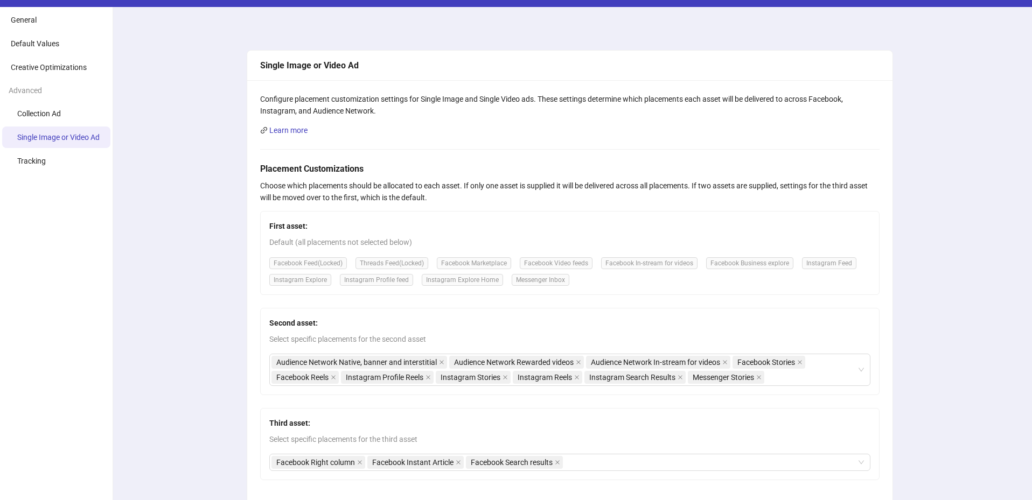
scroll to position [53, 0]
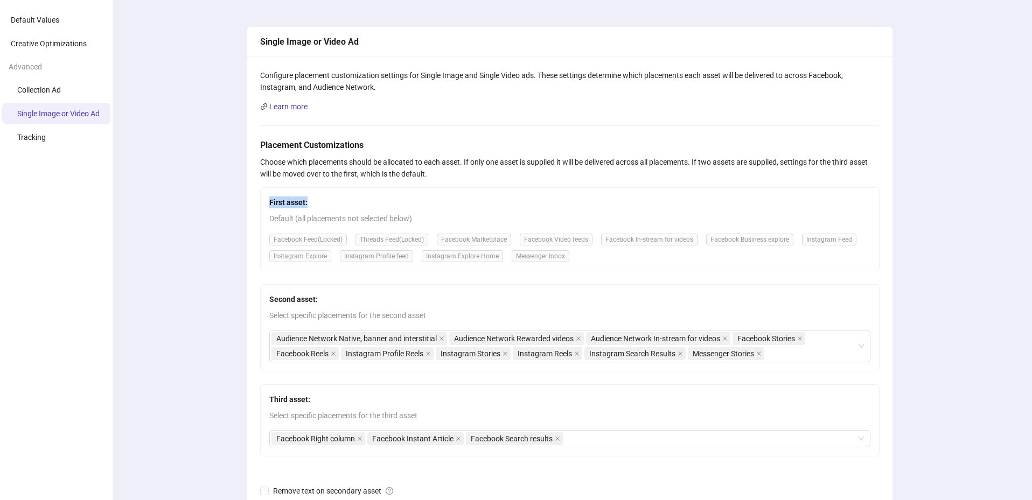
drag, startPoint x: 271, startPoint y: 201, endPoint x: 317, endPoint y: 203, distance: 45.8
click at [317, 203] on span "First asset:" at bounding box center [569, 203] width 601 height 12
click at [297, 298] on strong "Second asset:" at bounding box center [293, 299] width 48 height 9
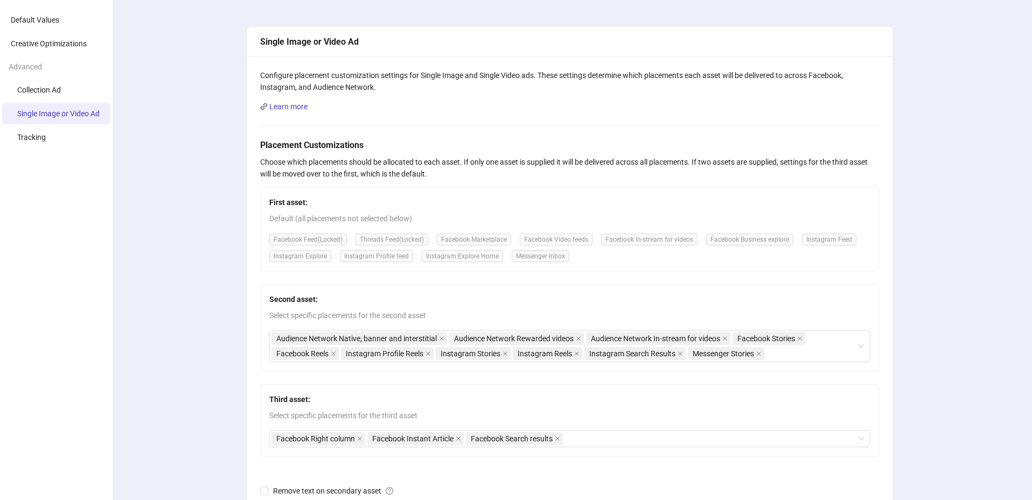
click at [293, 193] on div "First asset: Default (all placements not selected below) Facebook Feed (Locked)…" at bounding box center [570, 229] width 620 height 84
click at [284, 202] on strong "First asset:" at bounding box center [288, 202] width 38 height 9
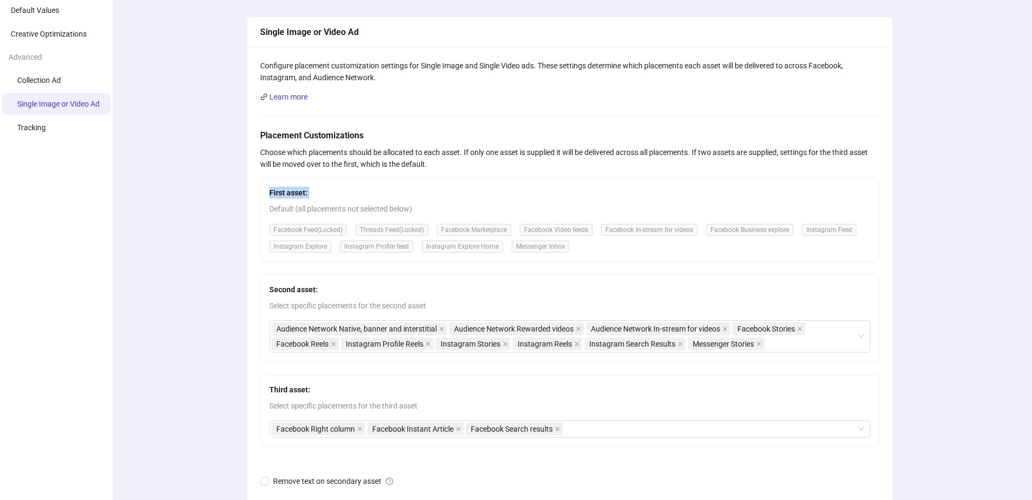
scroll to position [97, 0]
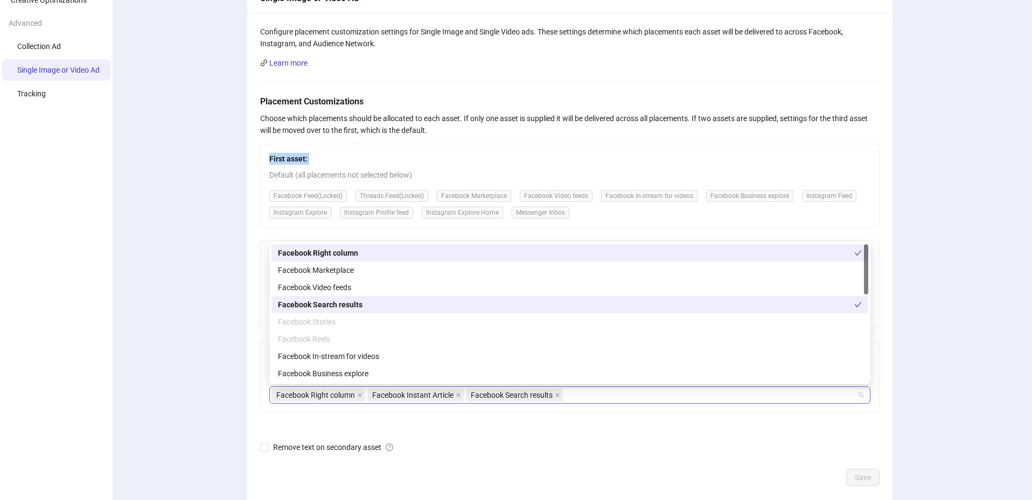
click at [755, 402] on div "Facebook Right column Facebook Instant Article Facebook Search results" at bounding box center [565, 395] width 586 height 15
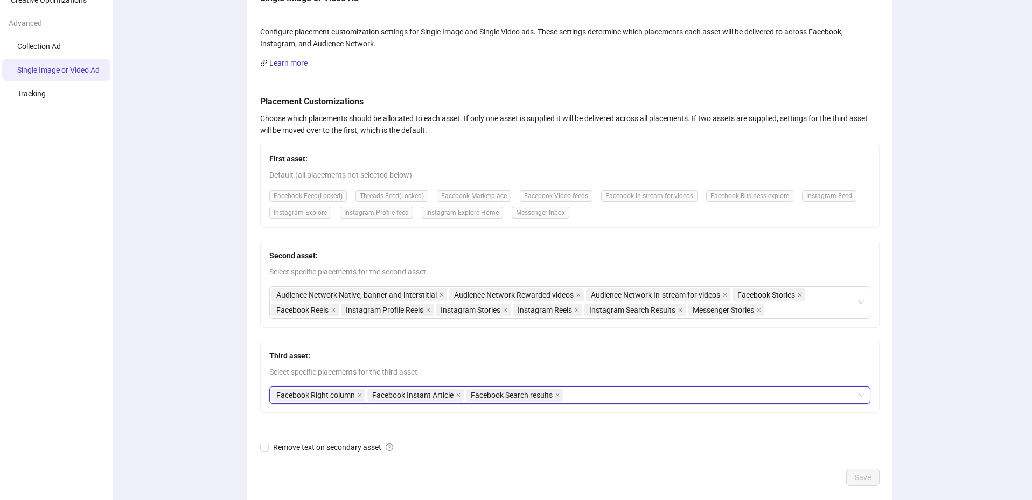
click at [756, 402] on div "Facebook Right column Facebook Instant Article Facebook Search results" at bounding box center [565, 395] width 586 height 15
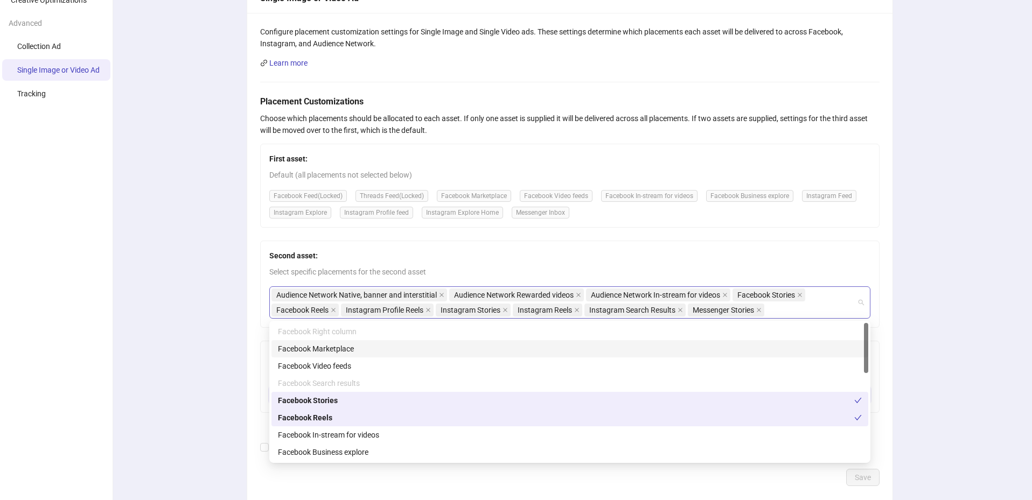
click at [819, 310] on div "Audience Network Native, banner and interstitial Audience Network Rewarded vide…" at bounding box center [565, 303] width 586 height 30
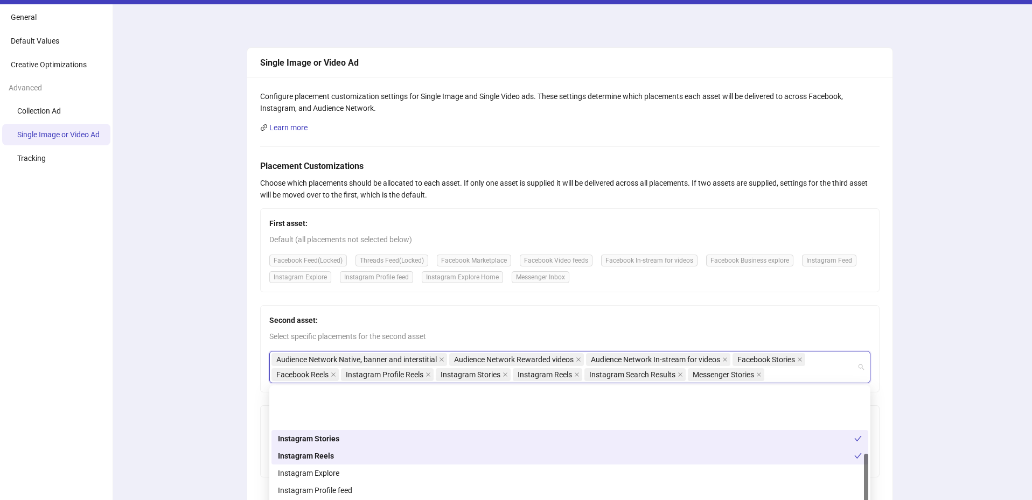
scroll to position [0, 0]
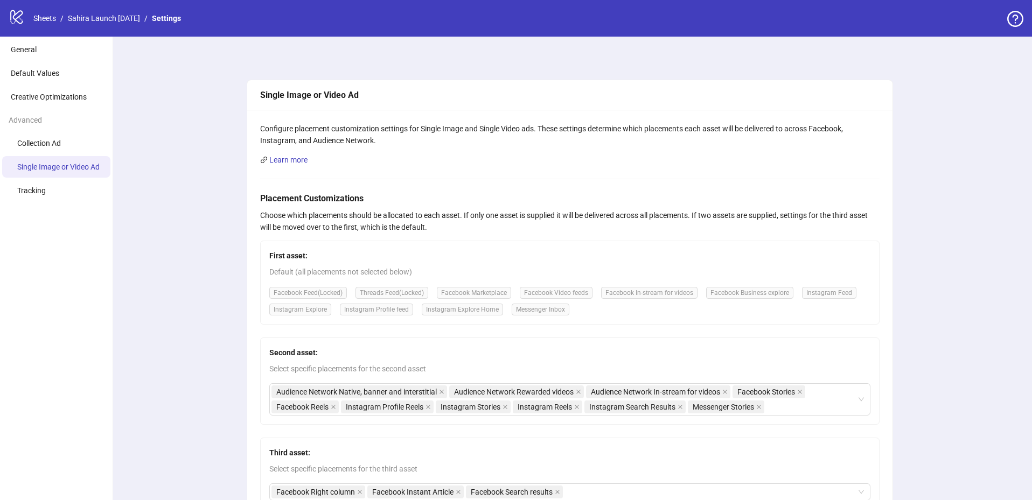
click at [928, 286] on div "Single Image or Video Ad Configure placement customization settings for Single …" at bounding box center [570, 345] width 924 height 616
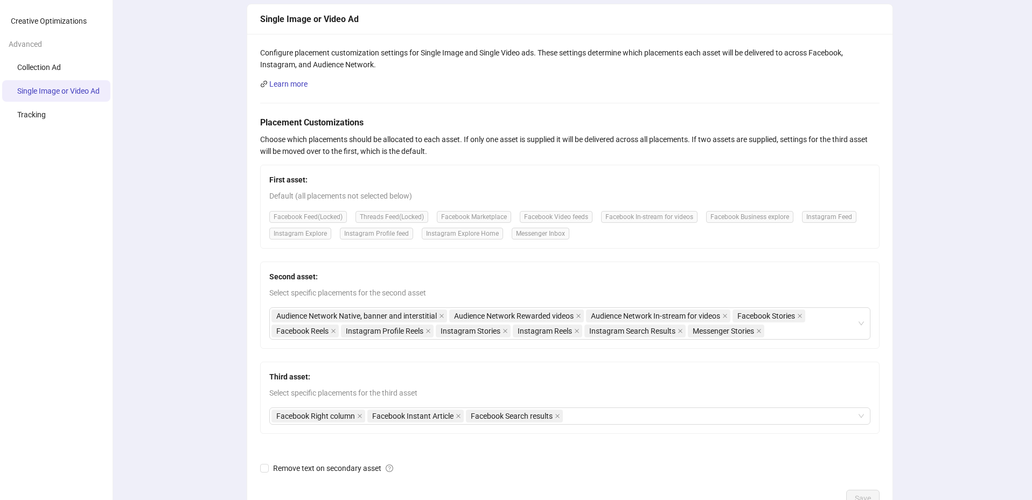
scroll to position [79, 0]
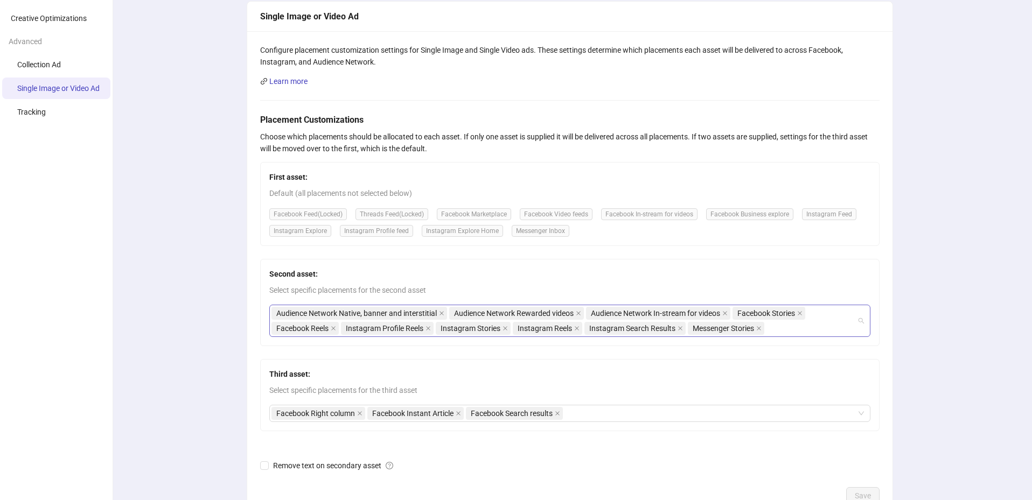
click at [817, 324] on div "Audience Network Native, banner and interstitial Audience Network Rewarded vide…" at bounding box center [565, 321] width 586 height 30
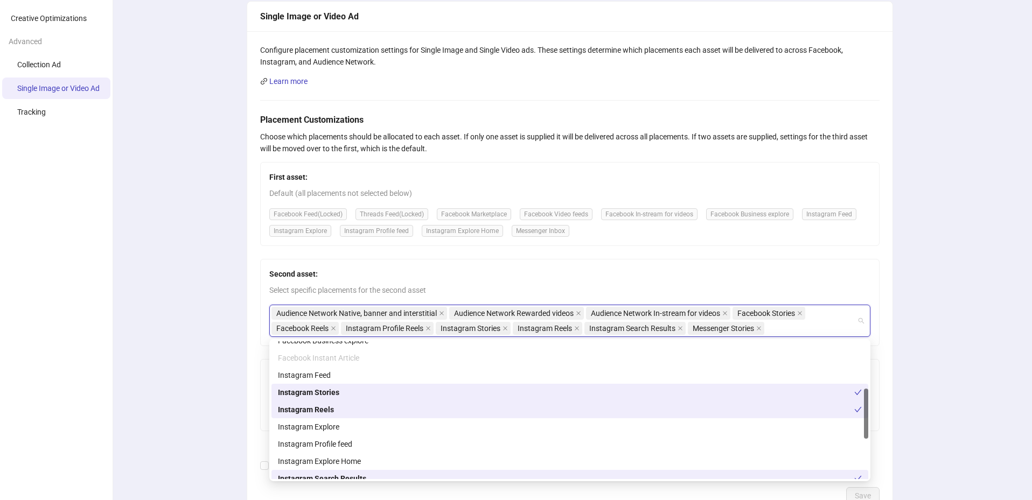
click at [966, 254] on div "Single Image or Video Ad Configure placement customization settings for Single …" at bounding box center [570, 266] width 924 height 616
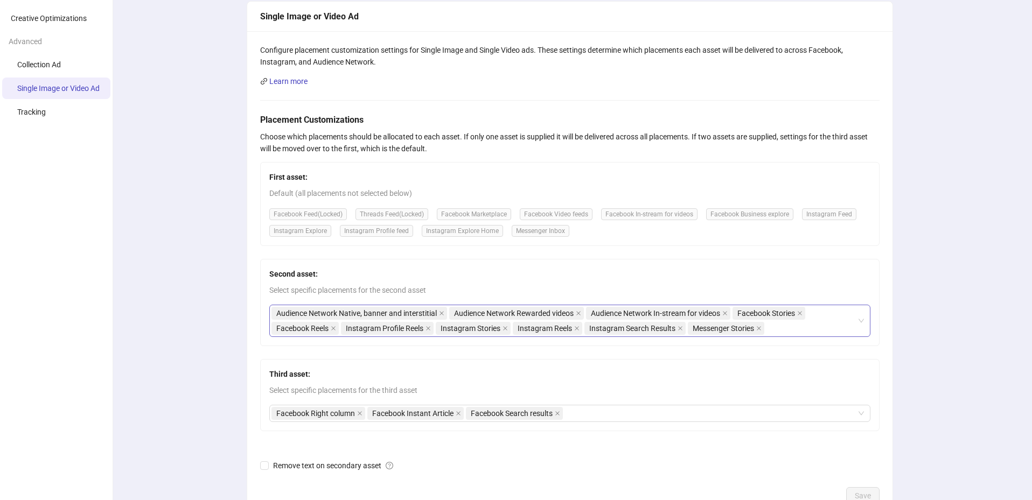
click at [817, 325] on div "Audience Network Native, banner and interstitial Audience Network Rewarded vide…" at bounding box center [565, 321] width 586 height 30
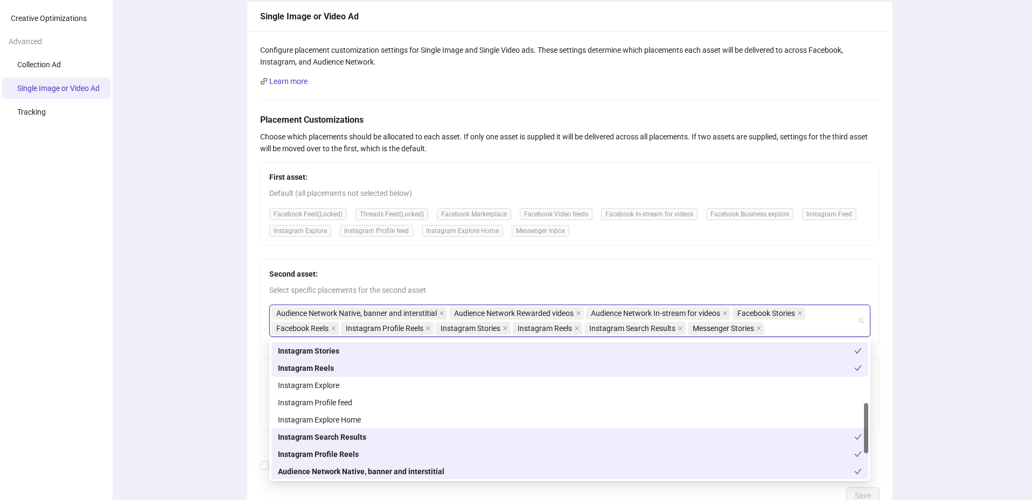
scroll to position [173, 0]
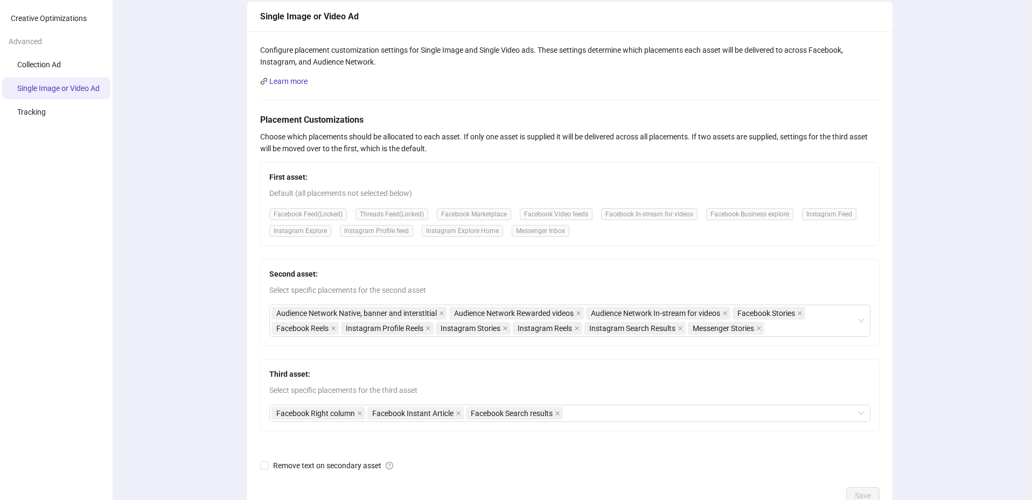
click at [505, 254] on div "First asset: Default (all placements not selected below) Facebook Feed (Locked)…" at bounding box center [570, 296] width 620 height 269
drag, startPoint x: 266, startPoint y: 176, endPoint x: 376, endPoint y: 187, distance: 111.0
click at [376, 187] on div "First asset: Default (all placements not selected below) Facebook Feed (Locked)…" at bounding box center [570, 204] width 620 height 84
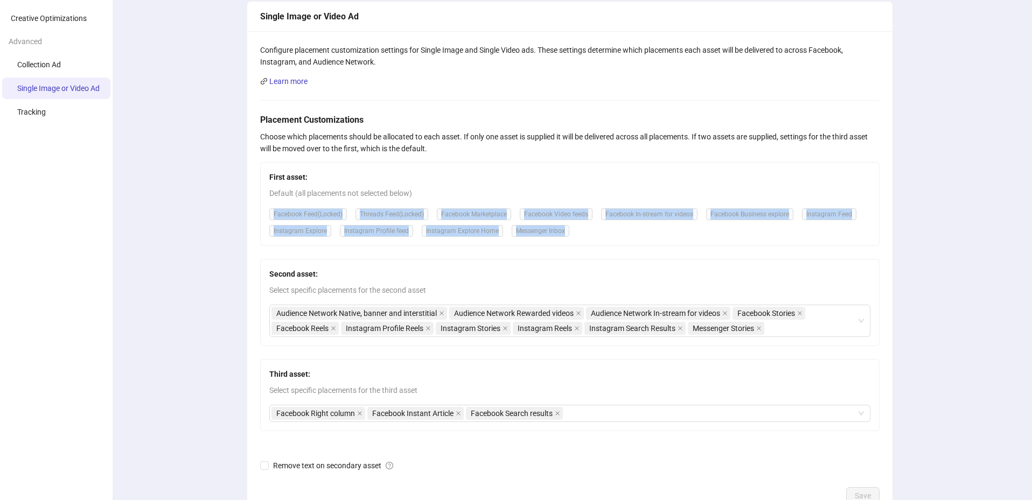
drag, startPoint x: 687, startPoint y: 244, endPoint x: 290, endPoint y: 205, distance: 398.9
click at [290, 205] on div "First asset: Default (all placements not selected below) Facebook Feed (Locked)…" at bounding box center [570, 204] width 620 height 84
click at [834, 315] on div "Audience Network Native, banner and interstitial Audience Network Rewarded vide…" at bounding box center [565, 321] width 586 height 30
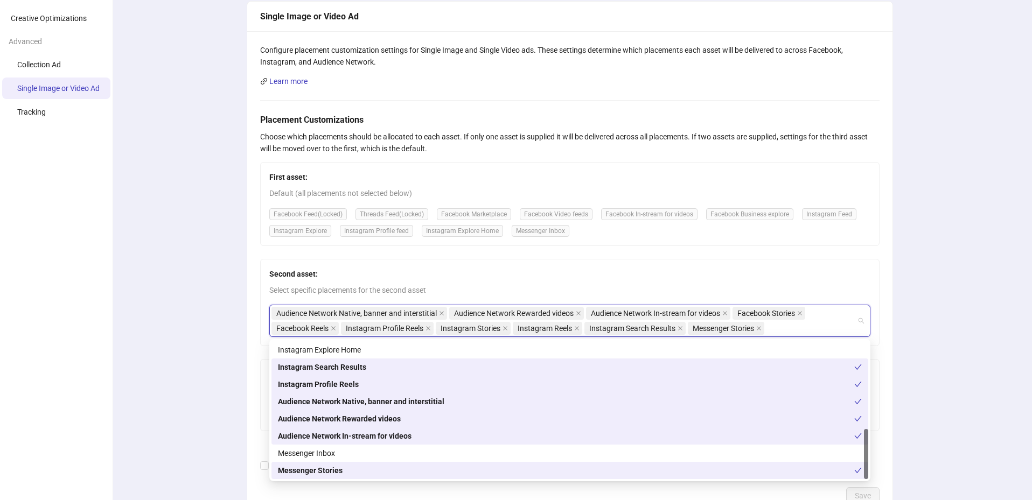
scroll to position [79, 0]
click at [880, 242] on div "Configure placement customization settings for Single Image and Single Video ad…" at bounding box center [569, 280] width 645 height 499
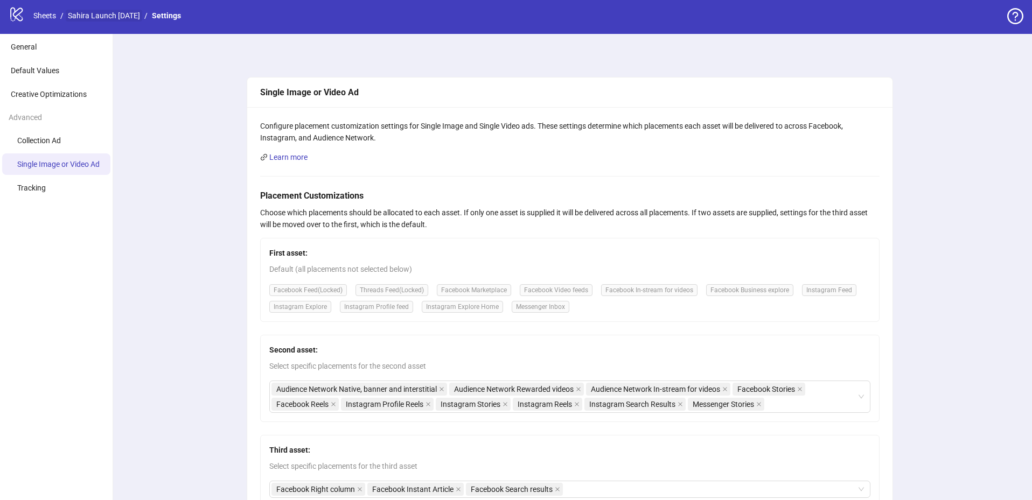
scroll to position [4, 0]
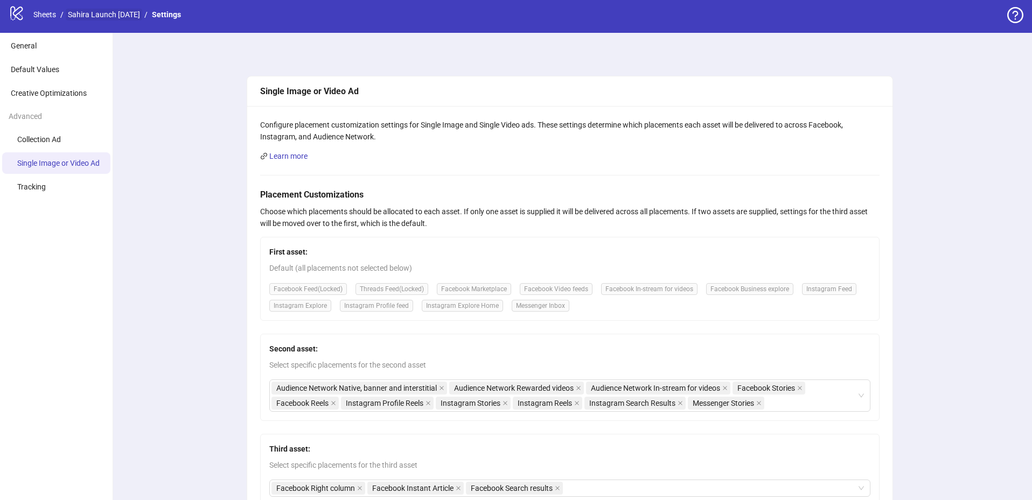
click at [127, 15] on link "Sahira Launch 10.2.25" at bounding box center [104, 15] width 77 height 12
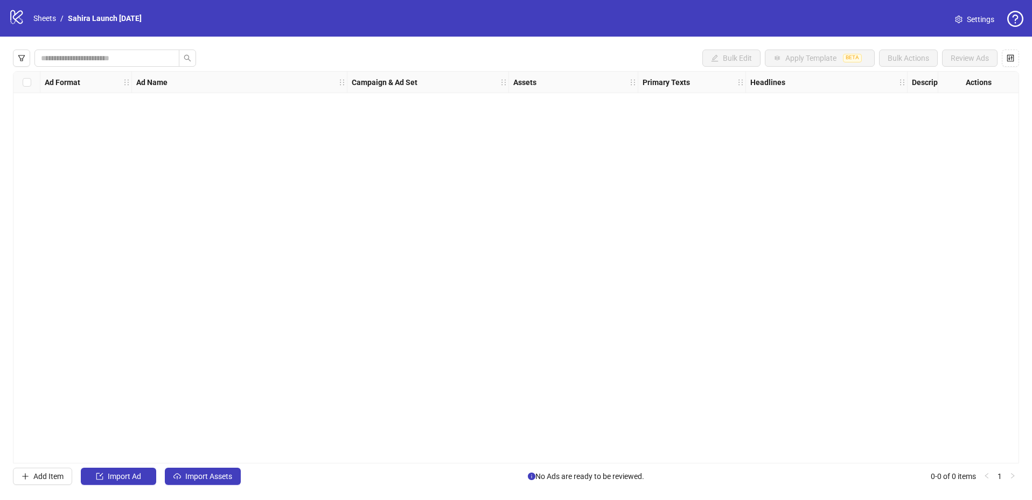
click at [19, 19] on icon "logo/logo-mobile" at bounding box center [17, 17] width 16 height 16
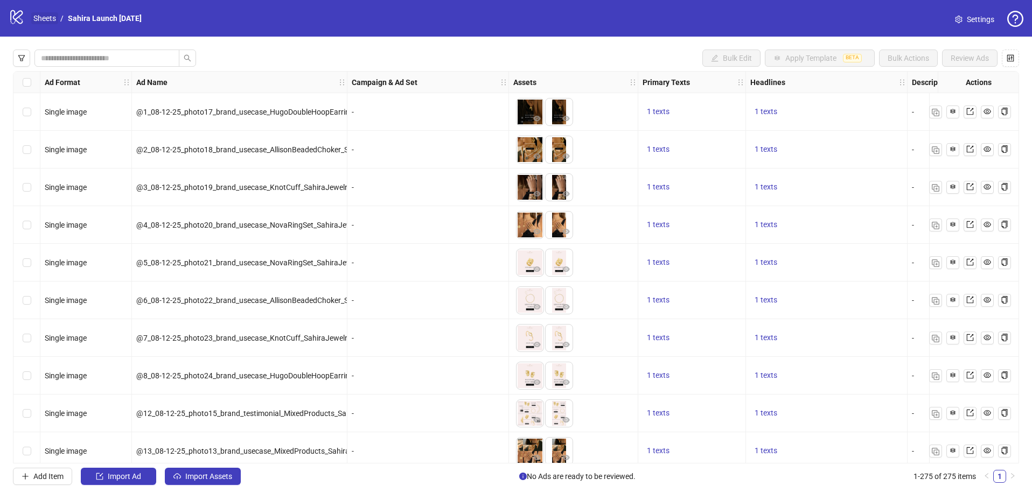
click at [41, 19] on link "Sheets" at bounding box center [44, 18] width 27 height 12
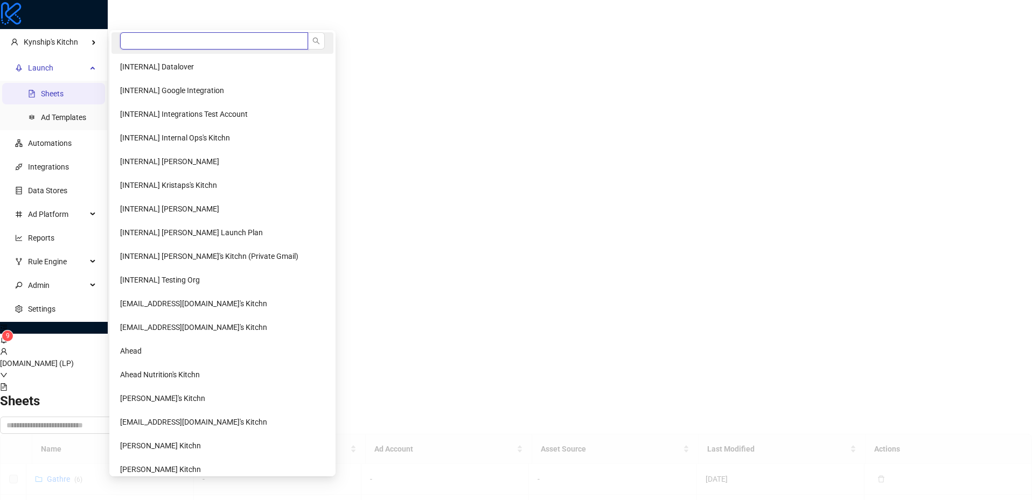
click at [159, 46] on input "search" at bounding box center [214, 40] width 188 height 17
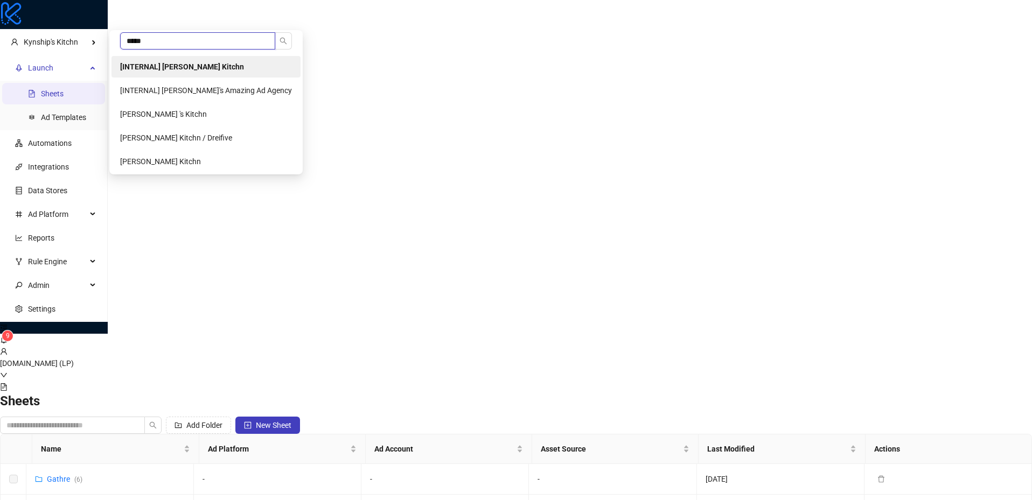
type input "*****"
click at [168, 64] on b "[INTERNAL] Laura Pineda's Kitchn" at bounding box center [182, 66] width 124 height 9
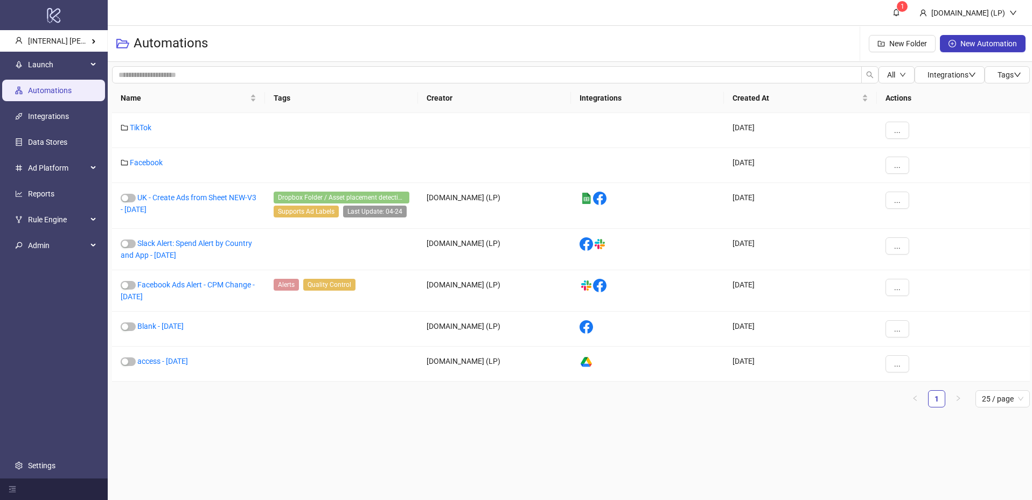
click at [72, 86] on link "Automations" at bounding box center [50, 90] width 44 height 9
click at [87, 64] on div "Launch" at bounding box center [53, 65] width 103 height 22
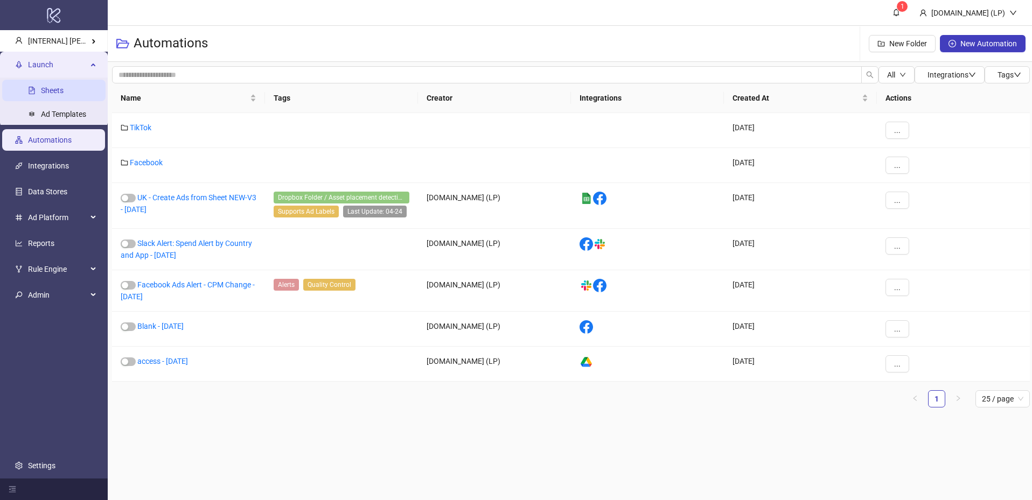
click at [50, 91] on link "Sheets" at bounding box center [52, 90] width 23 height 9
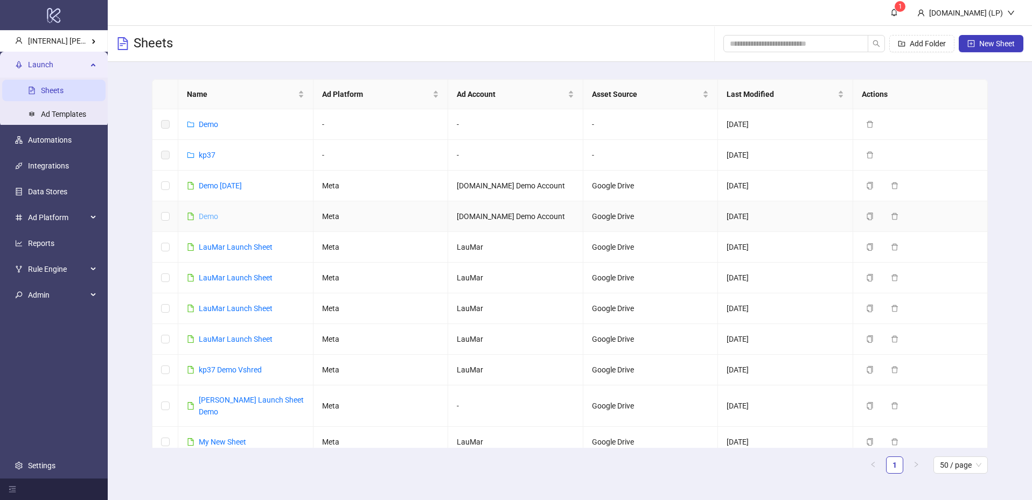
click at [205, 218] on link "Demo" at bounding box center [208, 216] width 19 height 9
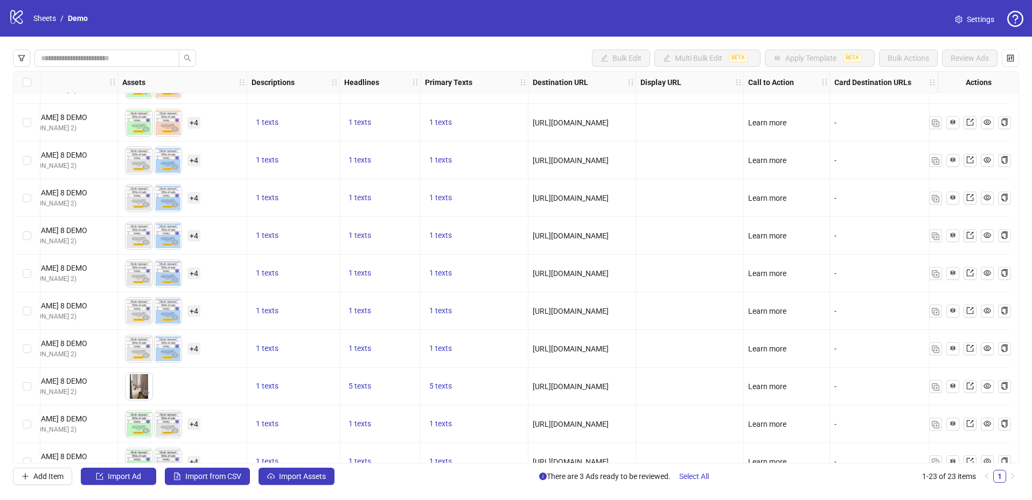
scroll to position [252, 273]
click at [872, 139] on div "-" at bounding box center [884, 124] width 108 height 38
click at [950, 123] on icon "button" at bounding box center [953, 124] width 8 height 8
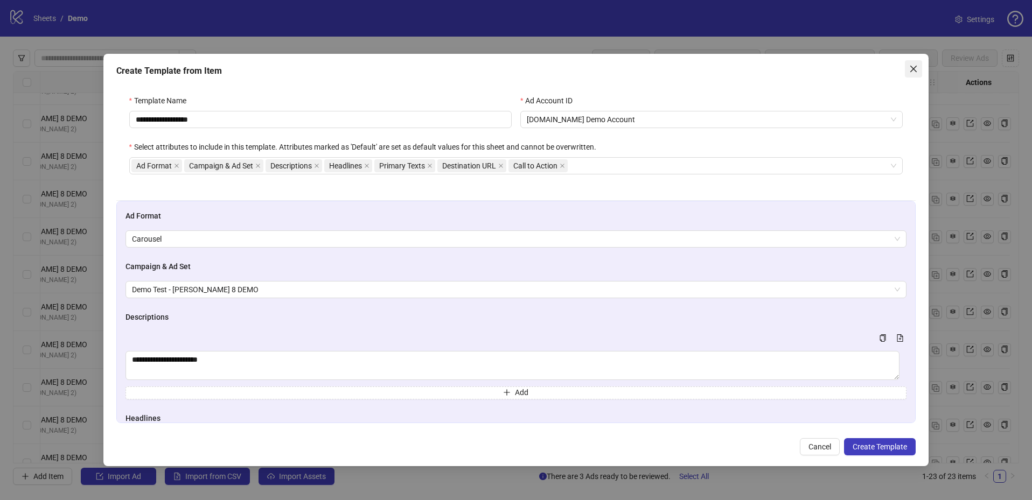
click at [913, 65] on icon "close" at bounding box center [913, 69] width 9 height 9
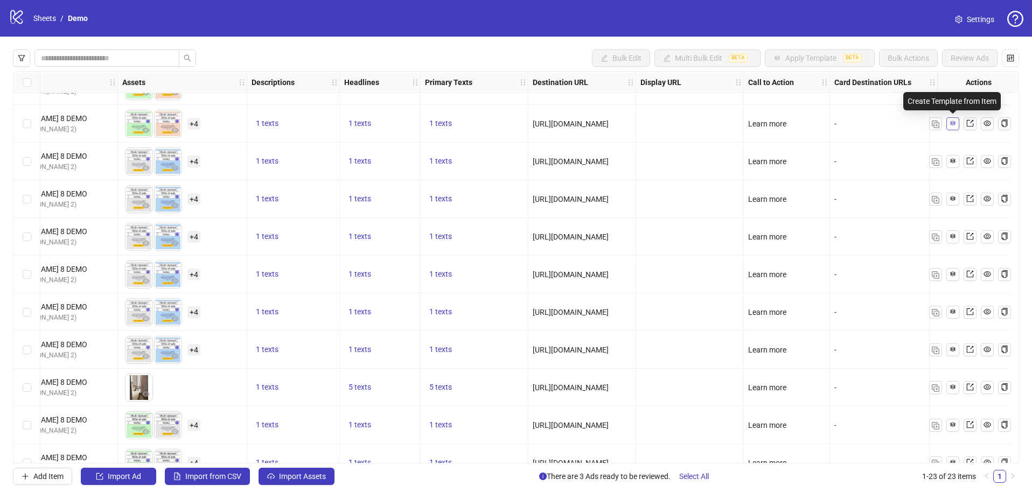
click at [947, 120] on button "button" at bounding box center [953, 123] width 13 height 13
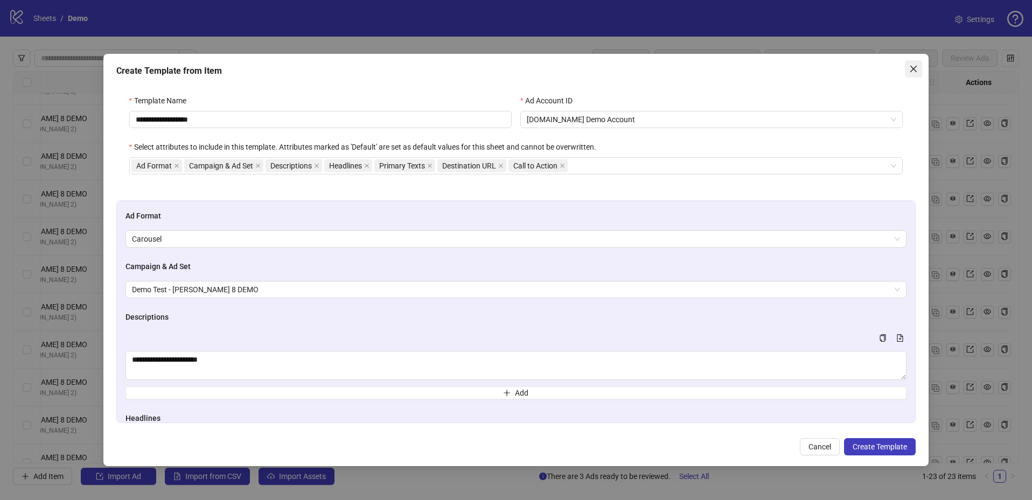
click at [914, 67] on icon "close" at bounding box center [913, 69] width 9 height 9
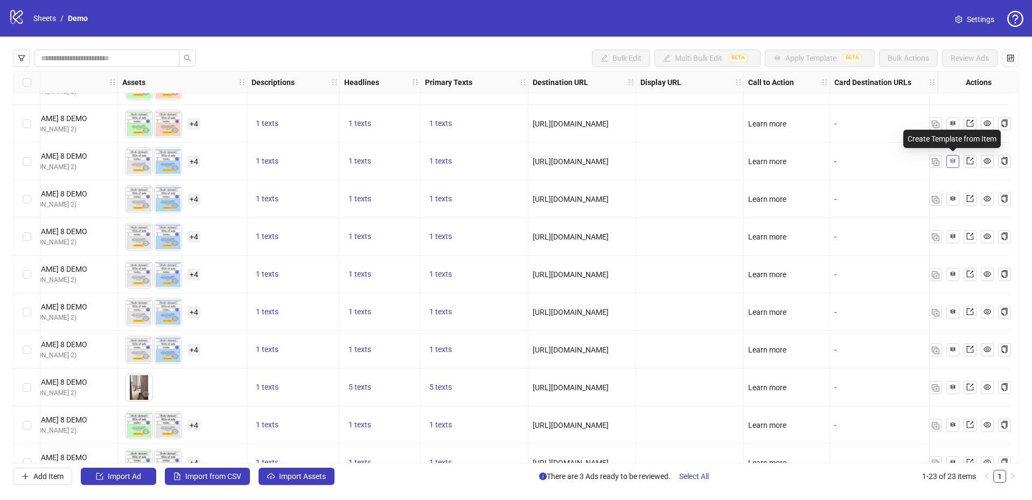
click at [958, 163] on button "button" at bounding box center [953, 161] width 13 height 13
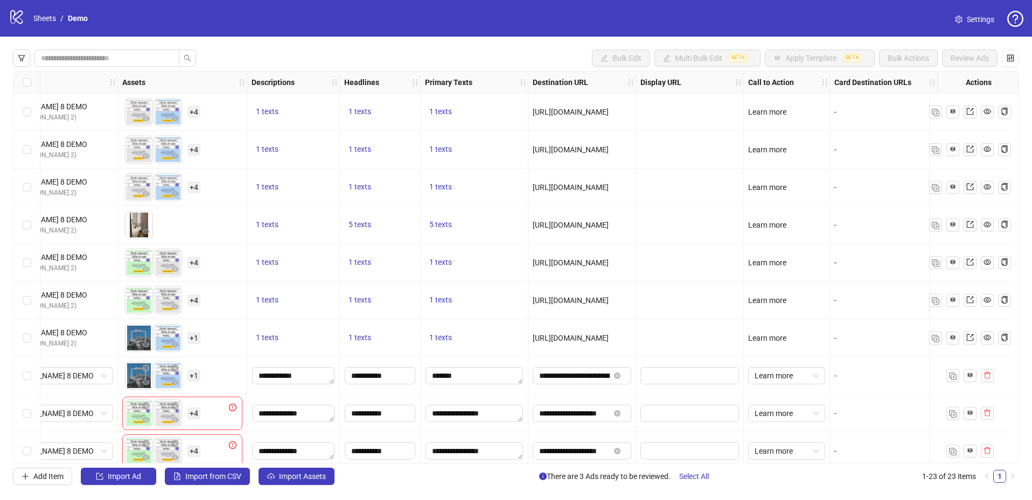
scroll to position [417, 273]
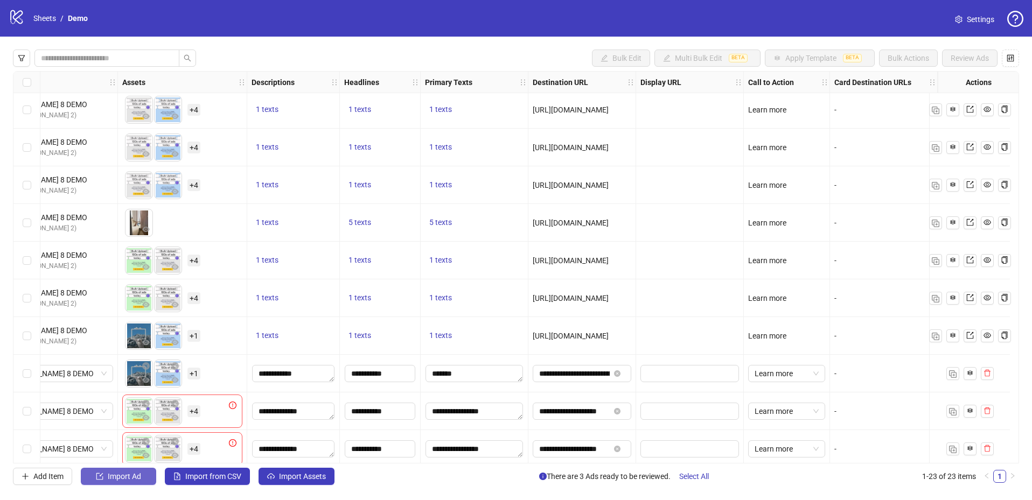
click at [124, 478] on span "Import Ad" at bounding box center [124, 476] width 33 height 9
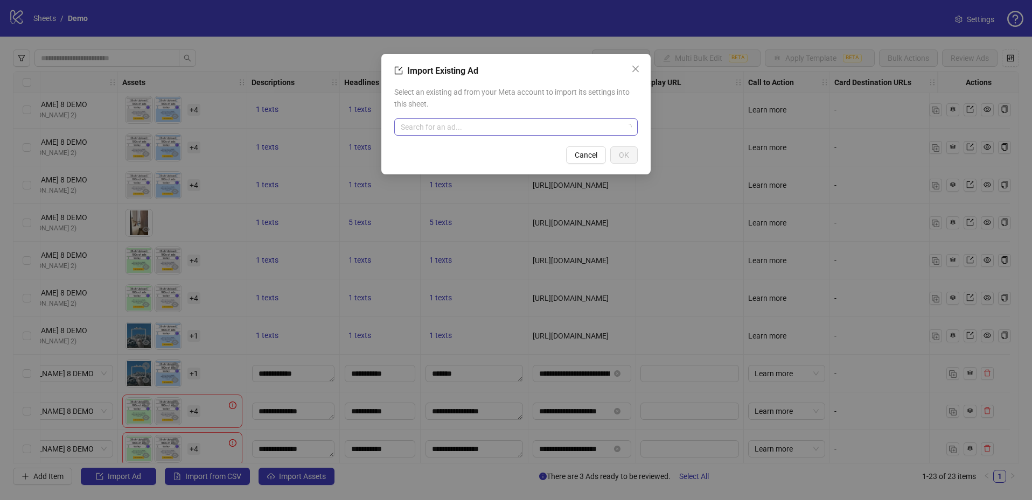
click at [510, 131] on input "search" at bounding box center [511, 127] width 221 height 16
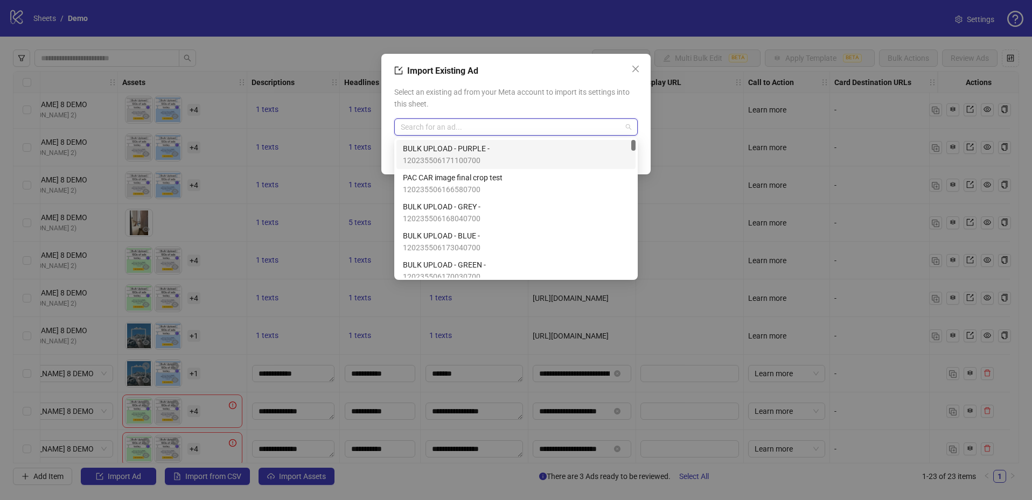
click at [471, 155] on span "120235506171100700" at bounding box center [446, 161] width 87 height 12
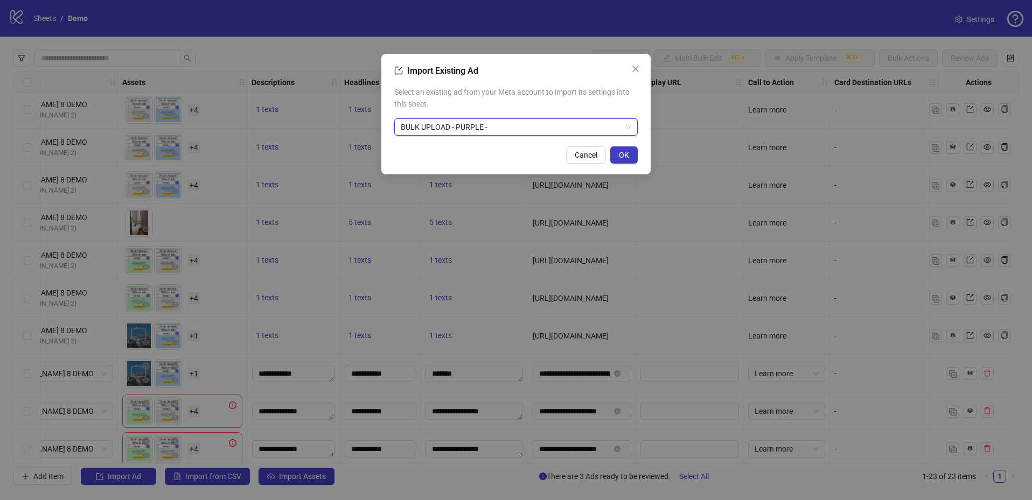
click at [622, 162] on button "OK" at bounding box center [623, 155] width 27 height 17
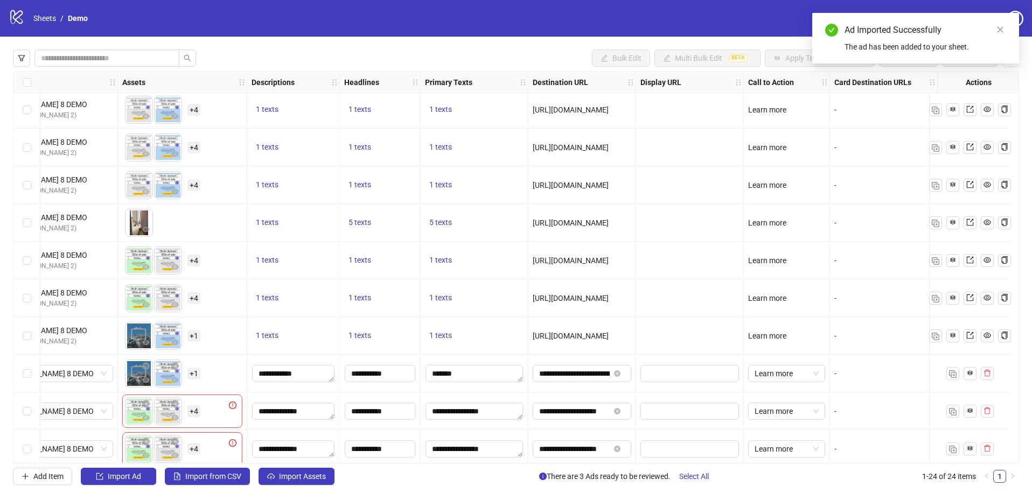
scroll to position [539, 273]
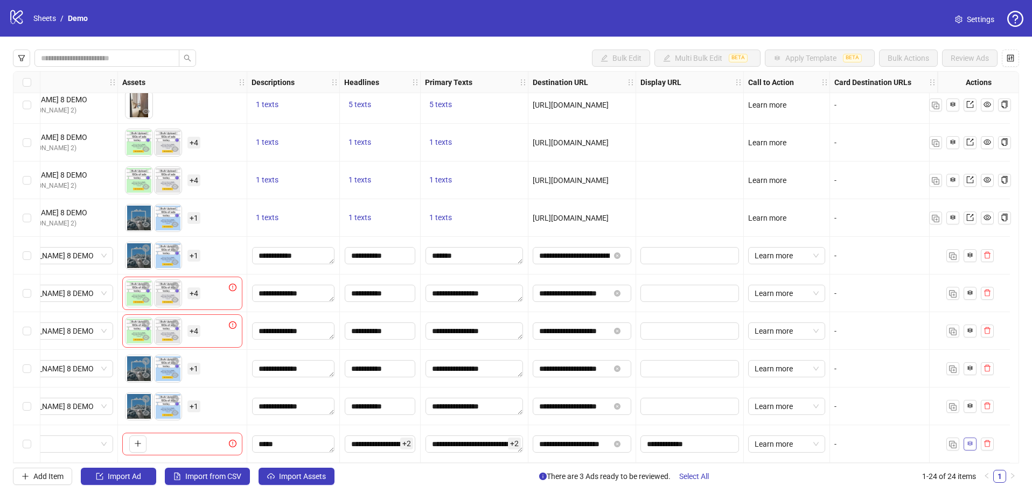
click at [970, 442] on icon "button" at bounding box center [970, 444] width 8 height 8
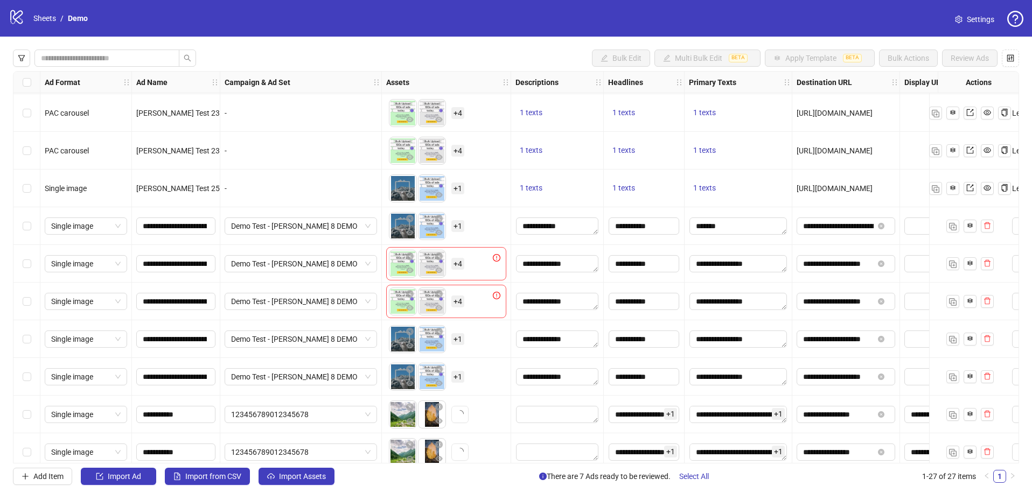
scroll to position [652, 0]
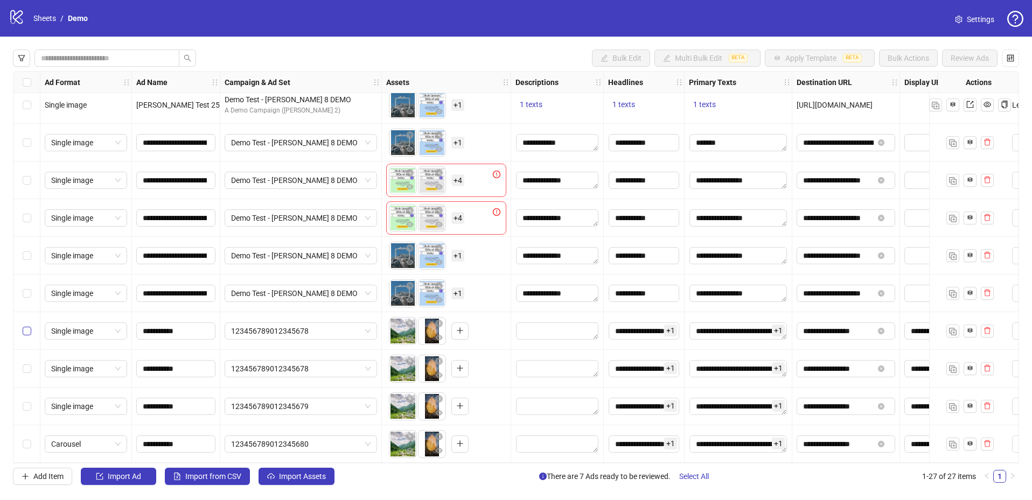
click at [29, 331] on label "Select row 24" at bounding box center [27, 331] width 9 height 12
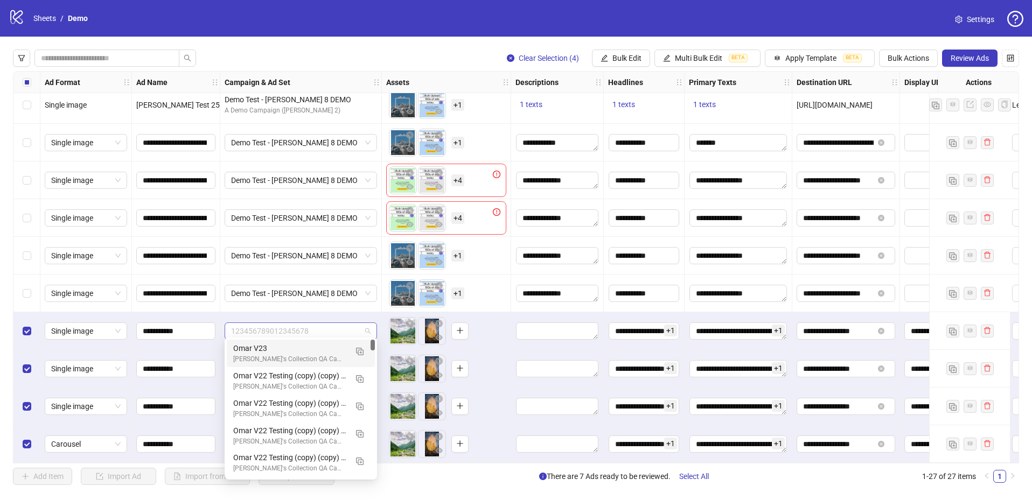
click at [367, 330] on span "123456789012345678" at bounding box center [301, 331] width 140 height 16
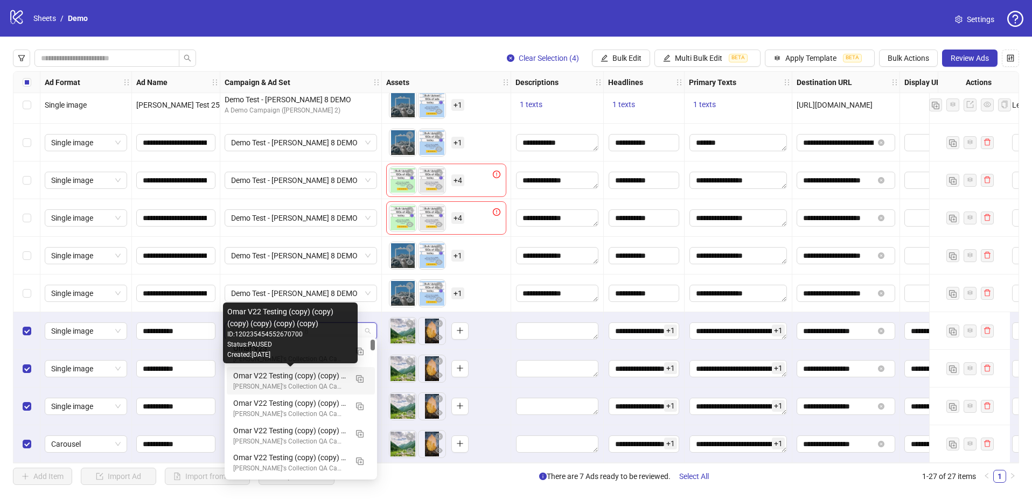
drag, startPoint x: 282, startPoint y: 364, endPoint x: 283, endPoint y: 357, distance: 7.6
click at [283, 357] on div "Created: 2025-10-02" at bounding box center [290, 355] width 126 height 10
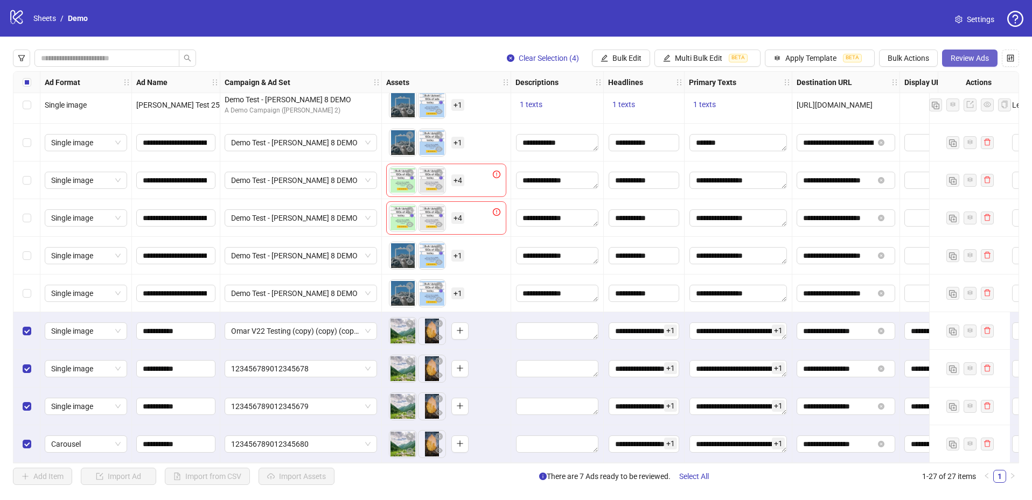
click at [972, 57] on span "Review Ads" at bounding box center [970, 58] width 38 height 9
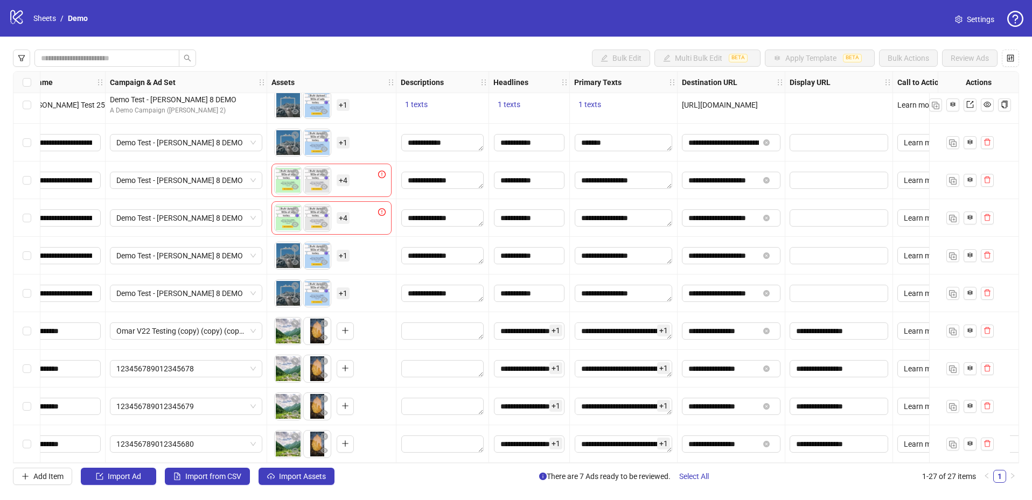
scroll to position [652, 273]
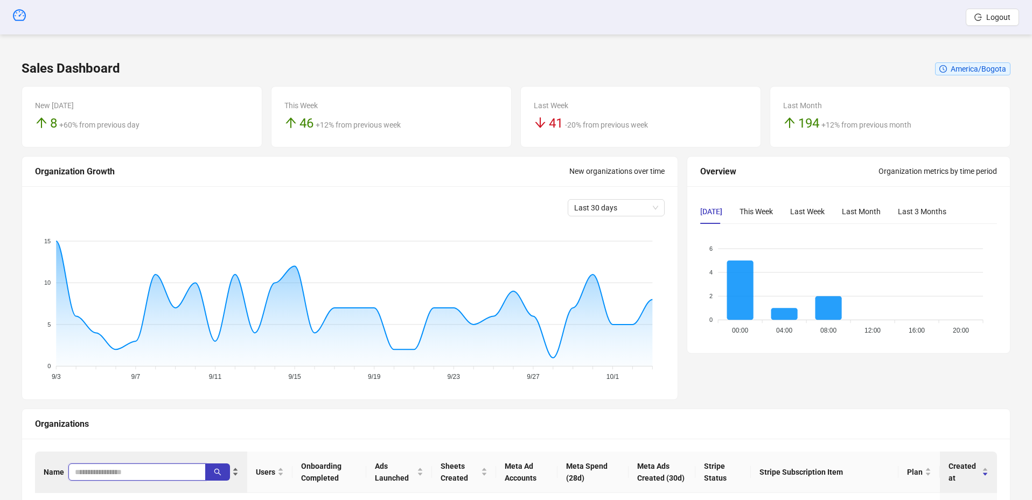
click at [93, 471] on input "search" at bounding box center [133, 473] width 116 height 12
type input "****"
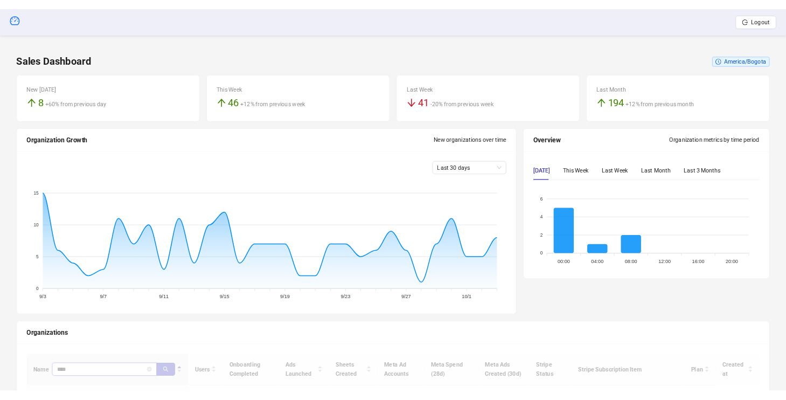
scroll to position [136, 0]
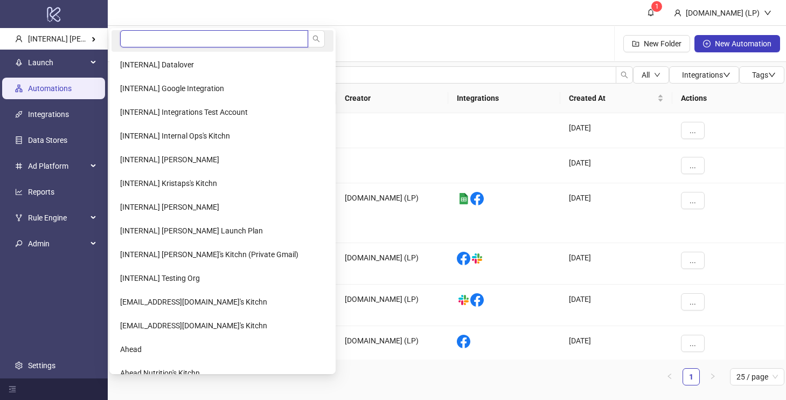
click at [159, 40] on input "search" at bounding box center [214, 38] width 188 height 17
type input "*"
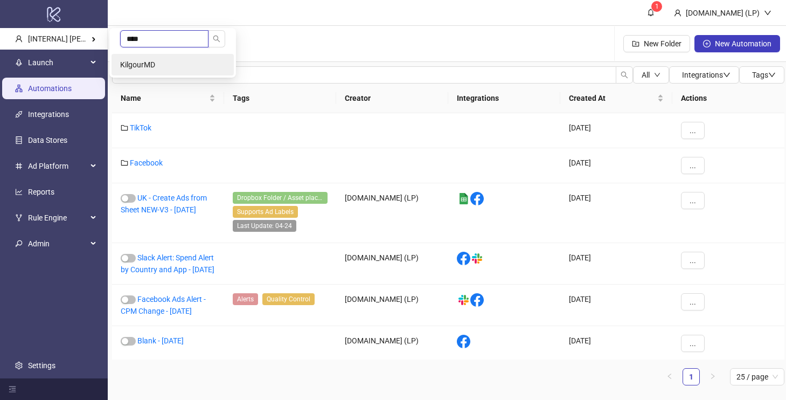
type input "****"
click at [132, 59] on li "KilgourMD" at bounding box center [173, 65] width 122 height 22
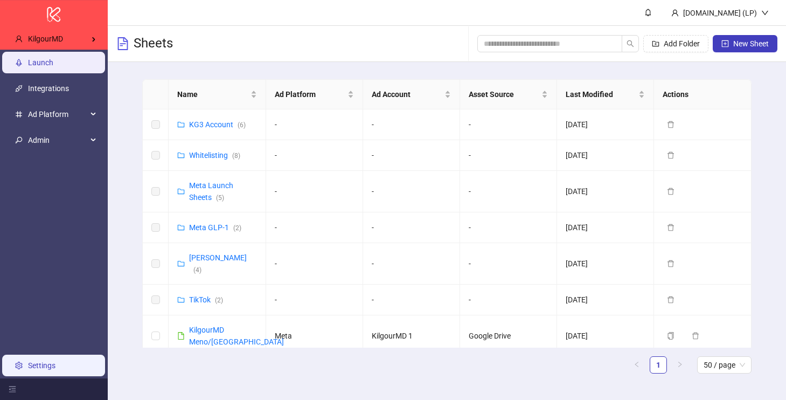
click at [46, 370] on link "Settings" at bounding box center [41, 365] width 27 height 9
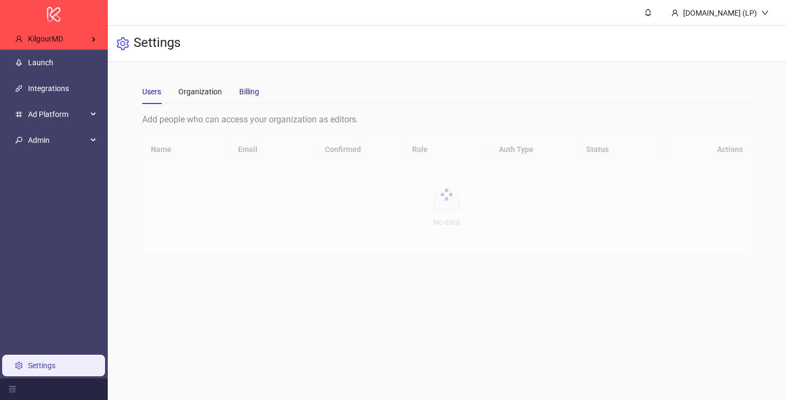
click at [254, 91] on div "Billing" at bounding box center [249, 92] width 20 height 12
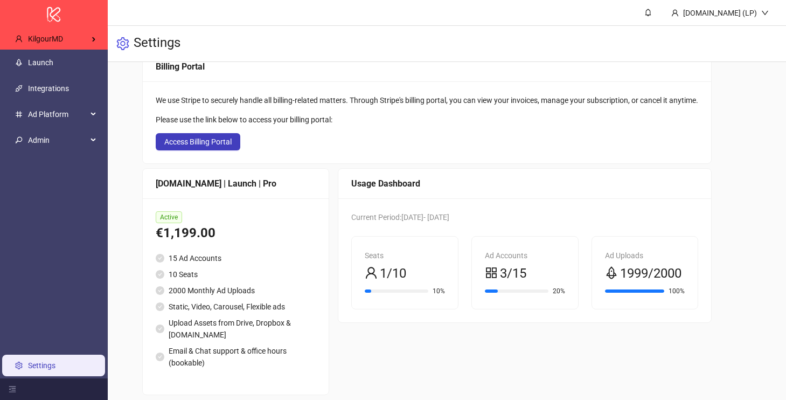
scroll to position [73, 0]
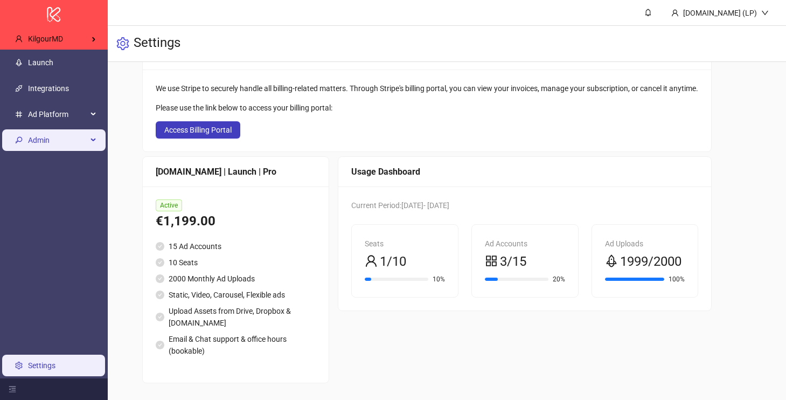
click at [58, 136] on span "Admin" at bounding box center [57, 140] width 59 height 22
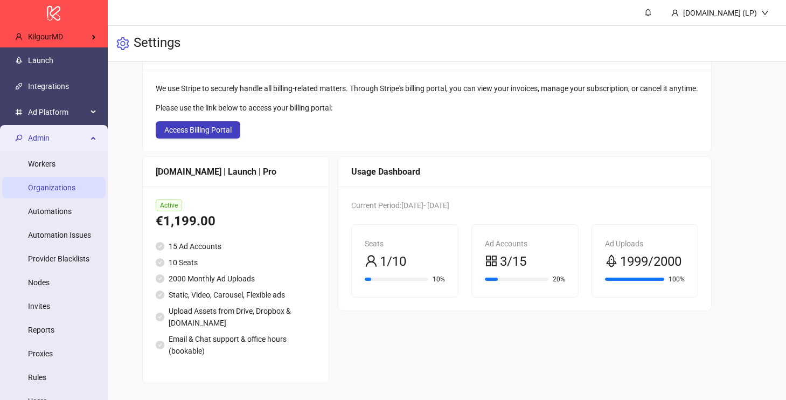
click at [61, 190] on link "Organizations" at bounding box center [51, 187] width 47 height 9
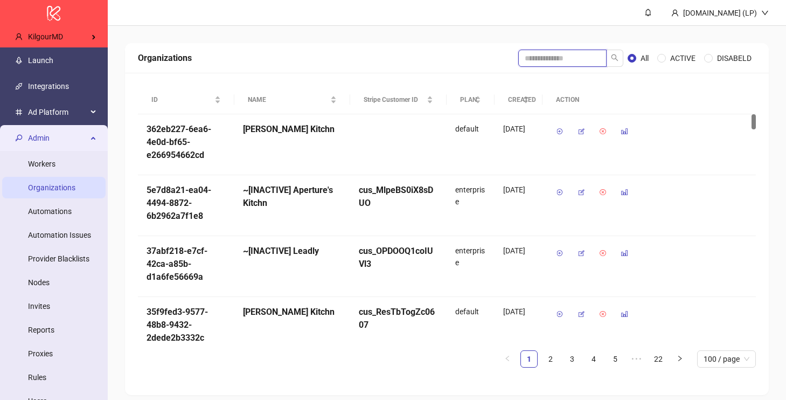
click at [545, 62] on input "search" at bounding box center [562, 58] width 88 height 17
type input "******"
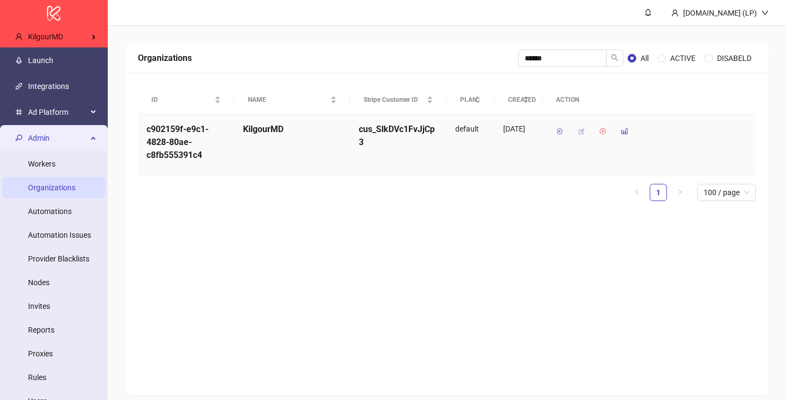
click at [580, 132] on icon "button" at bounding box center [582, 132] width 8 height 8
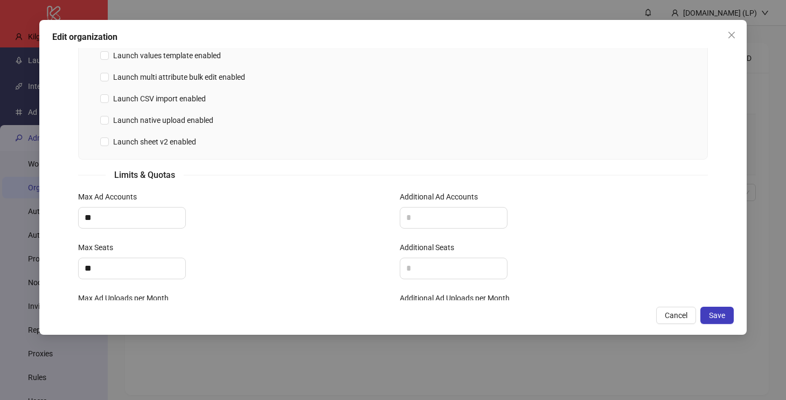
scroll to position [460, 0]
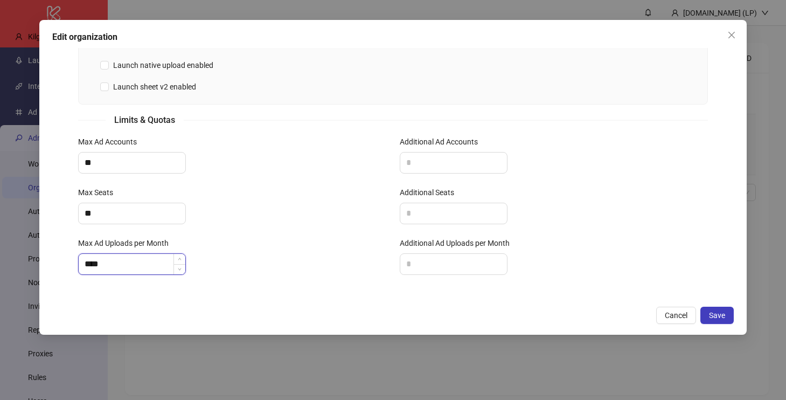
click at [121, 262] on input "****" at bounding box center [132, 264] width 107 height 20
click at [292, 268] on div "****" at bounding box center [232, 264] width 309 height 22
click at [108, 265] on input "****" at bounding box center [132, 264] width 107 height 20
type input "****"
click at [436, 259] on input "Additional Ad Uploads per Month" at bounding box center [453, 264] width 107 height 20
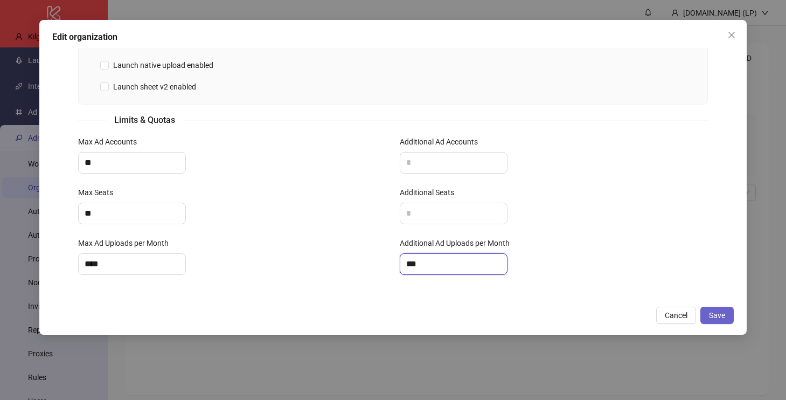
type input "***"
click at [727, 319] on button "Save" at bounding box center [716, 315] width 33 height 17
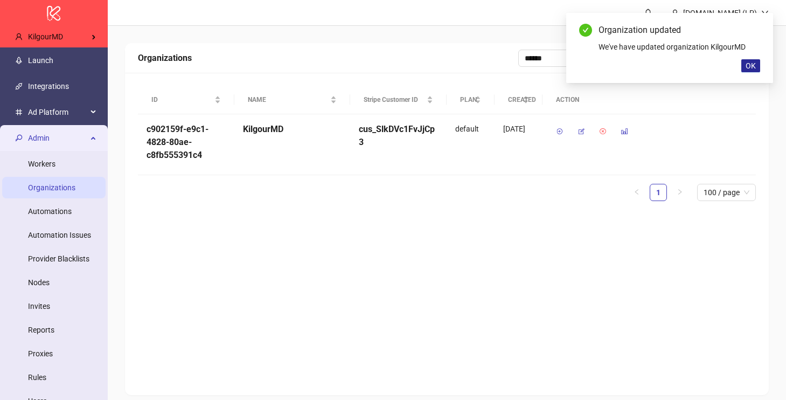
click at [743, 66] on button "OK" at bounding box center [750, 65] width 19 height 13
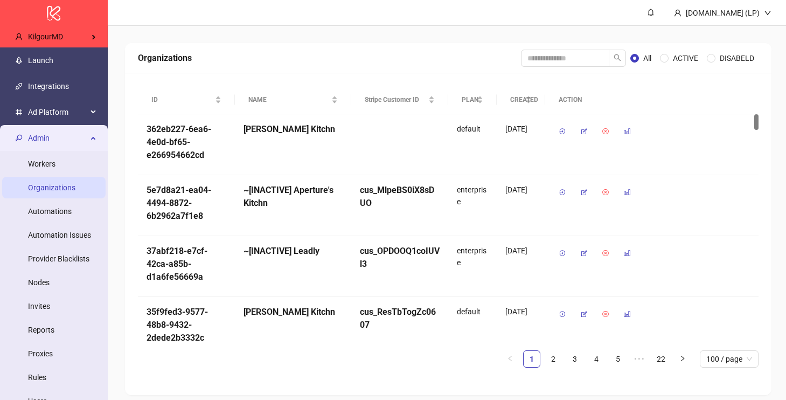
click at [55, 131] on span "Admin" at bounding box center [57, 138] width 59 height 22
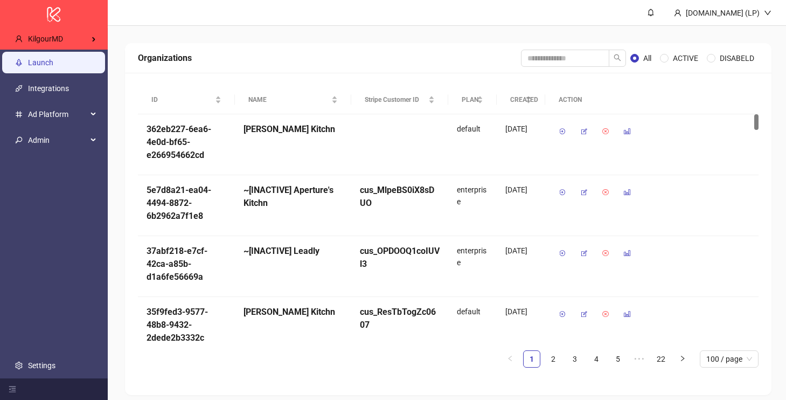
click at [53, 67] on link "Launch" at bounding box center [40, 62] width 25 height 9
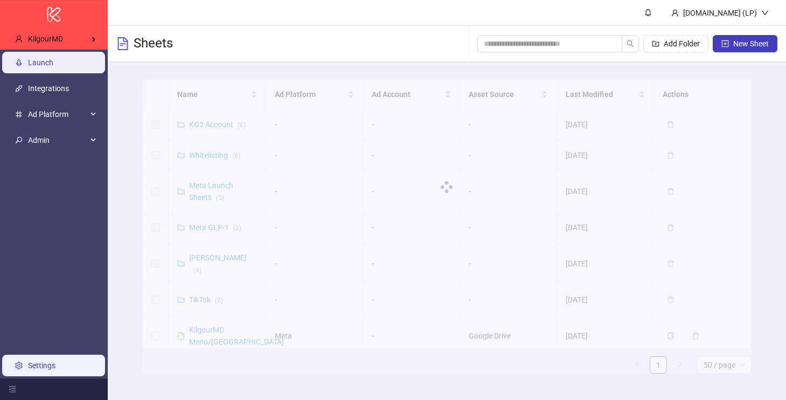
click at [52, 365] on link "Settings" at bounding box center [41, 365] width 27 height 9
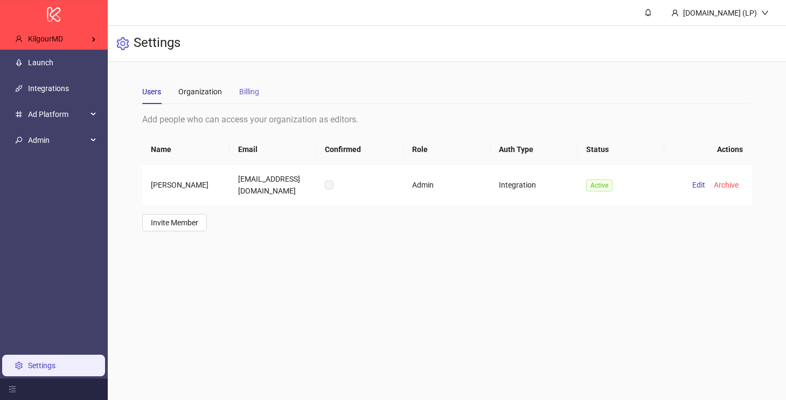
click at [254, 82] on div "Billing" at bounding box center [249, 91] width 20 height 25
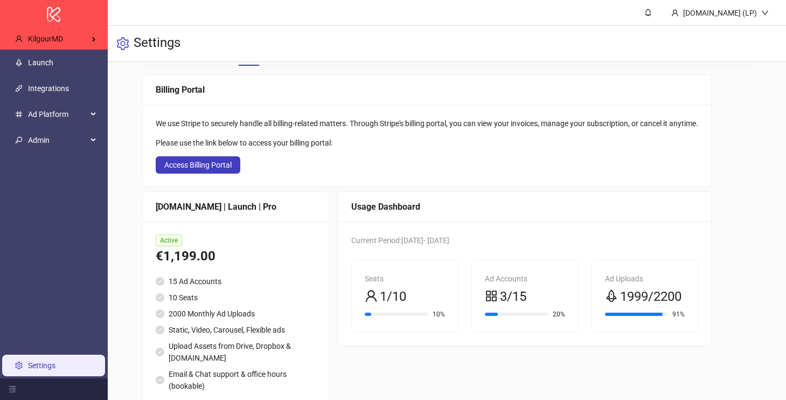
scroll to position [52, 0]
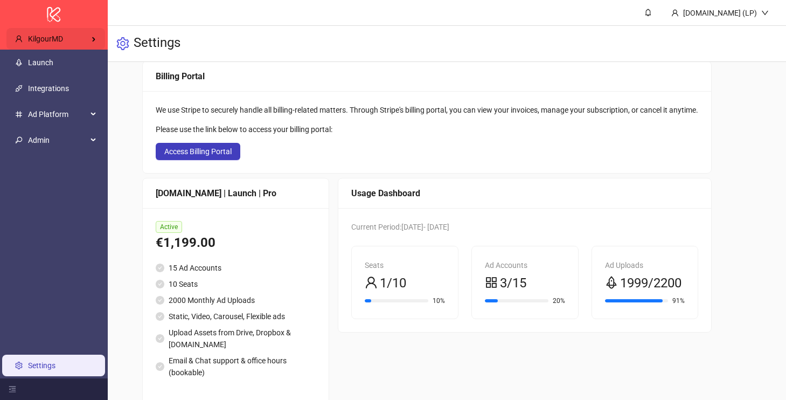
click at [75, 34] on div "KilgourMD" at bounding box center [55, 39] width 99 height 22
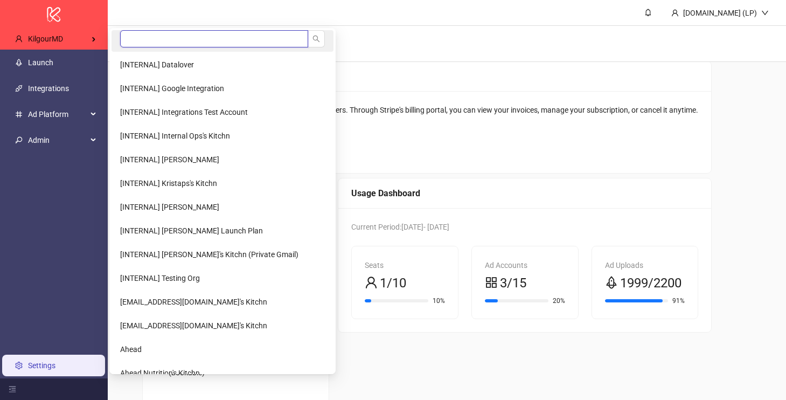
click at [201, 33] on input "search" at bounding box center [214, 38] width 188 height 17
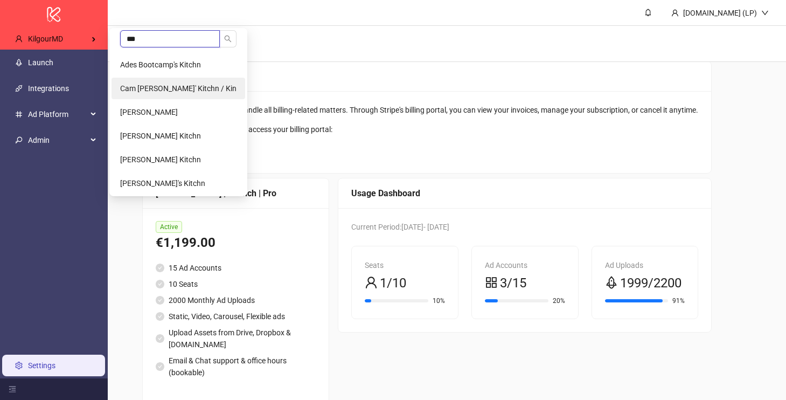
type input "***"
click at [190, 87] on span "Cam [PERSON_NAME]' Kitchn / Kin" at bounding box center [178, 88] width 116 height 9
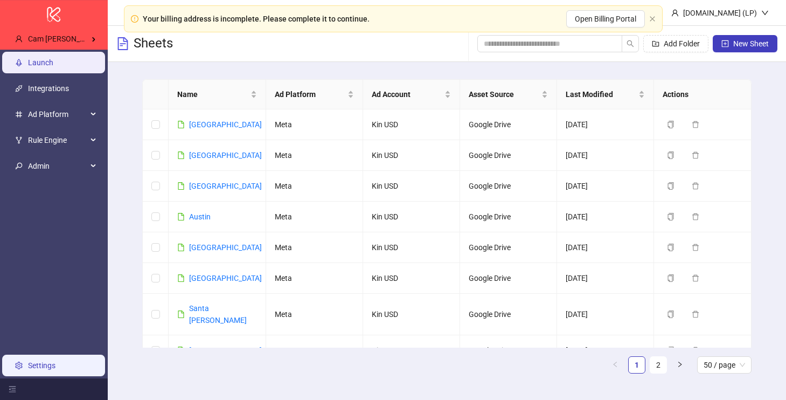
click at [55, 368] on link "Settings" at bounding box center [41, 365] width 27 height 9
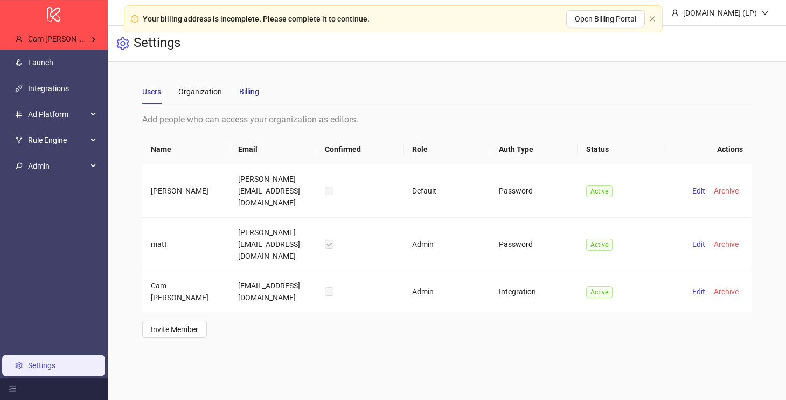
click at [253, 88] on div "Billing" at bounding box center [249, 92] width 20 height 12
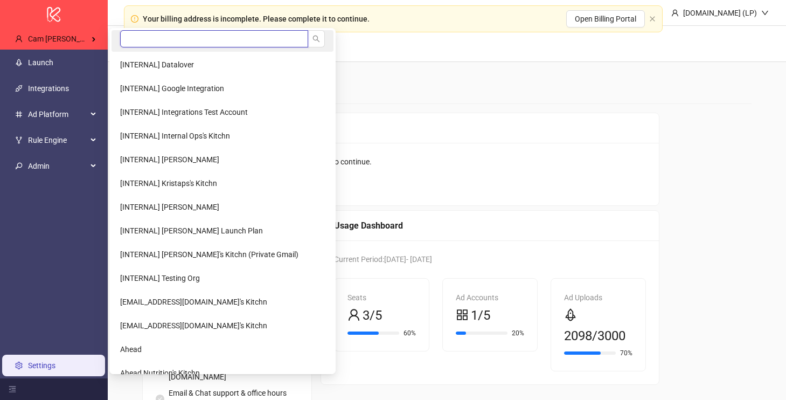
click at [162, 32] on input "search" at bounding box center [214, 38] width 188 height 17
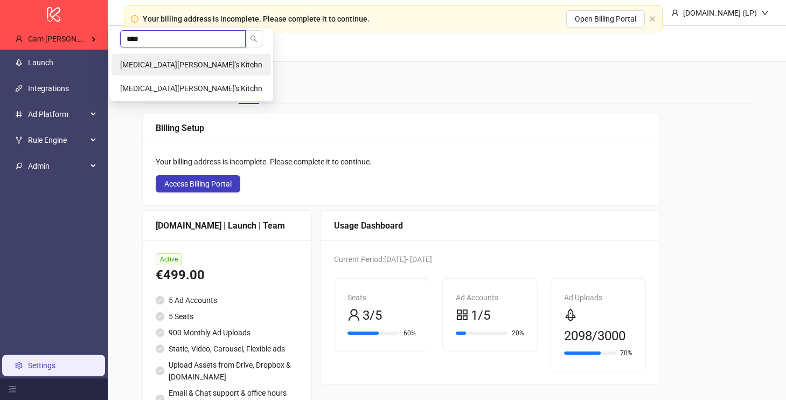
type input "****"
click at [160, 67] on span "[MEDICAL_DATA][PERSON_NAME]'s Kitchn" at bounding box center [191, 64] width 142 height 9
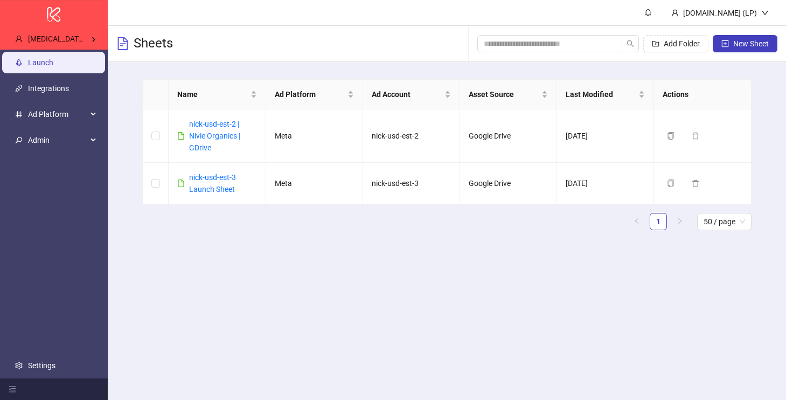
click at [153, 38] on h3 "Sheets" at bounding box center [153, 43] width 39 height 17
click at [76, 43] on span "Nikita Lienov's Kitchn" at bounding box center [99, 38] width 142 height 9
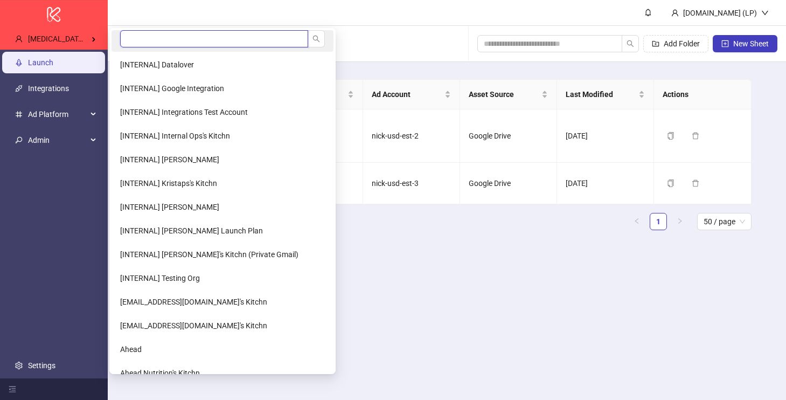
click at [251, 38] on input "search" at bounding box center [214, 38] width 188 height 17
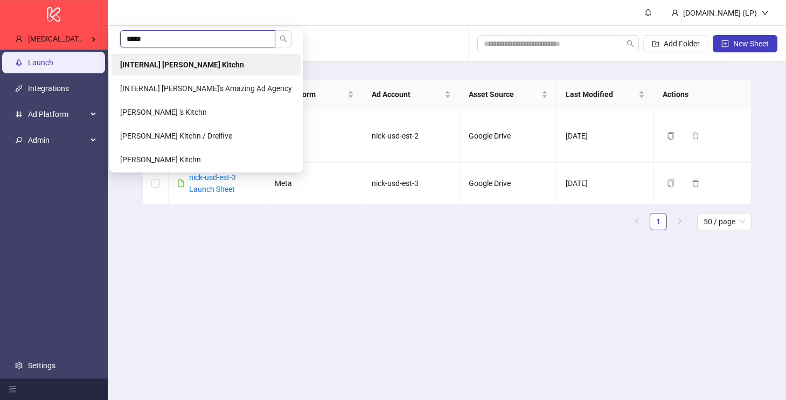
type input "*****"
click at [172, 59] on li "[INTERNAL] [PERSON_NAME] Kitchn" at bounding box center [206, 65] width 189 height 22
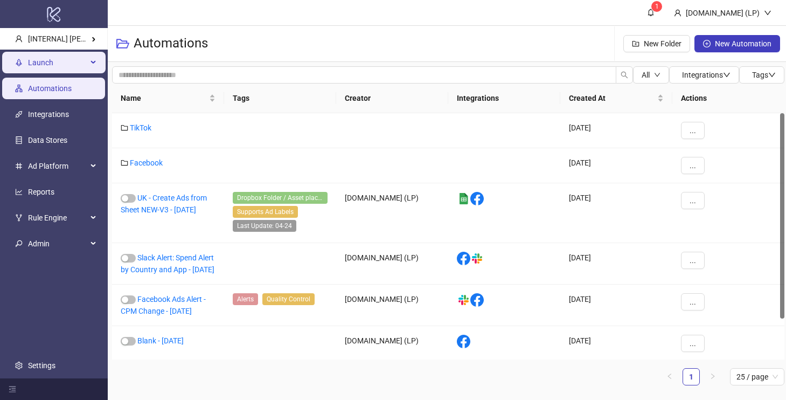
click at [53, 64] on span "Launch" at bounding box center [57, 63] width 59 height 22
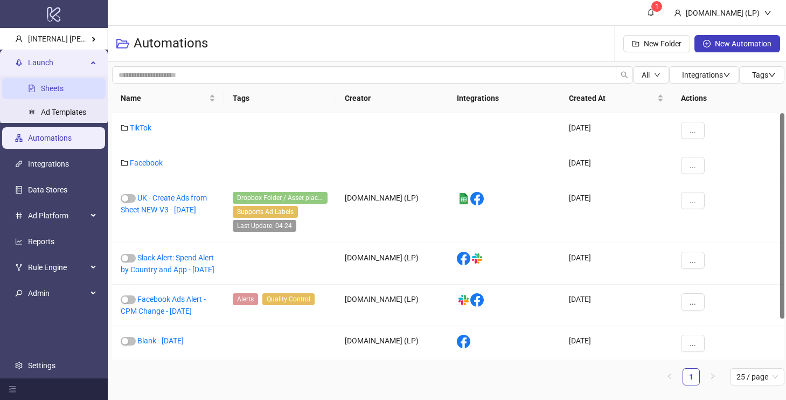
click at [53, 84] on link "Sheets" at bounding box center [52, 88] width 23 height 9
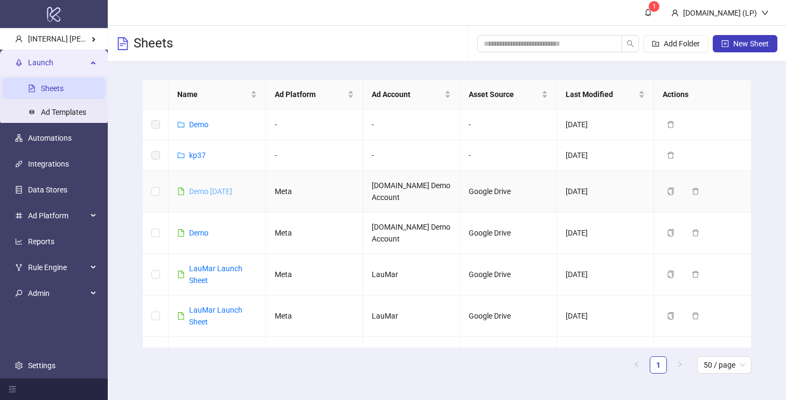
click at [201, 189] on link "Demo [DATE]" at bounding box center [210, 191] width 43 height 9
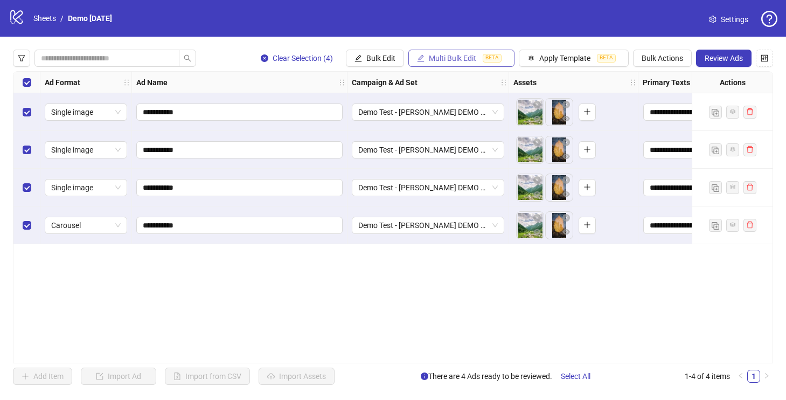
click at [454, 59] on span "Multi Bulk Edit" at bounding box center [452, 58] width 47 height 9
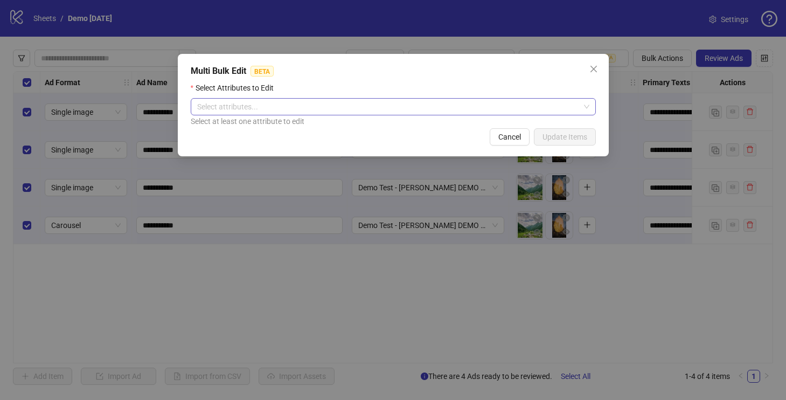
click at [584, 109] on div "Select attributes..." at bounding box center [393, 106] width 405 height 17
click at [596, 67] on icon "close" at bounding box center [593, 69] width 9 height 9
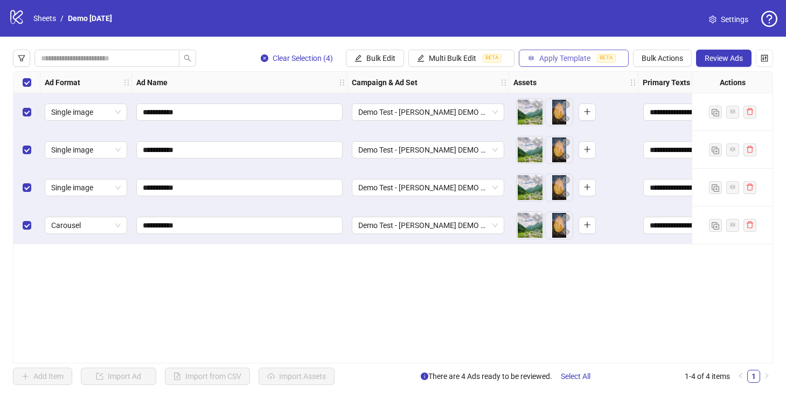
click at [542, 64] on button "Apply Template BETA" at bounding box center [574, 58] width 110 height 17
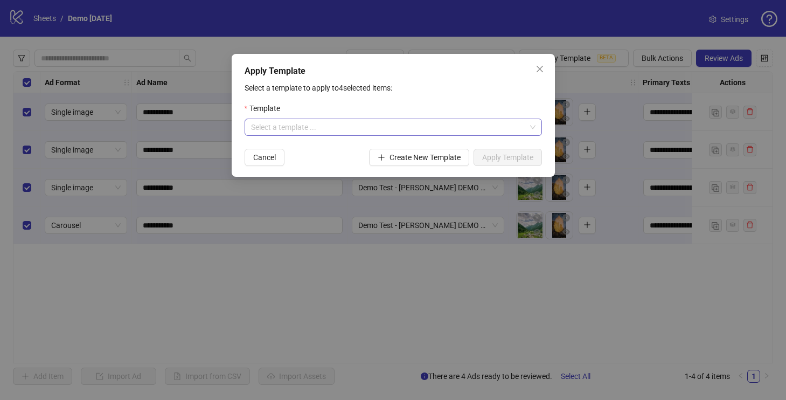
click at [385, 130] on input "search" at bounding box center [388, 127] width 275 height 16
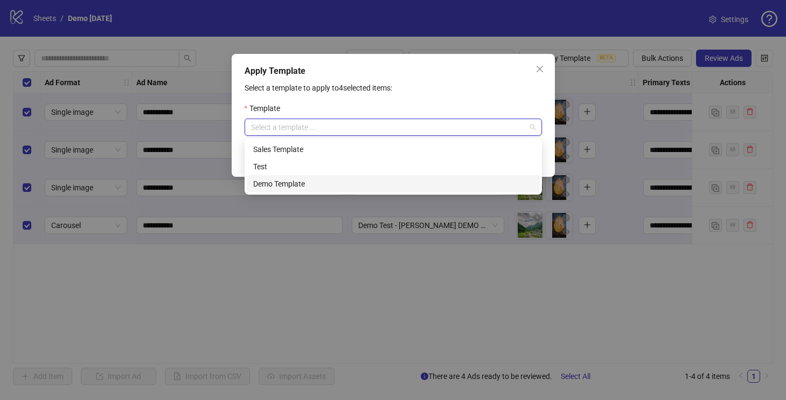
click at [301, 178] on div "Demo Template" at bounding box center [393, 184] width 280 height 12
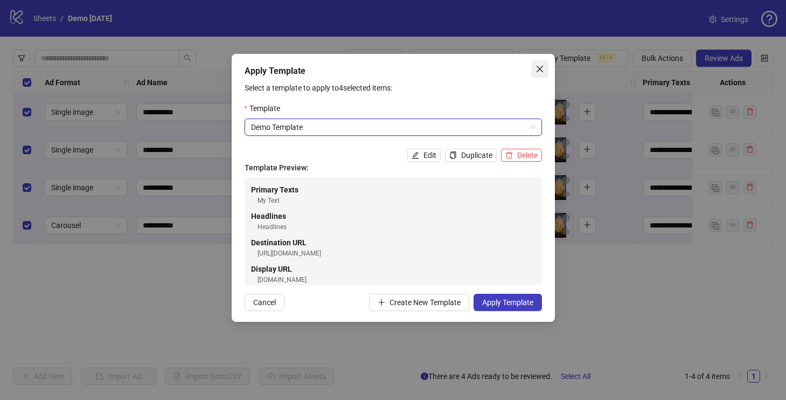
click at [537, 69] on icon "close" at bounding box center [540, 69] width 9 height 9
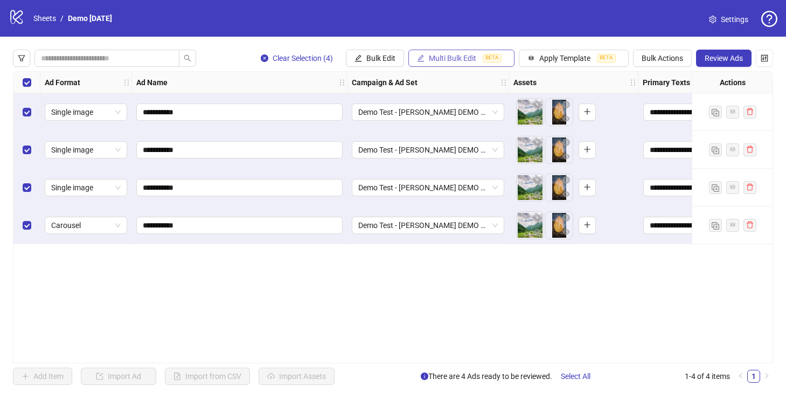
click at [422, 54] on icon "edit" at bounding box center [421, 58] width 8 height 8
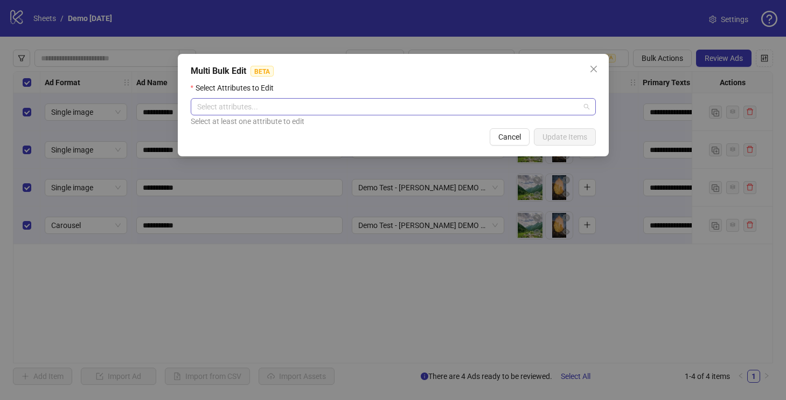
click at [312, 114] on div at bounding box center [388, 106] width 390 height 15
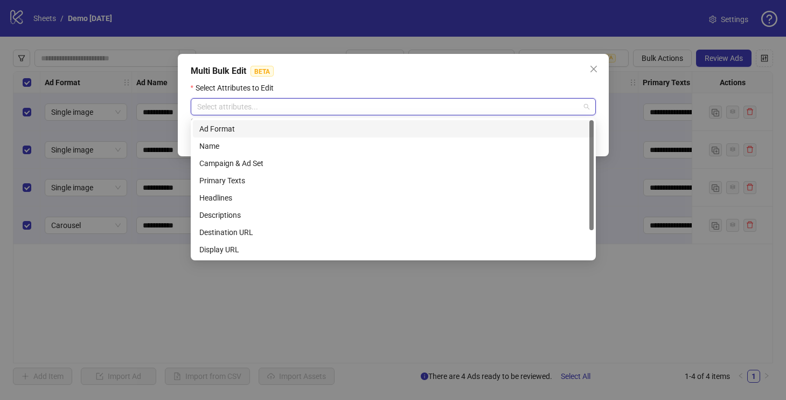
click at [292, 133] on div "Ad Format" at bounding box center [393, 129] width 388 height 12
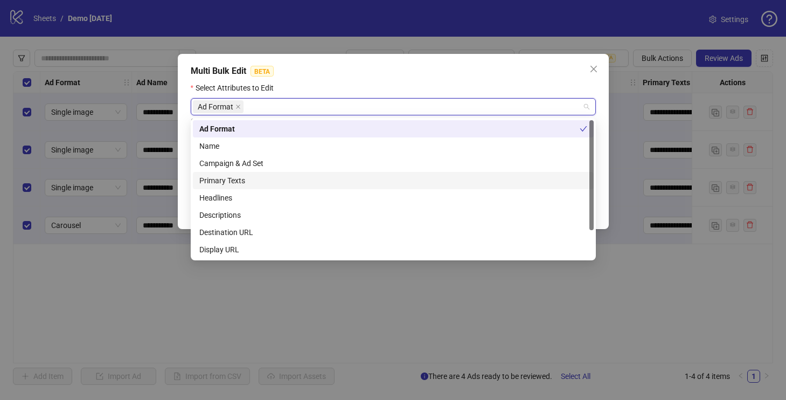
click at [252, 180] on div "Primary Texts" at bounding box center [393, 181] width 388 height 12
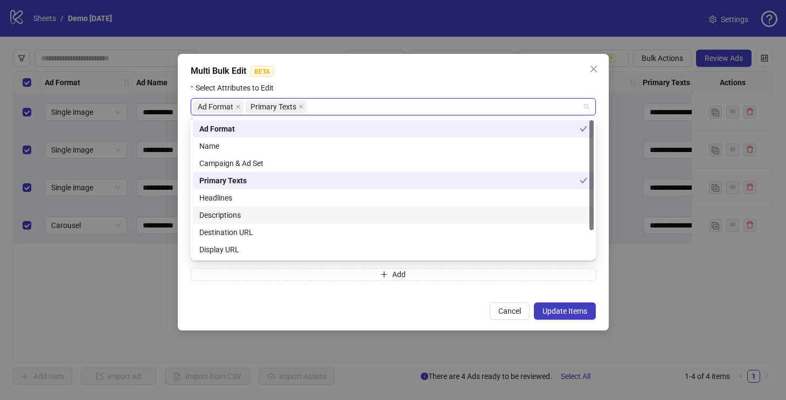
click at [252, 208] on div "Descriptions" at bounding box center [393, 214] width 401 height 17
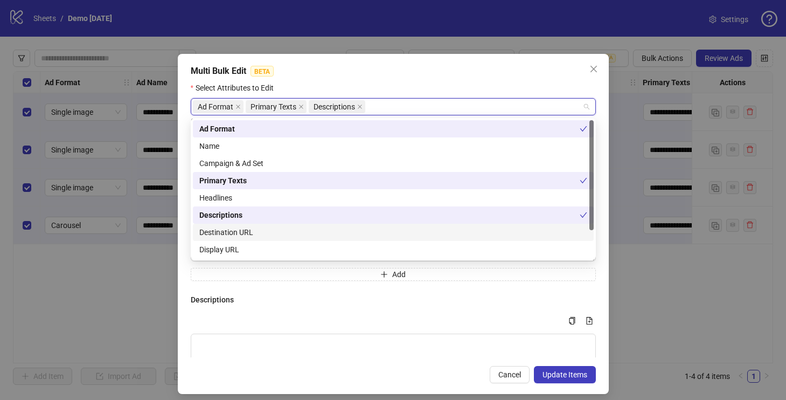
click at [252, 228] on div "Destination URL" at bounding box center [393, 232] width 388 height 12
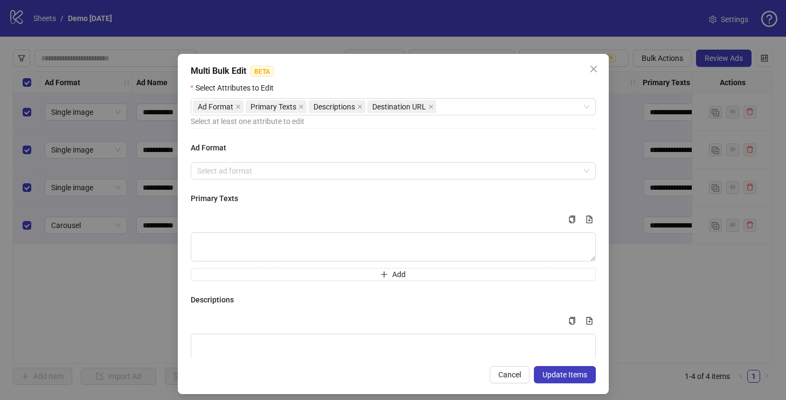
click at [457, 72] on div "Multi Bulk Edit BETA" at bounding box center [393, 71] width 405 height 13
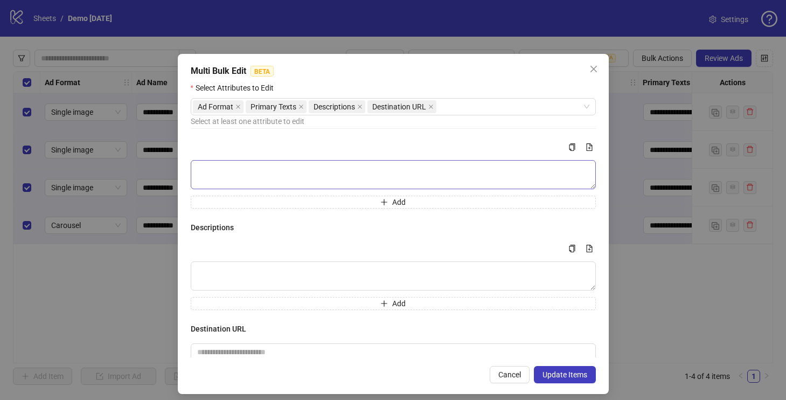
scroll to position [88, 0]
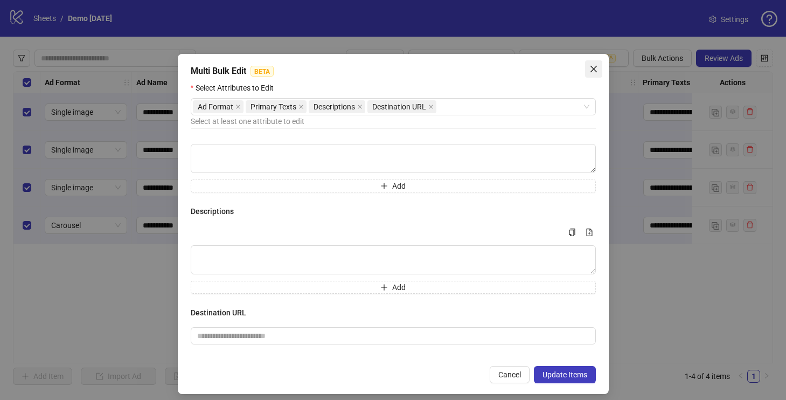
click at [590, 67] on icon "close" at bounding box center [593, 69] width 9 height 9
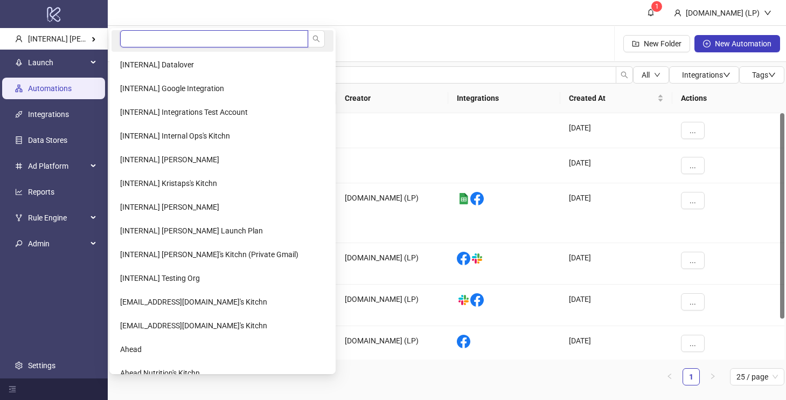
click at [136, 41] on input "search" at bounding box center [214, 38] width 188 height 17
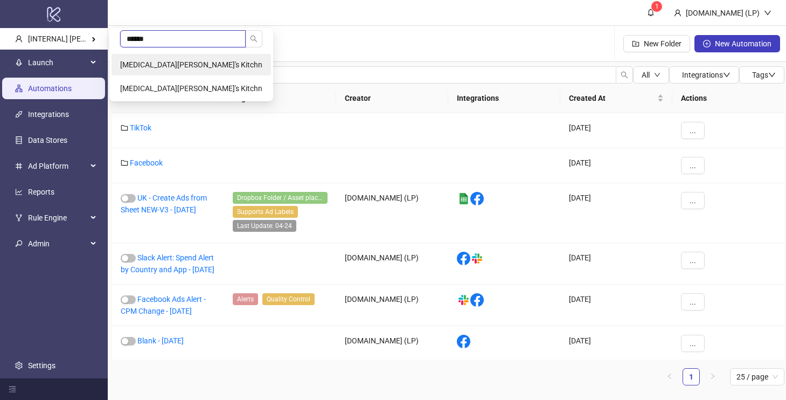
type input "******"
click at [147, 58] on li "[MEDICAL_DATA][PERSON_NAME]'s Kitchn" at bounding box center [191, 65] width 159 height 22
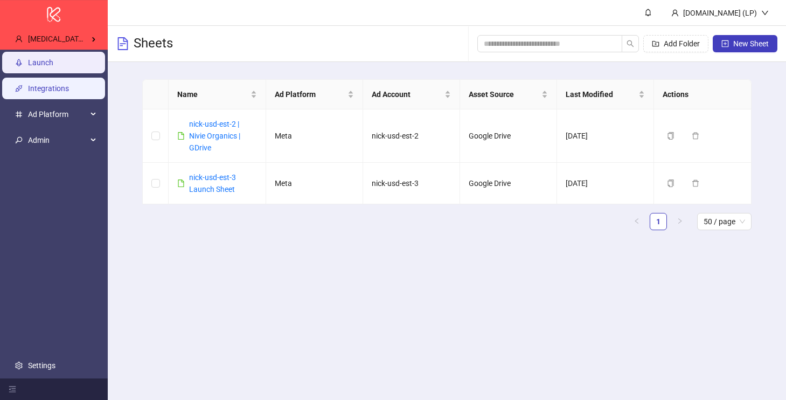
click at [69, 91] on link "Integrations" at bounding box center [48, 88] width 41 height 9
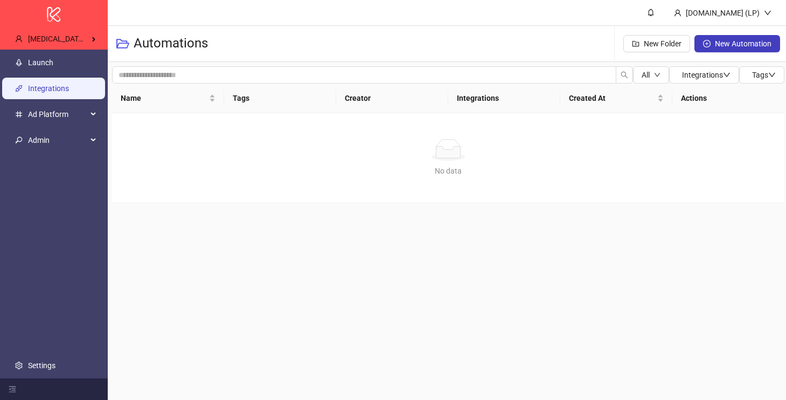
click at [59, 85] on link "Integrations" at bounding box center [48, 88] width 41 height 9
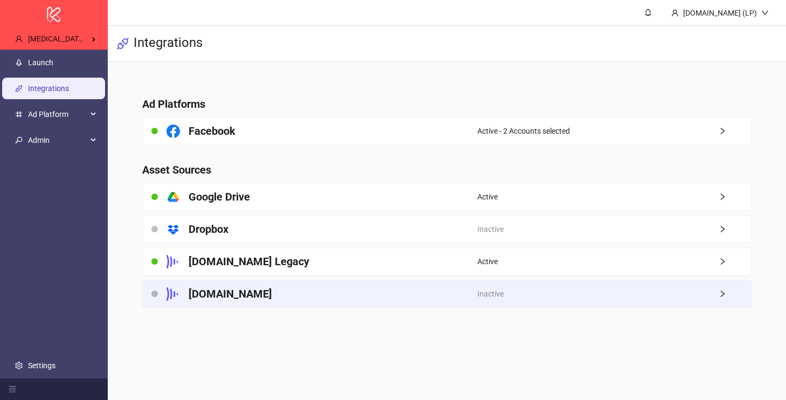
click at [225, 293] on h4 "Frame.io" at bounding box center [231, 293] width 84 height 15
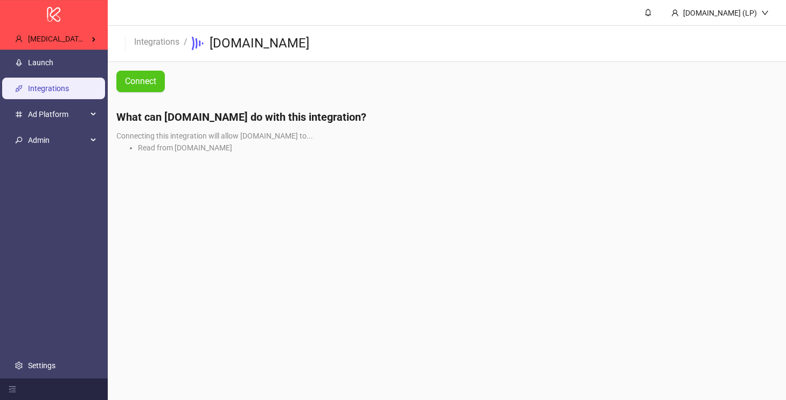
click at [280, 237] on main "Kitchn.io (LP) Integrations / Frame.io Connect What can Kitchn.io do with this …" at bounding box center [447, 200] width 678 height 400
click at [171, 43] on link "Integrations" at bounding box center [157, 41] width 50 height 12
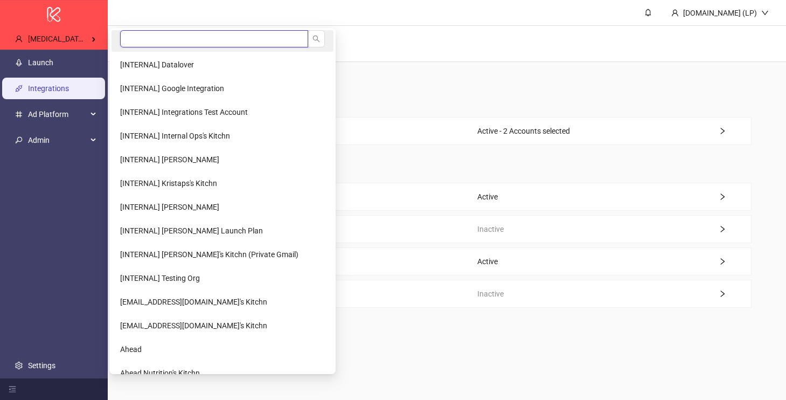
click at [156, 40] on input "search" at bounding box center [214, 38] width 188 height 17
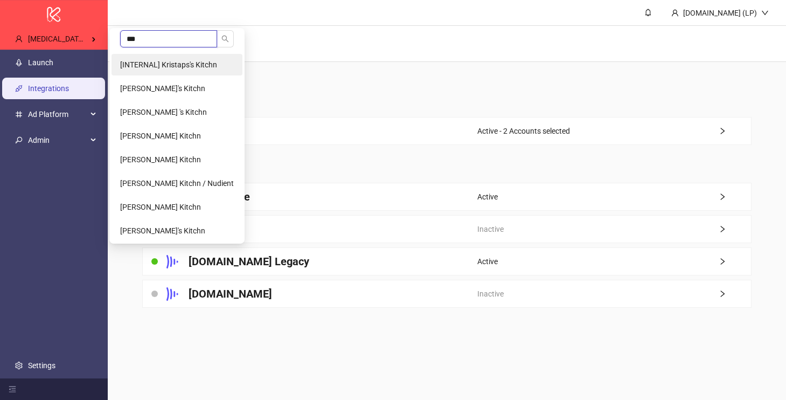
type input "***"
click at [171, 67] on span "[INTERNAL] Kristaps's Kitchn" at bounding box center [168, 64] width 97 height 9
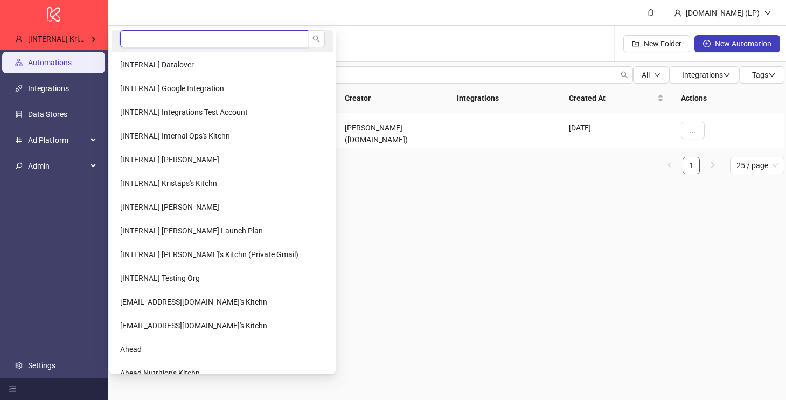
click at [147, 45] on input "search" at bounding box center [214, 38] width 188 height 17
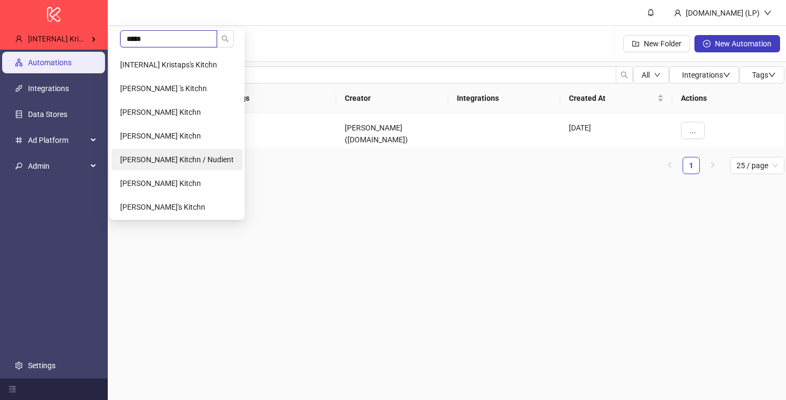
type input "*****"
click at [184, 157] on span "[PERSON_NAME] Kitchn / Nudient" at bounding box center [177, 159] width 114 height 9
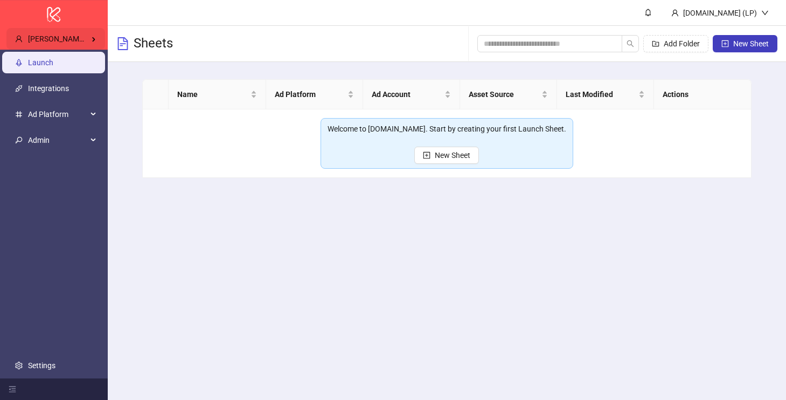
click at [80, 30] on div "[PERSON_NAME] Kitchn / Nudient" at bounding box center [55, 39] width 99 height 22
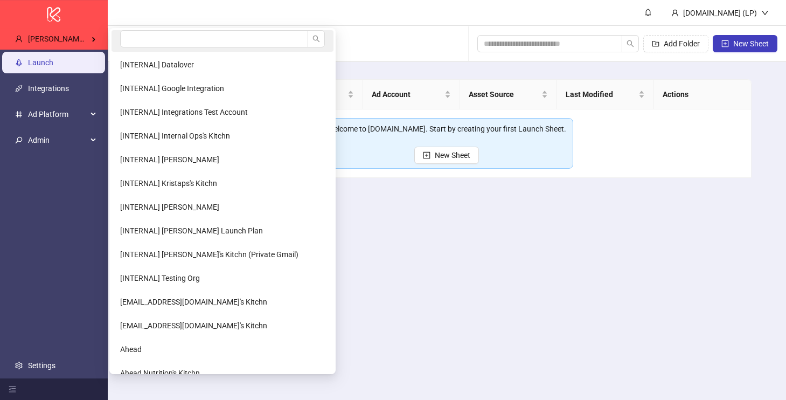
click at [116, 30] on li at bounding box center [223, 41] width 222 height 22
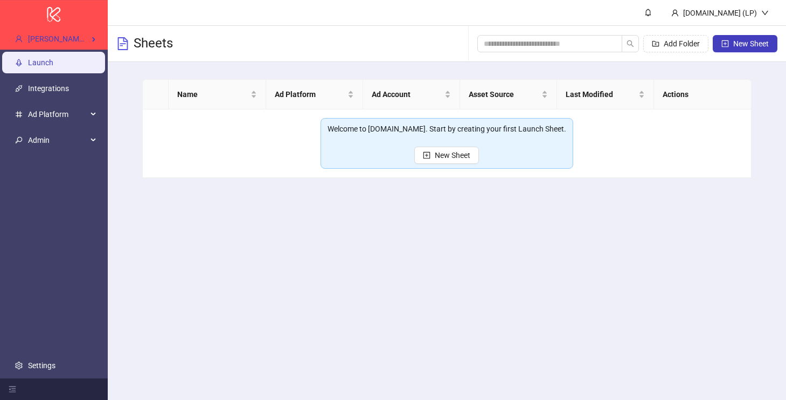
click at [127, 30] on div "Sheets" at bounding box center [144, 44] width 57 height 36
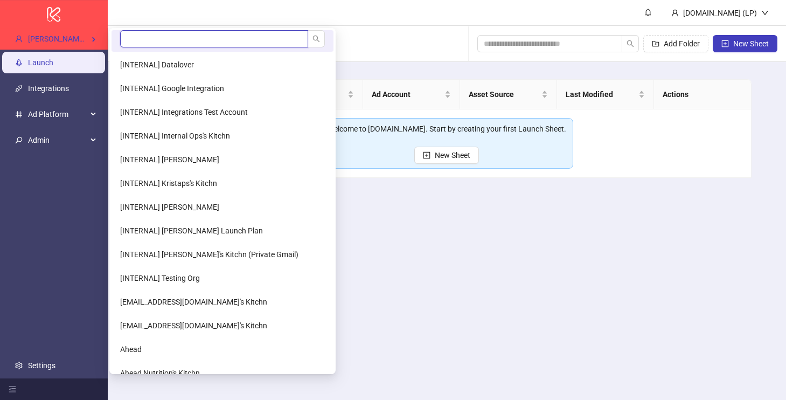
click at [136, 44] on input "search" at bounding box center [214, 38] width 188 height 17
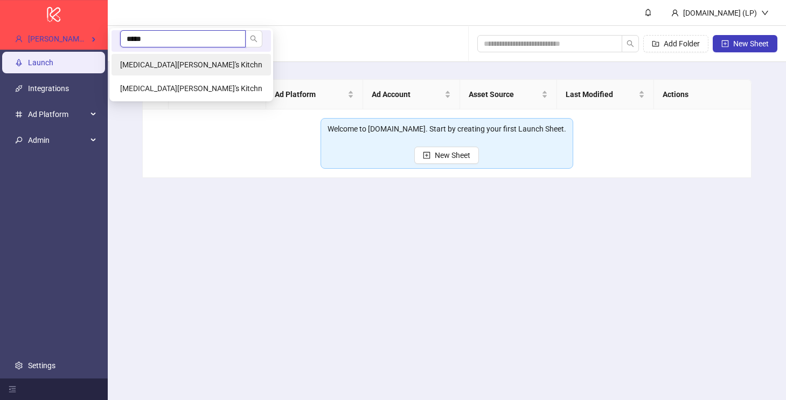
type input "*****"
click at [161, 63] on span "[MEDICAL_DATA][PERSON_NAME]'s Kitchn" at bounding box center [191, 64] width 142 height 9
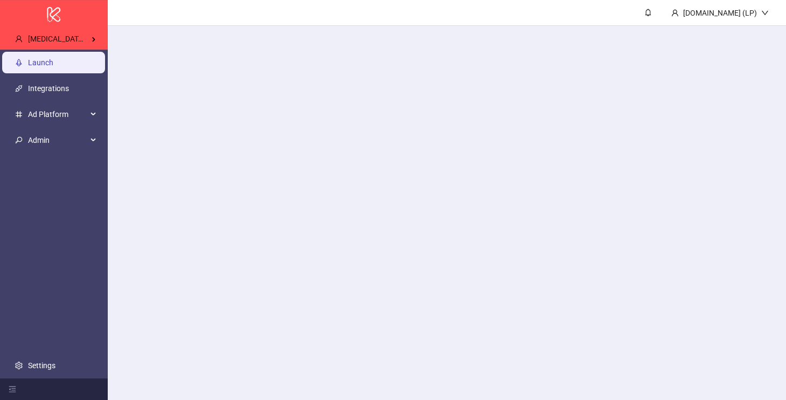
click at [53, 89] on link "Integrations" at bounding box center [48, 88] width 41 height 9
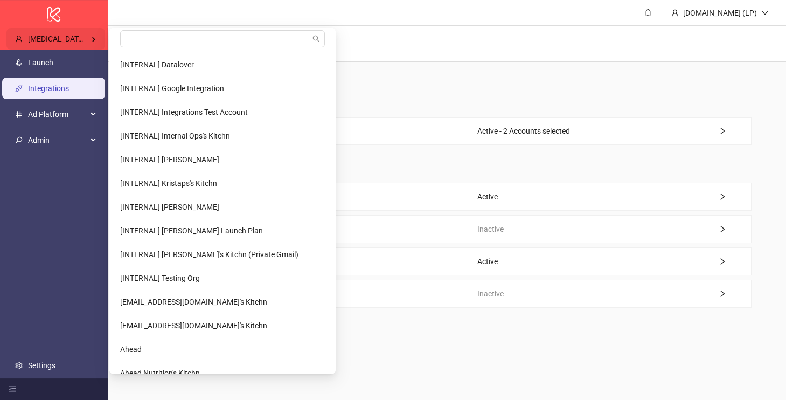
click at [77, 33] on div "[MEDICAL_DATA][PERSON_NAME]'s Kitchn" at bounding box center [55, 39] width 99 height 22
click at [127, 33] on input "search" at bounding box center [214, 38] width 188 height 17
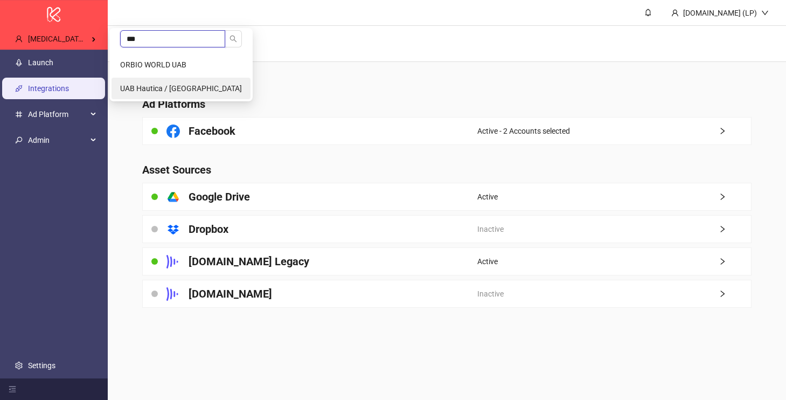
type input "***"
click at [142, 91] on span "UAB Hautica / [GEOGRAPHIC_DATA]" at bounding box center [181, 88] width 122 height 9
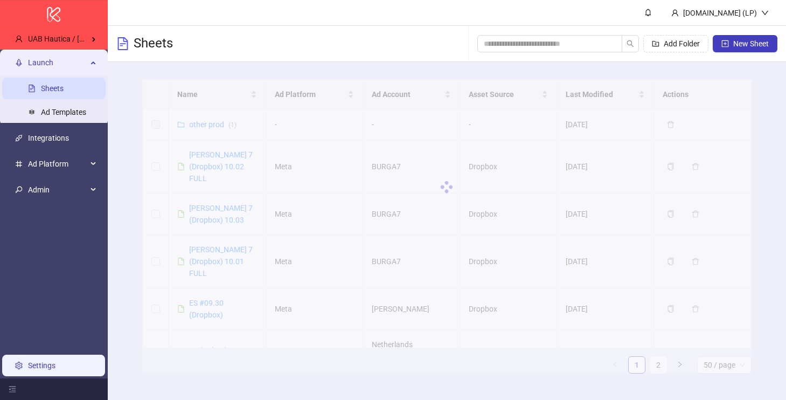
click at [55, 361] on link "Settings" at bounding box center [41, 365] width 27 height 9
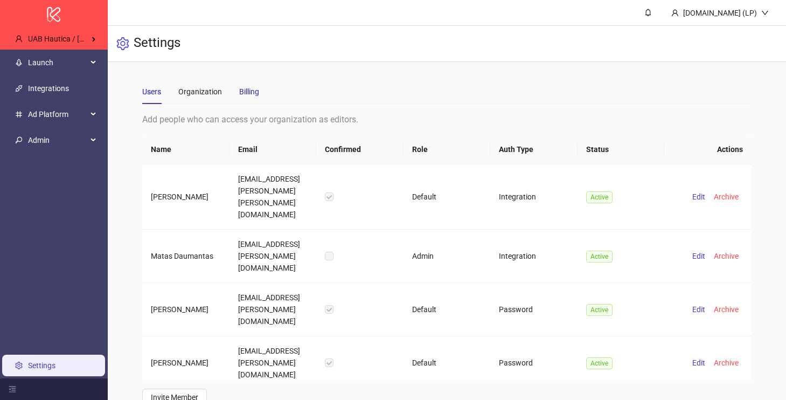
click at [251, 96] on div "Billing" at bounding box center [249, 92] width 20 height 12
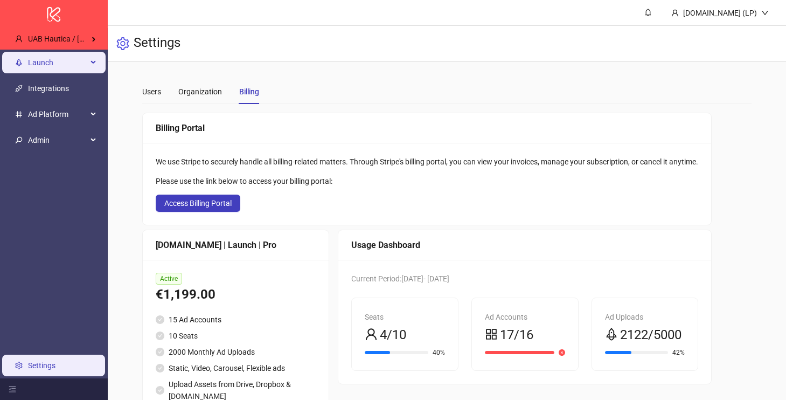
click at [71, 60] on span "Launch" at bounding box center [57, 63] width 59 height 22
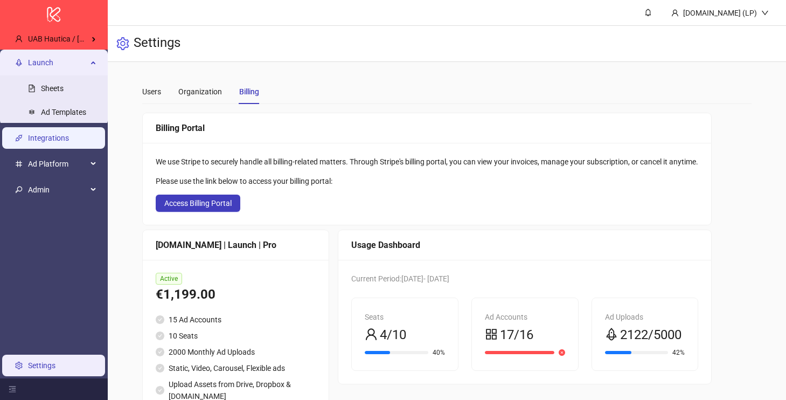
click at [59, 142] on link "Integrations" at bounding box center [48, 138] width 41 height 9
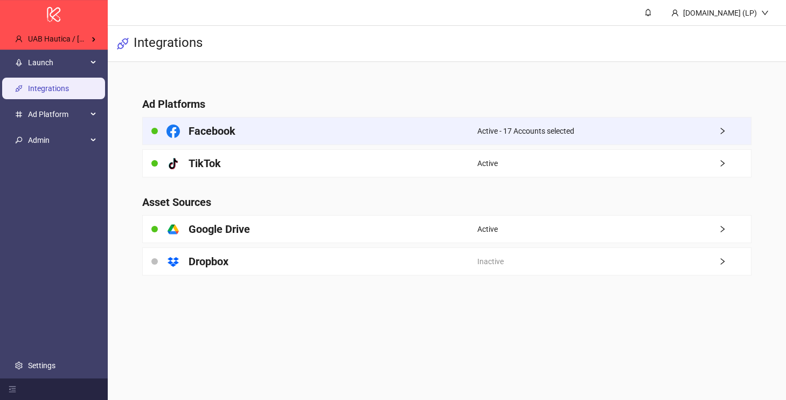
click at [279, 133] on div "Facebook" at bounding box center [310, 130] width 334 height 27
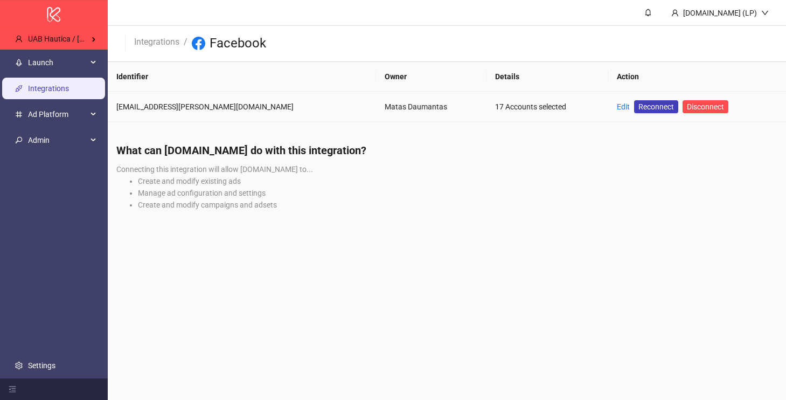
click at [608, 106] on td "Edit Reconnect Disconnect" at bounding box center [697, 107] width 178 height 31
click at [617, 106] on link "Edit" at bounding box center [623, 106] width 13 height 9
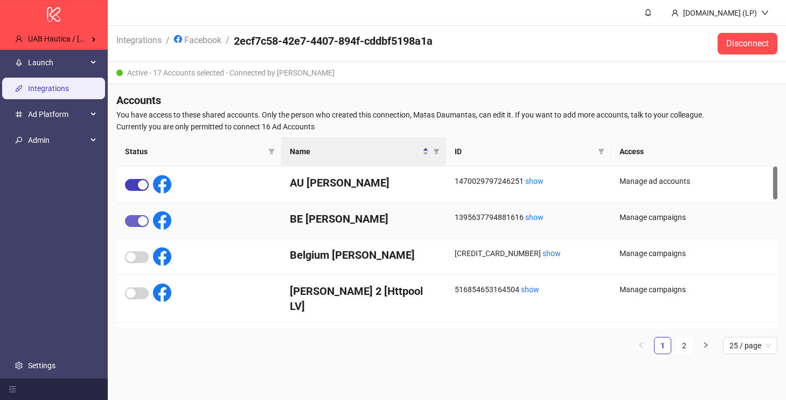
click at [131, 217] on span "button" at bounding box center [137, 221] width 24 height 12
click at [602, 158] on span at bounding box center [601, 151] width 11 height 16
click at [543, 172] on input "text" at bounding box center [562, 170] width 88 height 17
paste input "**********"
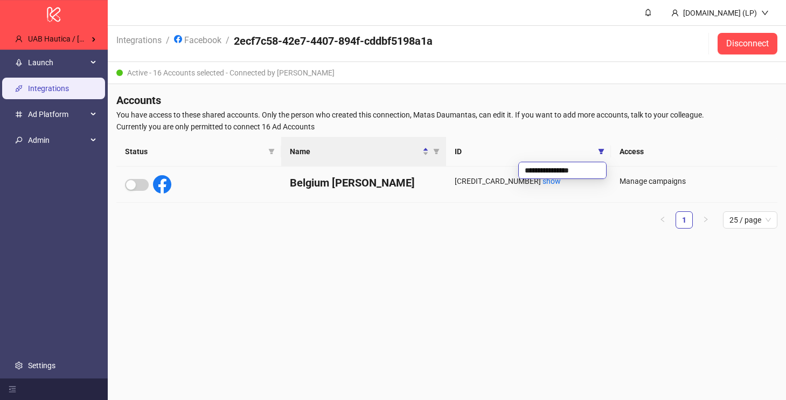
type input "**********"
click at [138, 176] on div at bounding box center [148, 184] width 46 height 18
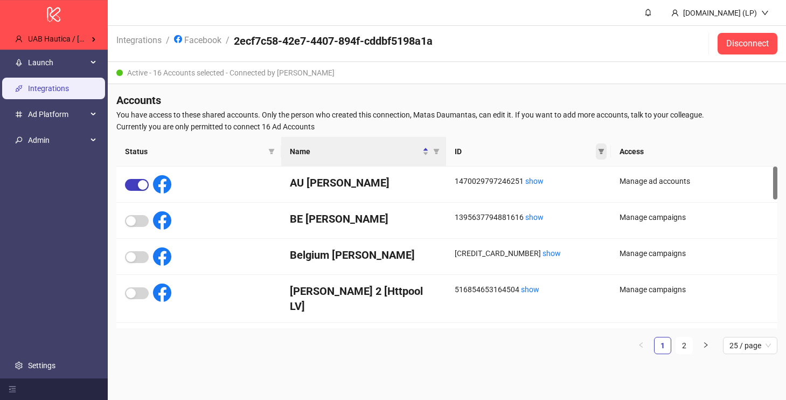
click at [600, 152] on icon "filter" at bounding box center [601, 151] width 6 height 6
click at [540, 179] on link "show" at bounding box center [534, 181] width 18 height 9
click at [598, 149] on icon "filter" at bounding box center [601, 151] width 6 height 6
click at [541, 161] on th "ID" at bounding box center [528, 152] width 165 height 30
click at [607, 146] on th "ID" at bounding box center [528, 152] width 165 height 30
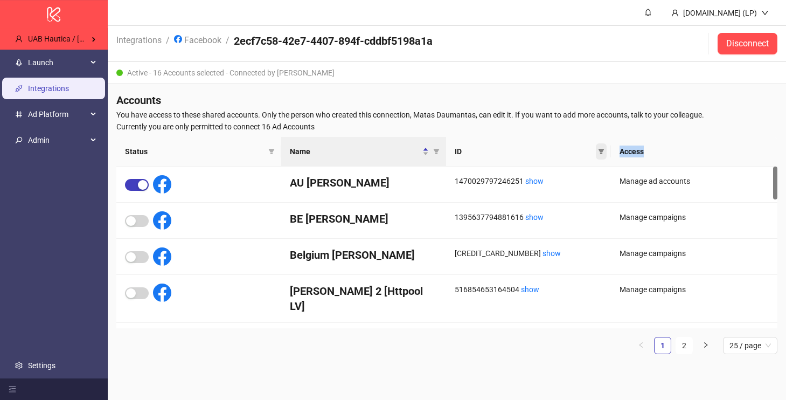
click at [606, 146] on span at bounding box center [601, 151] width 11 height 16
click at [553, 175] on input "text" at bounding box center [562, 170] width 88 height 17
paste input "**********"
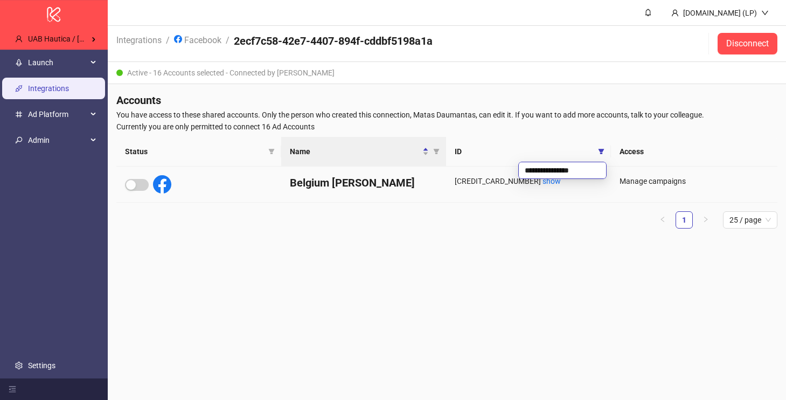
type input "**********"
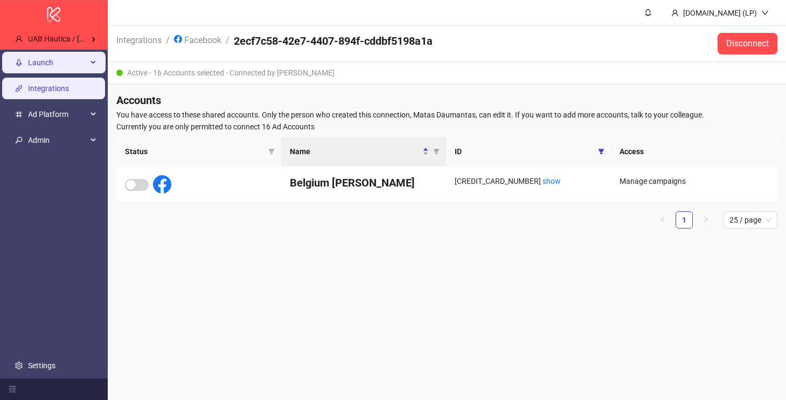
click at [76, 66] on span "Launch" at bounding box center [57, 63] width 59 height 22
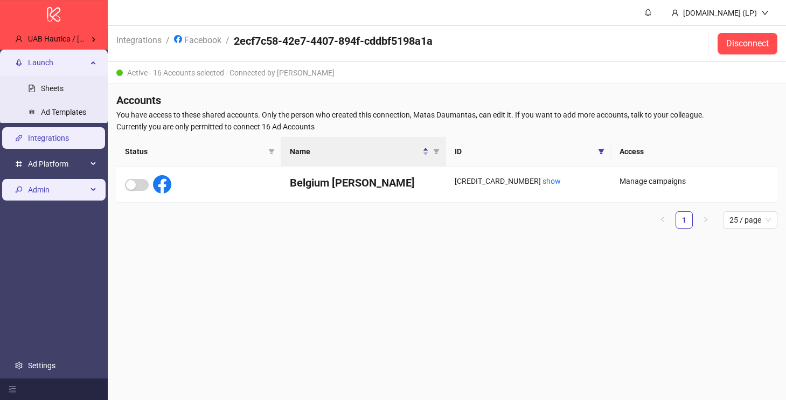
click at [69, 178] on li "Admin" at bounding box center [54, 190] width 108 height 26
click at [69, 193] on span "Admin" at bounding box center [57, 190] width 59 height 22
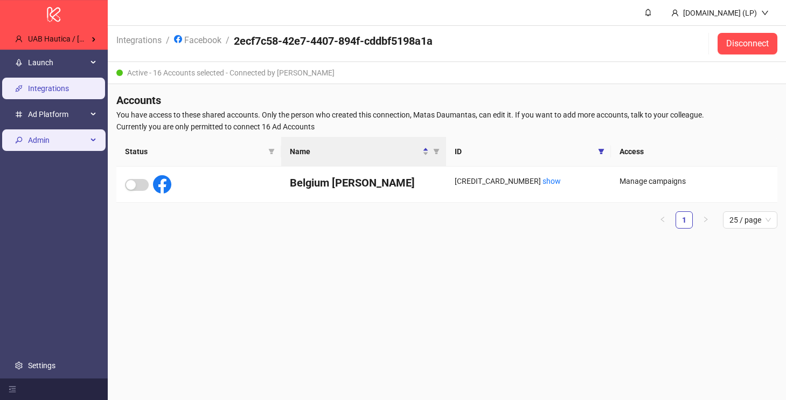
click at [51, 148] on span "Admin" at bounding box center [57, 140] width 59 height 22
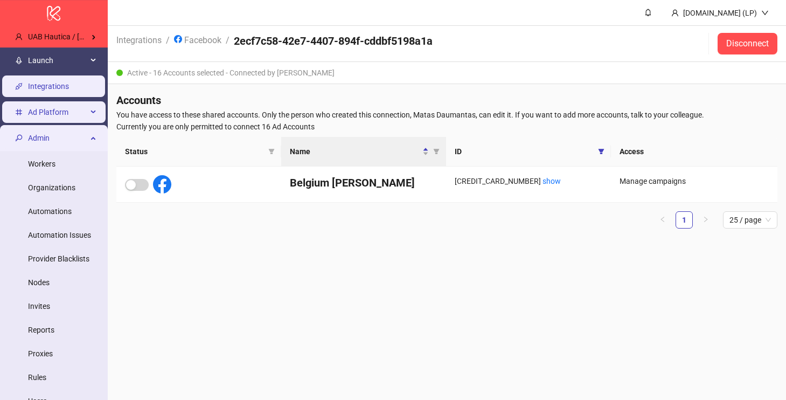
click at [79, 124] on li "Ad Platform" at bounding box center [54, 112] width 108 height 26
click at [79, 130] on span "Admin" at bounding box center [57, 138] width 59 height 22
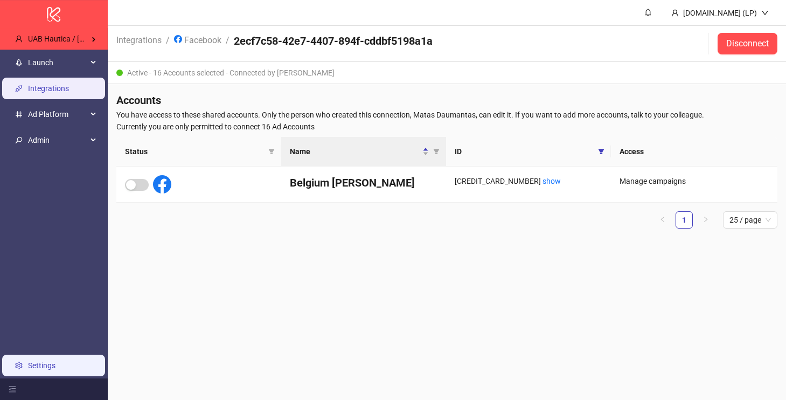
click at [36, 368] on link "Settings" at bounding box center [41, 365] width 27 height 9
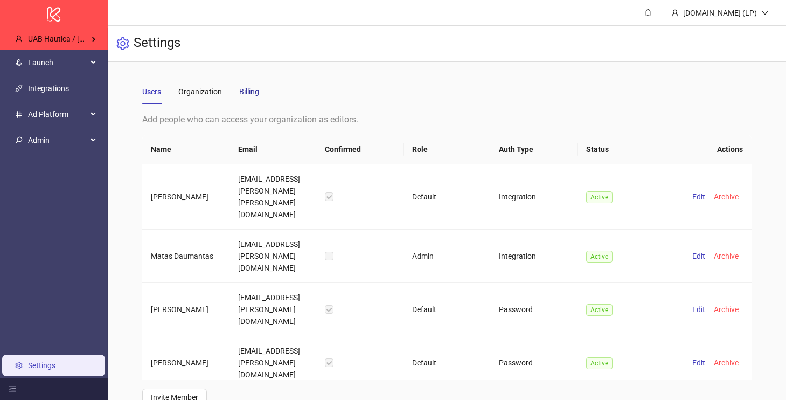
click at [251, 93] on div "Billing" at bounding box center [249, 92] width 20 height 12
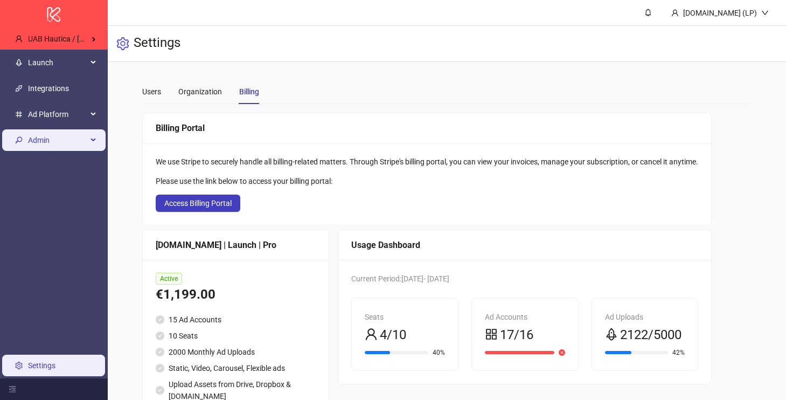
click at [67, 145] on span "Admin" at bounding box center [57, 140] width 59 height 22
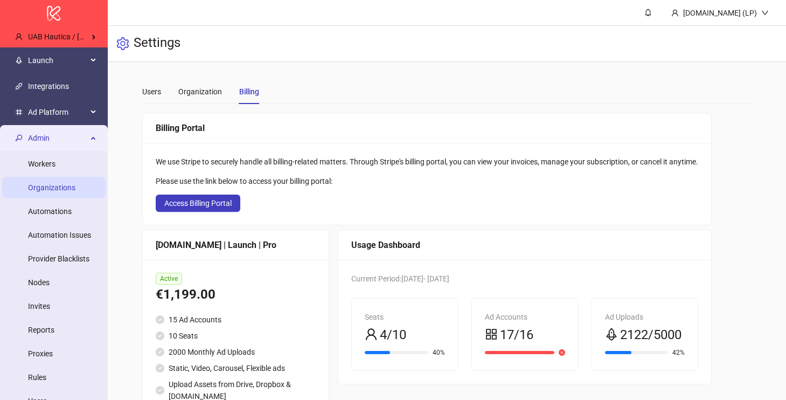
click at [54, 192] on link "Organizations" at bounding box center [51, 187] width 47 height 9
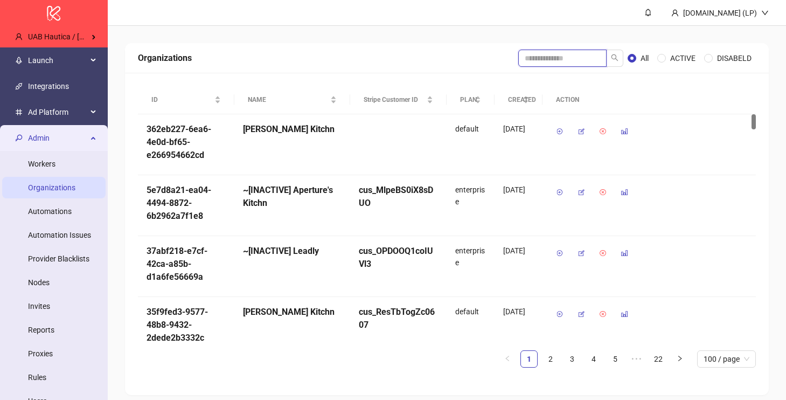
click at [520, 59] on input "search" at bounding box center [562, 58] width 88 height 17
type input "*"
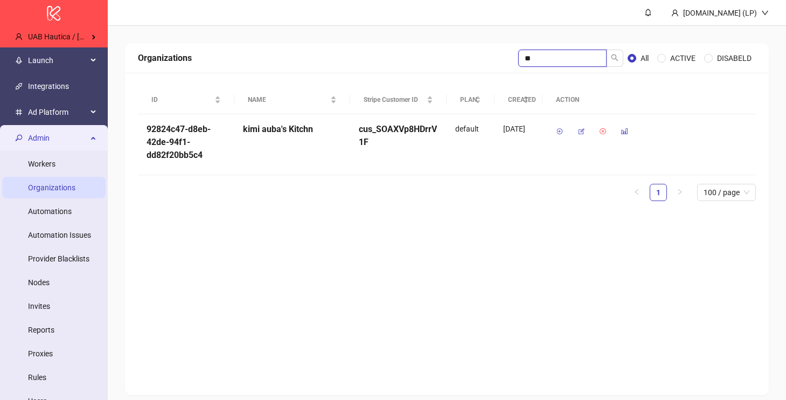
type input "*"
type input "***"
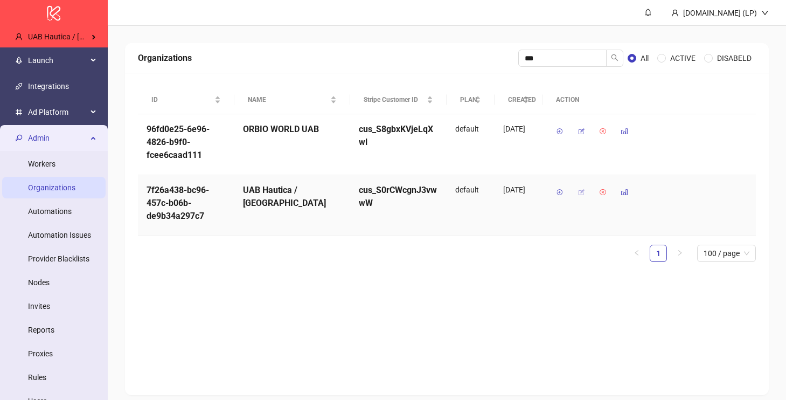
click at [578, 194] on icon "button" at bounding box center [582, 193] width 8 height 8
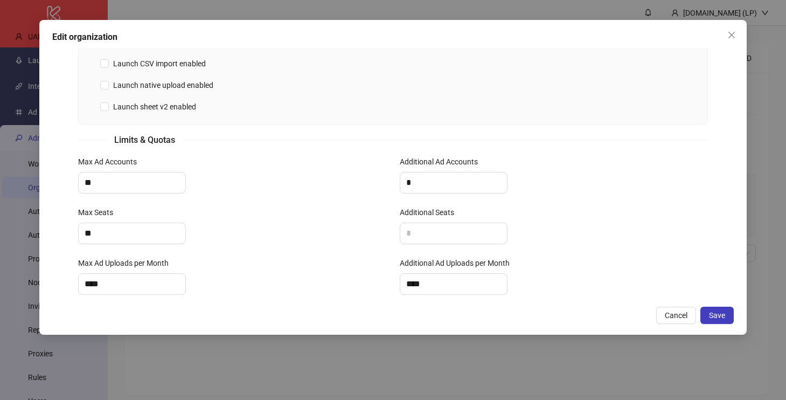
scroll to position [460, 0]
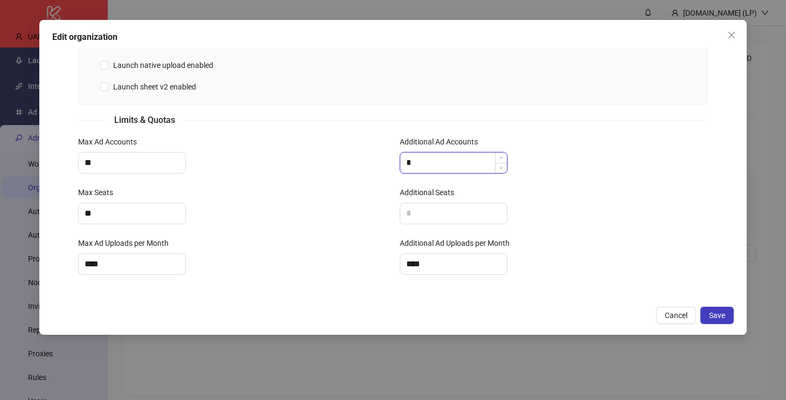
click at [434, 170] on input "*" at bounding box center [453, 162] width 107 height 20
type input "*"
click at [710, 315] on span "Save" at bounding box center [717, 315] width 16 height 9
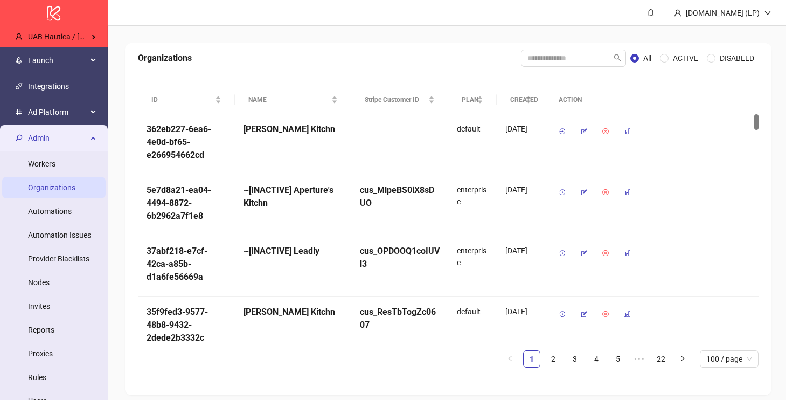
click at [48, 142] on span "Admin" at bounding box center [57, 138] width 59 height 22
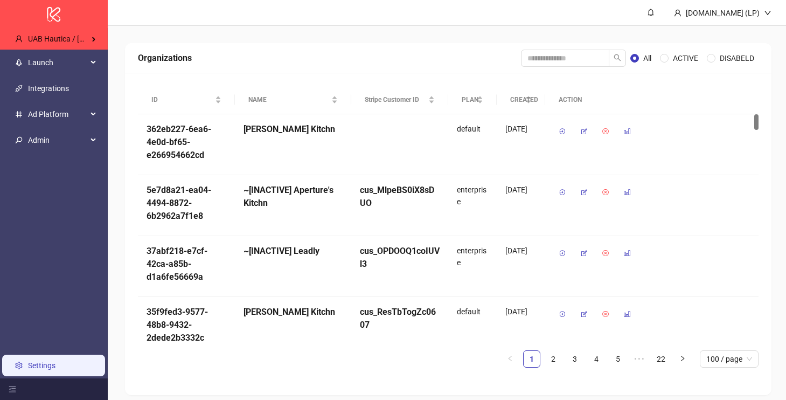
click at [55, 370] on link "Settings" at bounding box center [41, 365] width 27 height 9
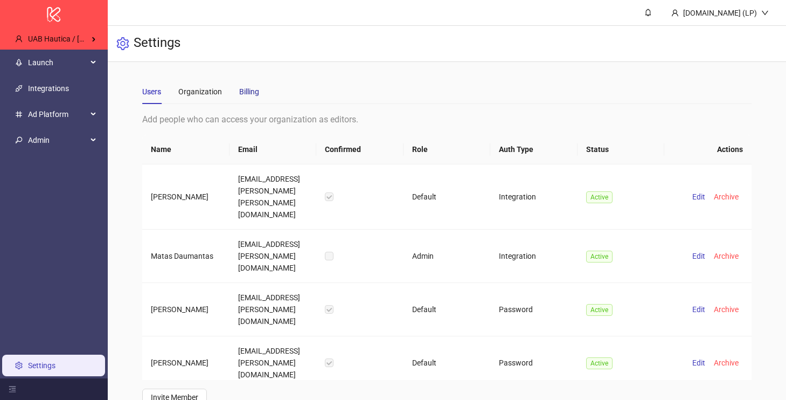
click at [248, 96] on div "Billing" at bounding box center [249, 92] width 20 height 12
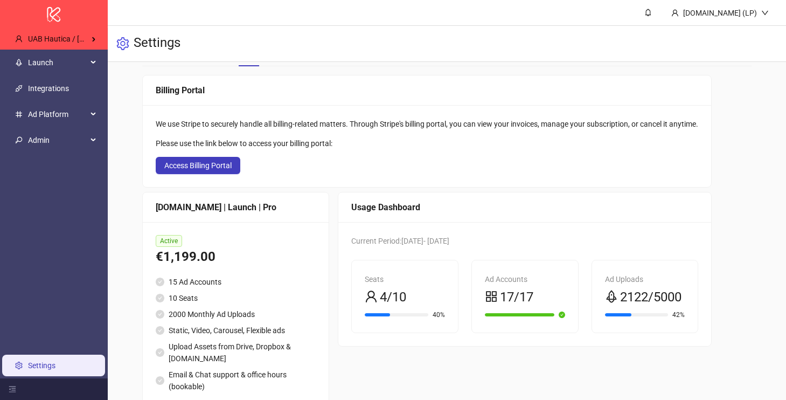
scroll to position [36, 0]
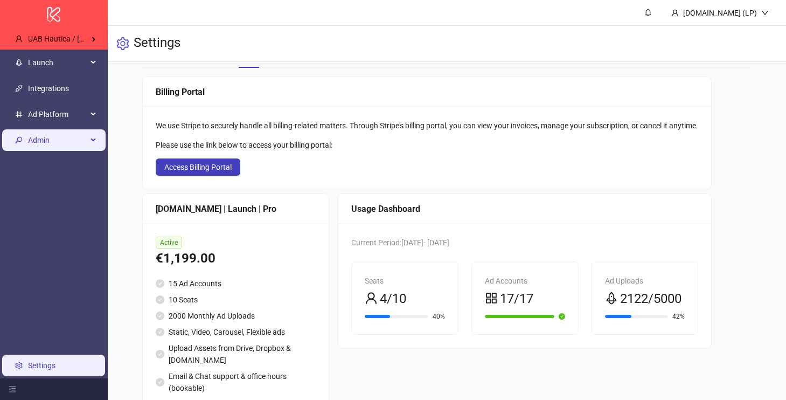
click at [42, 136] on span "Admin" at bounding box center [57, 140] width 59 height 22
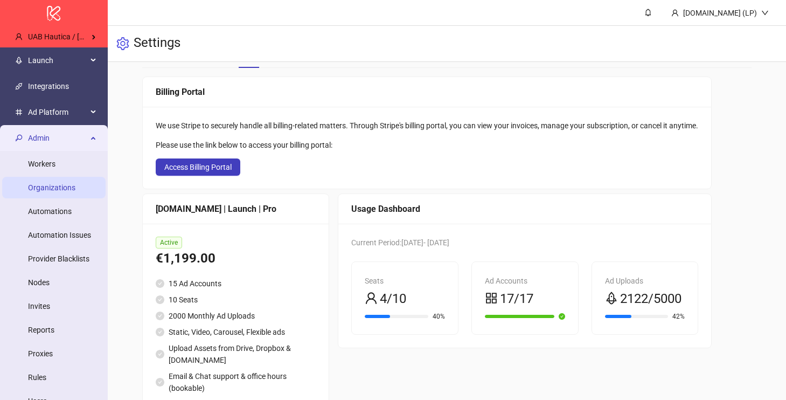
click at [54, 192] on link "Organizations" at bounding box center [51, 187] width 47 height 9
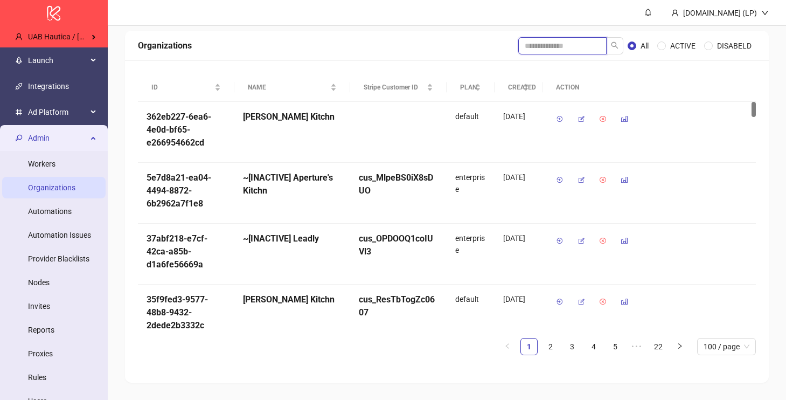
click at [529, 47] on input "search" at bounding box center [562, 45] width 88 height 17
type input "***"
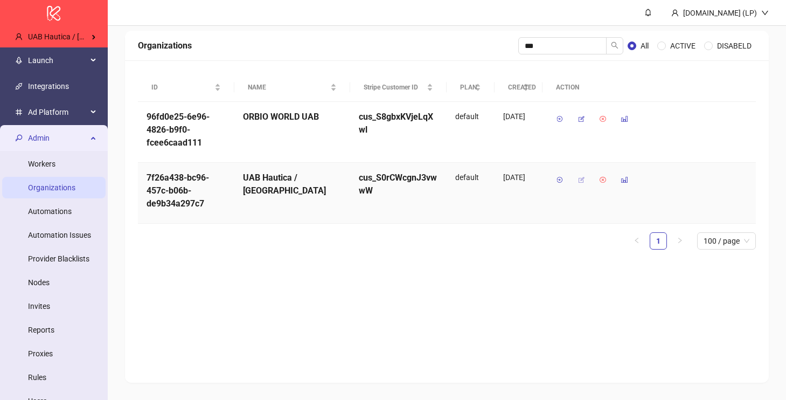
click at [579, 179] on icon "button" at bounding box center [582, 180] width 8 height 8
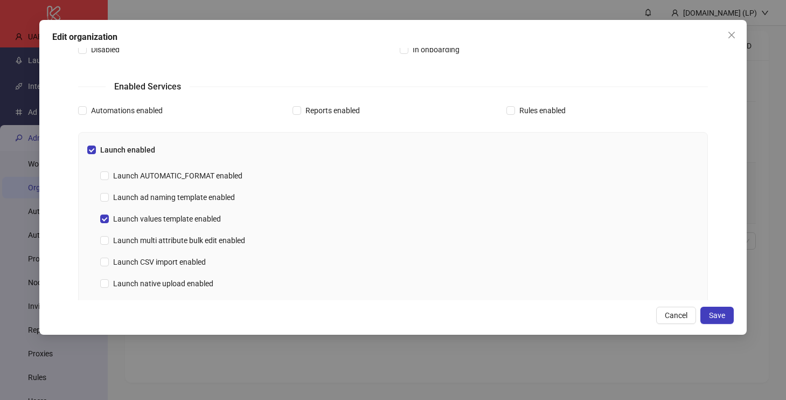
scroll to position [414, 0]
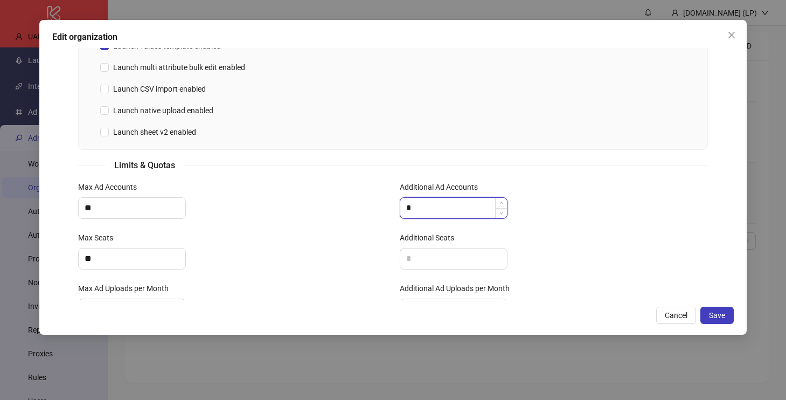
click at [436, 210] on input "*" at bounding box center [453, 208] width 107 height 20
type input "*"
click at [722, 314] on span "Save" at bounding box center [717, 315] width 16 height 9
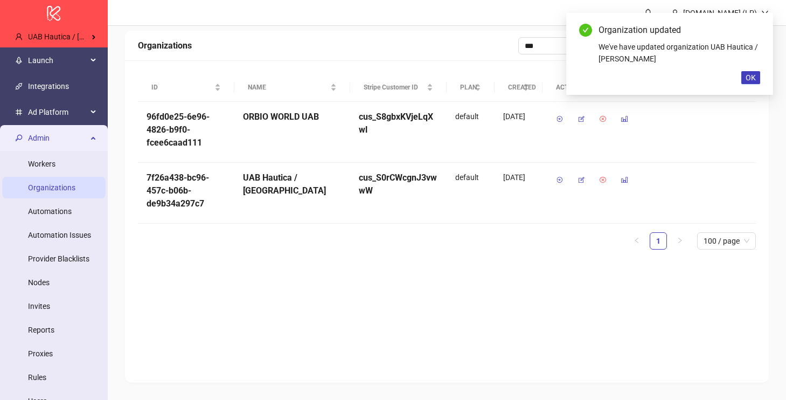
click at [744, 85] on div "Organization updated We've have updated organization UAB Hautica / Burga OK" at bounding box center [669, 54] width 207 height 82
click at [747, 79] on span "OK" at bounding box center [751, 77] width 10 height 9
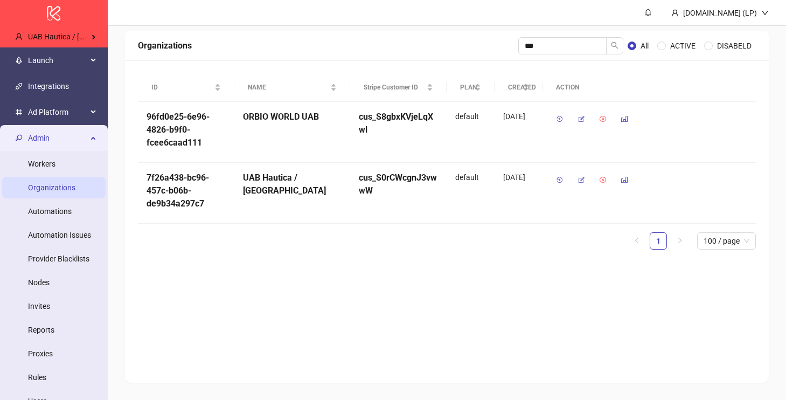
click at [64, 138] on span "Admin" at bounding box center [57, 138] width 59 height 22
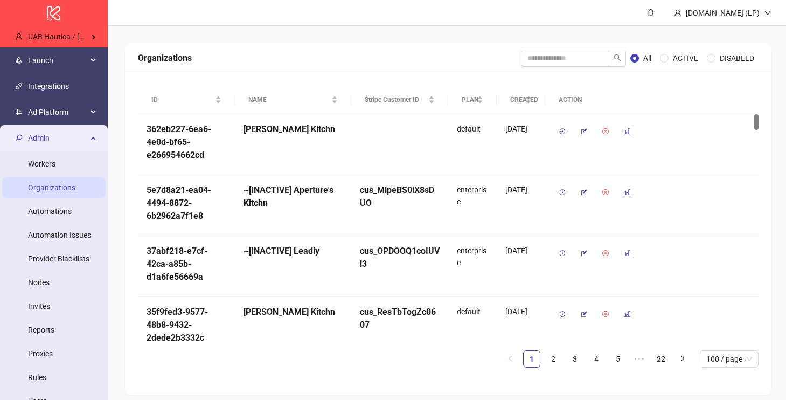
click at [38, 138] on span "Admin" at bounding box center [57, 138] width 59 height 22
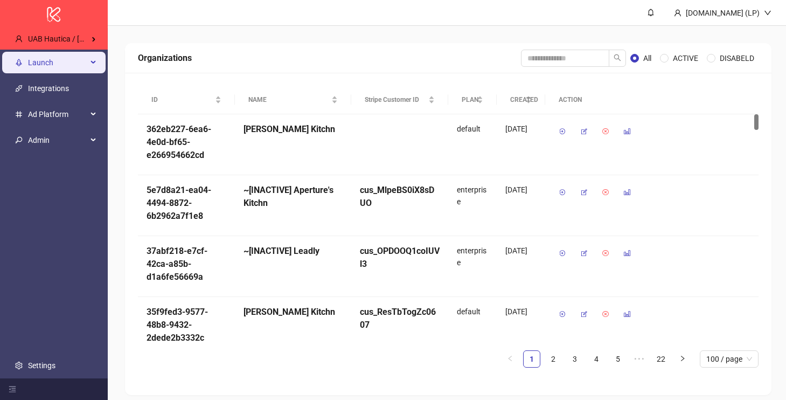
click at [44, 67] on span "Launch" at bounding box center [57, 63] width 59 height 22
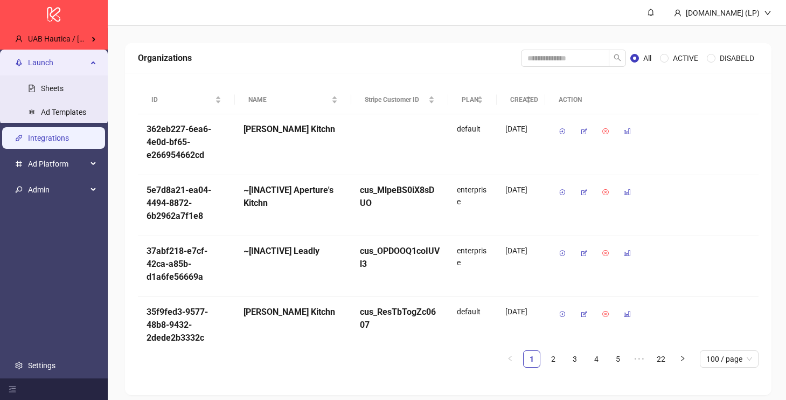
click at [48, 138] on link "Integrations" at bounding box center [48, 138] width 41 height 9
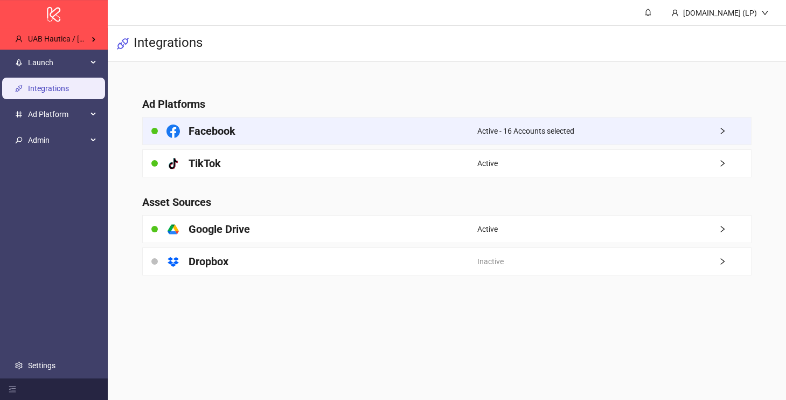
click at [321, 127] on div "Facebook" at bounding box center [310, 130] width 334 height 27
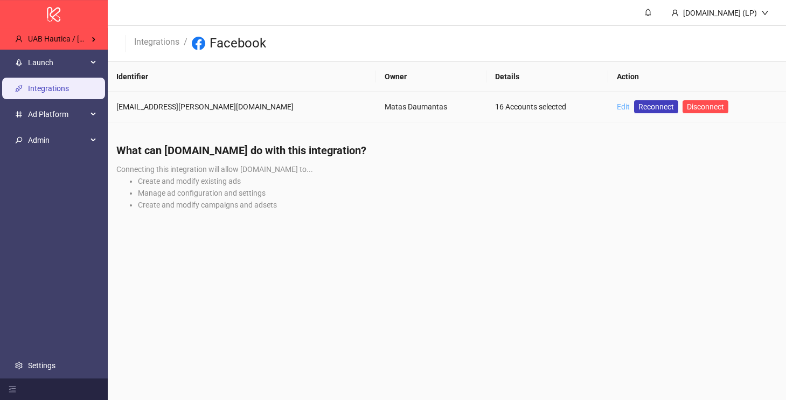
click at [617, 110] on link "Edit" at bounding box center [623, 106] width 13 height 9
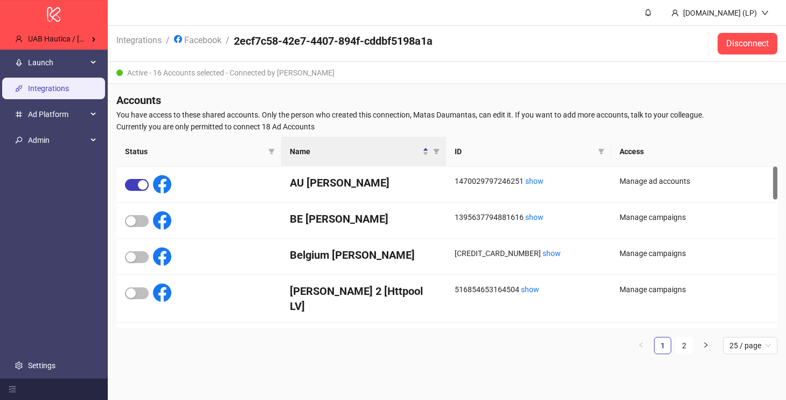
click at [536, 144] on th "ID" at bounding box center [528, 152] width 165 height 30
click at [130, 257] on div "button" at bounding box center [131, 257] width 10 height 10
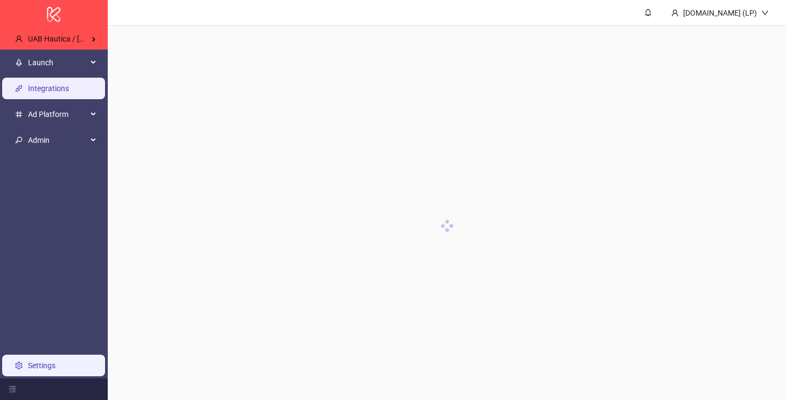
click at [43, 370] on link "Settings" at bounding box center [41, 365] width 27 height 9
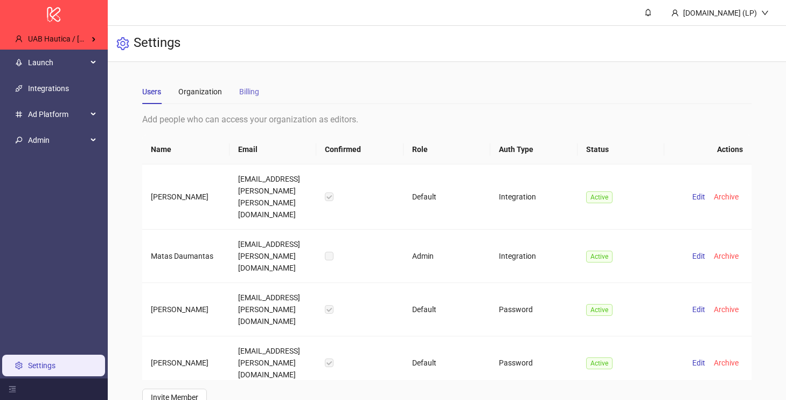
click at [255, 98] on div "Billing" at bounding box center [249, 91] width 20 height 25
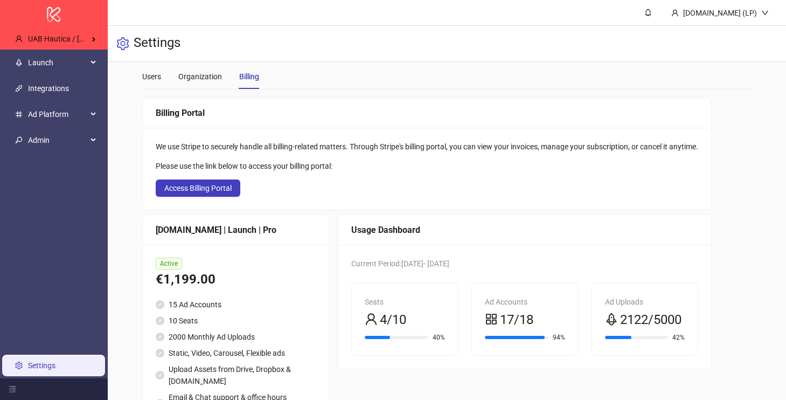
scroll to position [19, 0]
